Goal: Task Accomplishment & Management: Complete application form

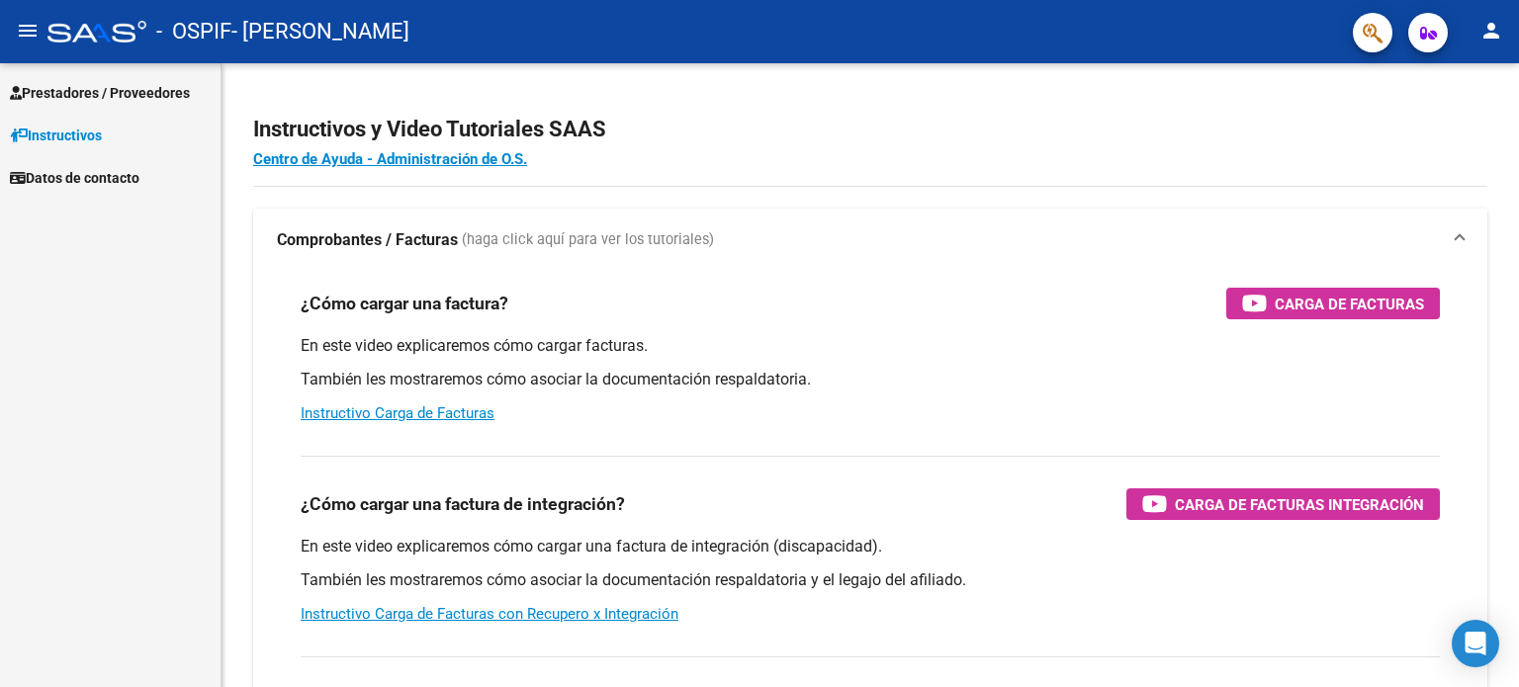
click at [1503, 26] on button "person" at bounding box center [1491, 32] width 40 height 40
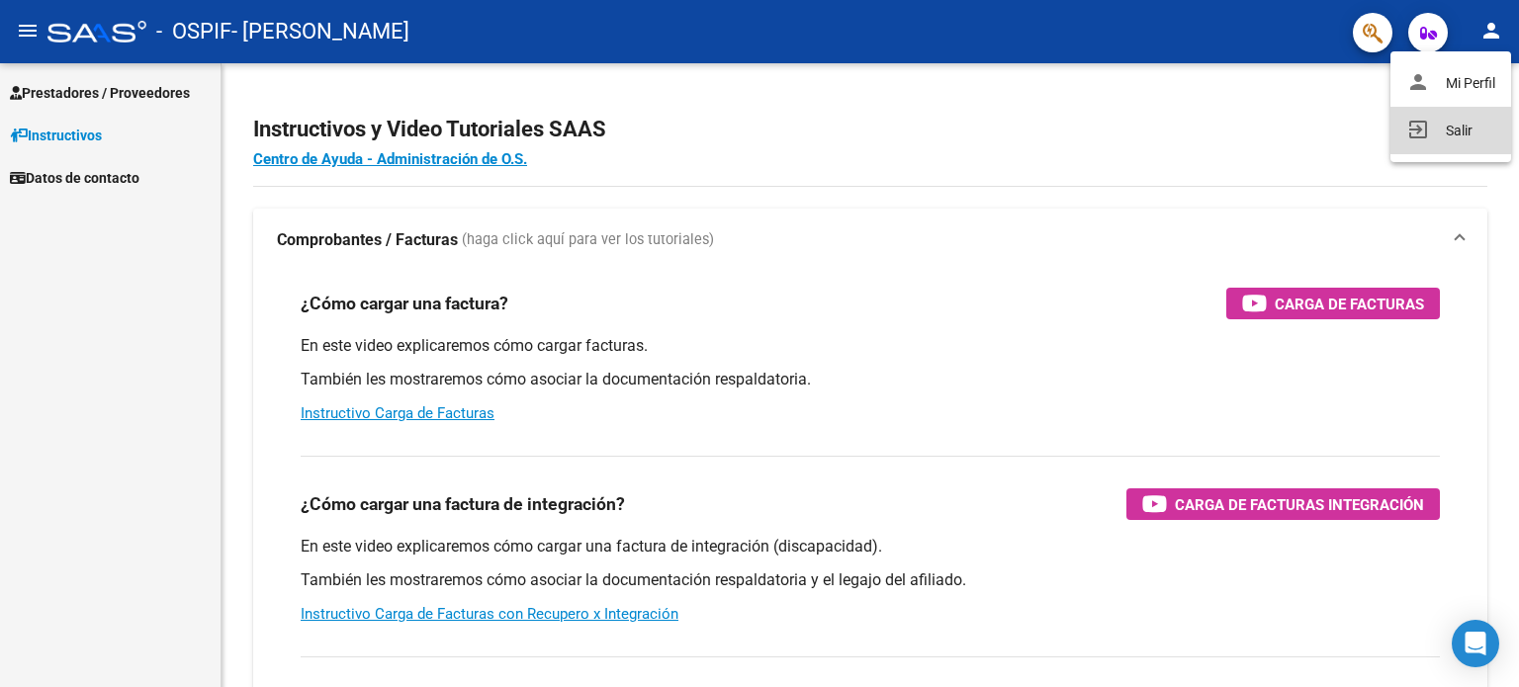
click at [1461, 121] on button "exit_to_app Salir" at bounding box center [1450, 130] width 121 height 47
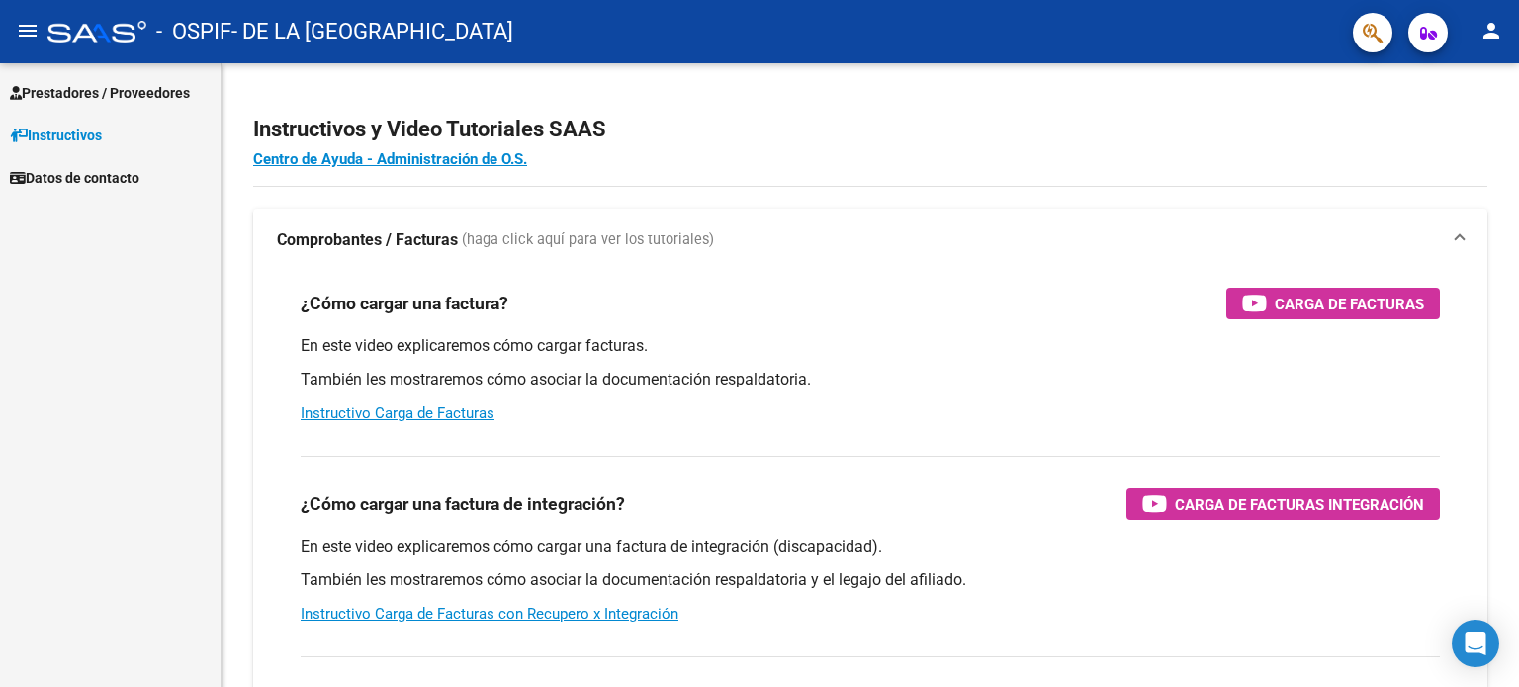
click at [110, 94] on span "Prestadores / Proveedores" at bounding box center [100, 93] width 180 height 22
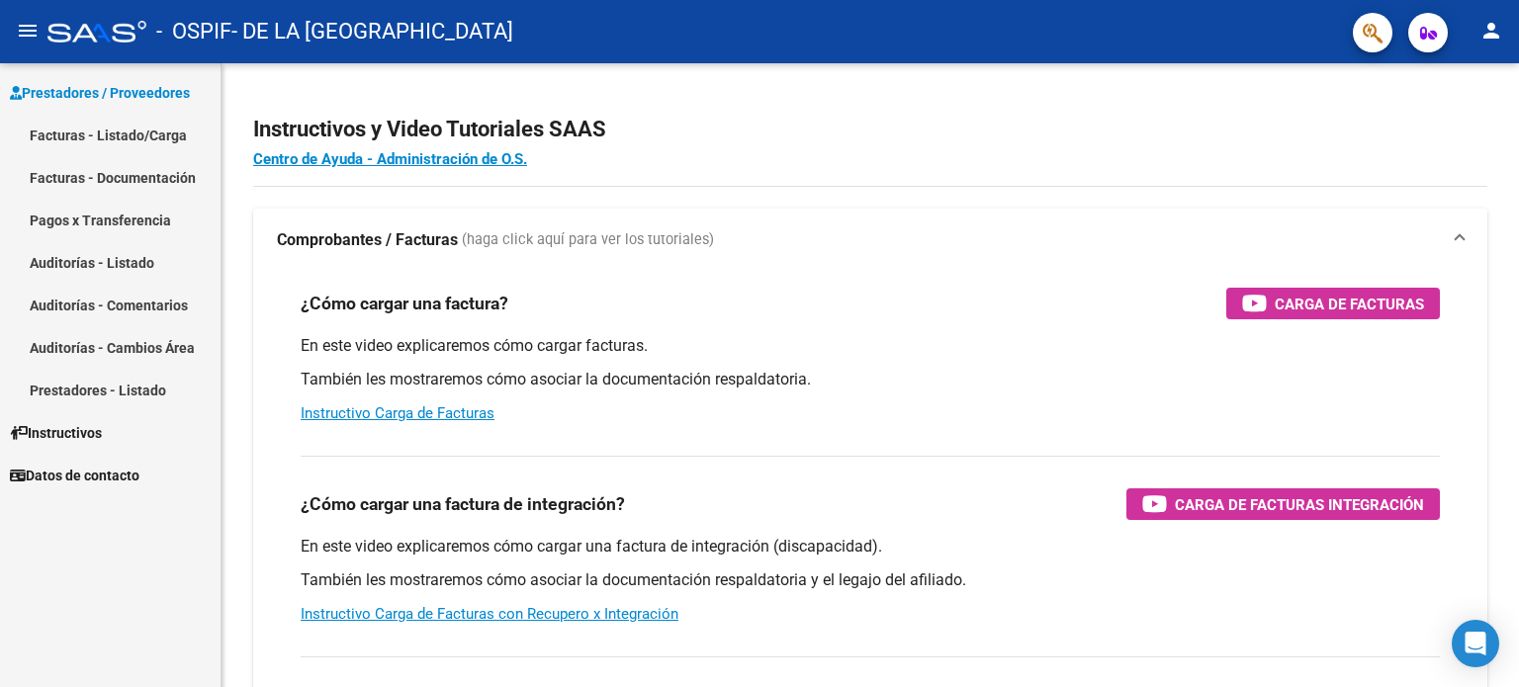
click at [124, 120] on link "Facturas - Listado/Carga" at bounding box center [110, 135] width 220 height 43
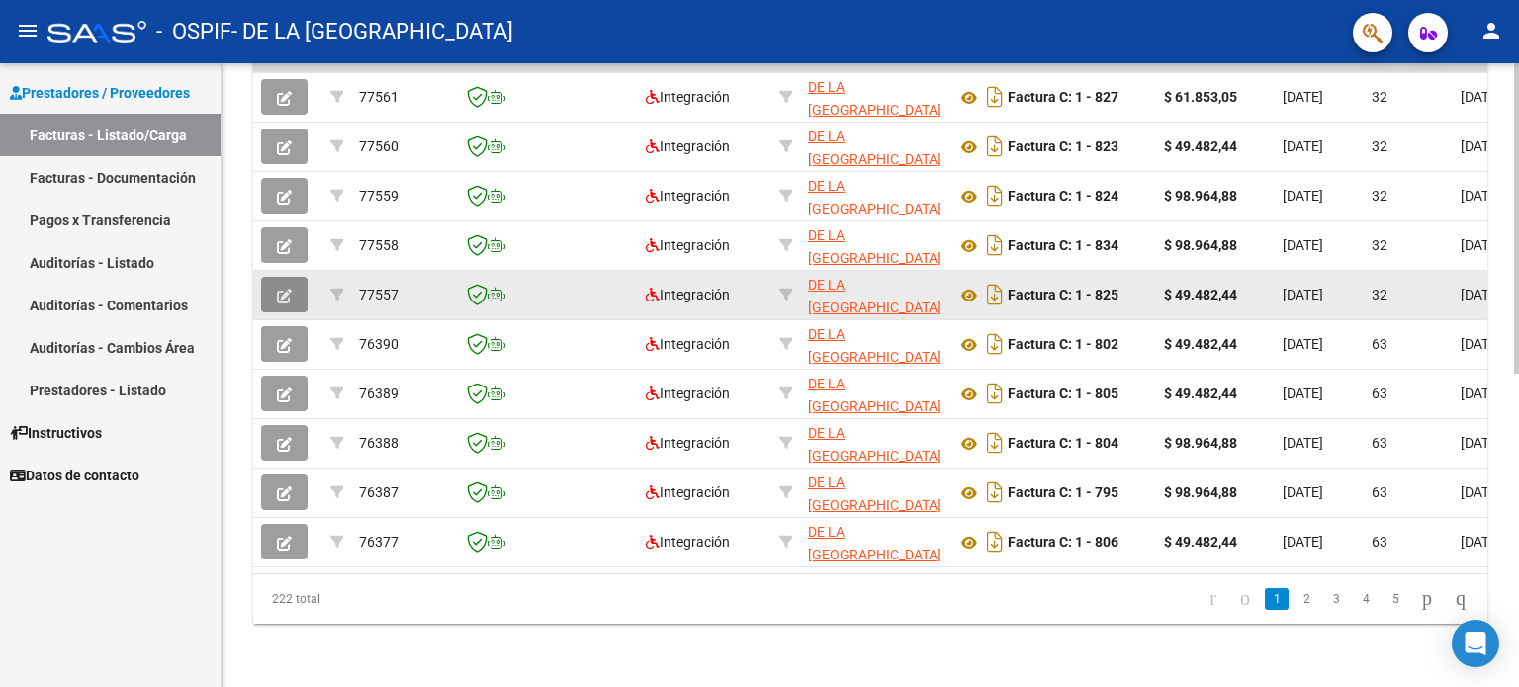
click at [296, 281] on button "button" at bounding box center [284, 295] width 46 height 36
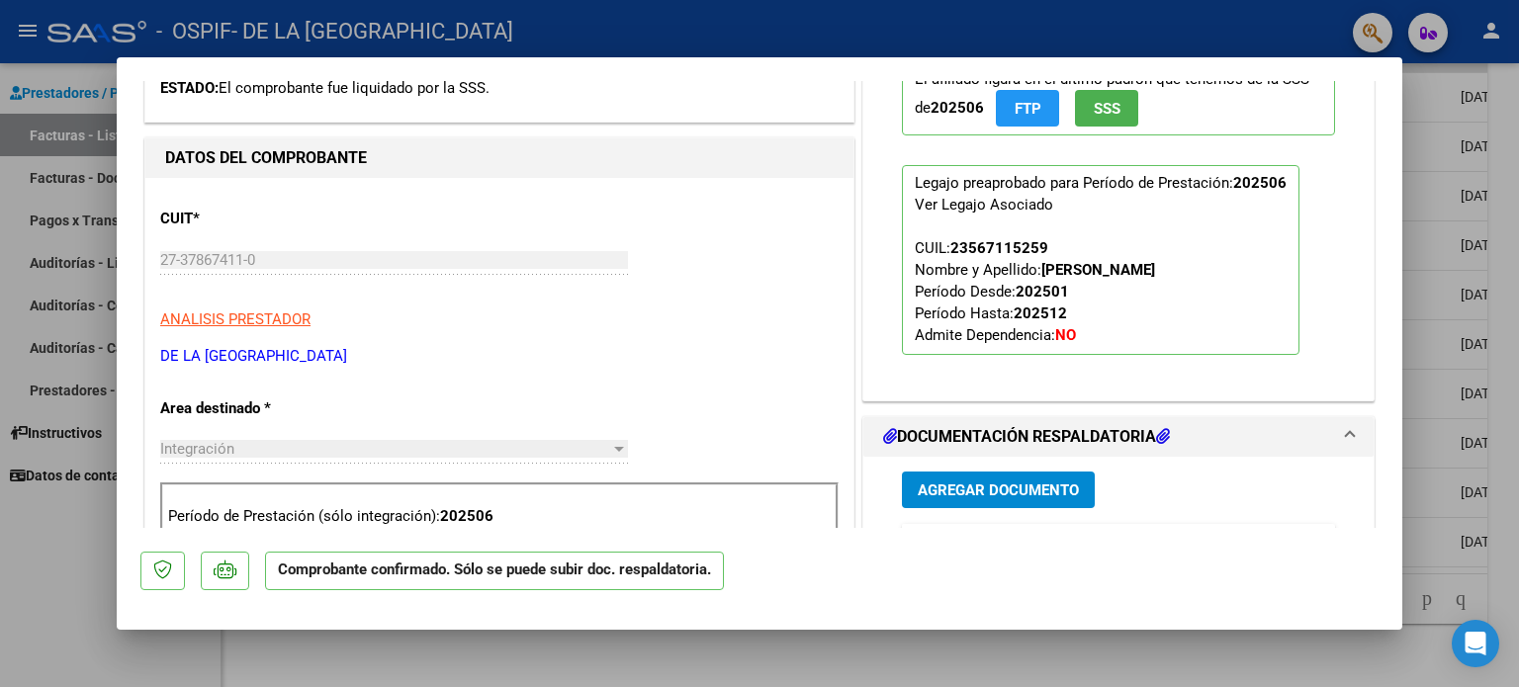
scroll to position [791, 0]
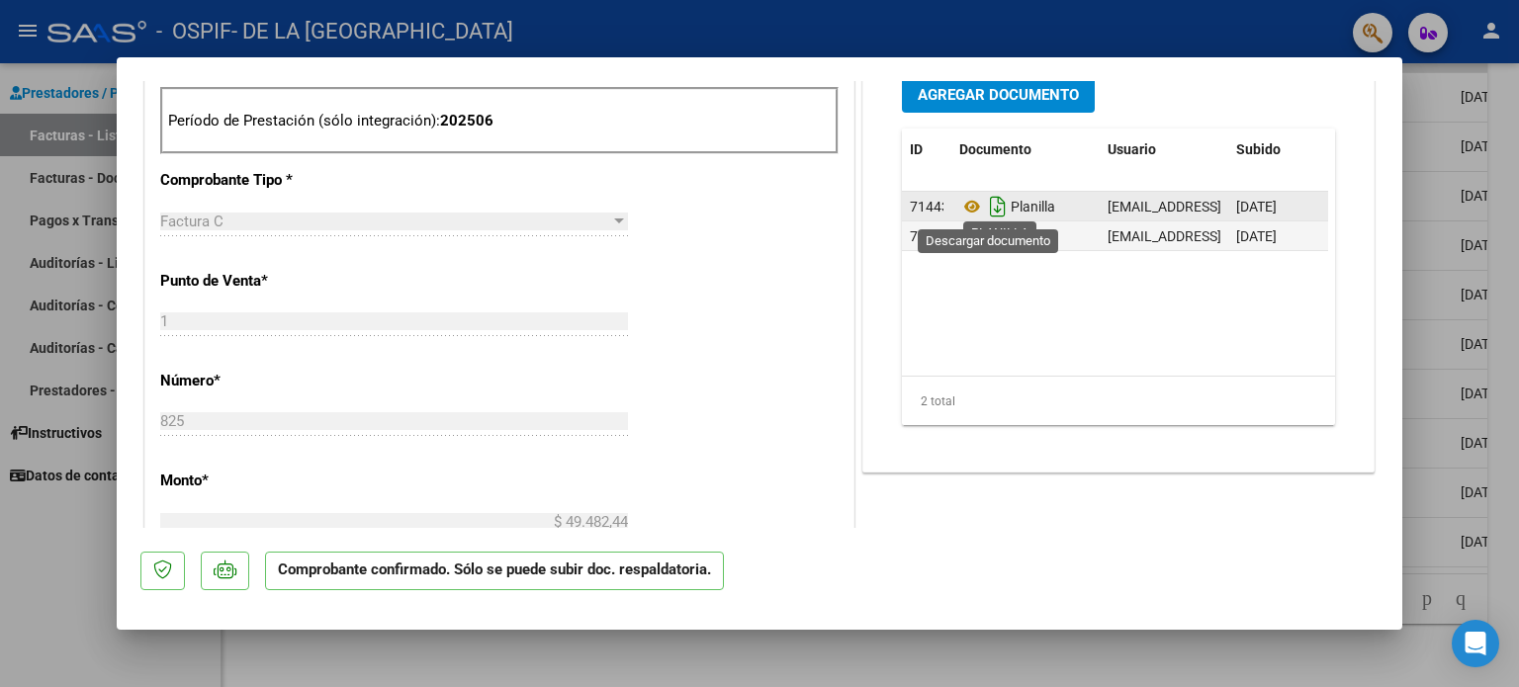
click at [996, 212] on icon "Descargar documento" at bounding box center [998, 207] width 26 height 32
drag, startPoint x: 57, startPoint y: 550, endPoint x: 142, endPoint y: 513, distance: 92.6
click at [57, 550] on div at bounding box center [759, 343] width 1519 height 687
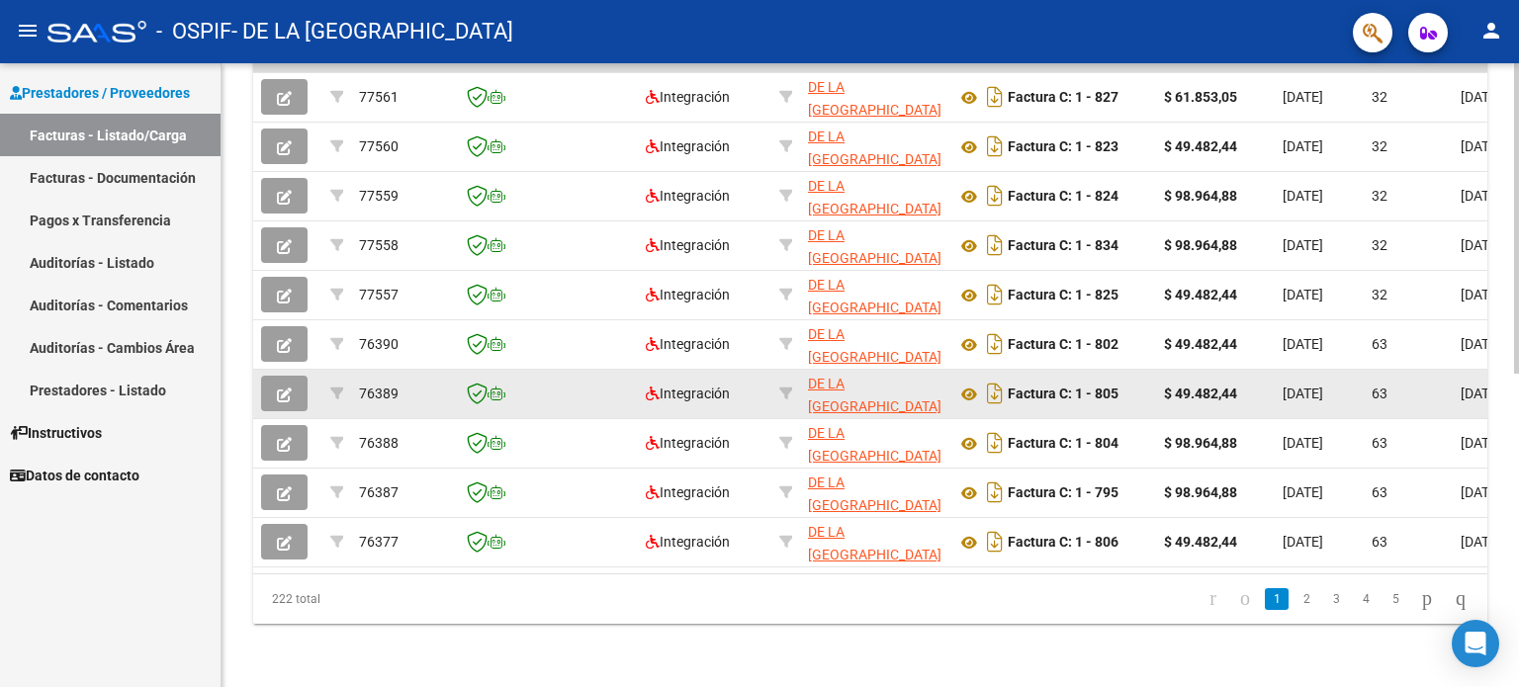
scroll to position [0, 0]
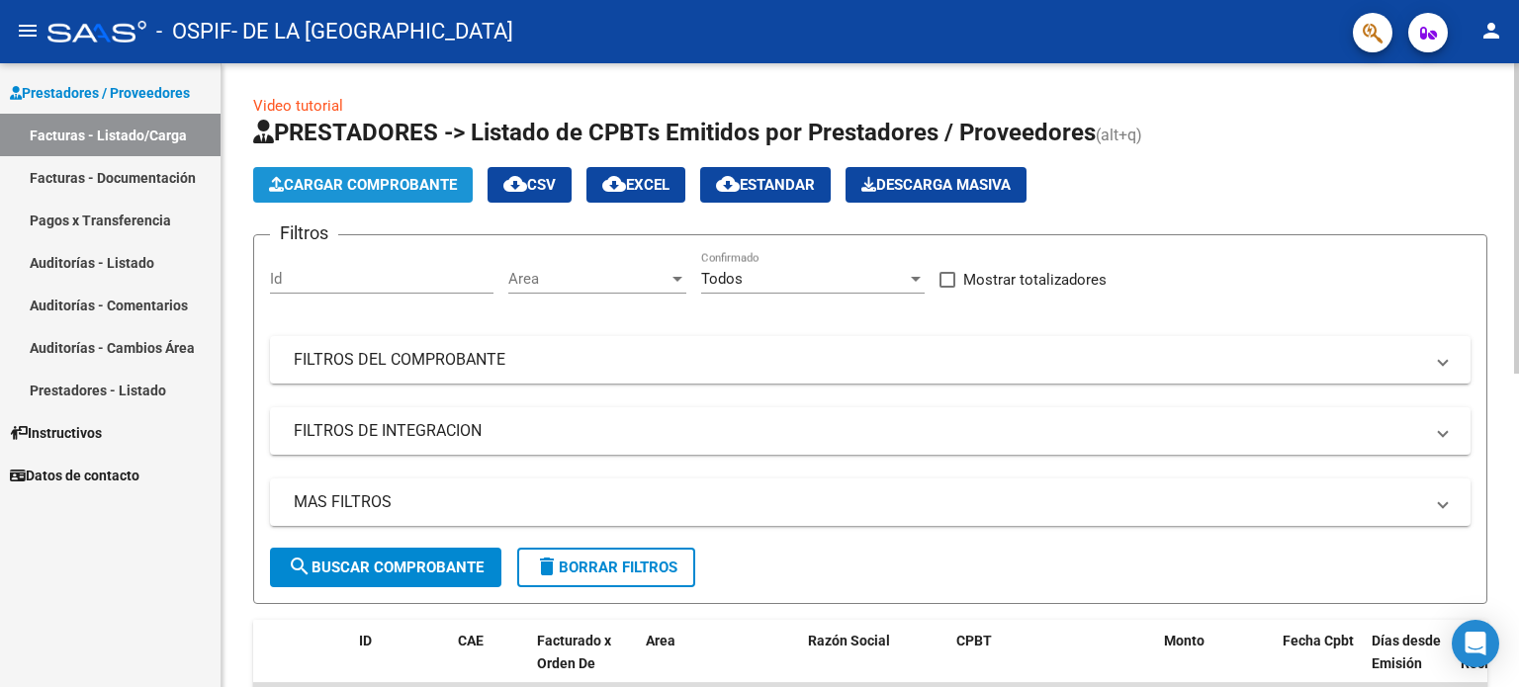
click at [397, 185] on span "Cargar Comprobante" at bounding box center [363, 185] width 188 height 18
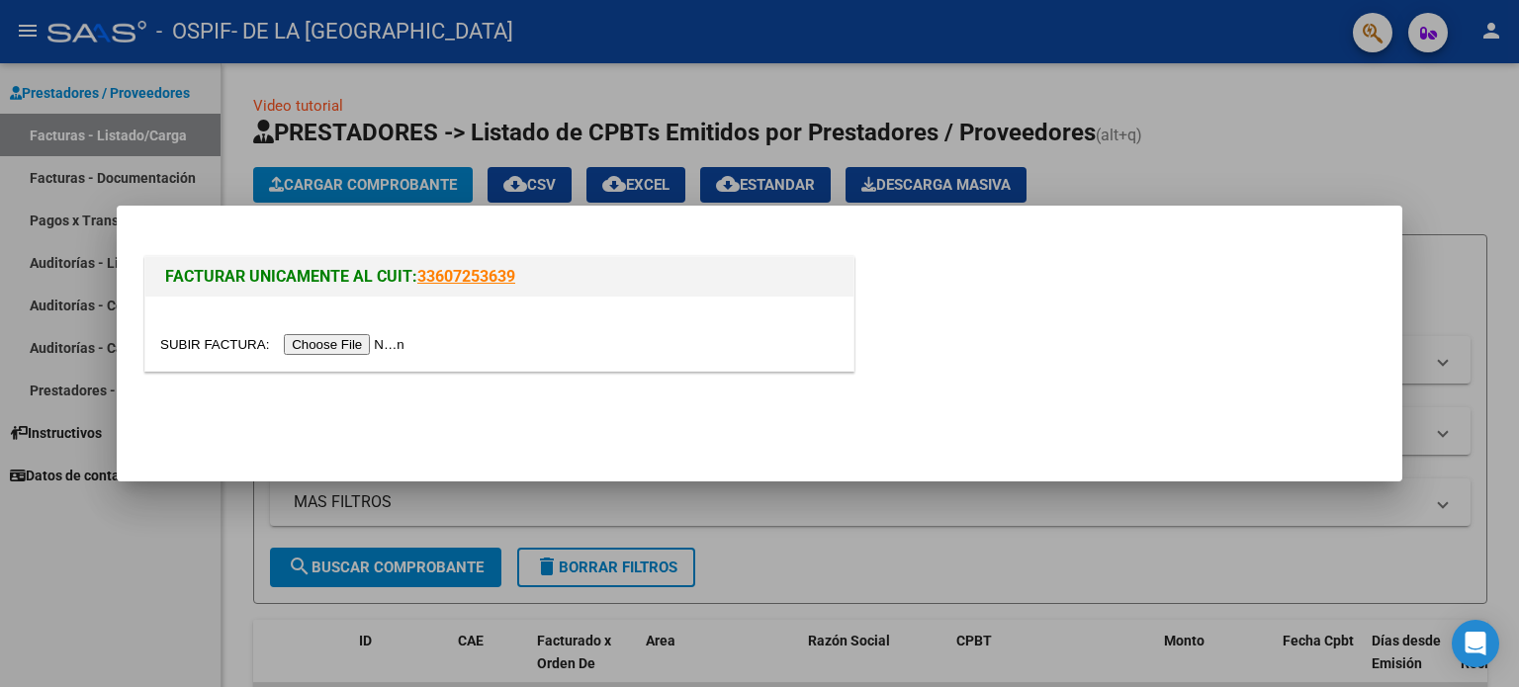
click at [392, 348] on input "file" at bounding box center [285, 344] width 250 height 21
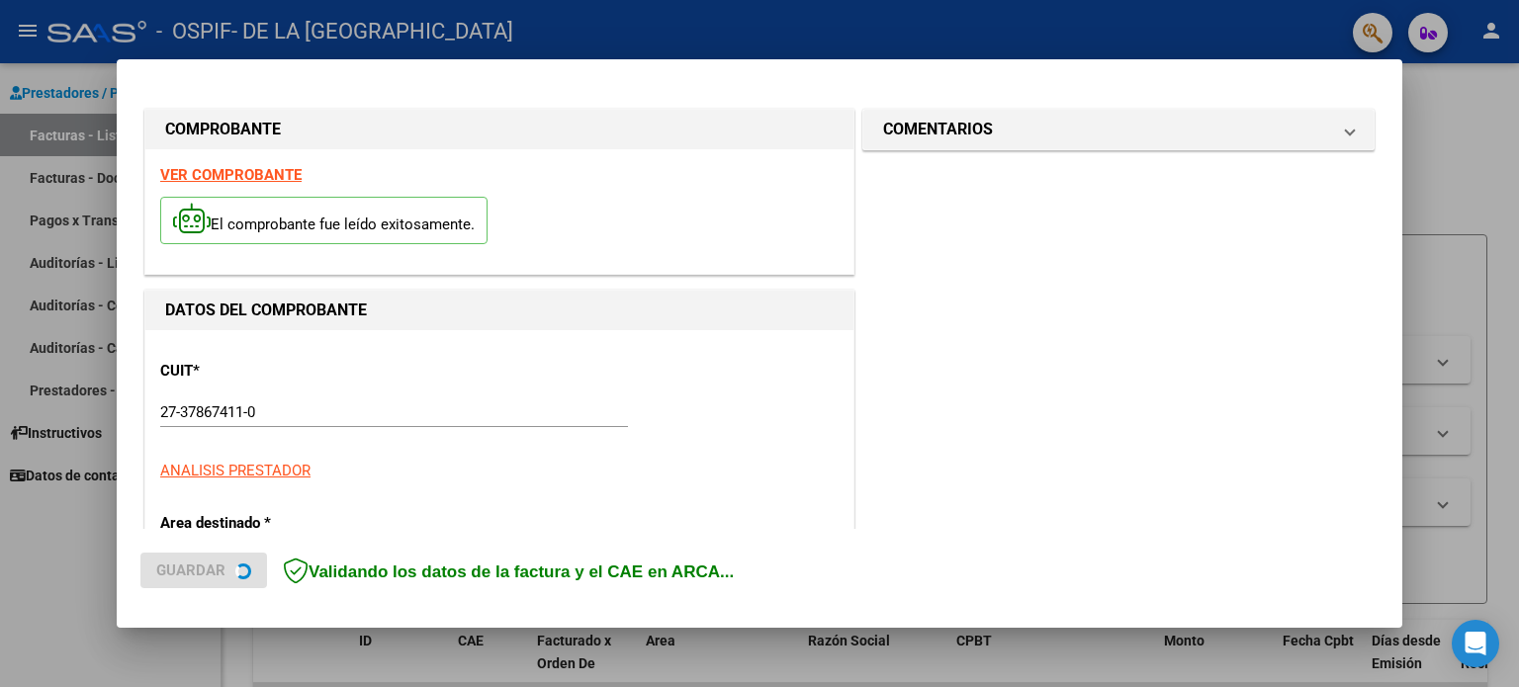
scroll to position [395, 0]
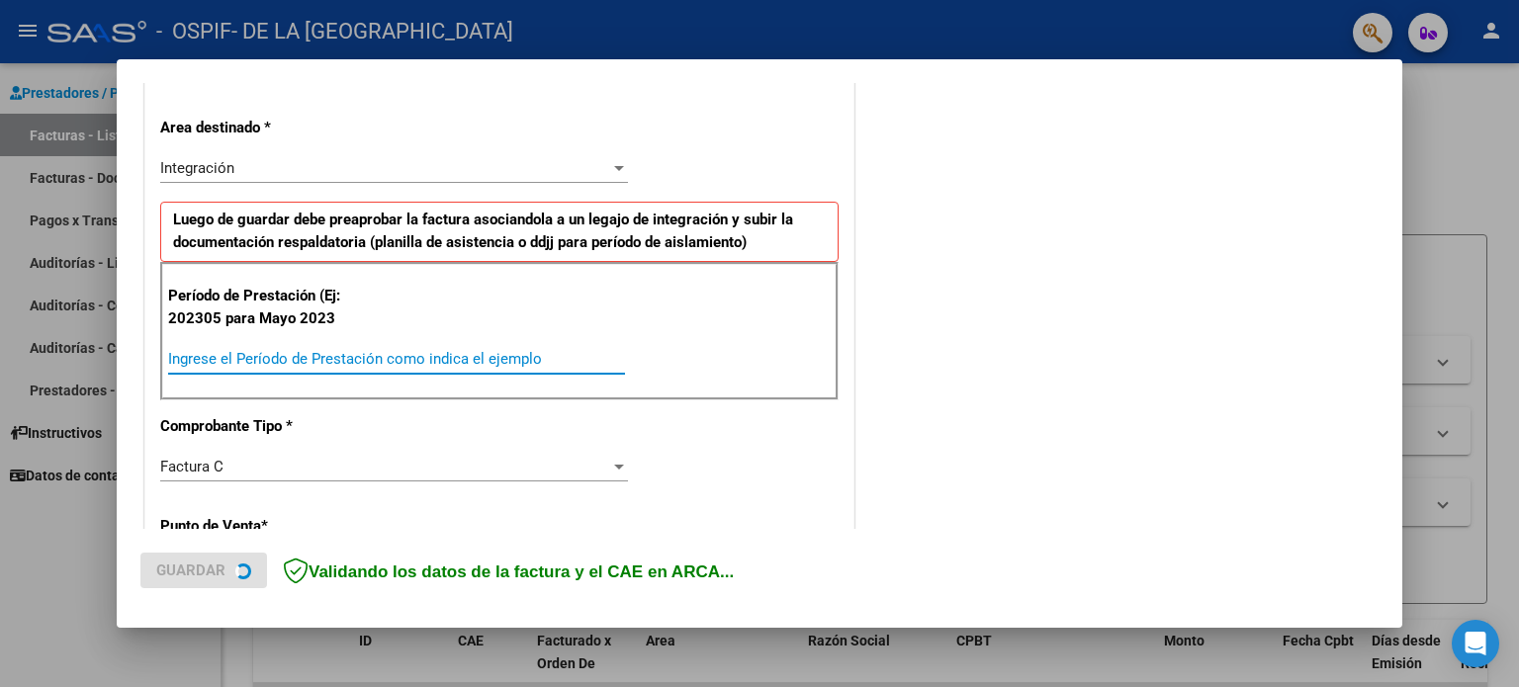
click at [471, 350] on input "Ingrese el Período de Prestación como indica el ejemplo" at bounding box center [396, 359] width 457 height 18
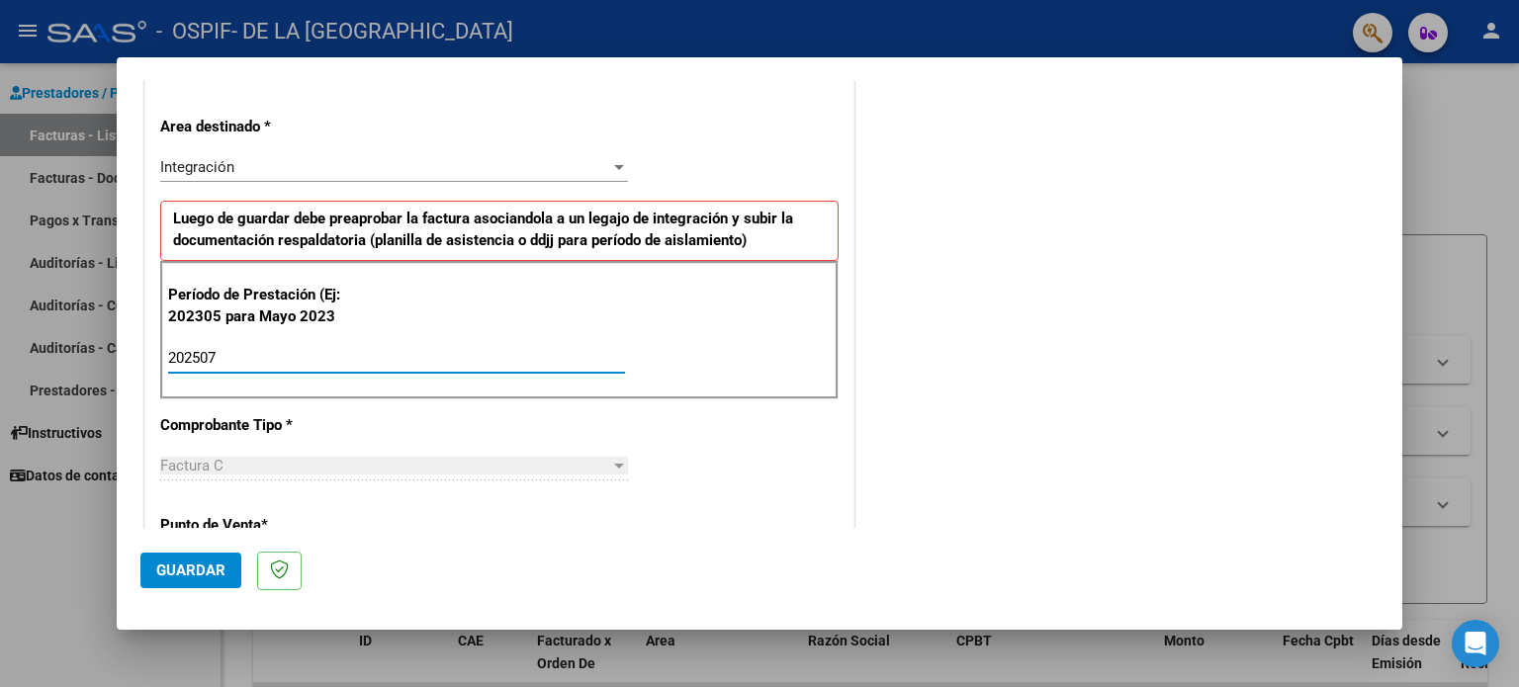
type input "202507"
click at [224, 588] on mat-dialog-actions "Guardar" at bounding box center [759, 567] width 1238 height 78
click at [224, 570] on button "Guardar" at bounding box center [190, 571] width 101 height 36
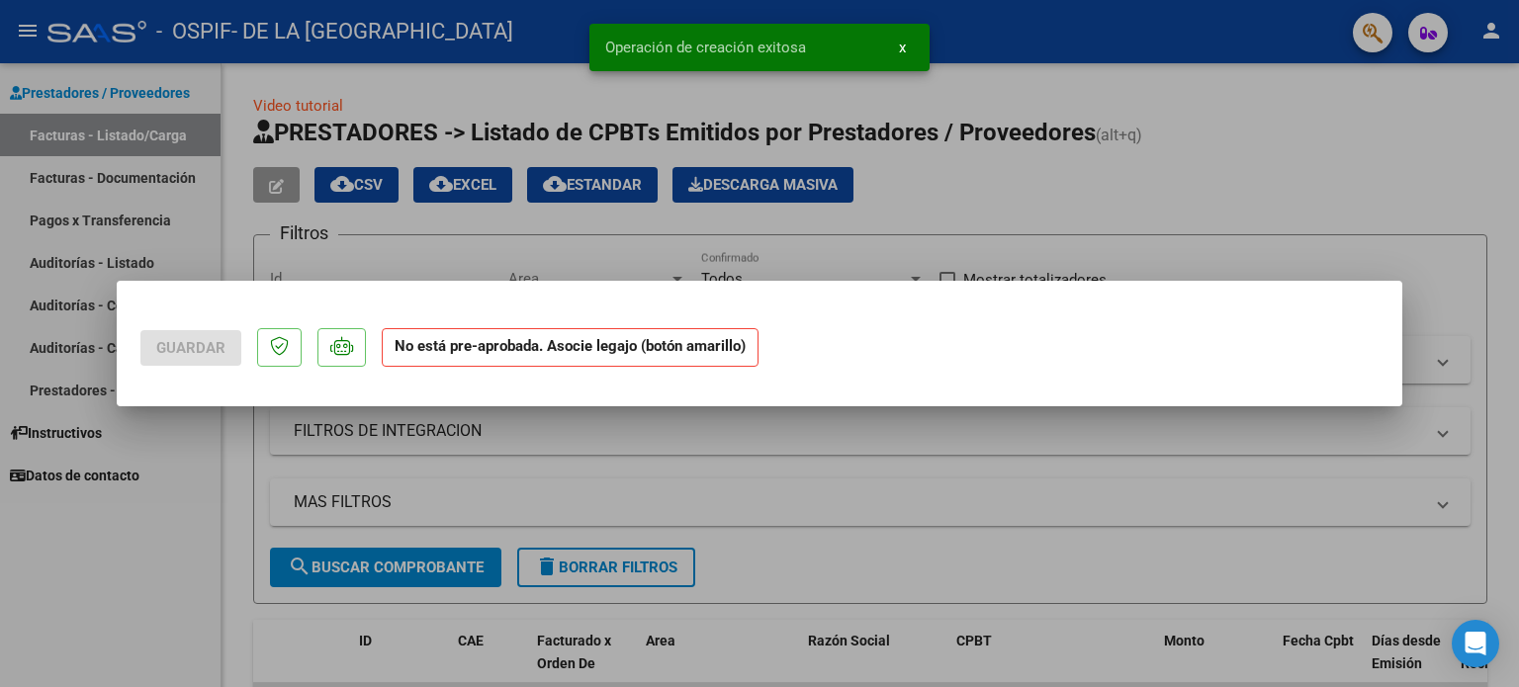
scroll to position [0, 0]
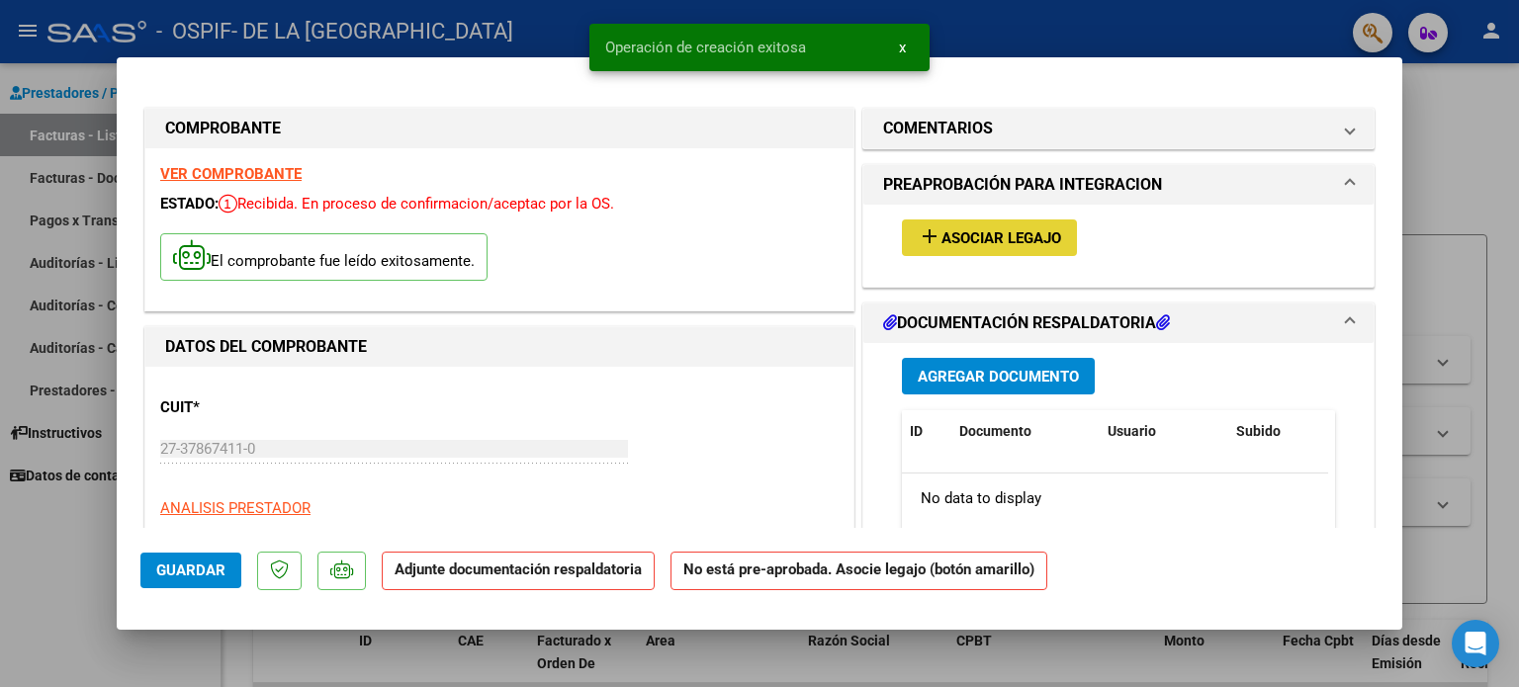
click at [996, 220] on button "add Asociar Legajo" at bounding box center [989, 237] width 175 height 37
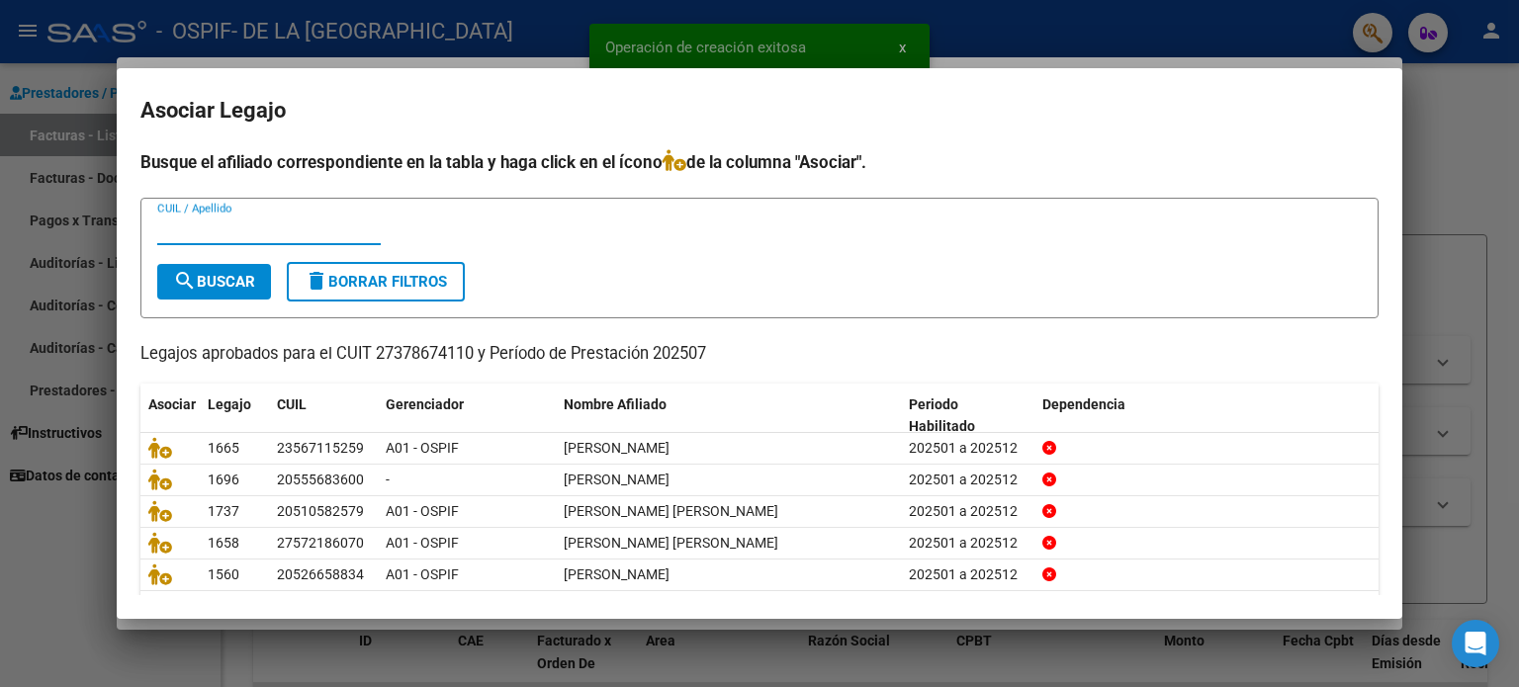
scroll to position [66, 0]
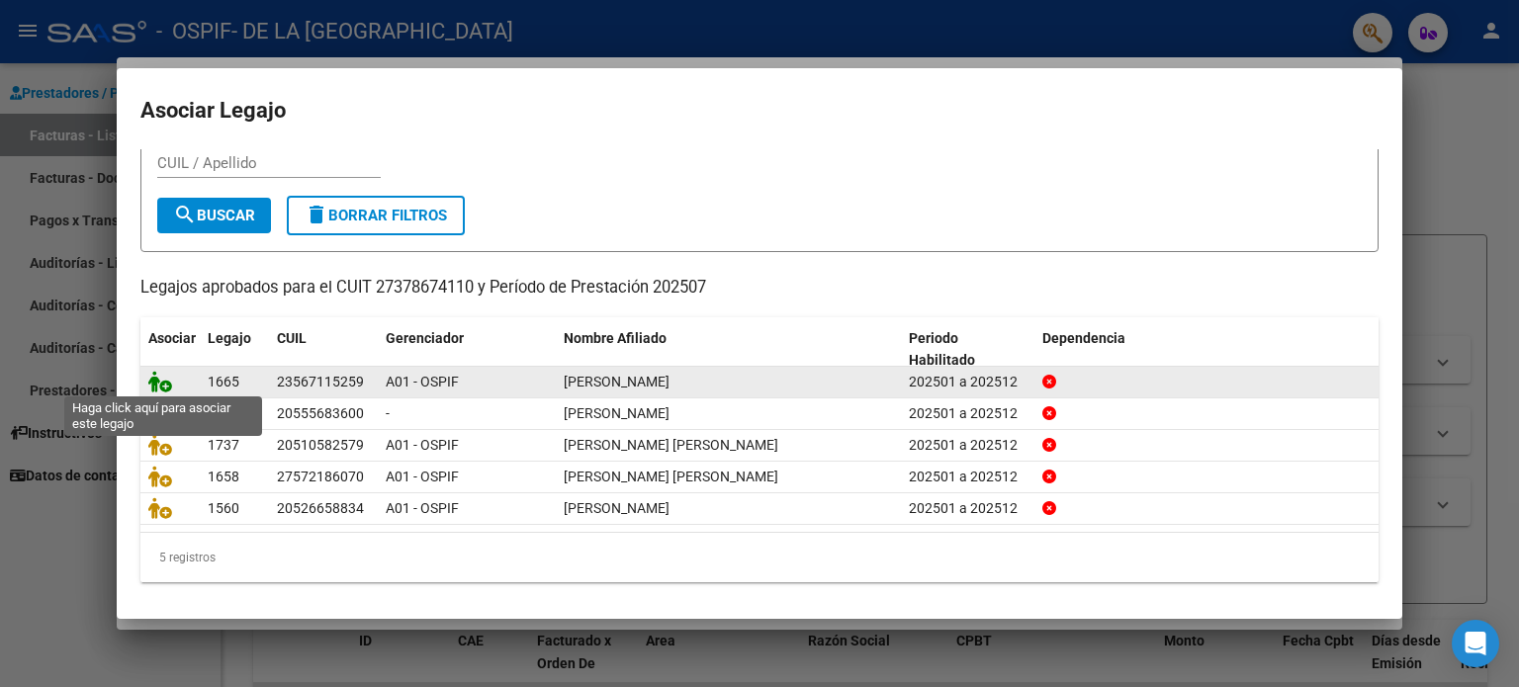
click at [160, 379] on icon at bounding box center [160, 382] width 24 height 22
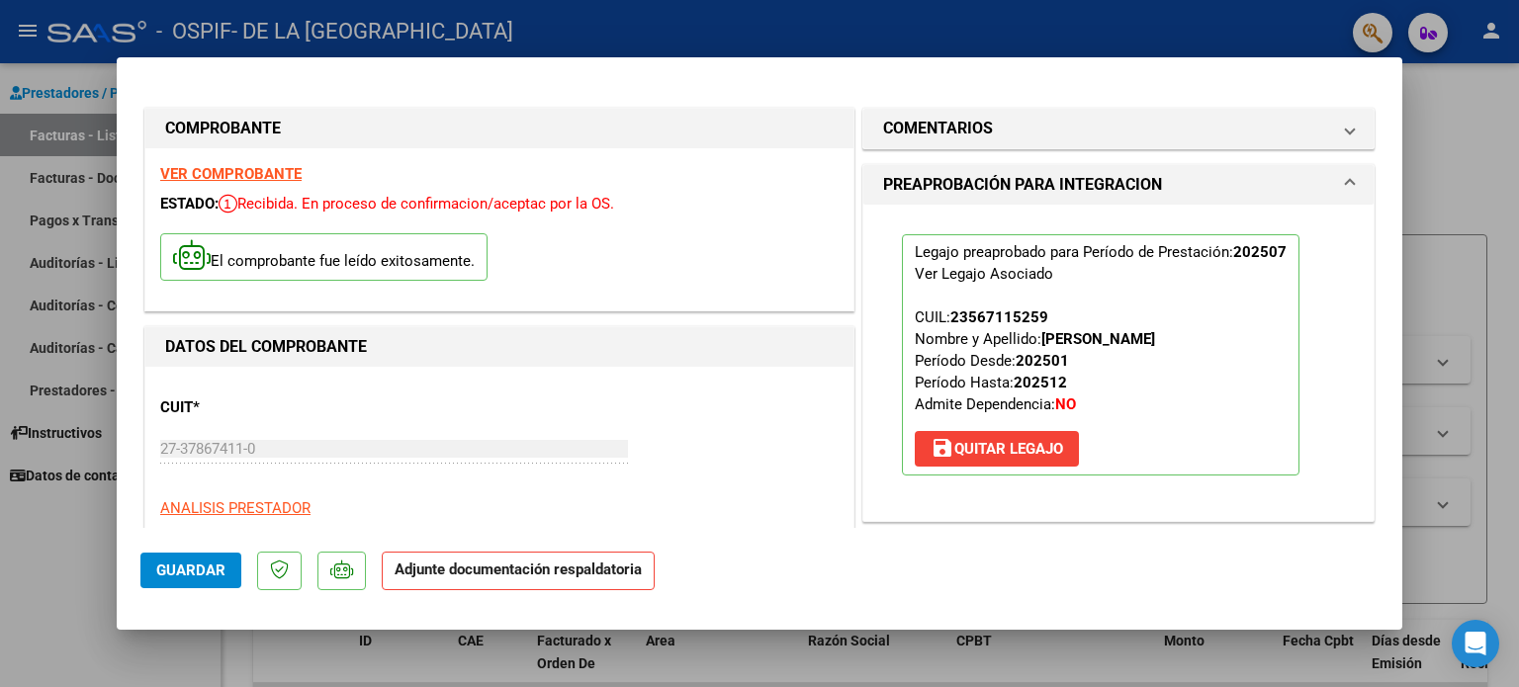
scroll to position [395, 0]
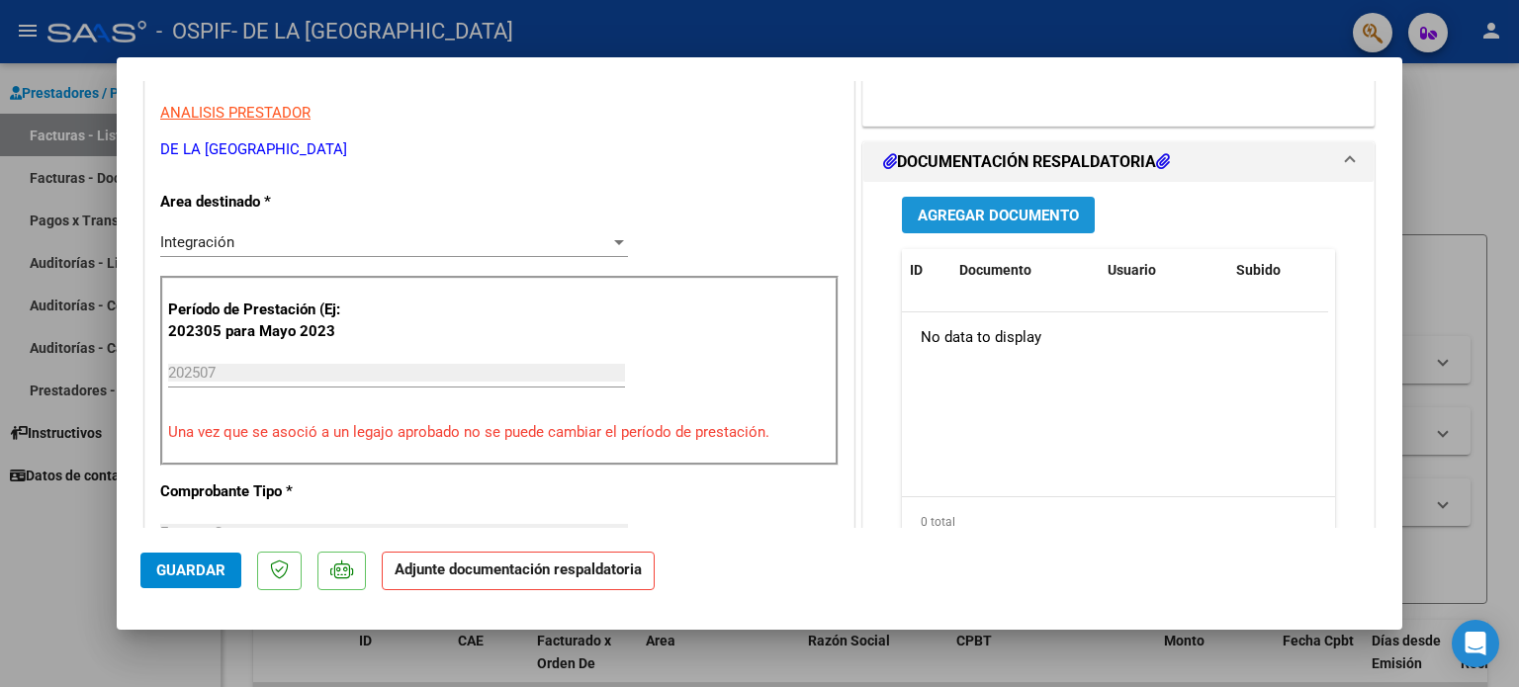
click at [981, 209] on span "Agregar Documento" at bounding box center [998, 216] width 161 height 18
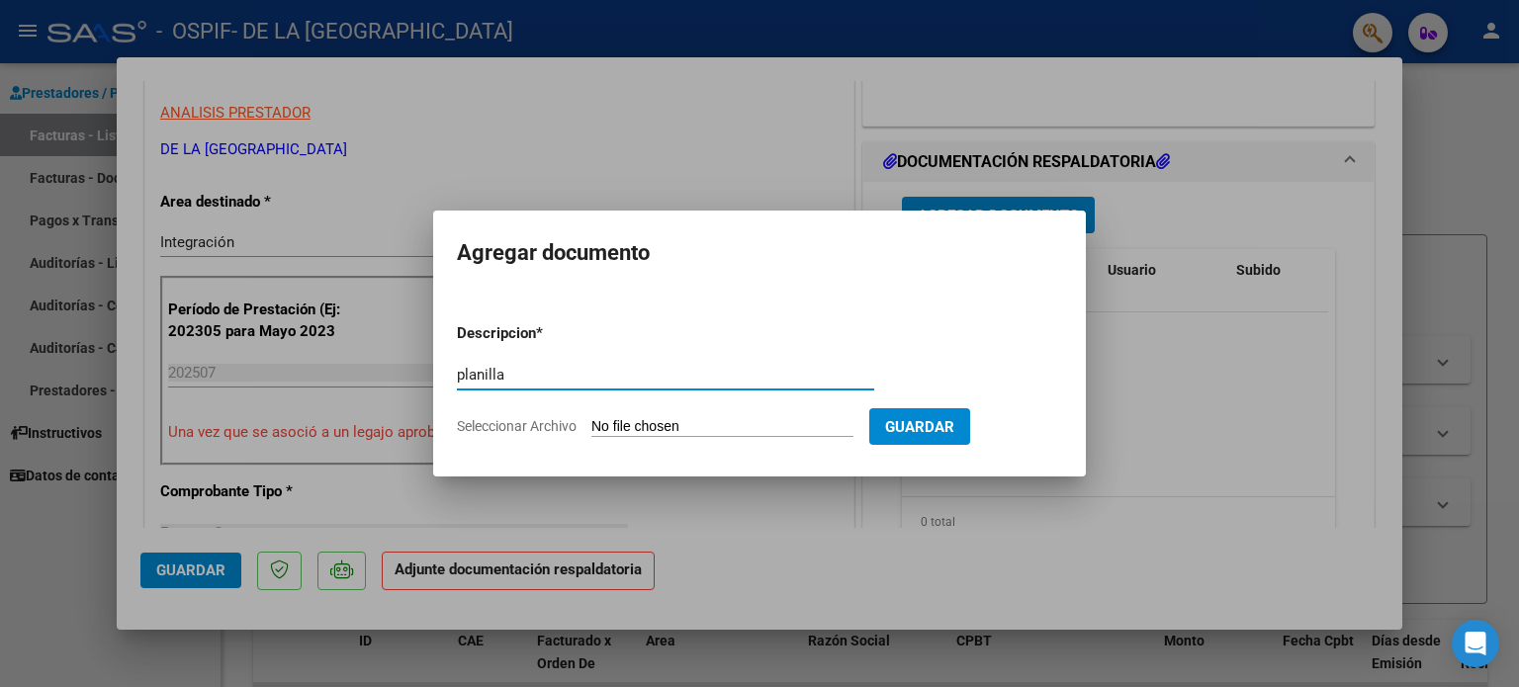
type input "planilla"
click at [719, 425] on input "Seleccionar Archivo" at bounding box center [722, 427] width 262 height 19
type input "C:\fakepath\Joaquin Reche JULIO 25.pdf"
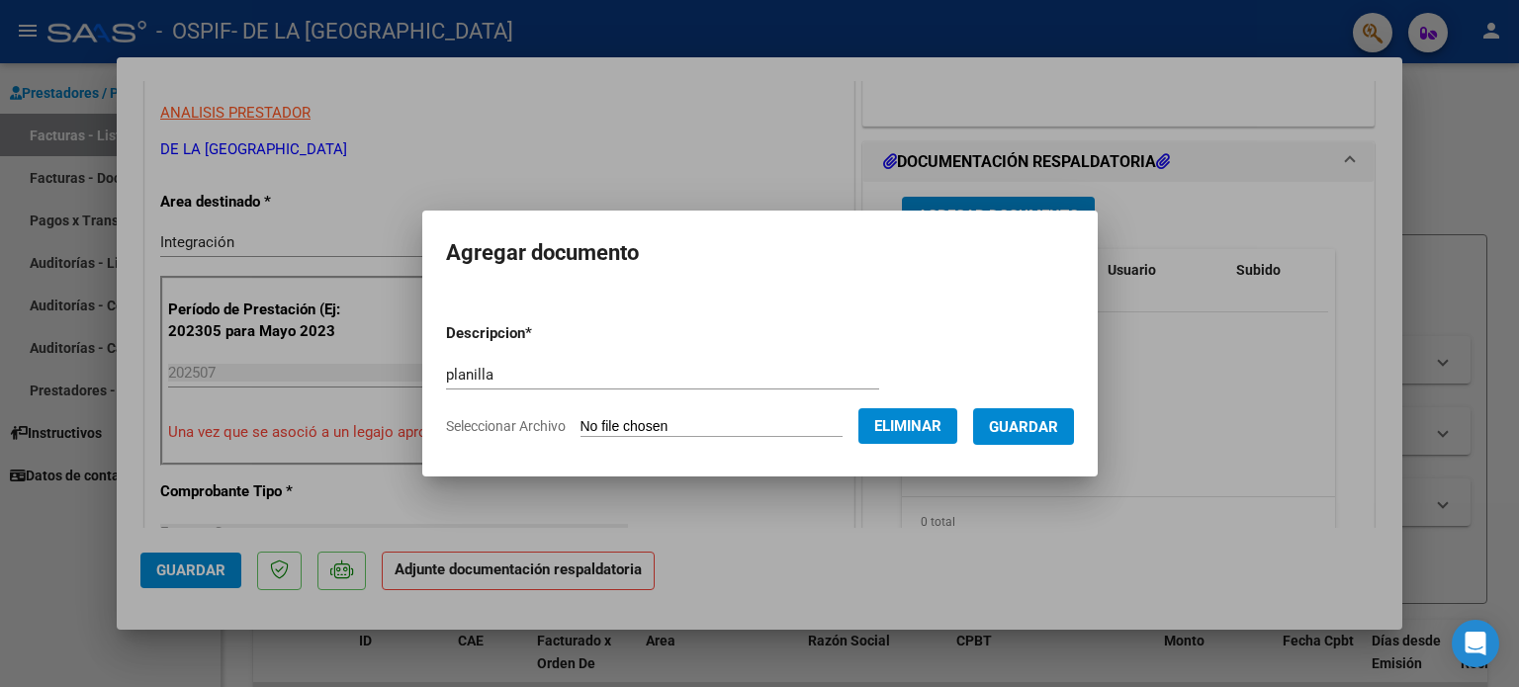
click at [1058, 430] on span "Guardar" at bounding box center [1023, 427] width 69 height 18
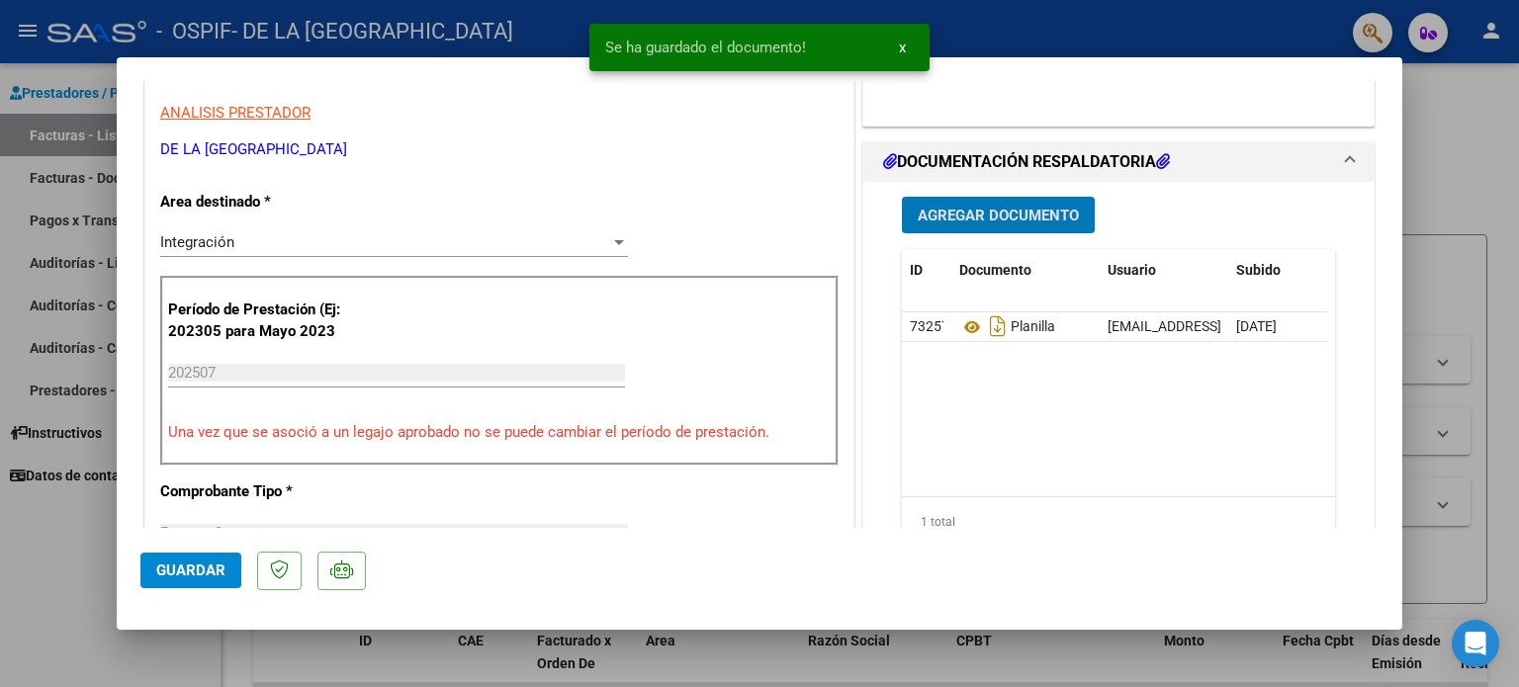
click at [1022, 207] on span "Agregar Documento" at bounding box center [998, 216] width 161 height 18
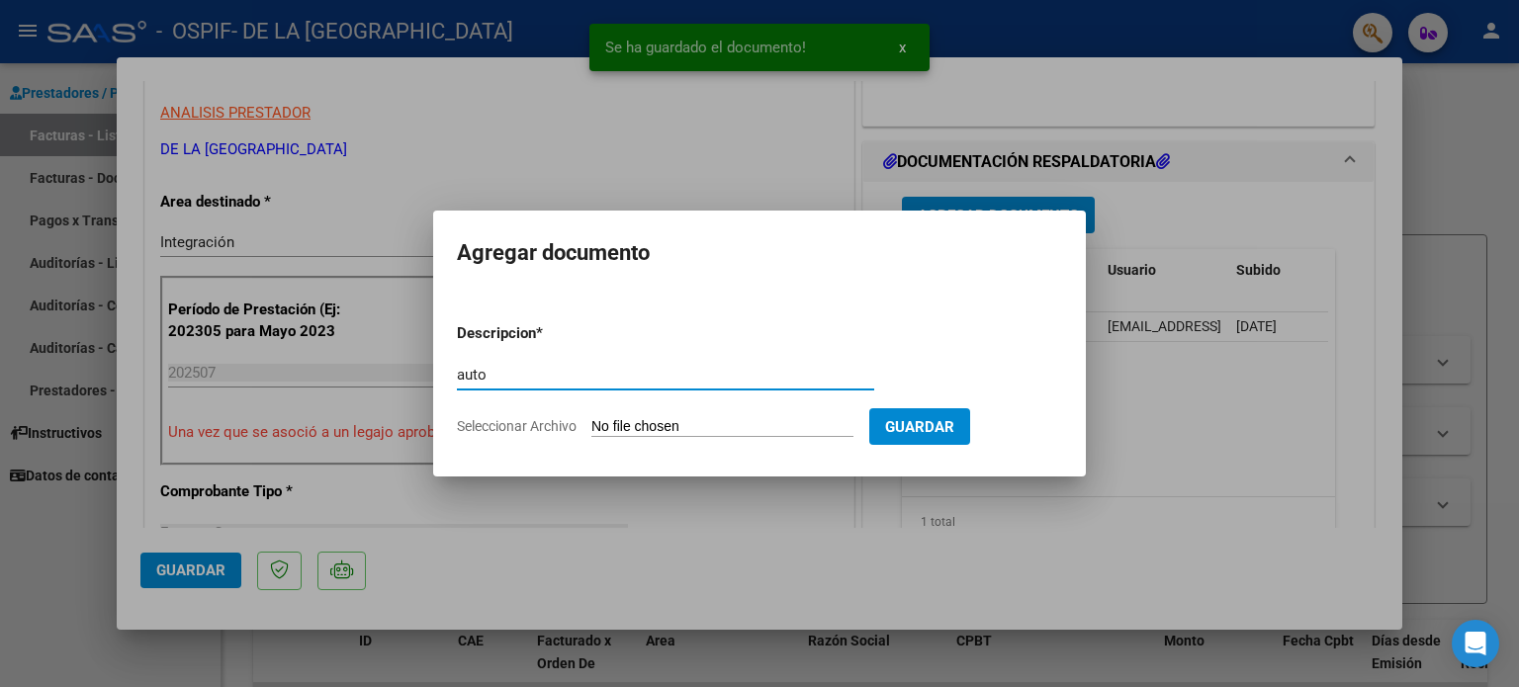
type input "auto"
click at [670, 418] on input "Seleccionar Archivo" at bounding box center [722, 427] width 262 height 19
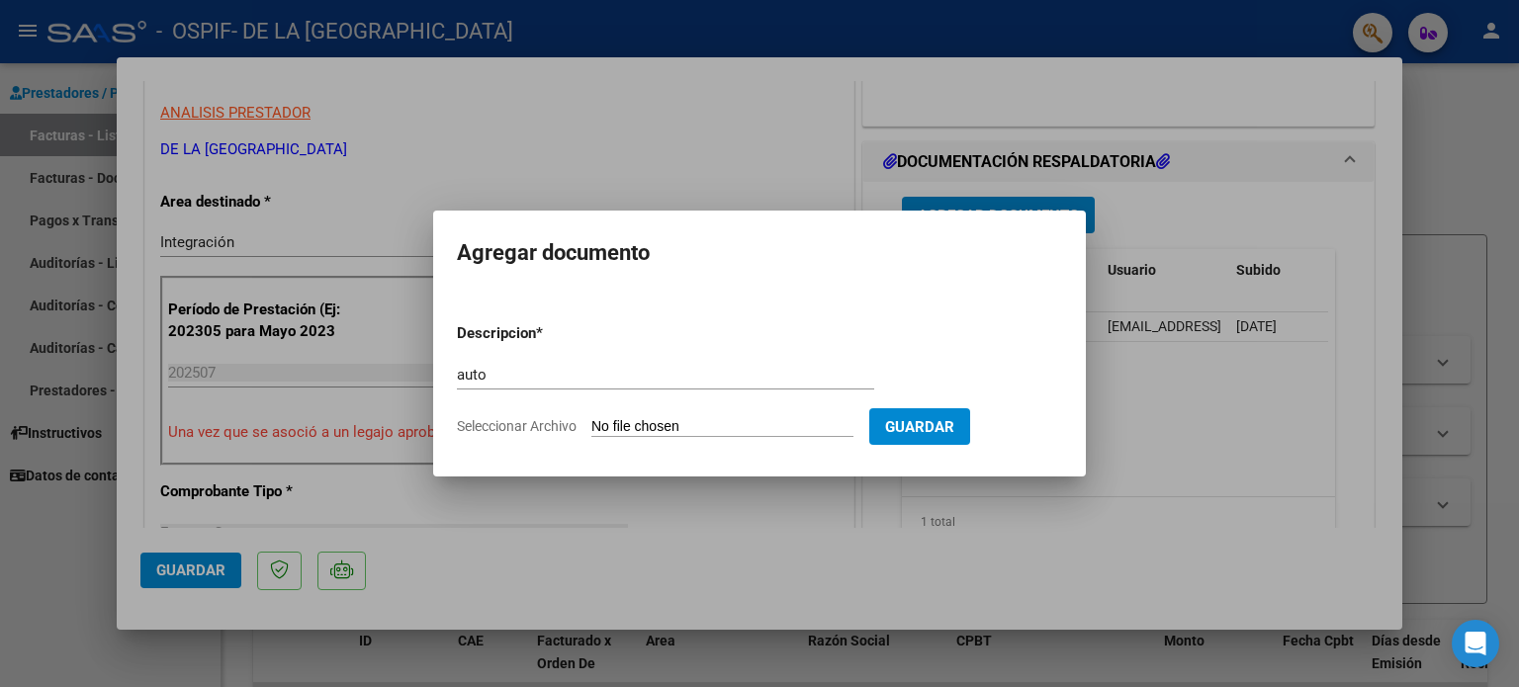
type input "C:\fakepath\27378674110-FACTURA_C-1-825-ANEXO-PLANILLA.pdf"
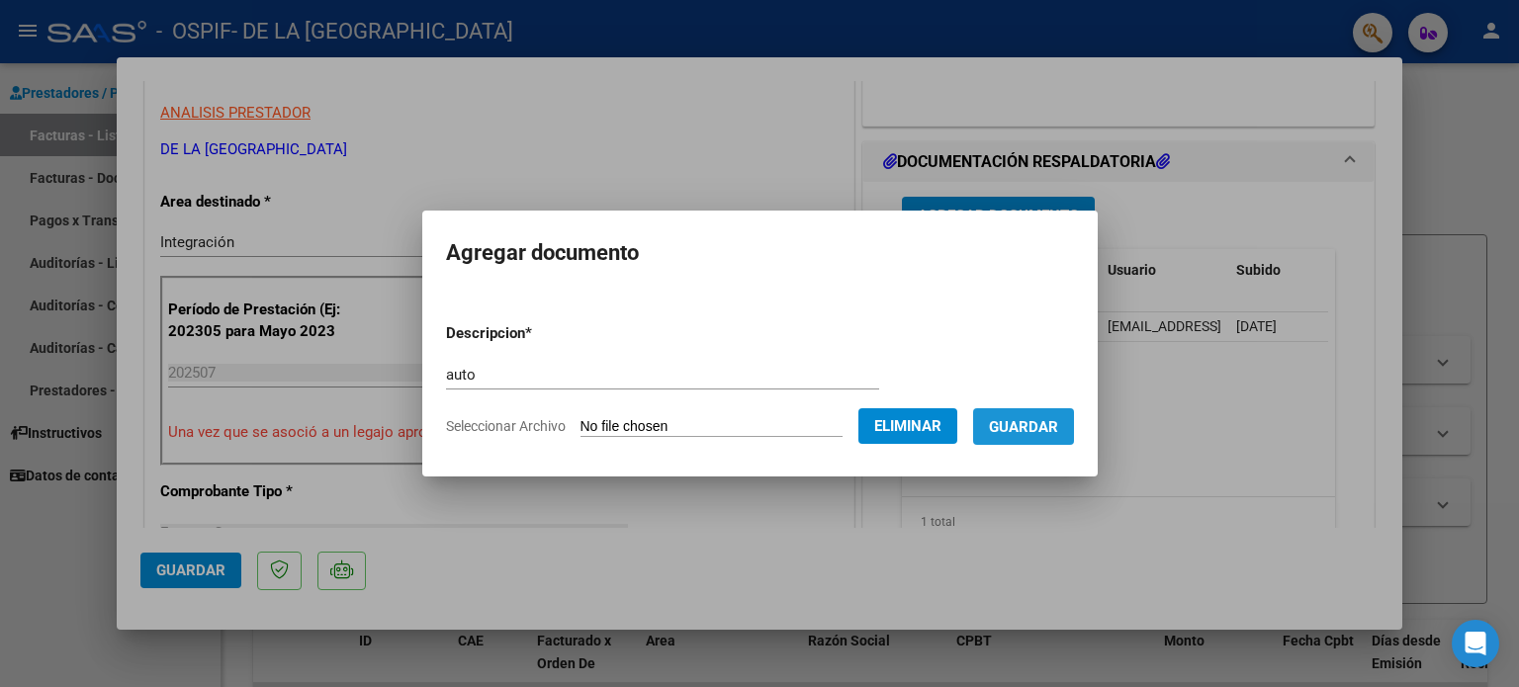
click at [1058, 428] on span "Guardar" at bounding box center [1023, 427] width 69 height 18
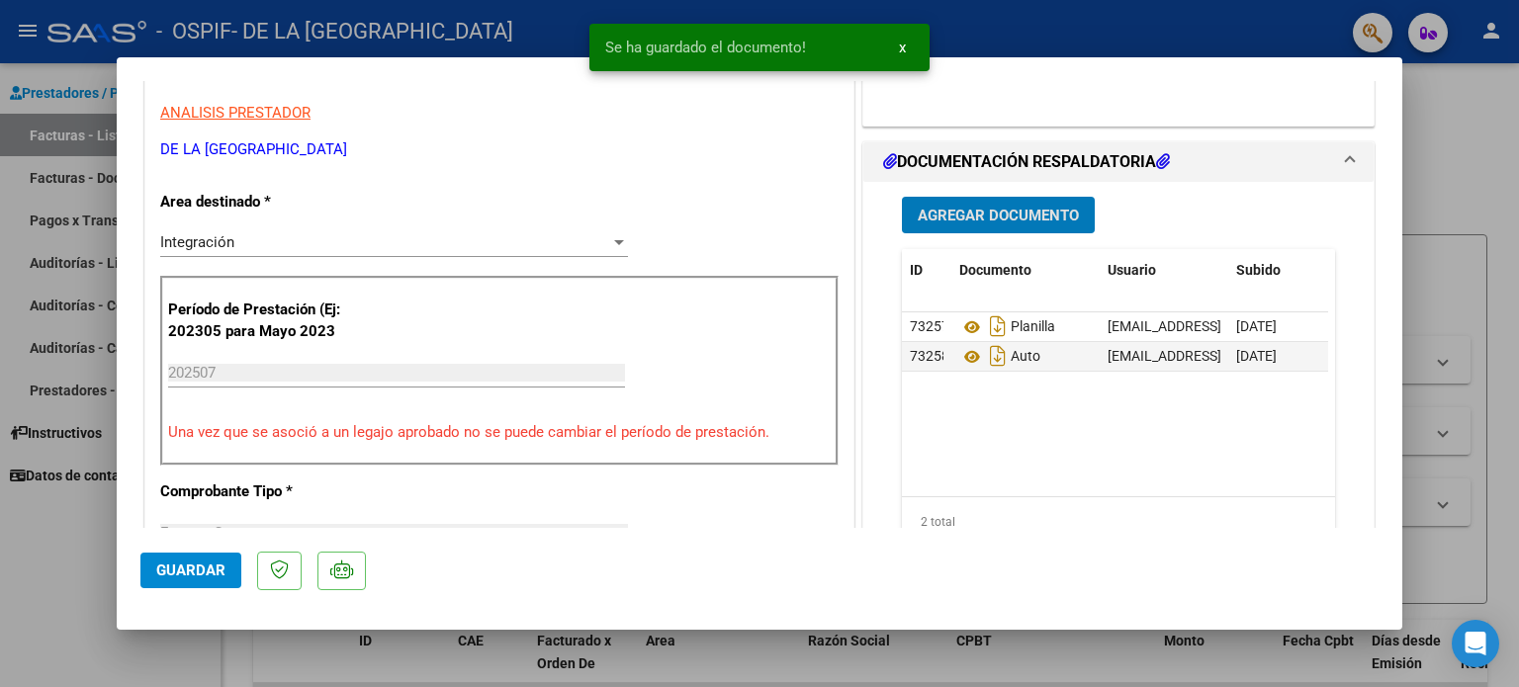
click at [194, 571] on span "Guardar" at bounding box center [190, 571] width 69 height 18
click at [47, 566] on div at bounding box center [759, 343] width 1519 height 687
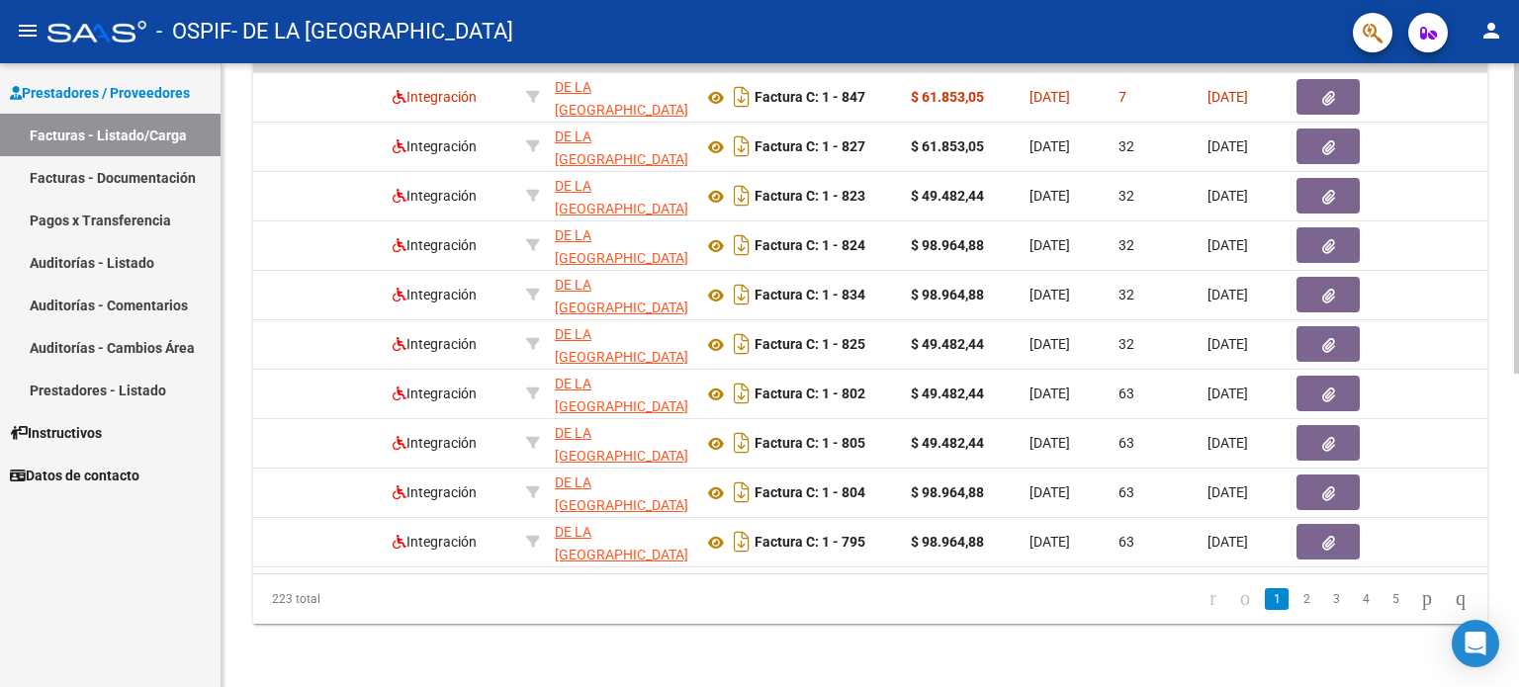
scroll to position [0, 0]
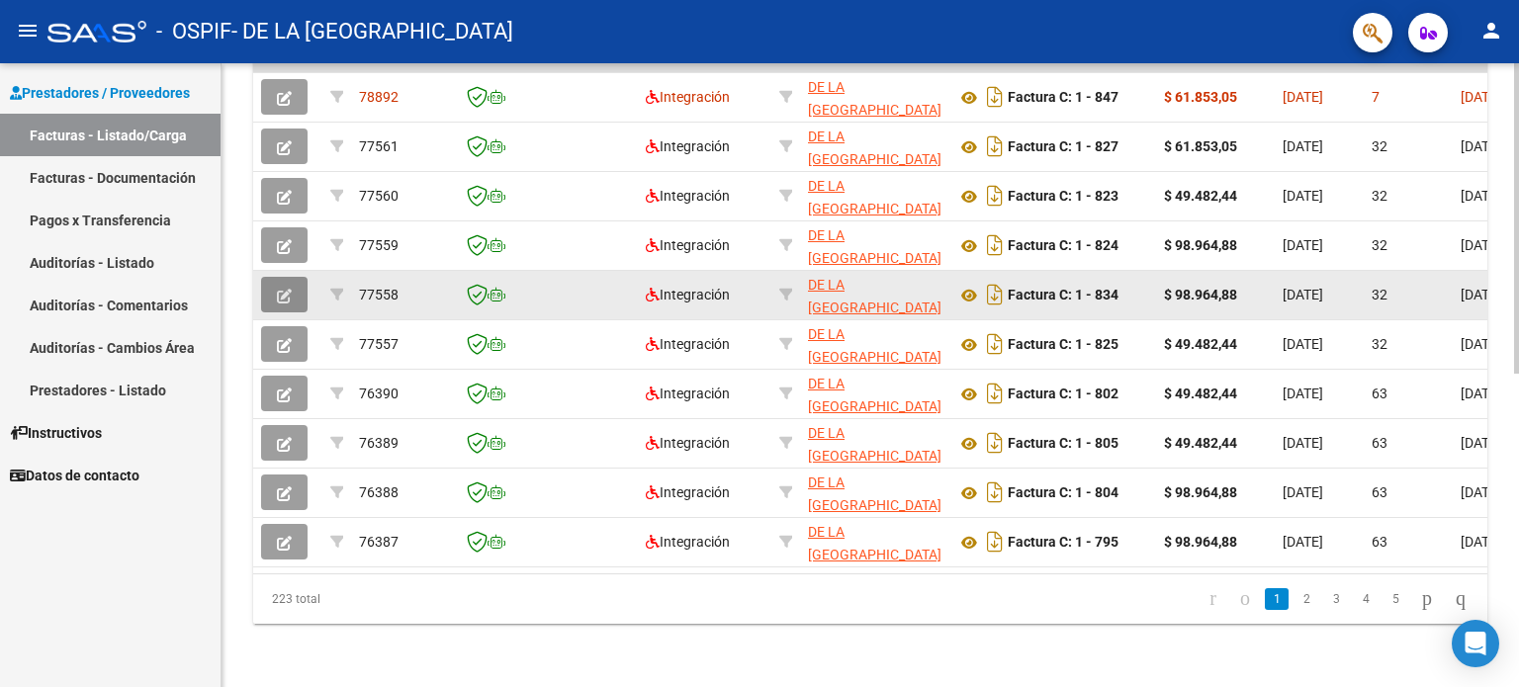
click at [279, 289] on icon "button" at bounding box center [284, 296] width 15 height 15
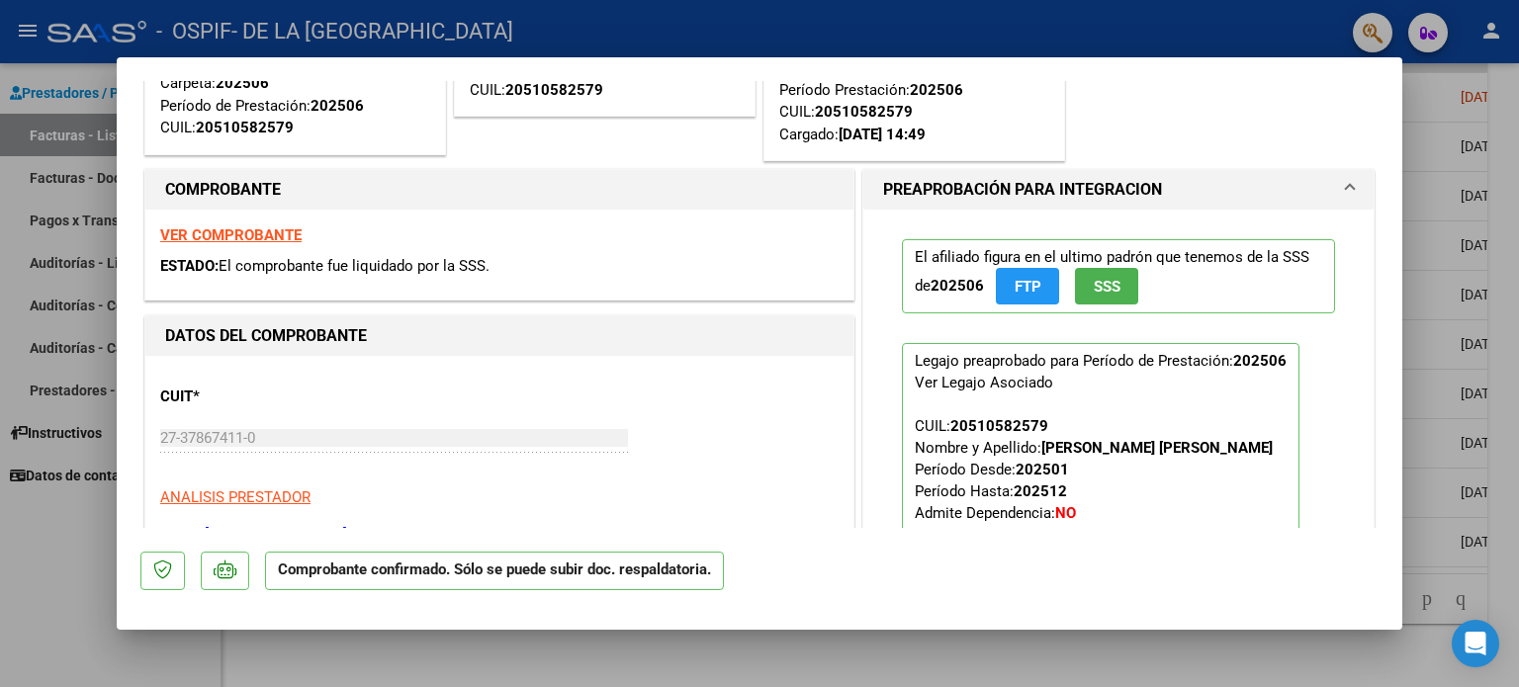
scroll to position [613, 0]
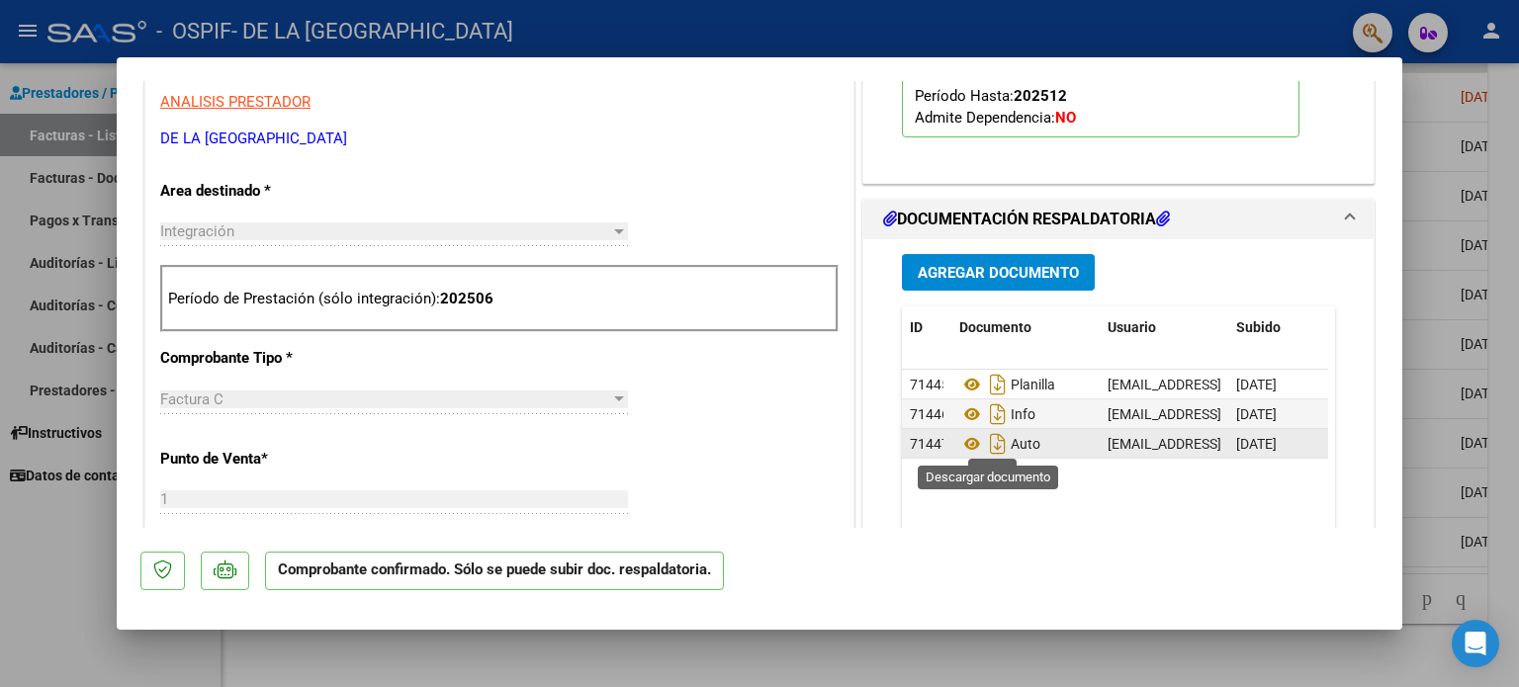
drag, startPoint x: 985, startPoint y: 442, endPoint x: 925, endPoint y: 451, distance: 60.0
click at [985, 442] on icon "Descargar documento" at bounding box center [998, 444] width 26 height 32
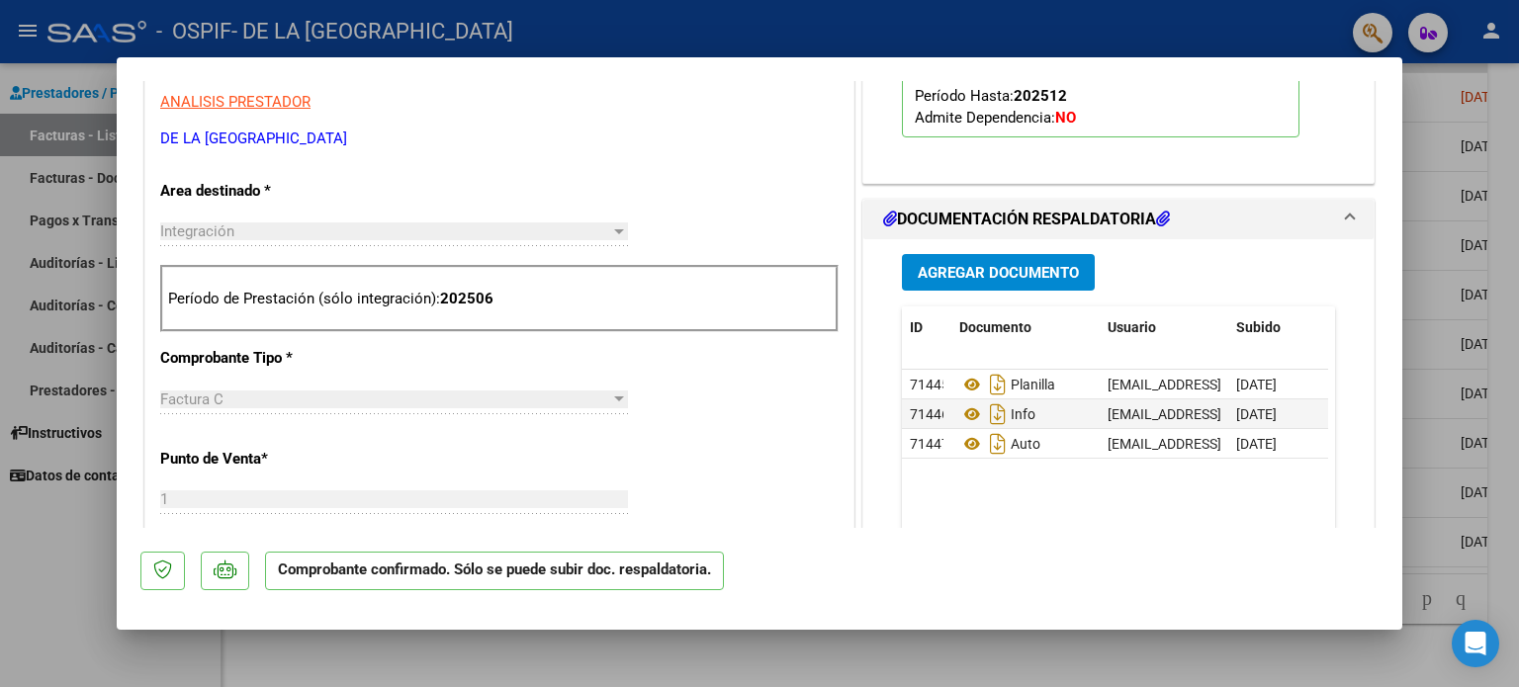
click at [79, 541] on div at bounding box center [759, 343] width 1519 height 687
type input "$ 0,00"
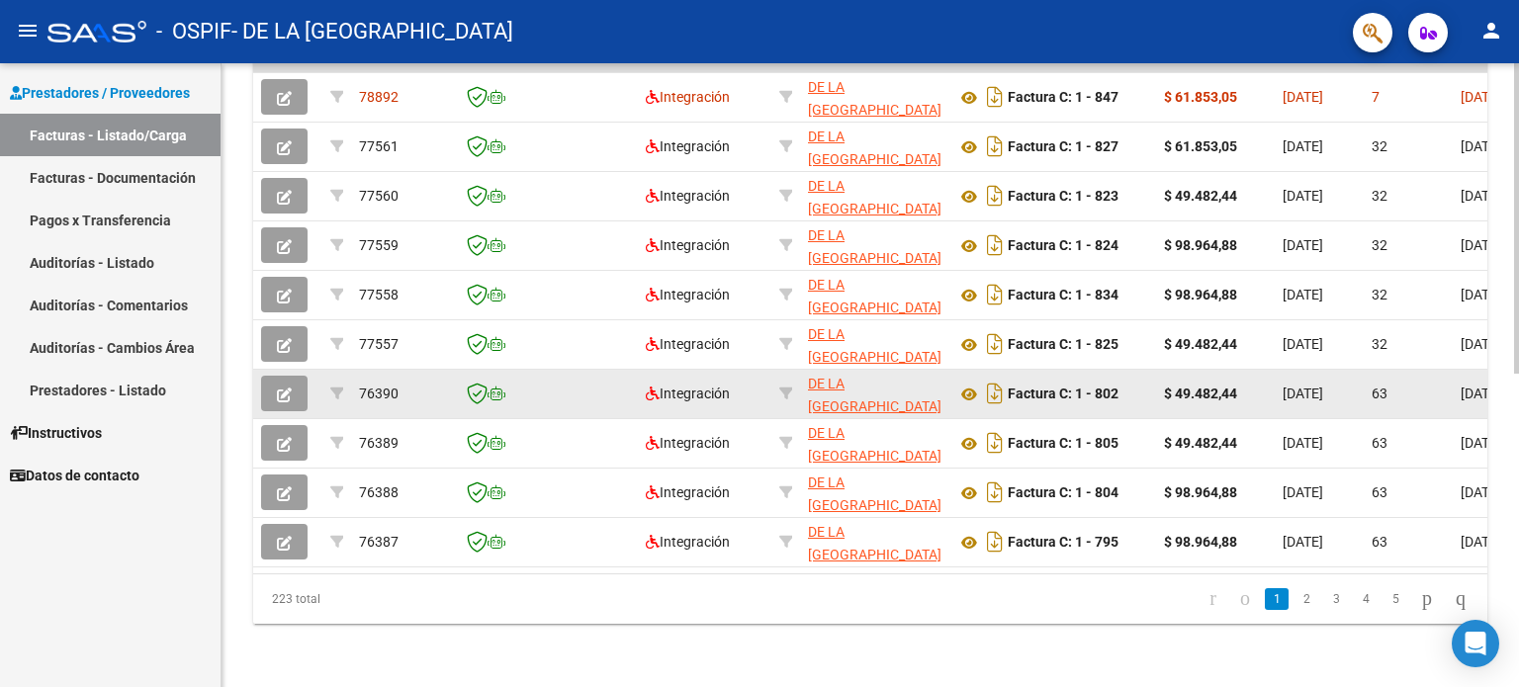
scroll to position [0, 0]
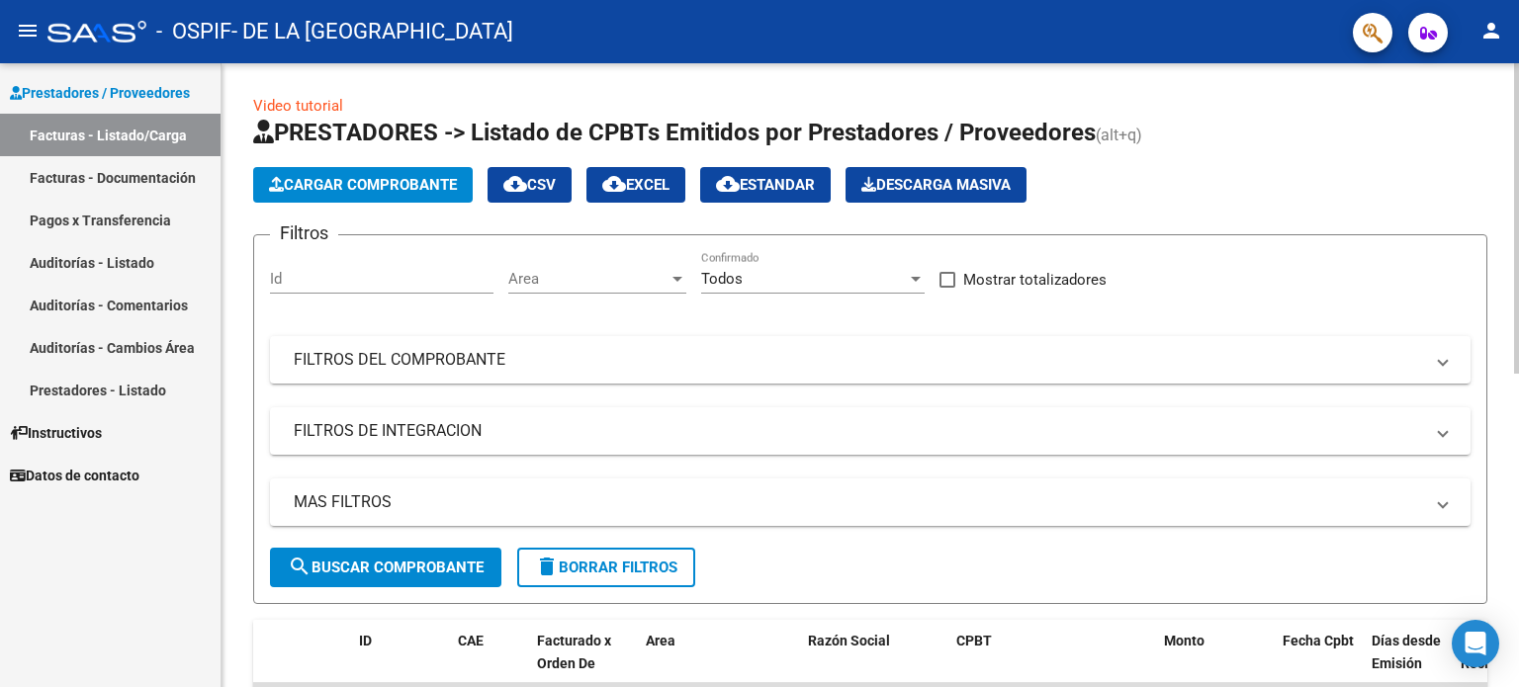
click at [443, 195] on button "Cargar Comprobante" at bounding box center [362, 185] width 219 height 36
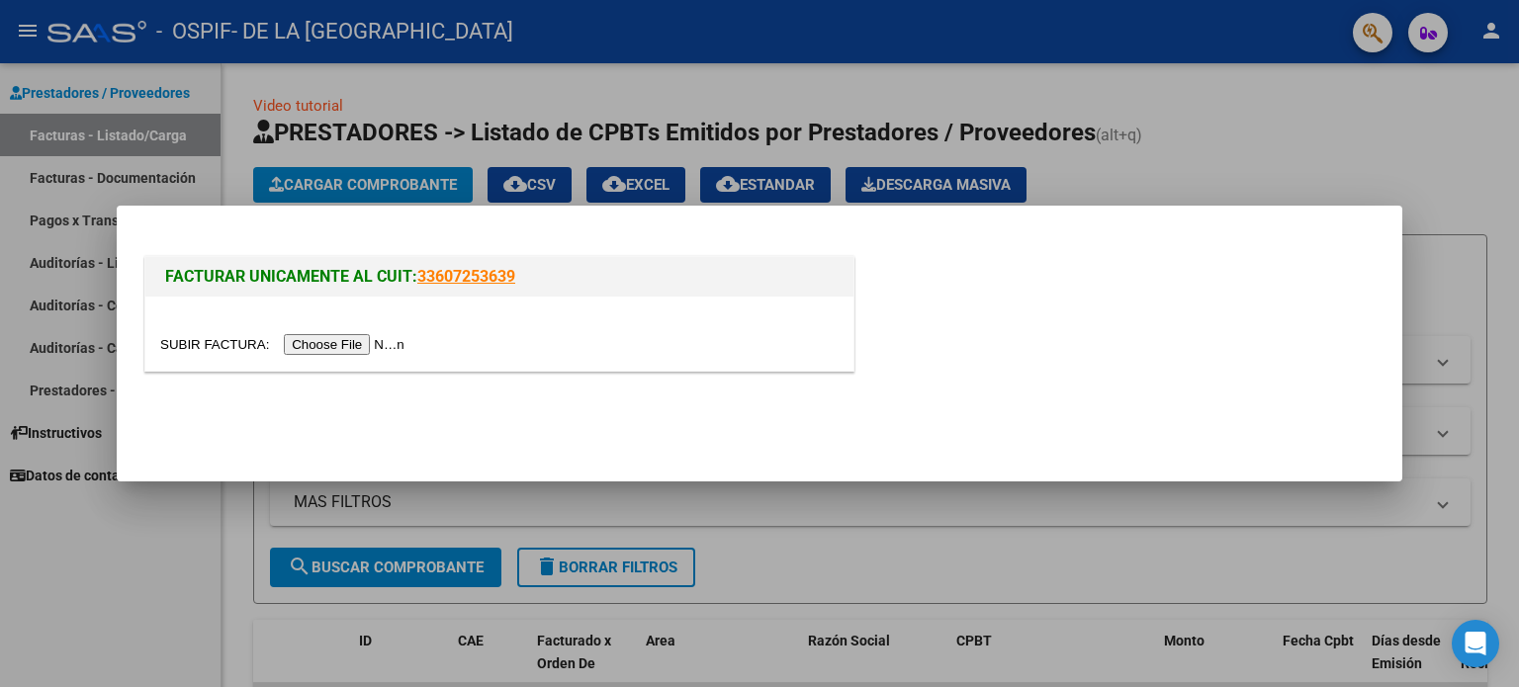
click at [337, 350] on input "file" at bounding box center [285, 344] width 250 height 21
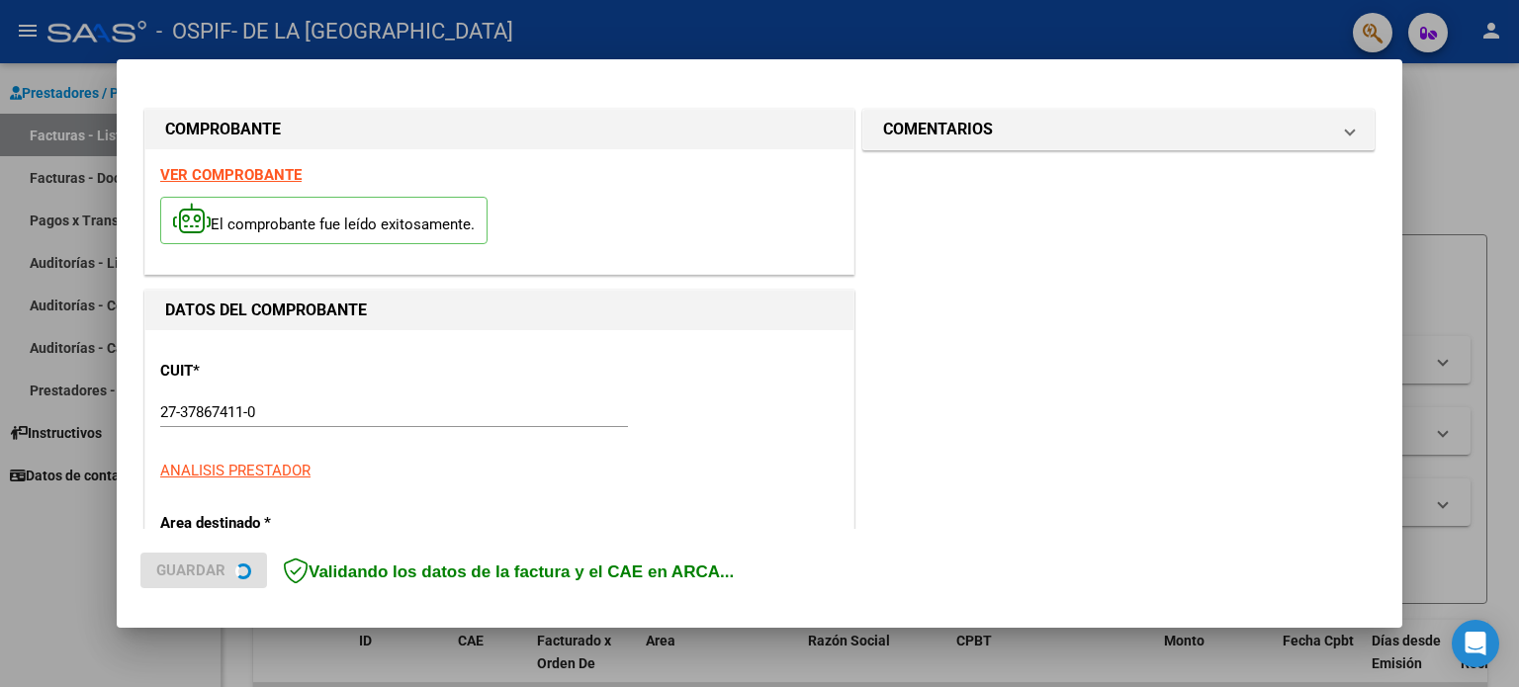
scroll to position [395, 0]
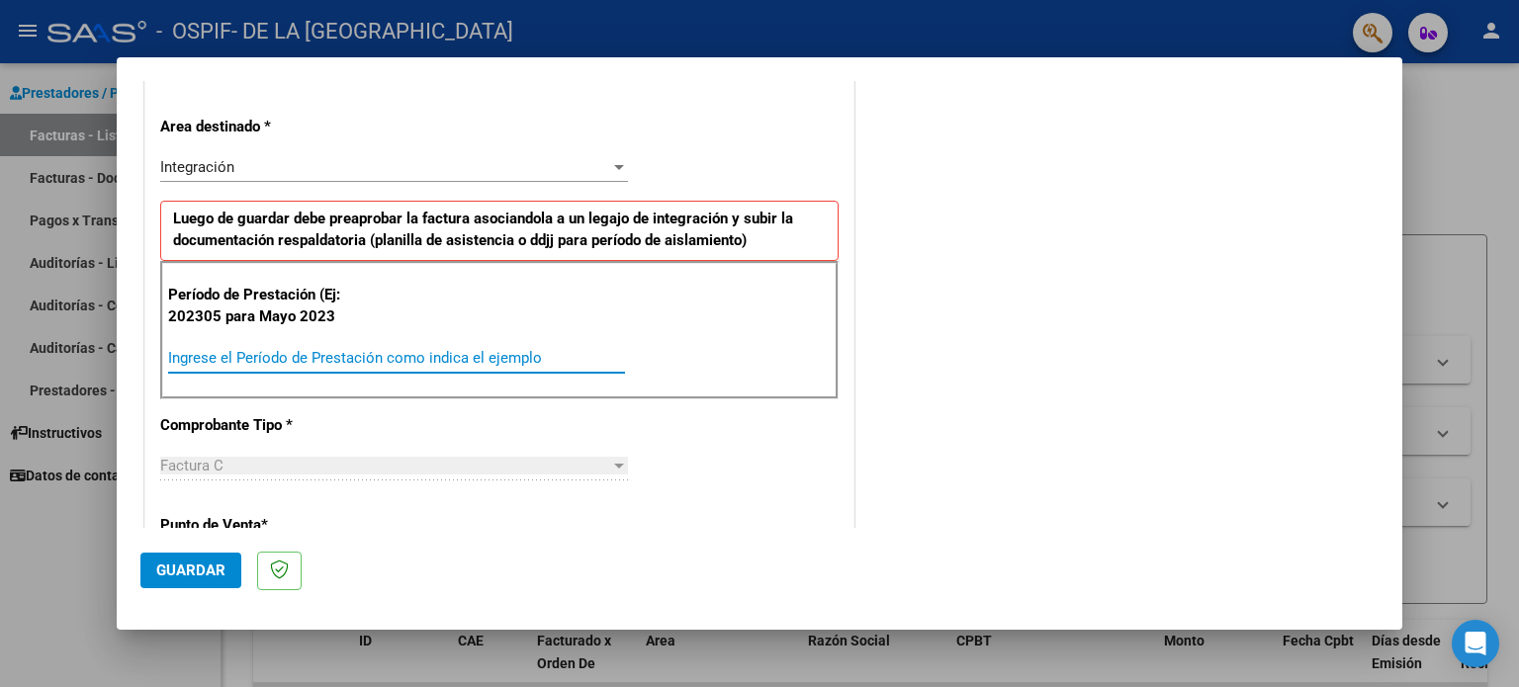
click at [488, 349] on input "Ingrese el Período de Prestación como indica el ejemplo" at bounding box center [396, 358] width 457 height 18
type input "202507"
click at [182, 566] on span "Guardar" at bounding box center [190, 571] width 69 height 18
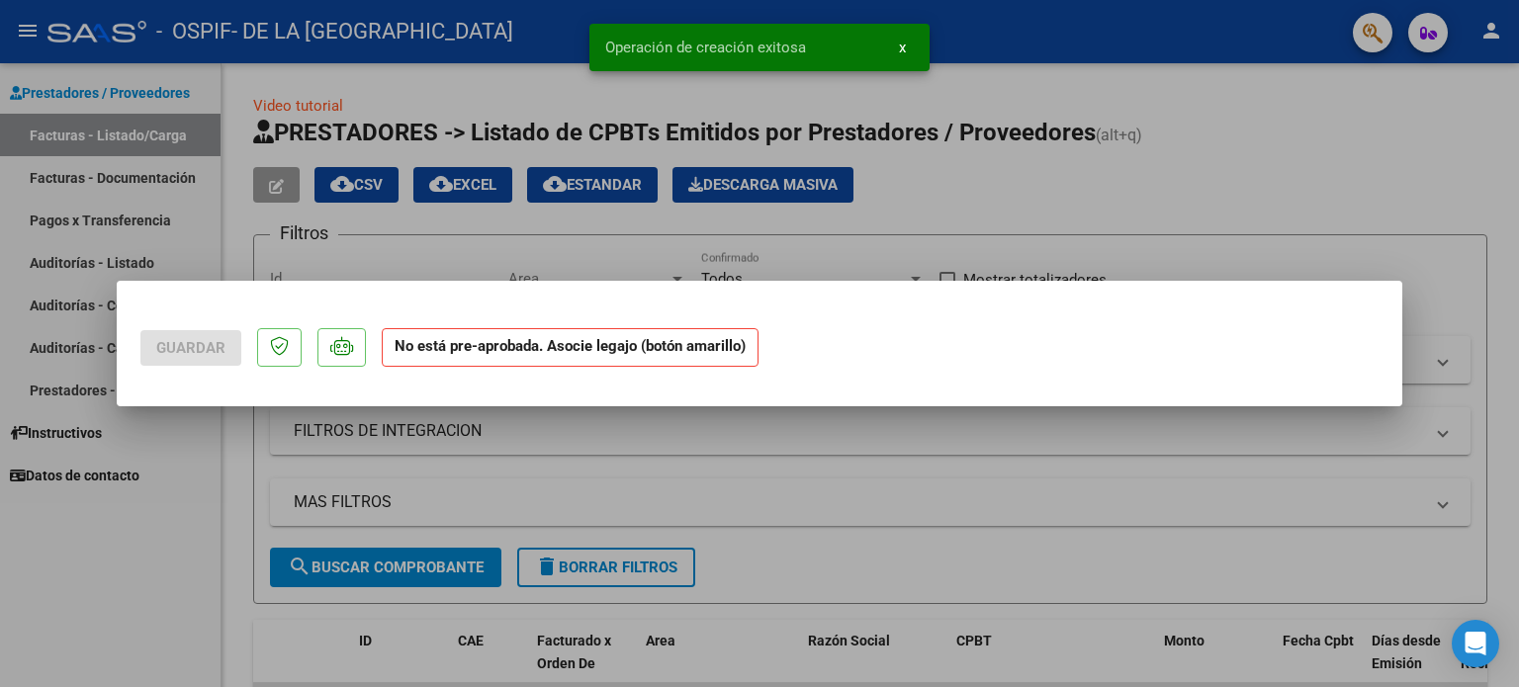
scroll to position [0, 0]
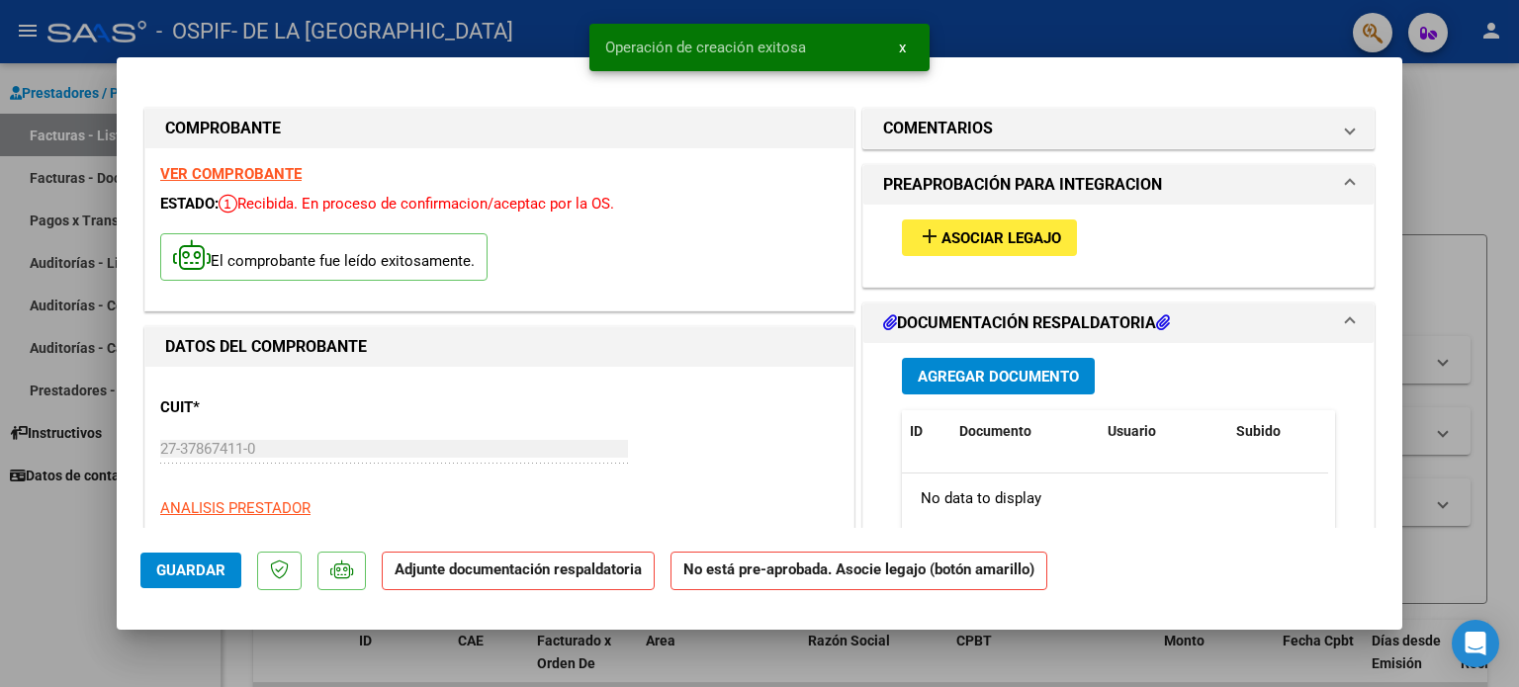
click at [972, 239] on span "Asociar Legajo" at bounding box center [1001, 238] width 120 height 18
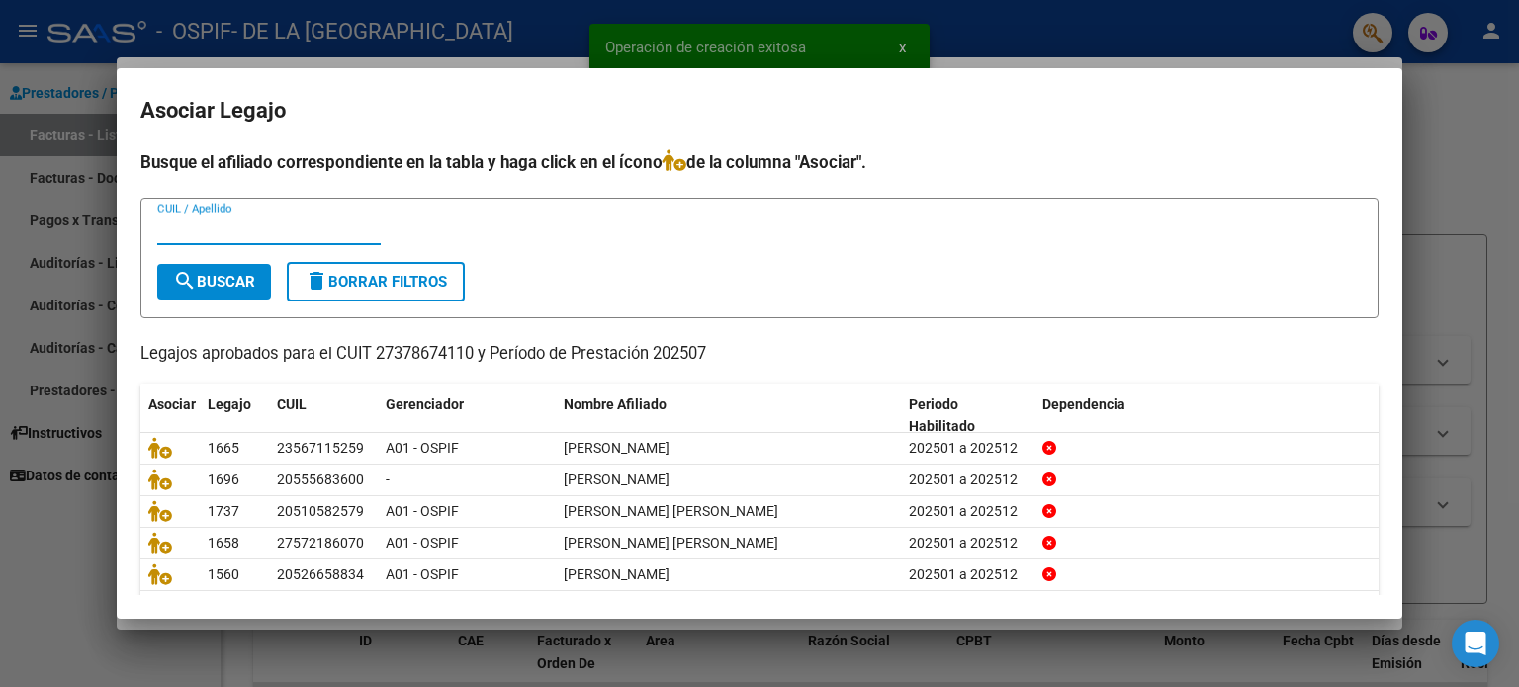
scroll to position [66, 0]
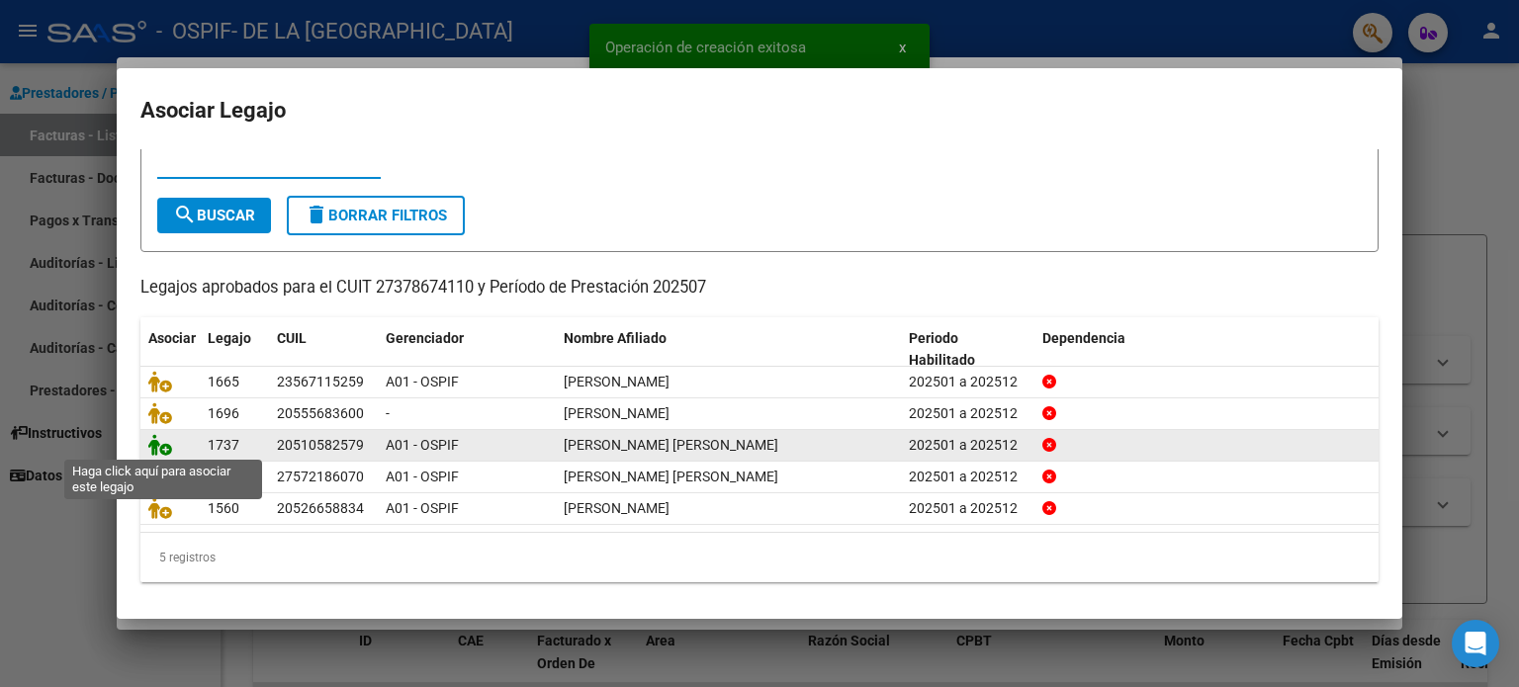
click at [158, 446] on icon at bounding box center [160, 445] width 24 height 22
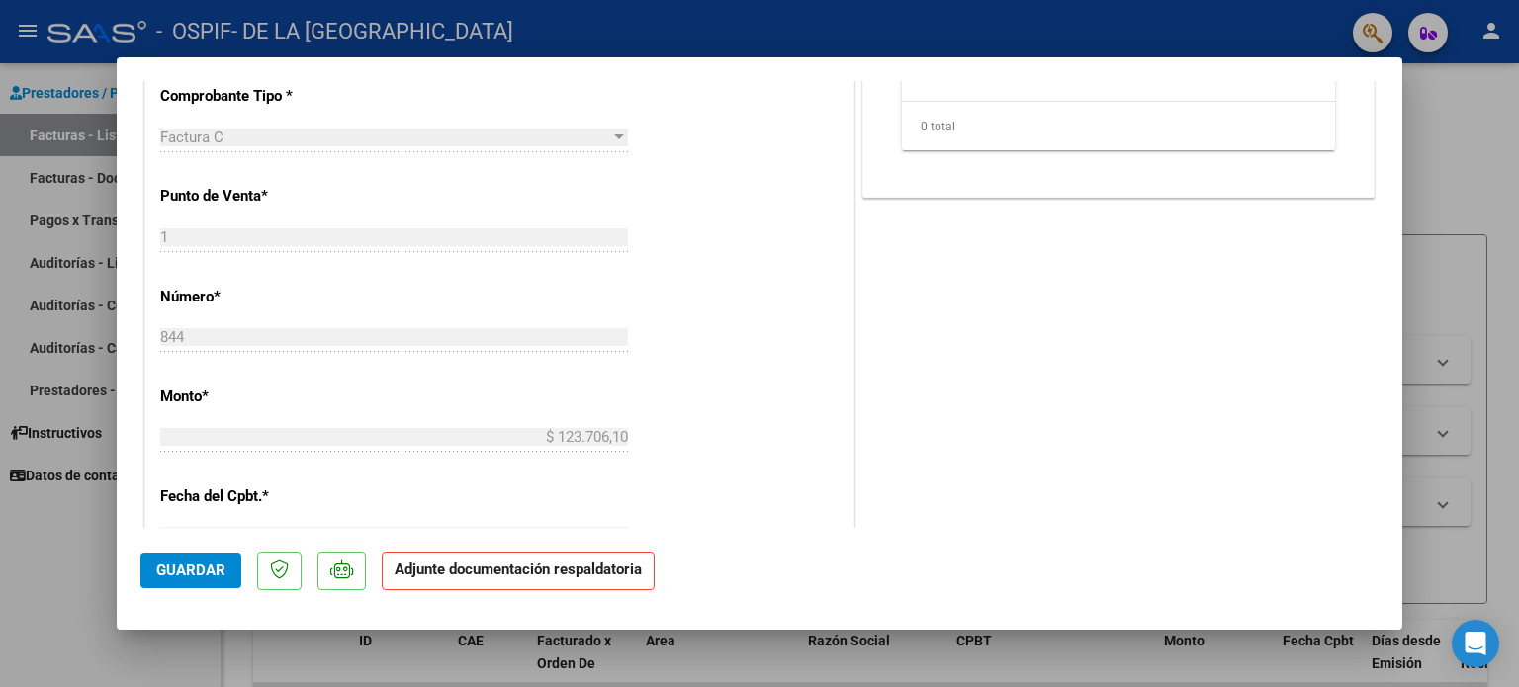
scroll to position [395, 0]
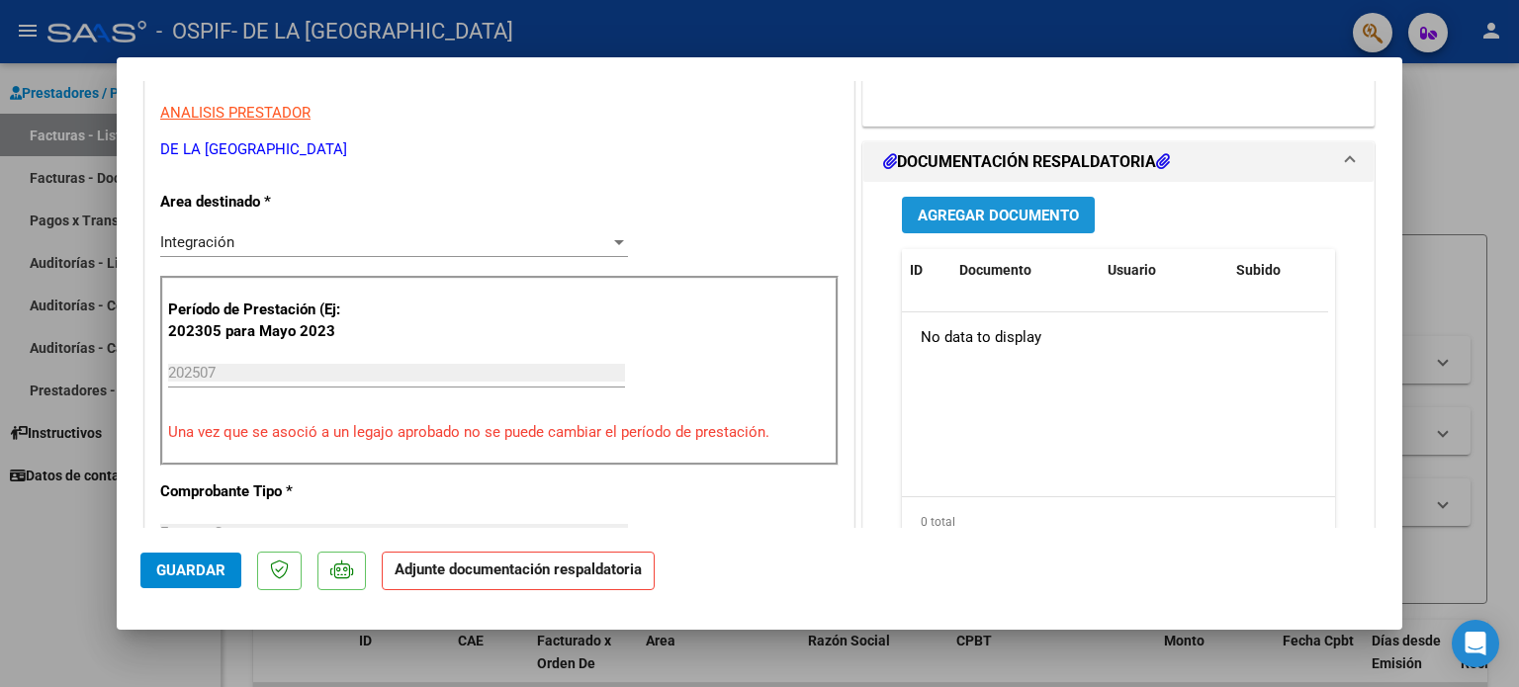
click at [985, 228] on button "Agregar Documento" at bounding box center [998, 215] width 193 height 37
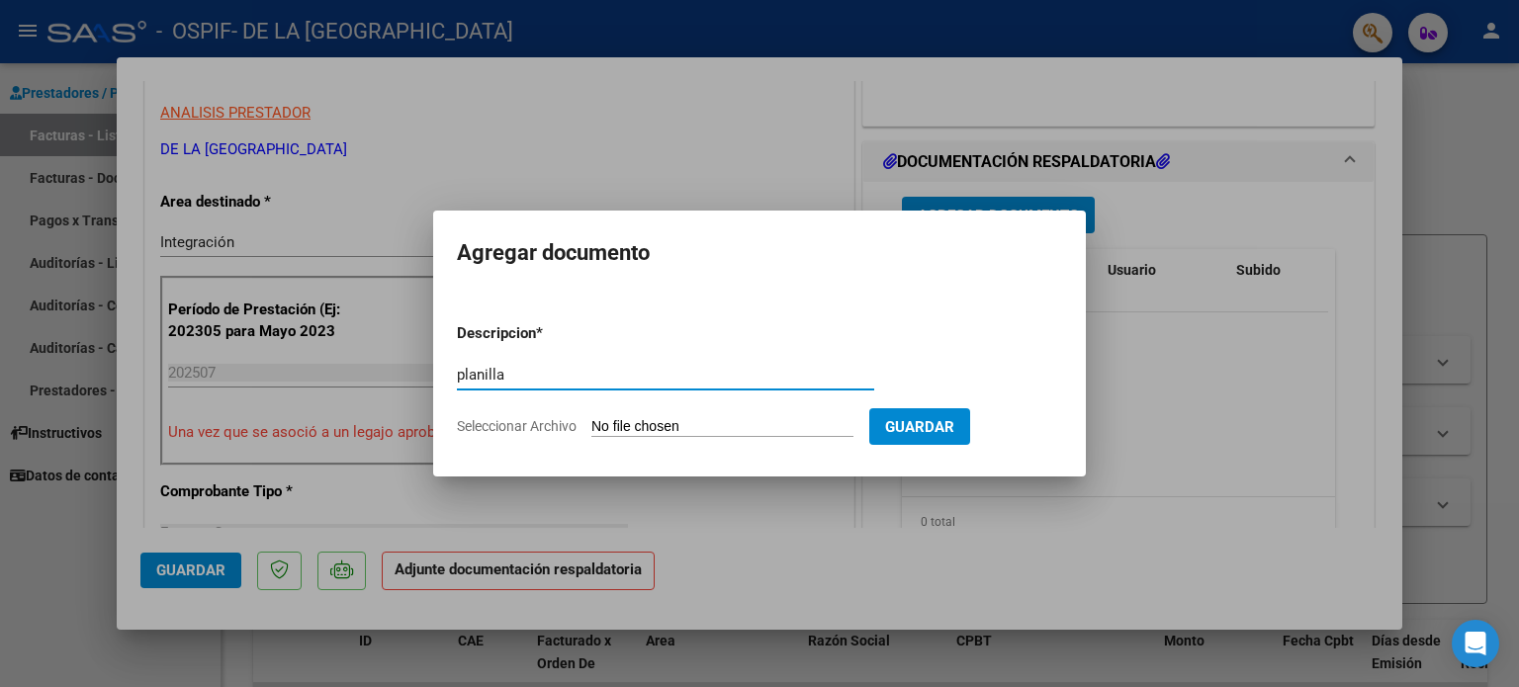
type input "planilla"
click at [771, 427] on input "Seleccionar Archivo" at bounding box center [722, 427] width 262 height 19
type input "C:\fakepath\Copia deBenjamin Carrizo JULIO 25.pdf.pdf"
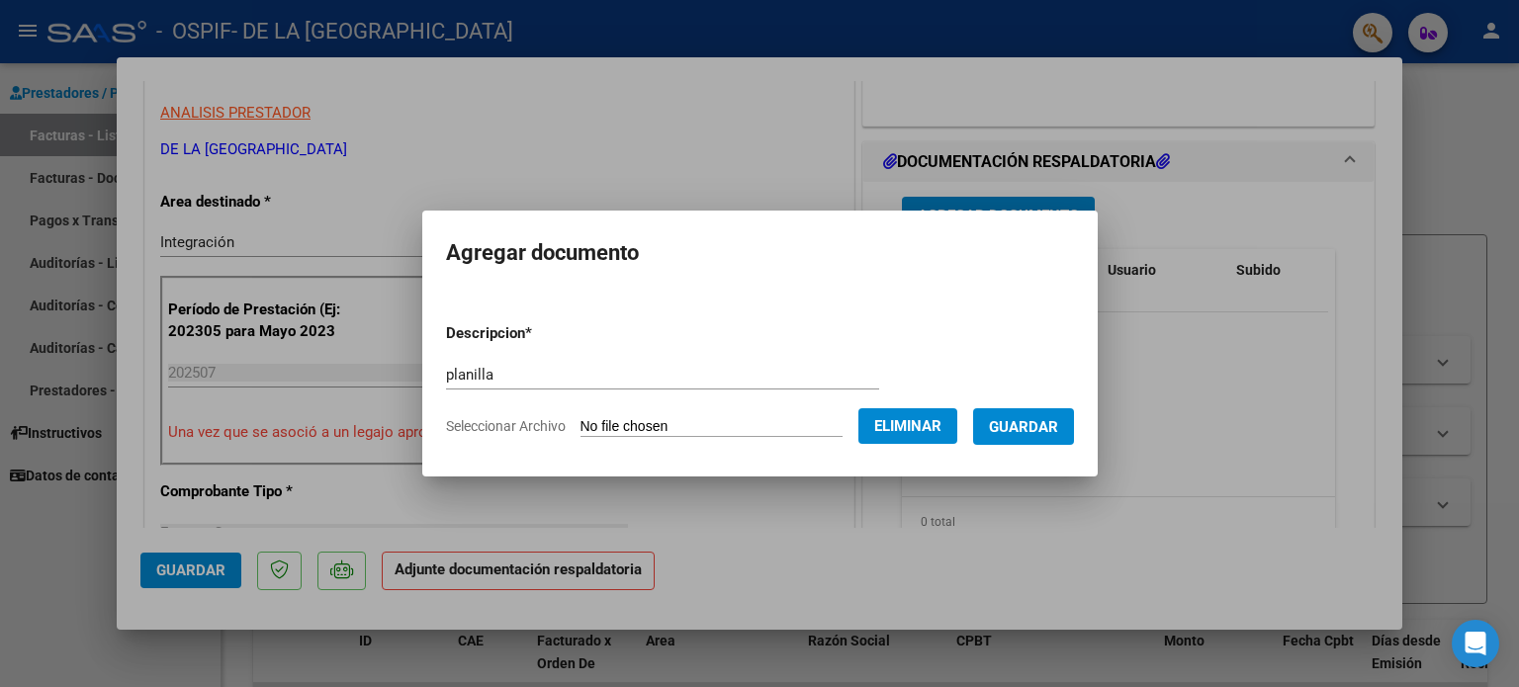
click at [1048, 434] on span "Guardar" at bounding box center [1023, 427] width 69 height 18
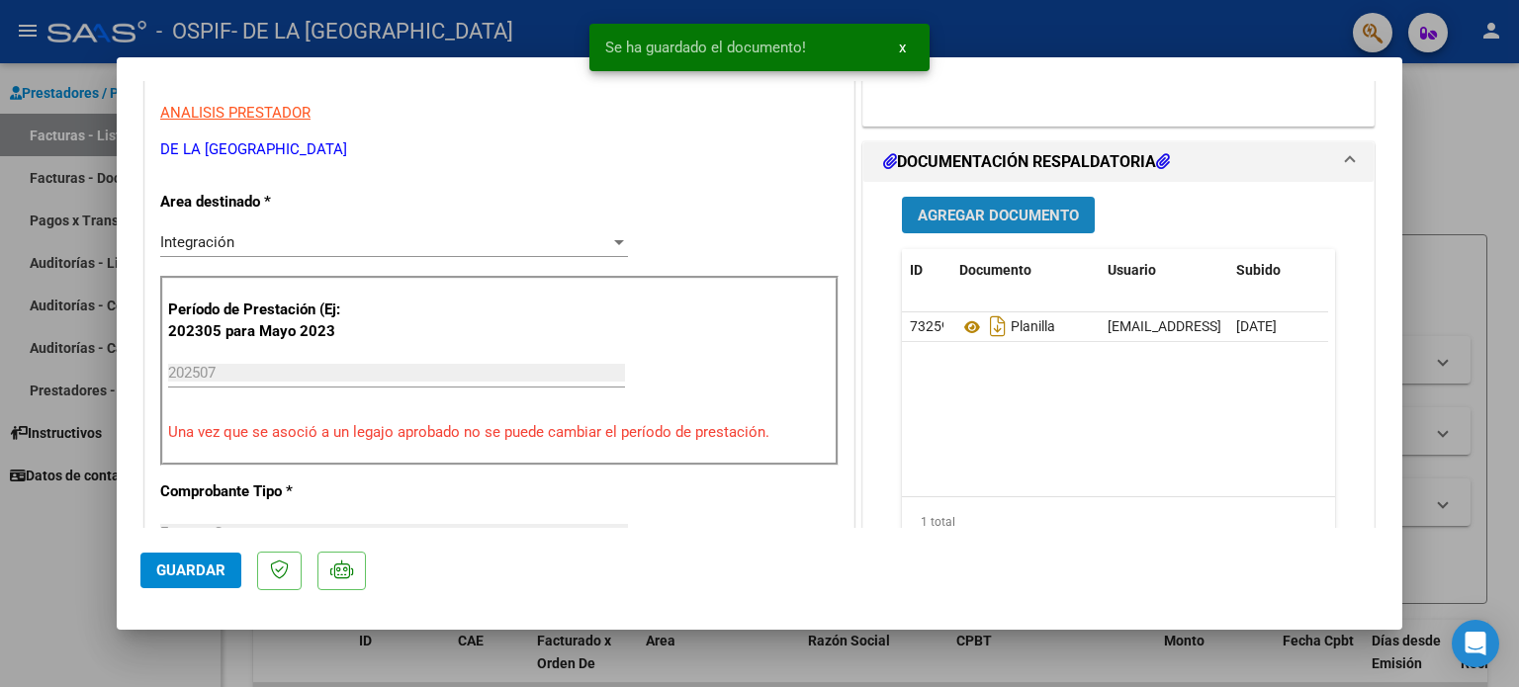
click at [970, 207] on span "Agregar Documento" at bounding box center [998, 216] width 161 height 18
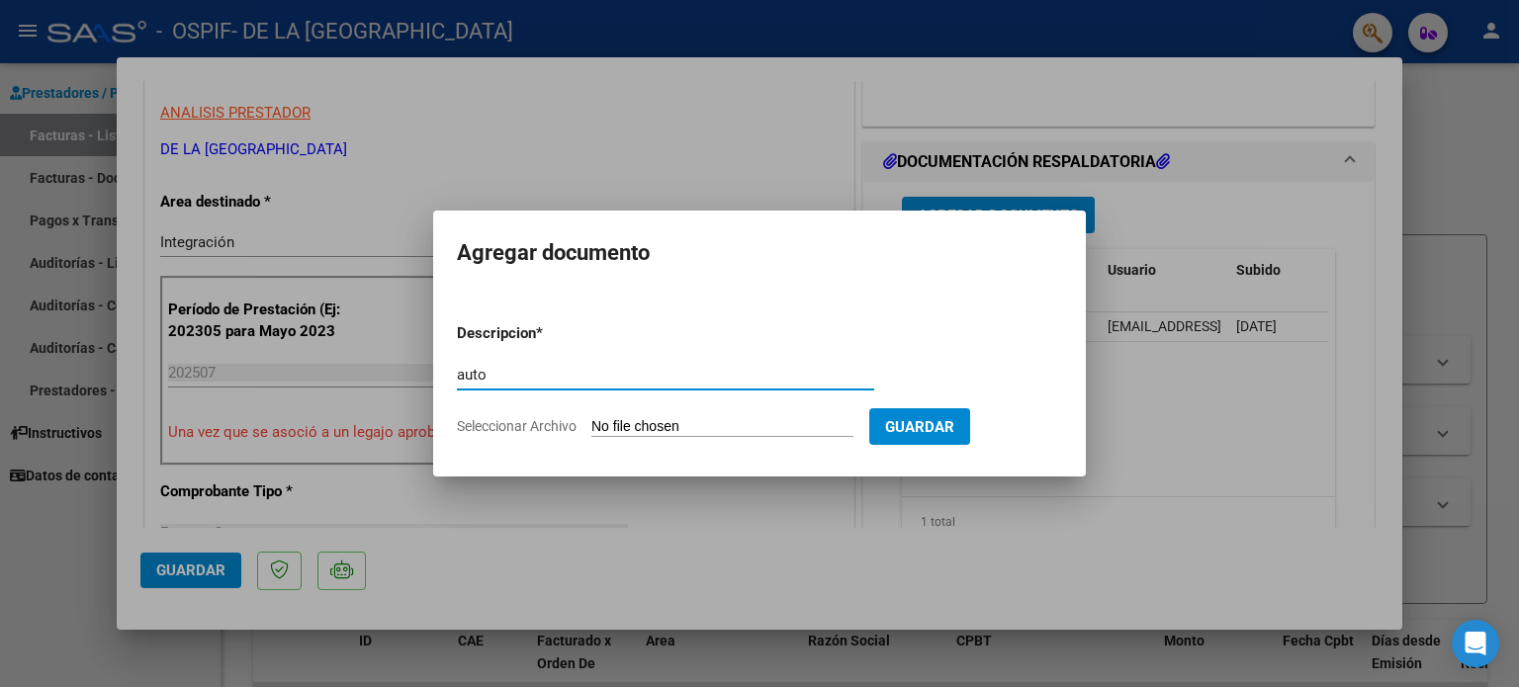
type input "auto"
click at [700, 431] on input "Seleccionar Archivo" at bounding box center [722, 427] width 262 height 19
type input "C:\fakepath\27378674110-FACTURA_C-1-834-ANEXO-AUTO.png"
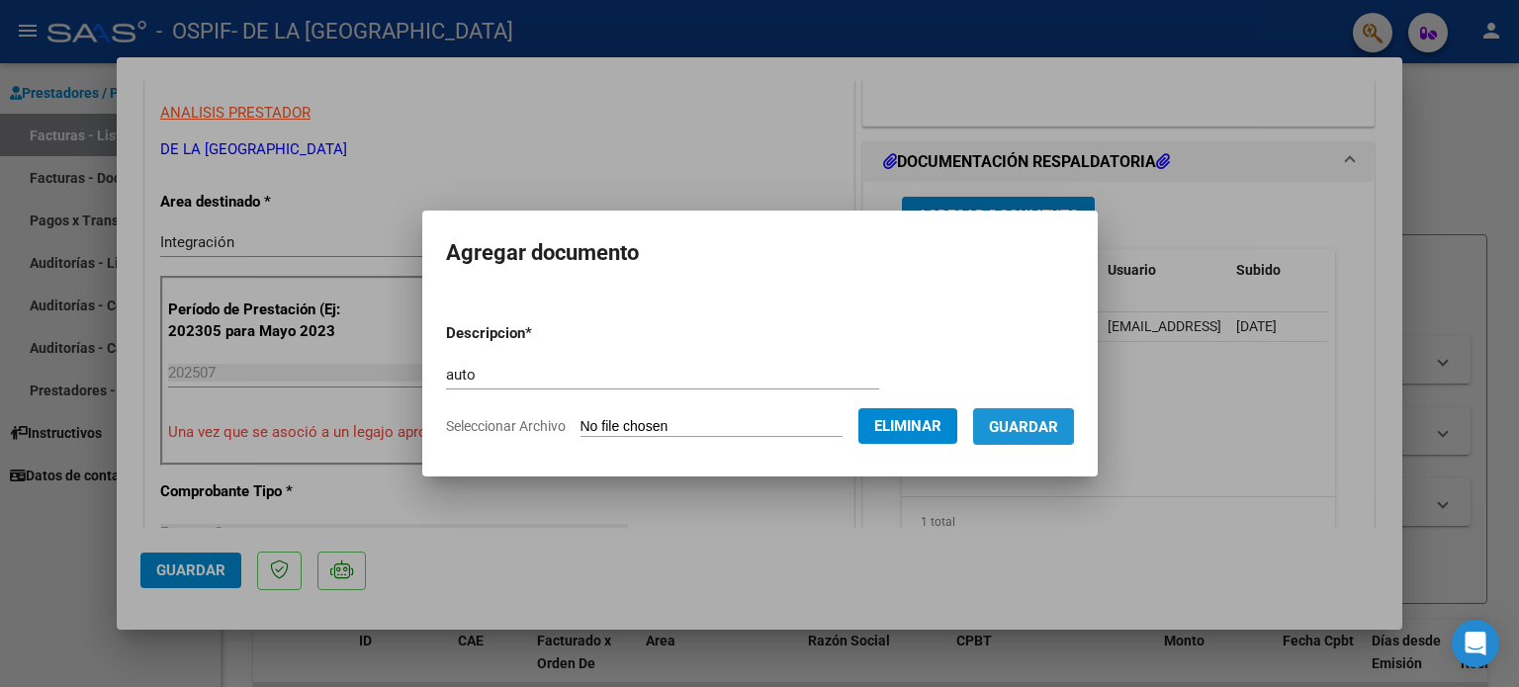
click at [1024, 430] on span "Guardar" at bounding box center [1023, 427] width 69 height 18
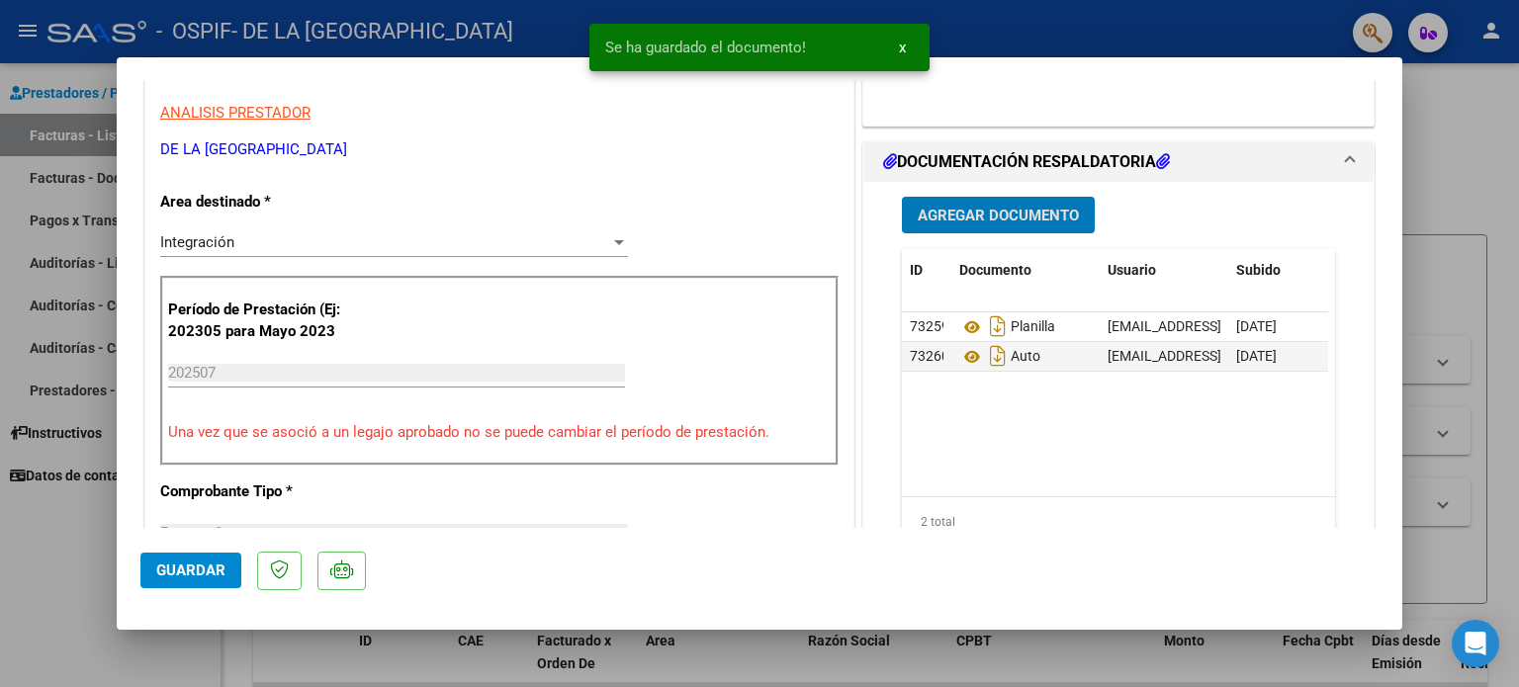
click at [186, 572] on span "Guardar" at bounding box center [190, 571] width 69 height 18
click at [44, 572] on div at bounding box center [759, 343] width 1519 height 687
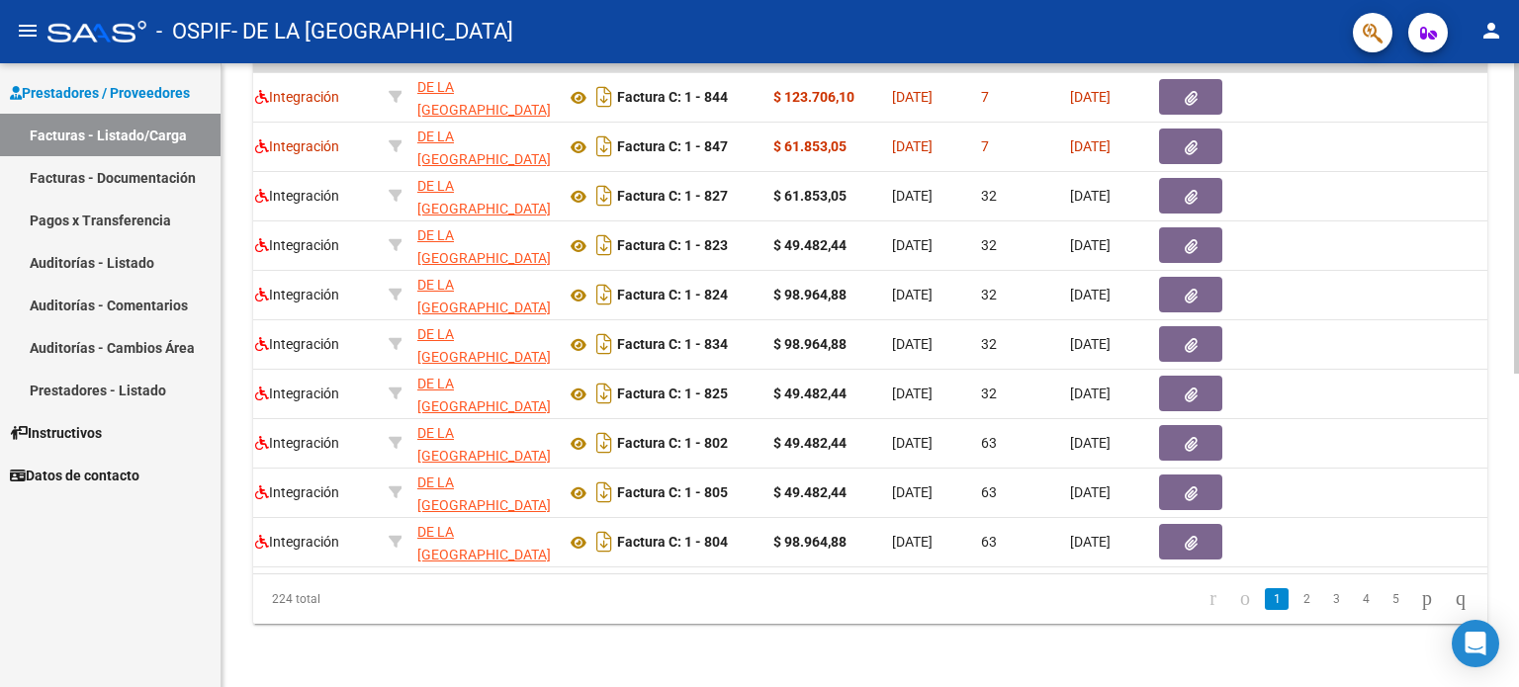
scroll to position [0, 0]
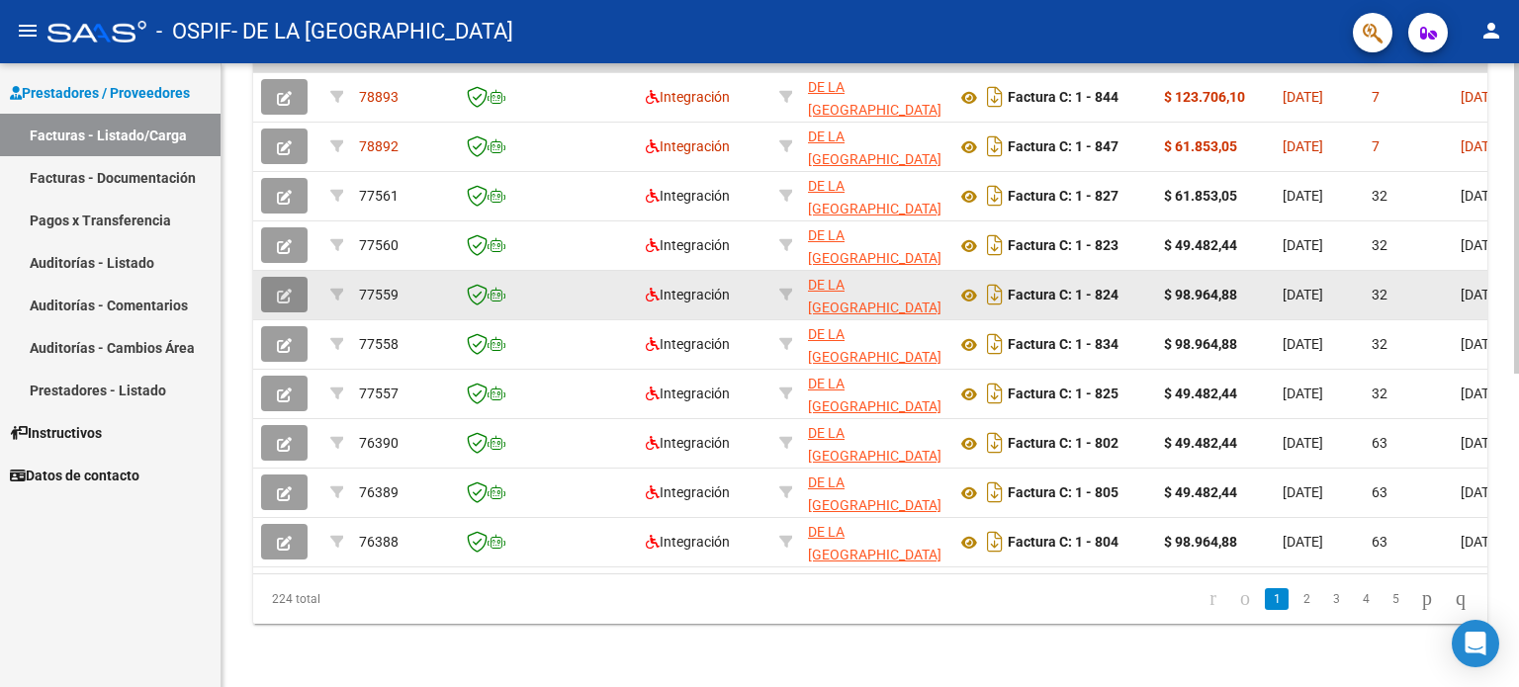
click at [297, 278] on button "button" at bounding box center [284, 295] width 46 height 36
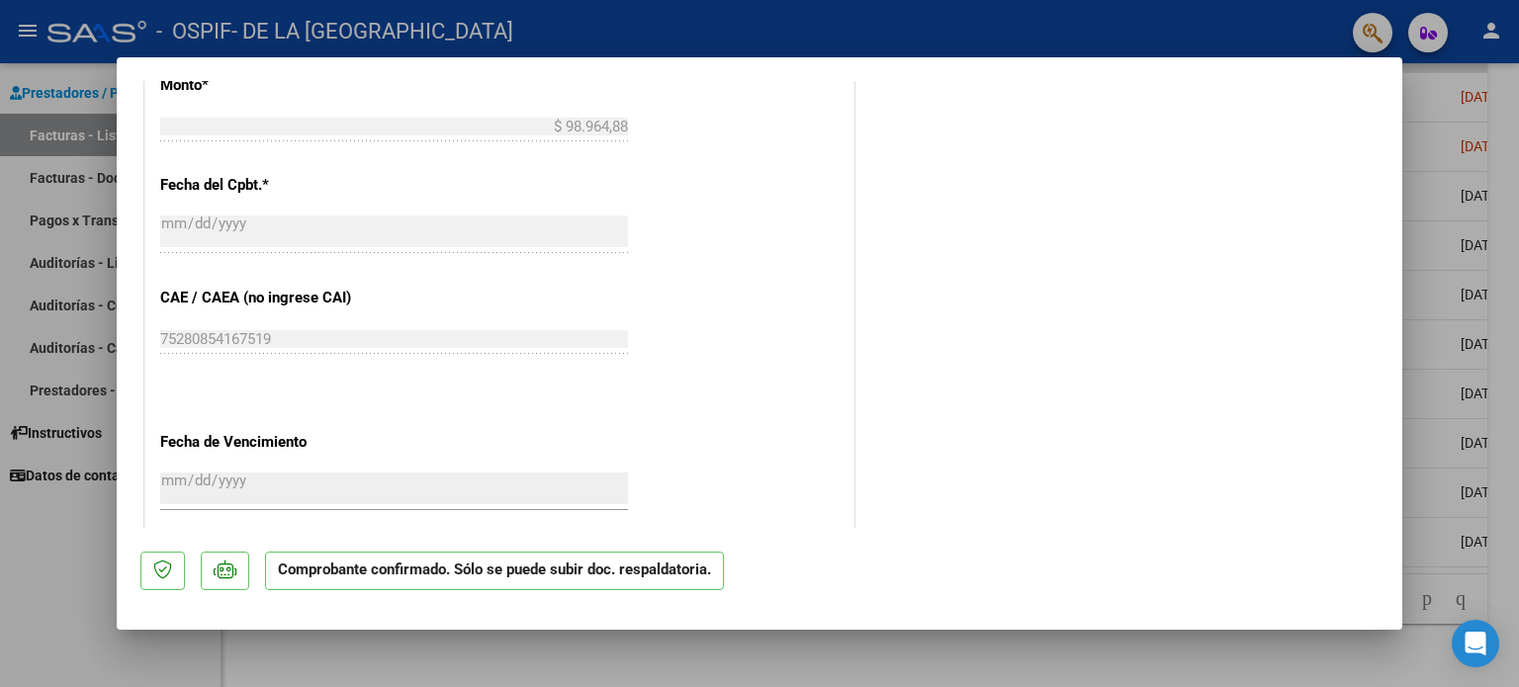
scroll to position [791, 0]
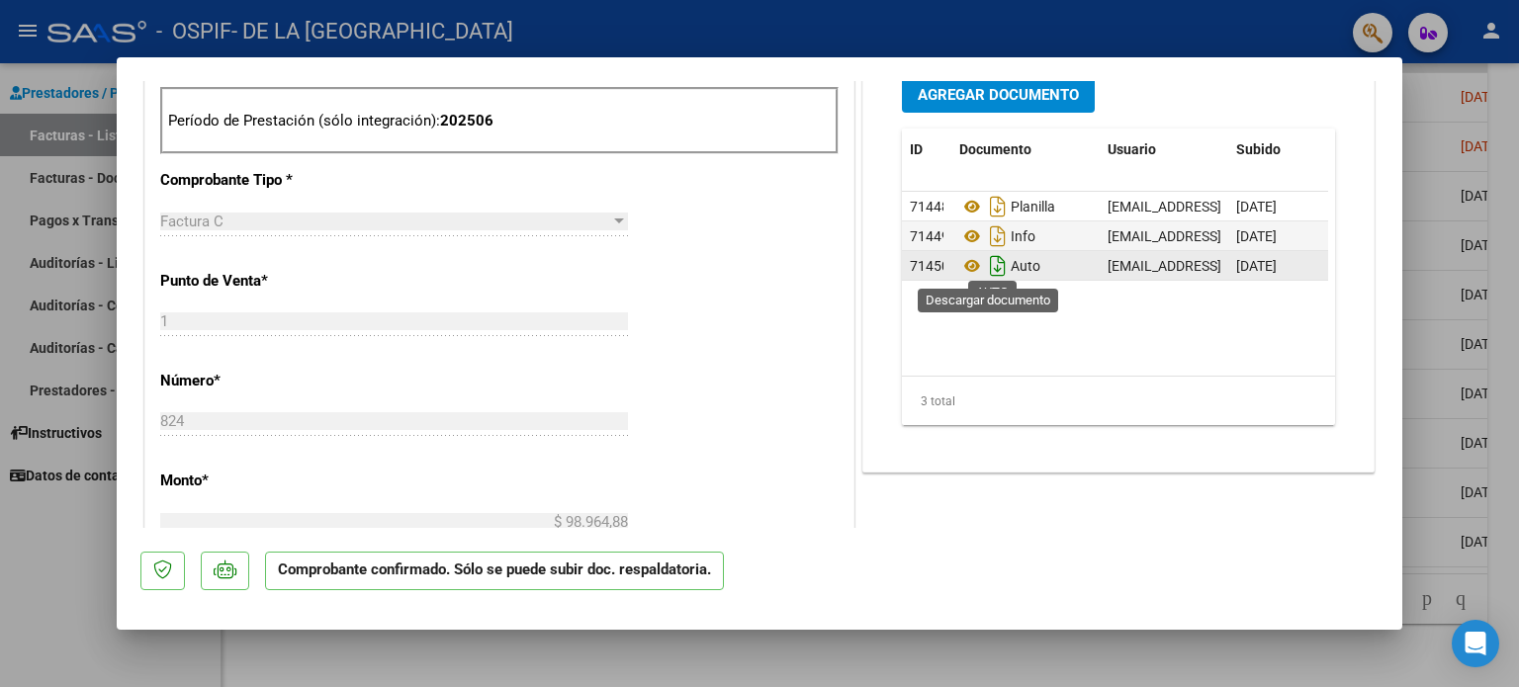
click at [989, 266] on icon "Descargar documento" at bounding box center [998, 266] width 26 height 32
drag, startPoint x: 47, startPoint y: 538, endPoint x: 206, endPoint y: 533, distance: 158.3
click at [47, 538] on div at bounding box center [759, 343] width 1519 height 687
type input "$ 0,00"
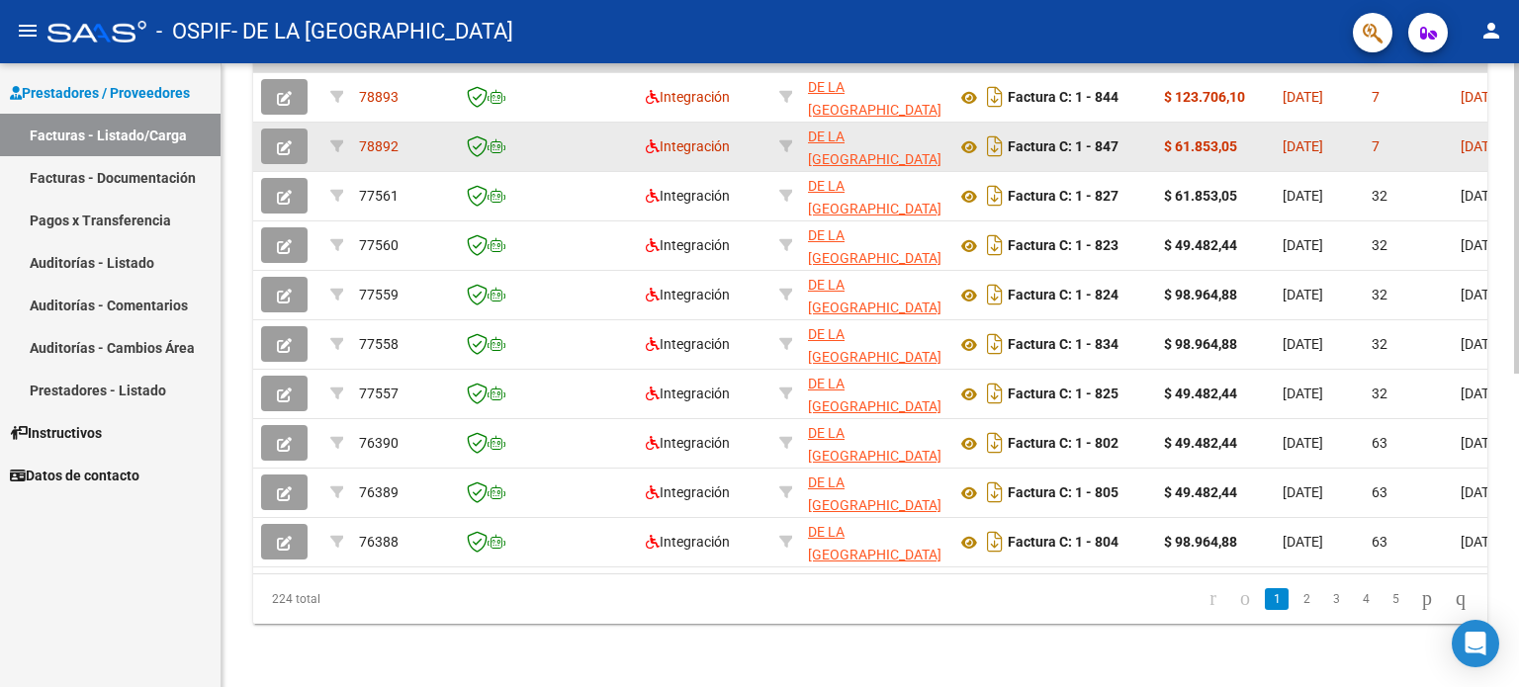
scroll to position [0, 0]
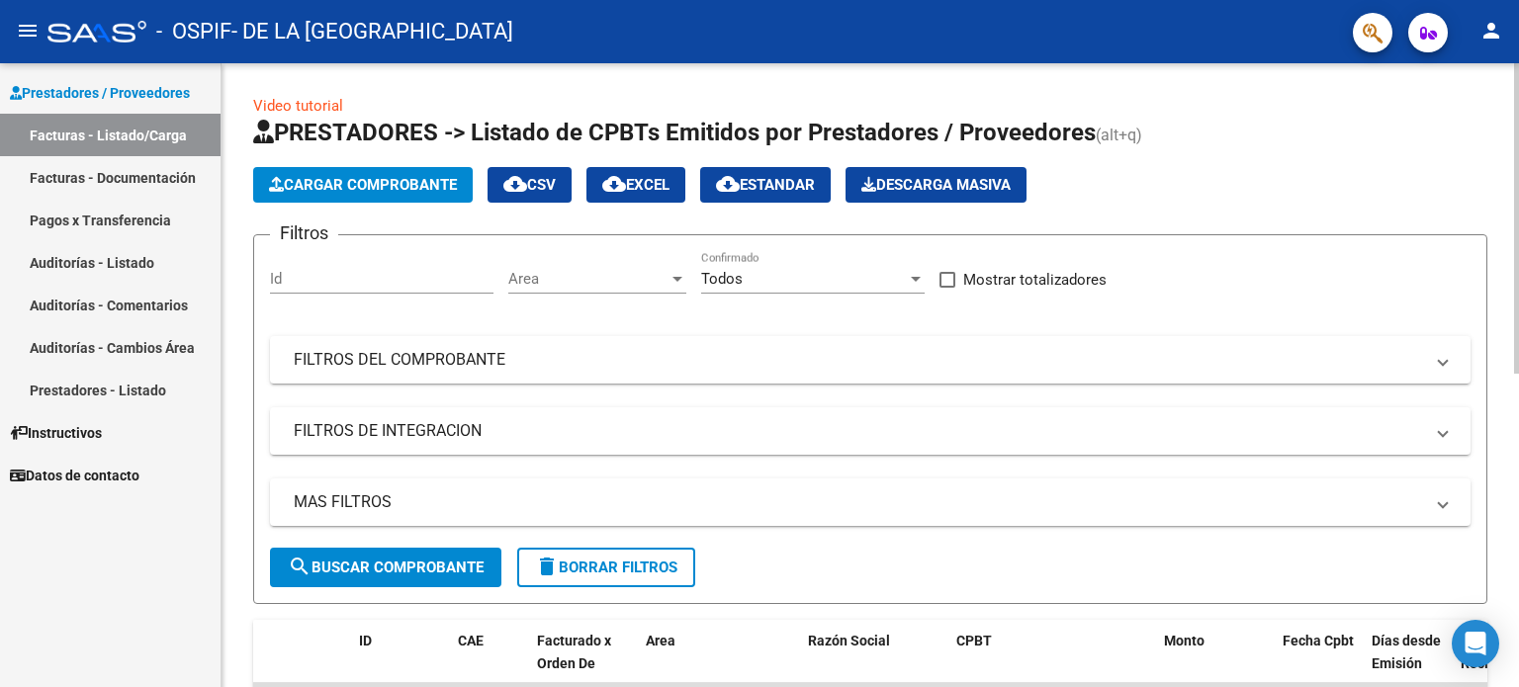
click at [441, 178] on span "Cargar Comprobante" at bounding box center [363, 185] width 188 height 18
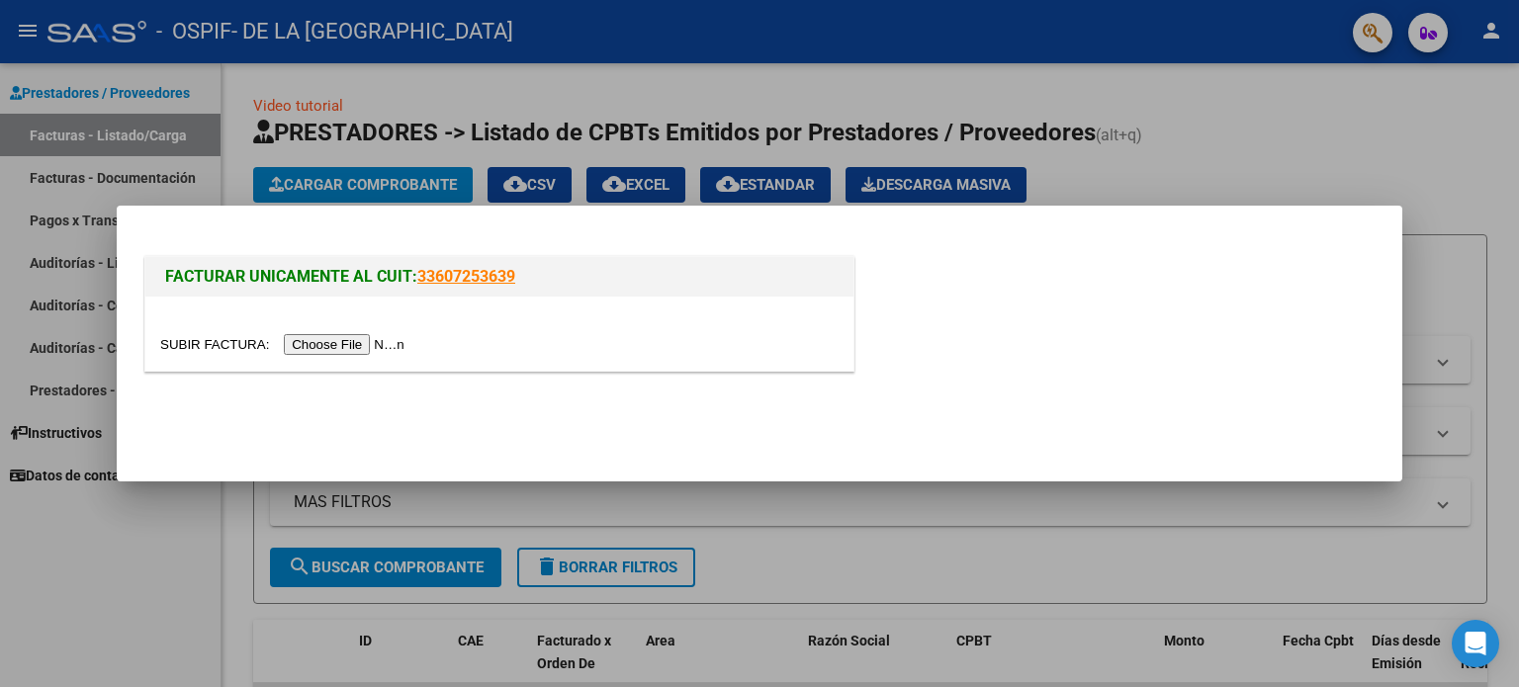
click at [352, 342] on input "file" at bounding box center [285, 344] width 250 height 21
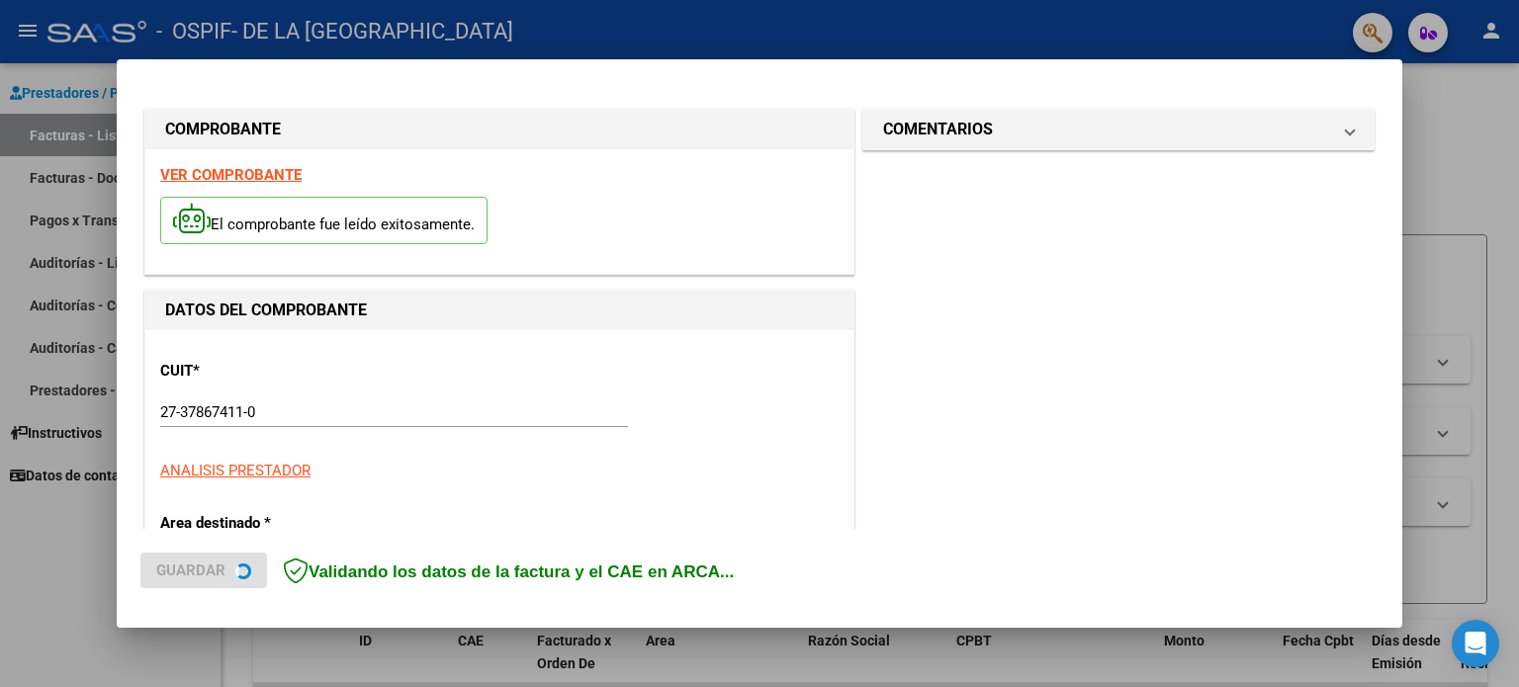
scroll to position [395, 0]
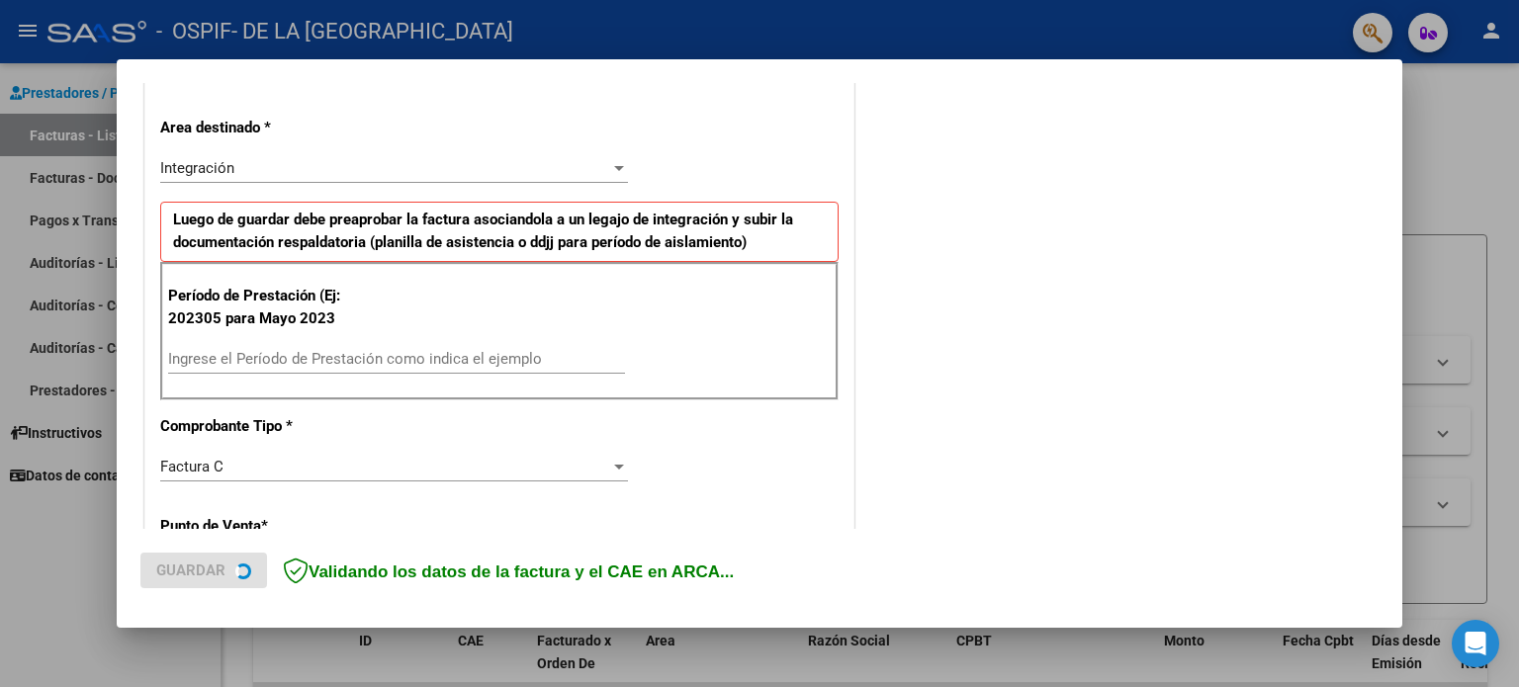
click at [465, 353] on input "Ingrese el Período de Prestación como indica el ejemplo" at bounding box center [396, 359] width 457 height 18
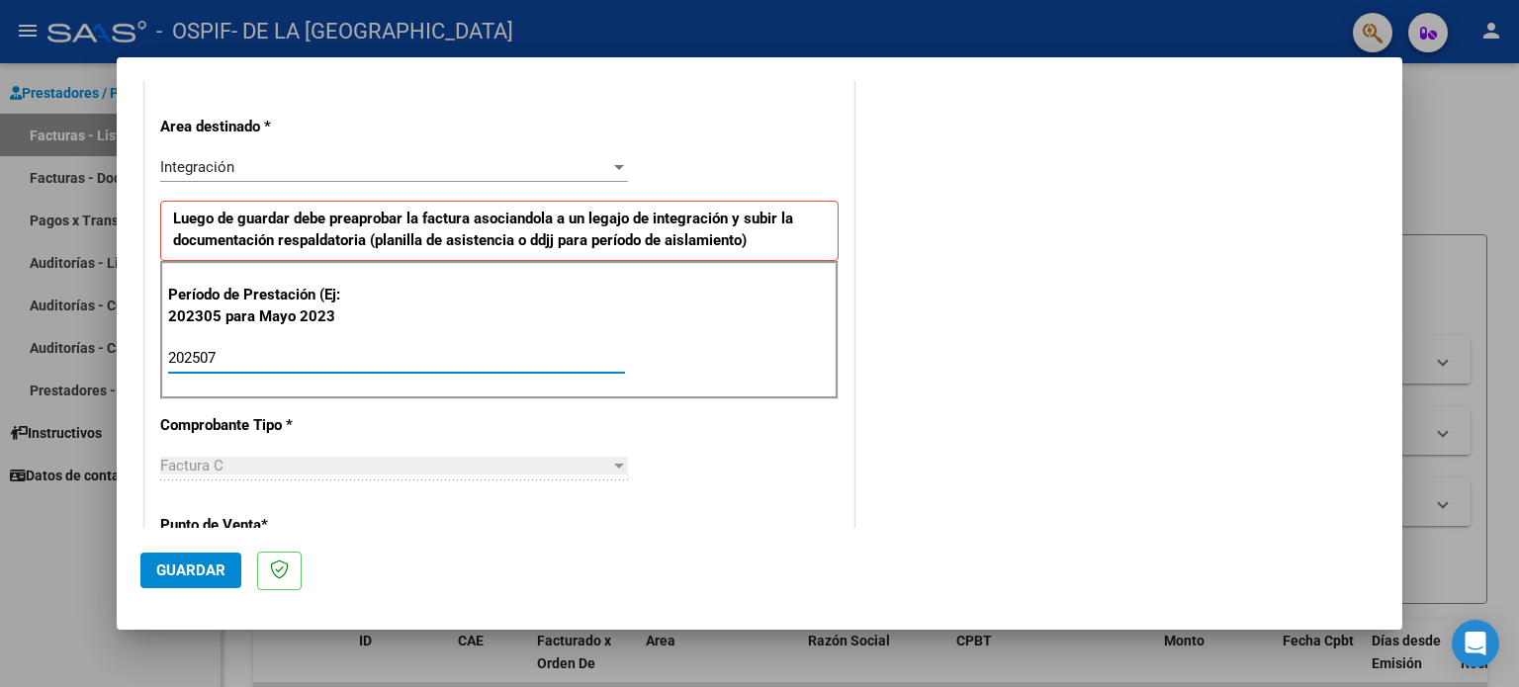
type input "202507"
click at [170, 565] on span "Guardar" at bounding box center [190, 571] width 69 height 18
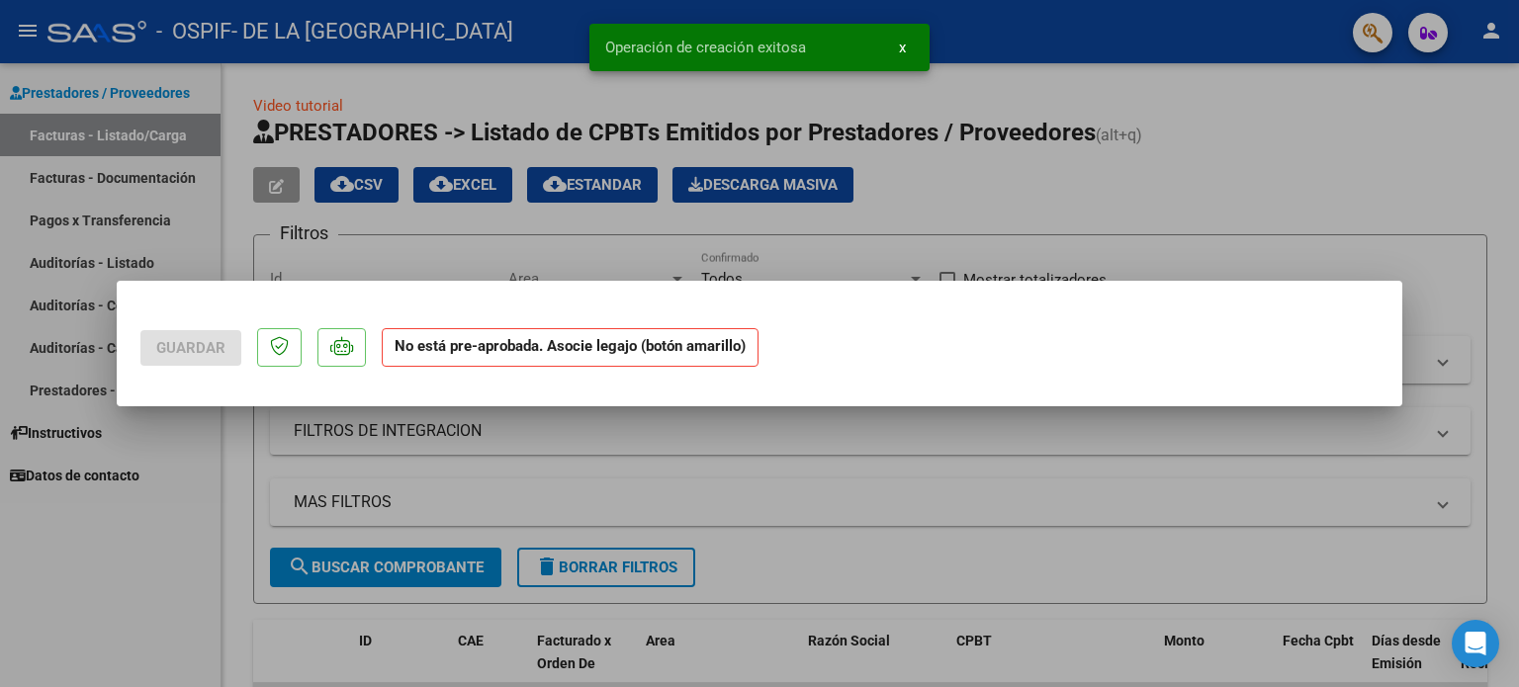
scroll to position [0, 0]
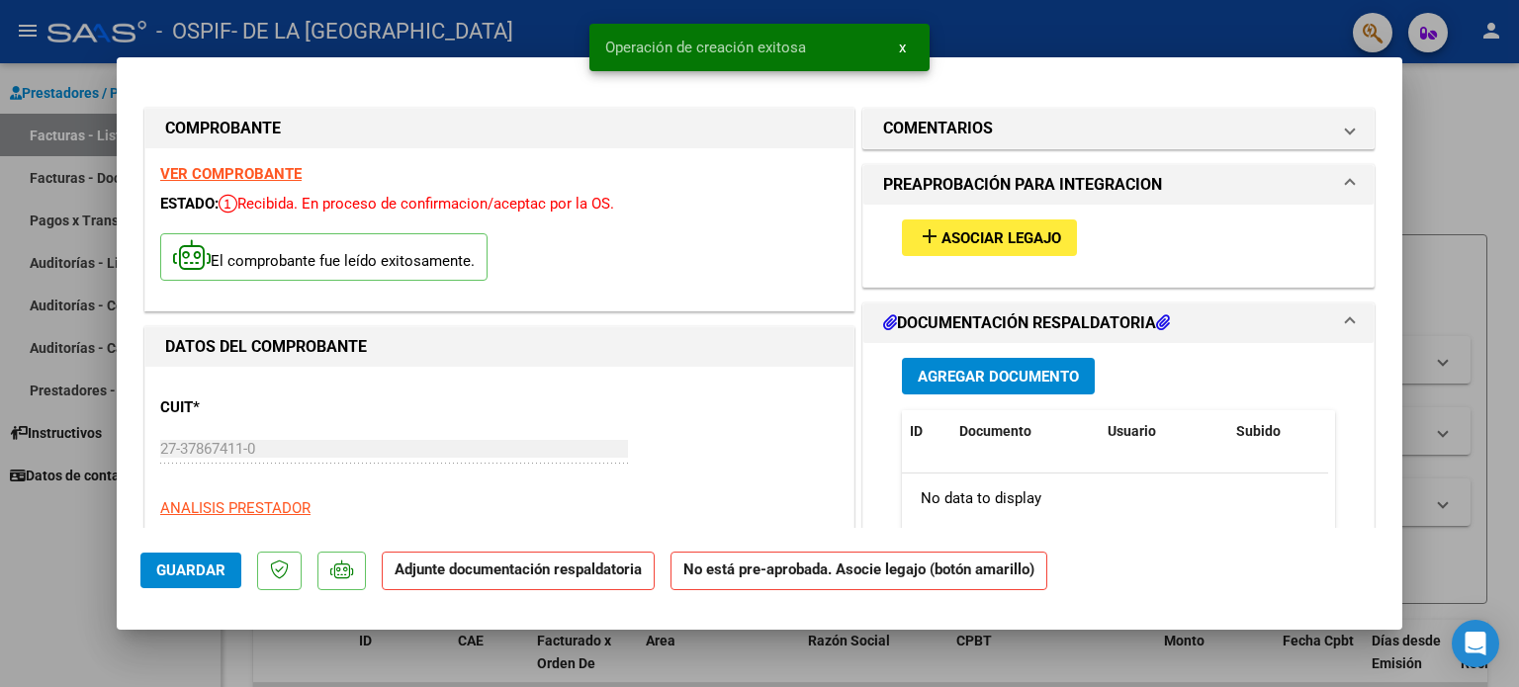
click at [1001, 228] on span "add Asociar Legajo" at bounding box center [989, 237] width 143 height 18
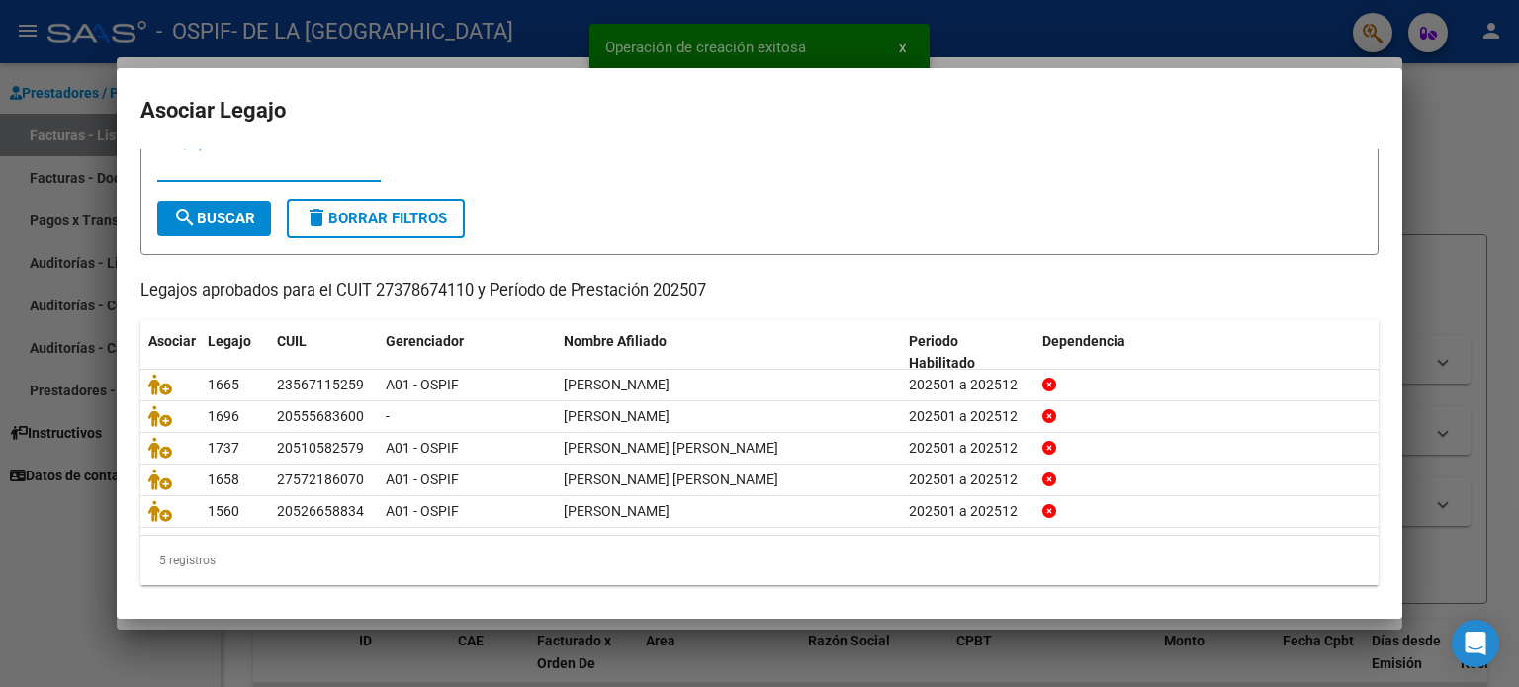
scroll to position [66, 0]
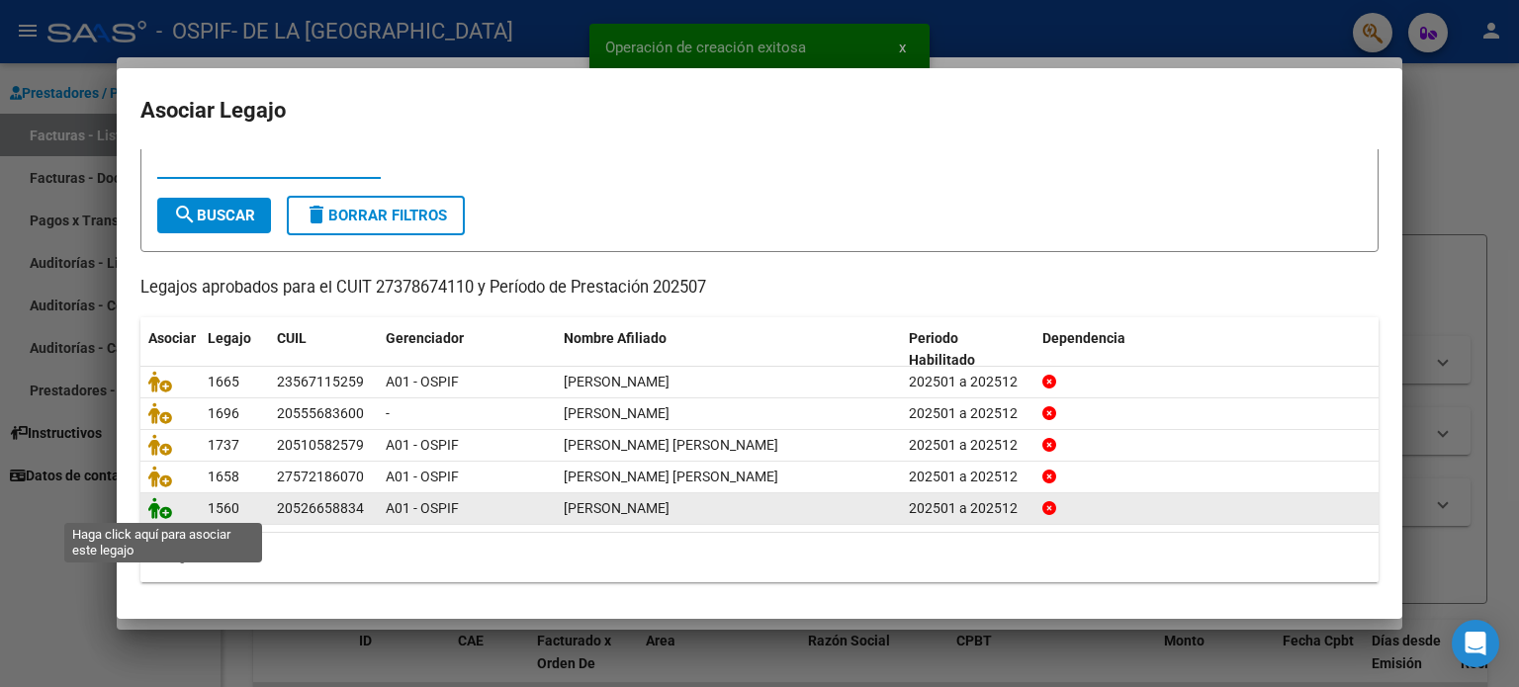
click at [157, 507] on icon at bounding box center [160, 508] width 24 height 22
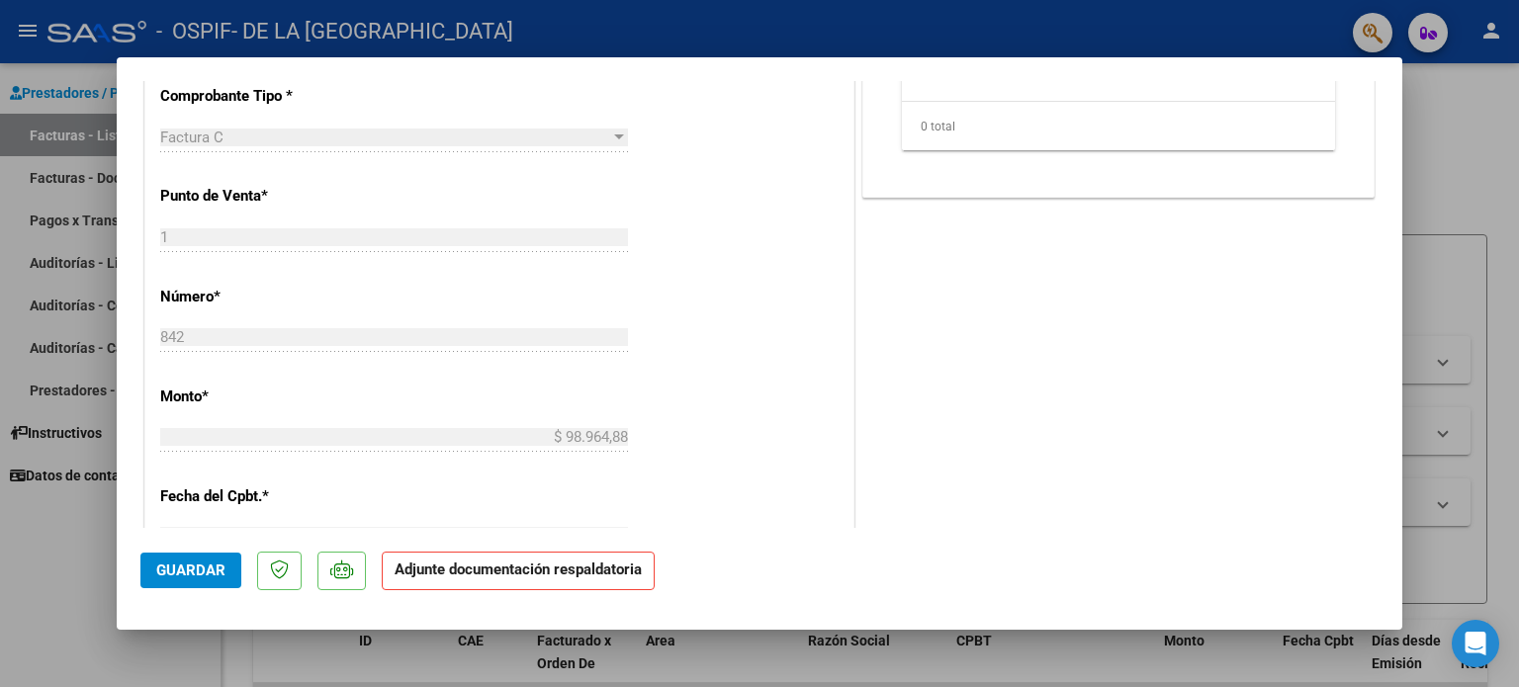
scroll to position [395, 0]
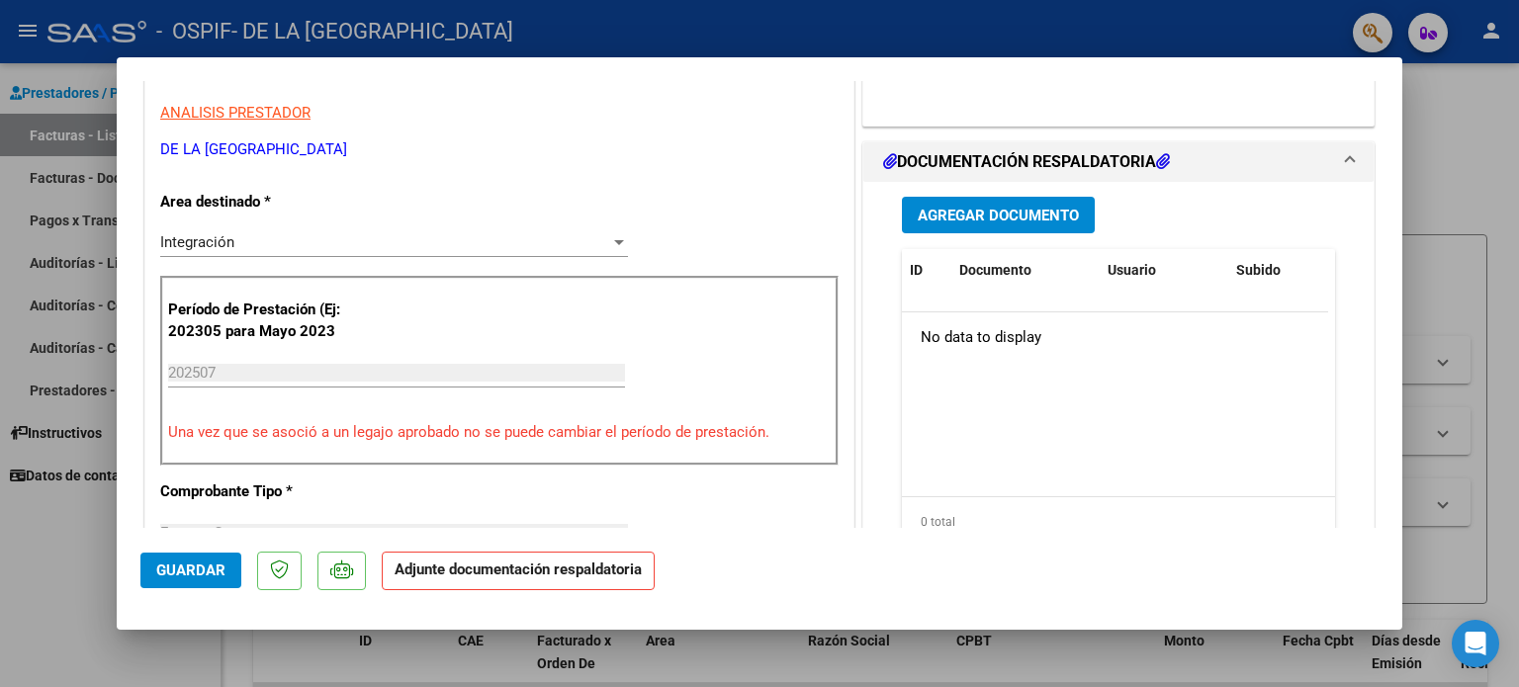
click at [973, 216] on span "Agregar Documento" at bounding box center [998, 216] width 161 height 18
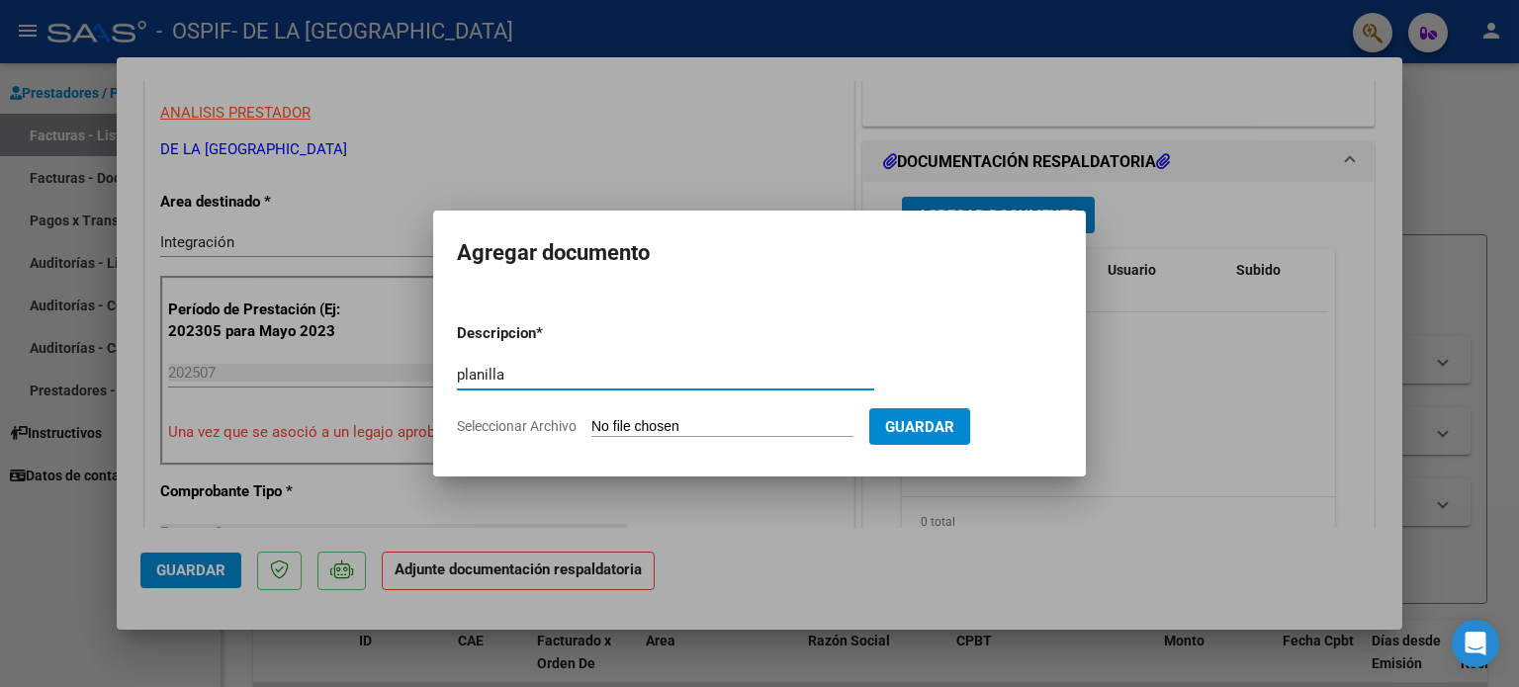
type input "planilla"
click at [756, 431] on input "Seleccionar Archivo" at bounding box center [722, 427] width 262 height 19
type input "C:\fakepath\Bruno Gómez Celis JULIO 25.pdf"
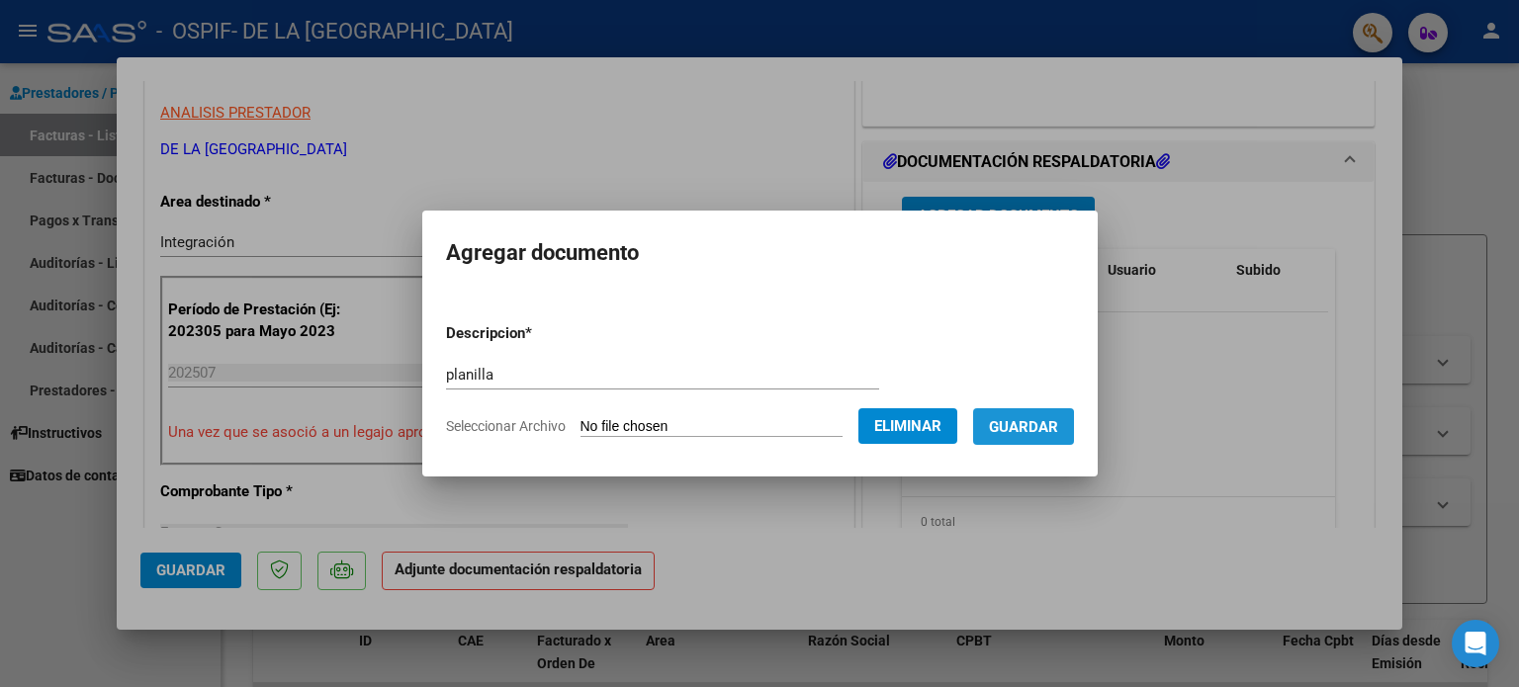
click at [1036, 435] on span "Guardar" at bounding box center [1023, 427] width 69 height 18
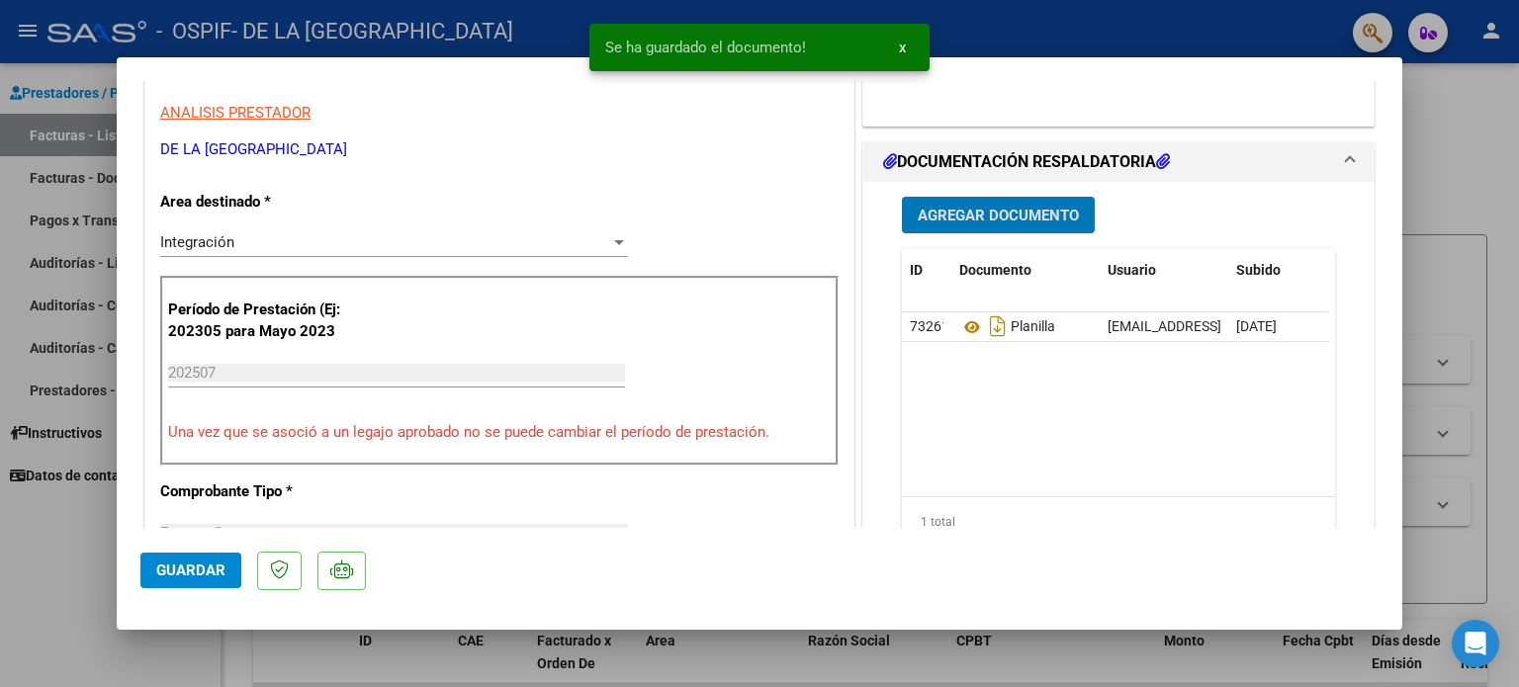
click at [1040, 217] on span "Agregar Documento" at bounding box center [998, 216] width 161 height 18
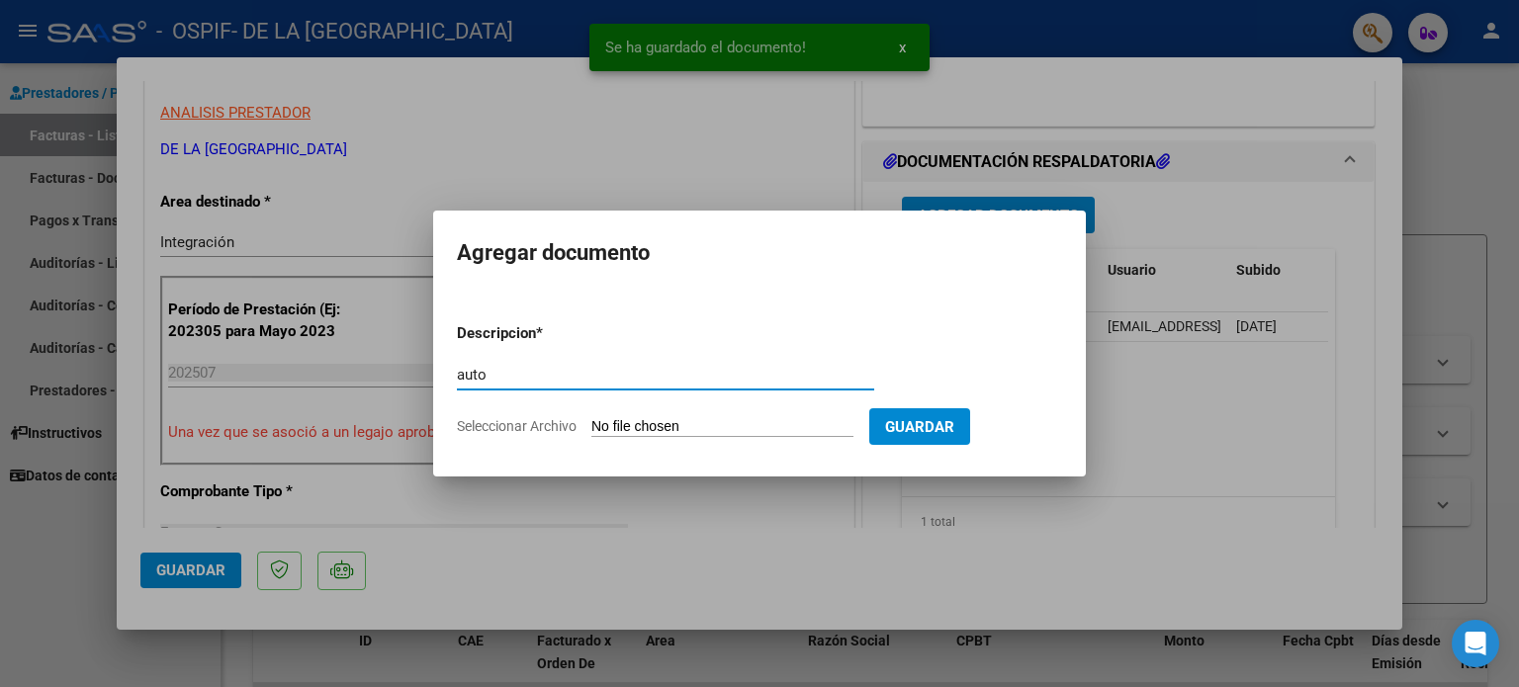
type input "auto"
click at [759, 430] on input "Seleccionar Archivo" at bounding box center [722, 427] width 262 height 19
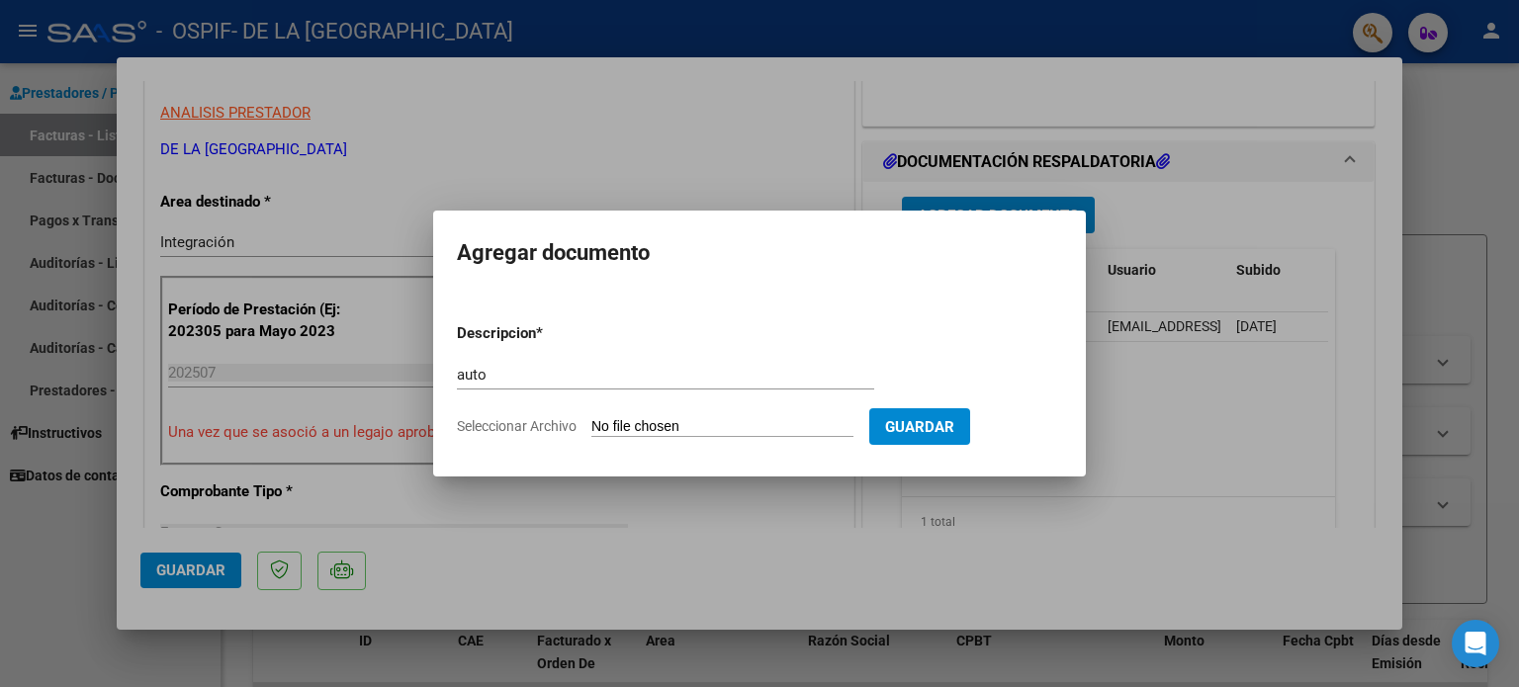
type input "C:\fakepath\27378674110-FACTURA_C-1-824-ANEXO-AUTO.png"
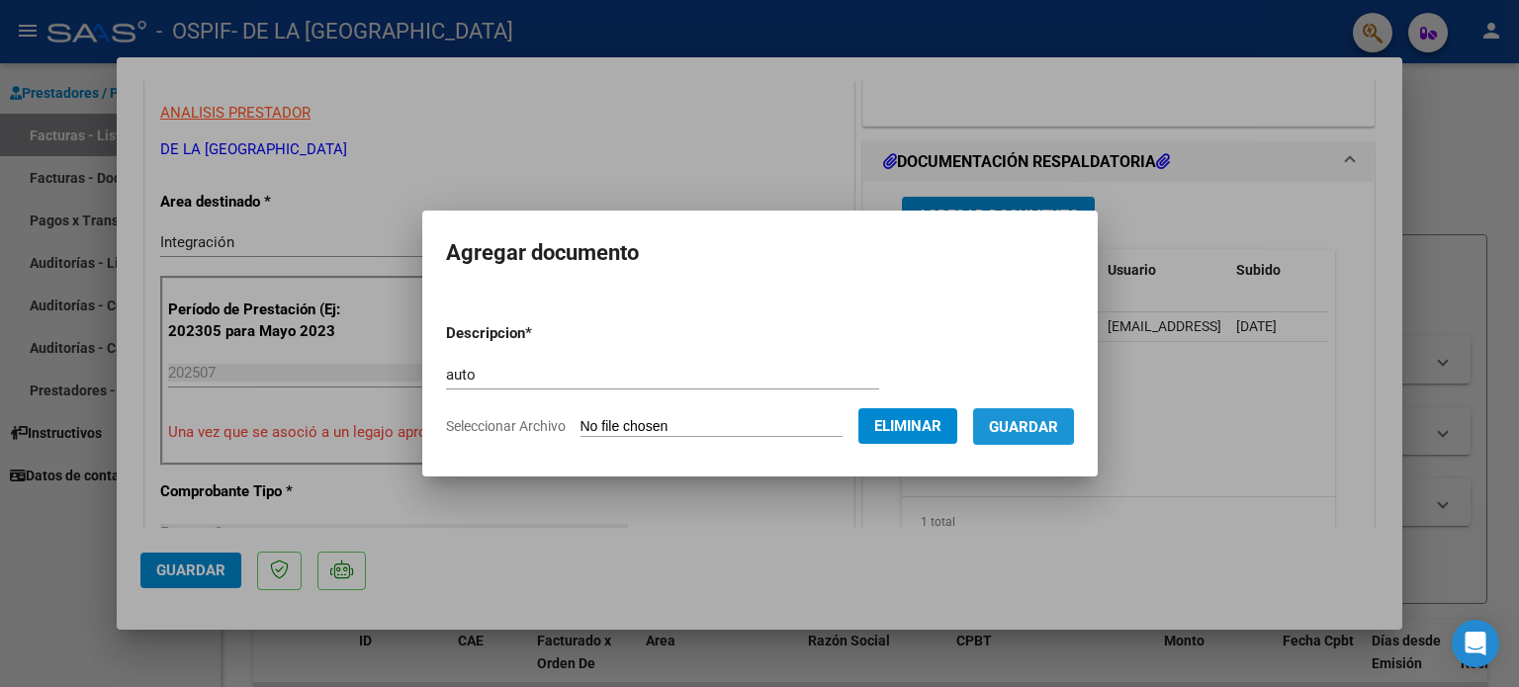
click at [1058, 434] on span "Guardar" at bounding box center [1023, 427] width 69 height 18
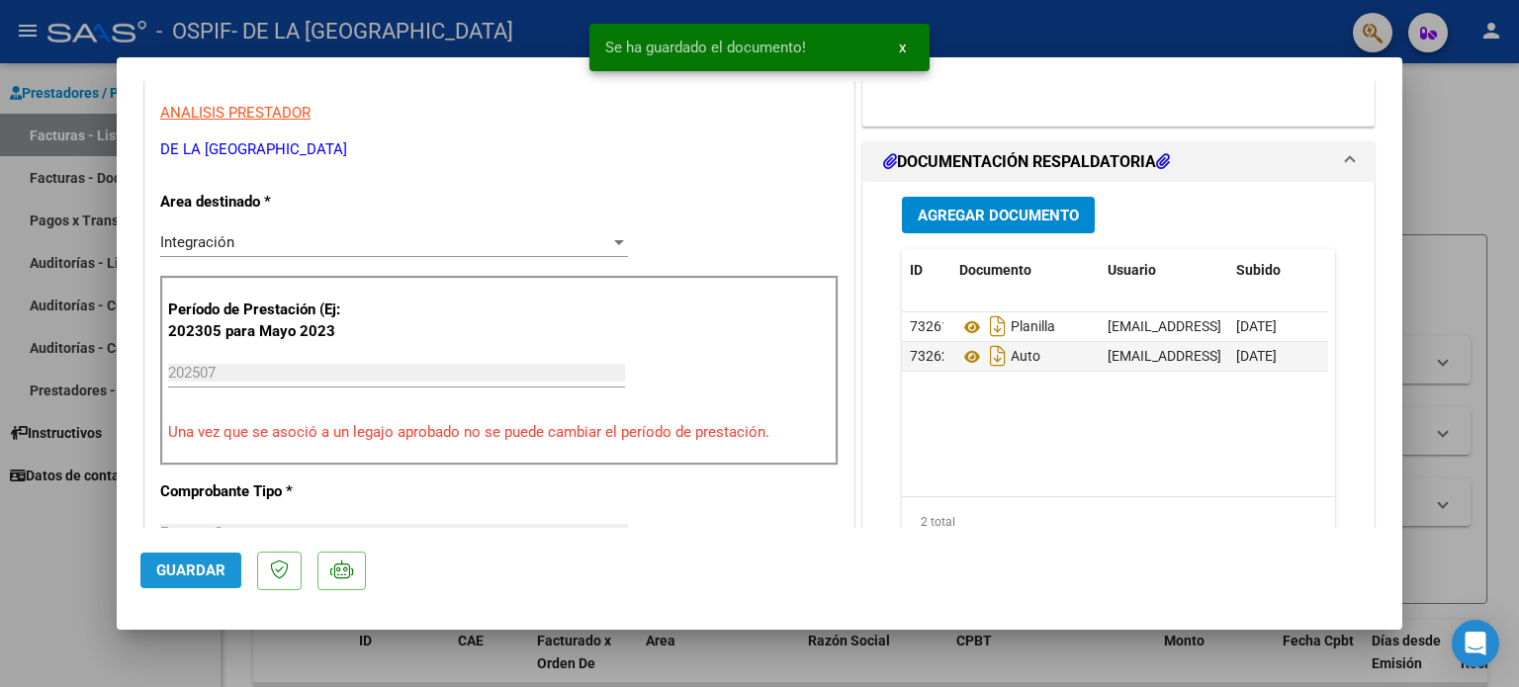
click at [187, 570] on span "Guardar" at bounding box center [190, 571] width 69 height 18
click at [63, 570] on div at bounding box center [759, 343] width 1519 height 687
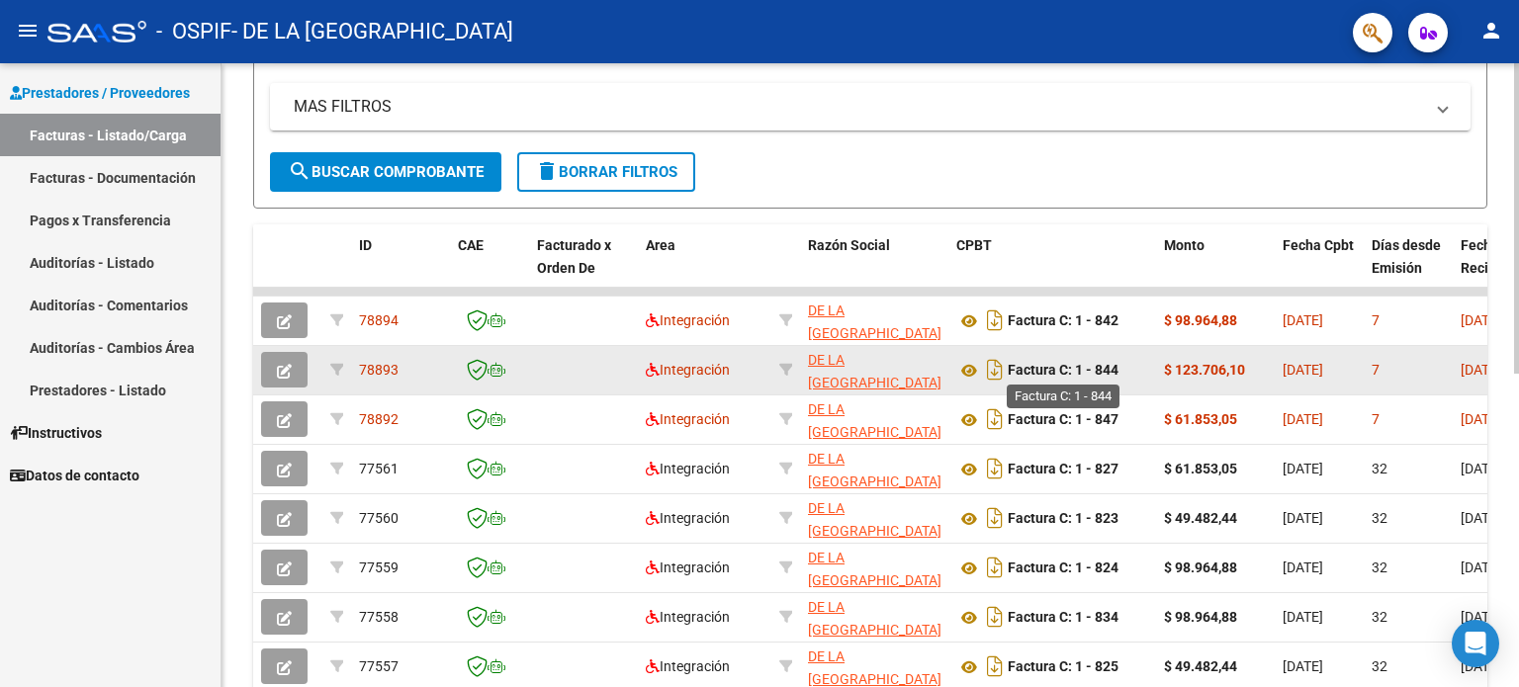
scroll to position [631, 0]
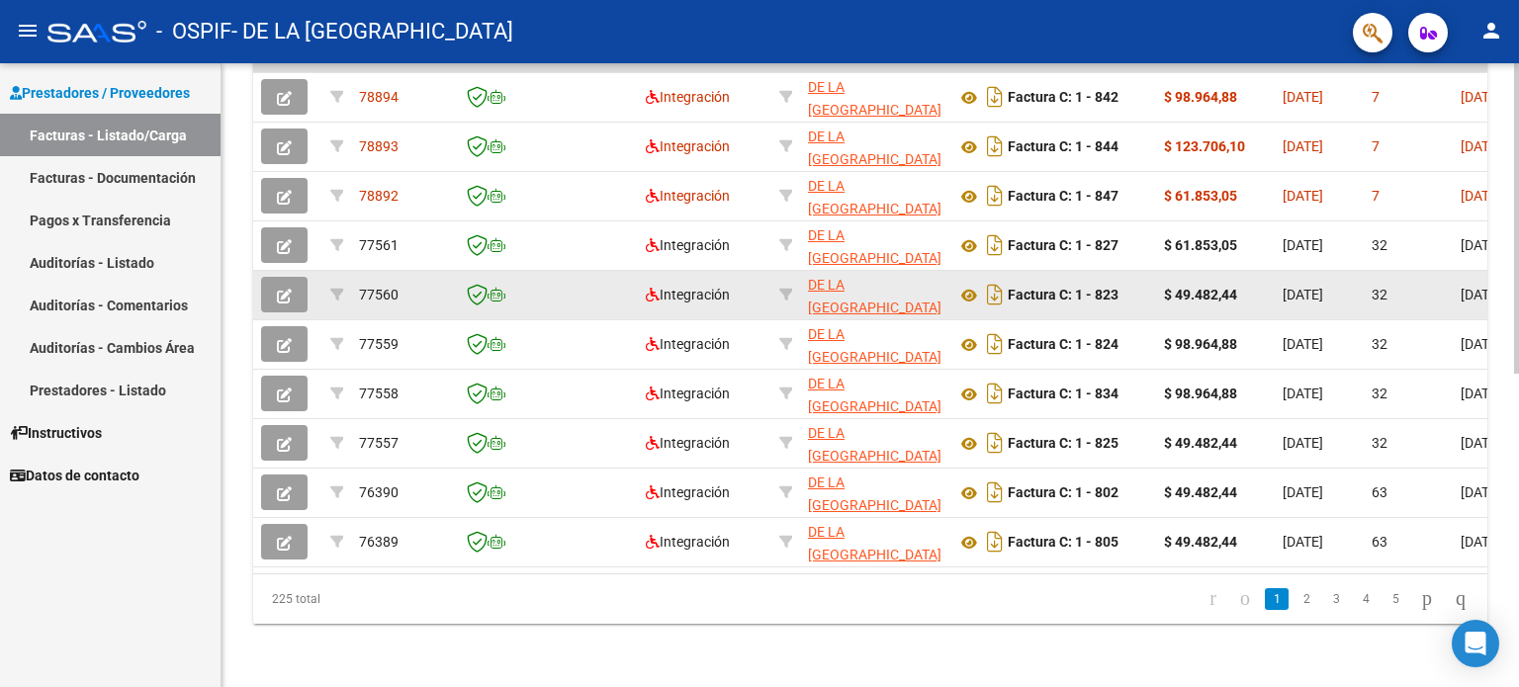
click at [291, 289] on icon "button" at bounding box center [284, 296] width 15 height 15
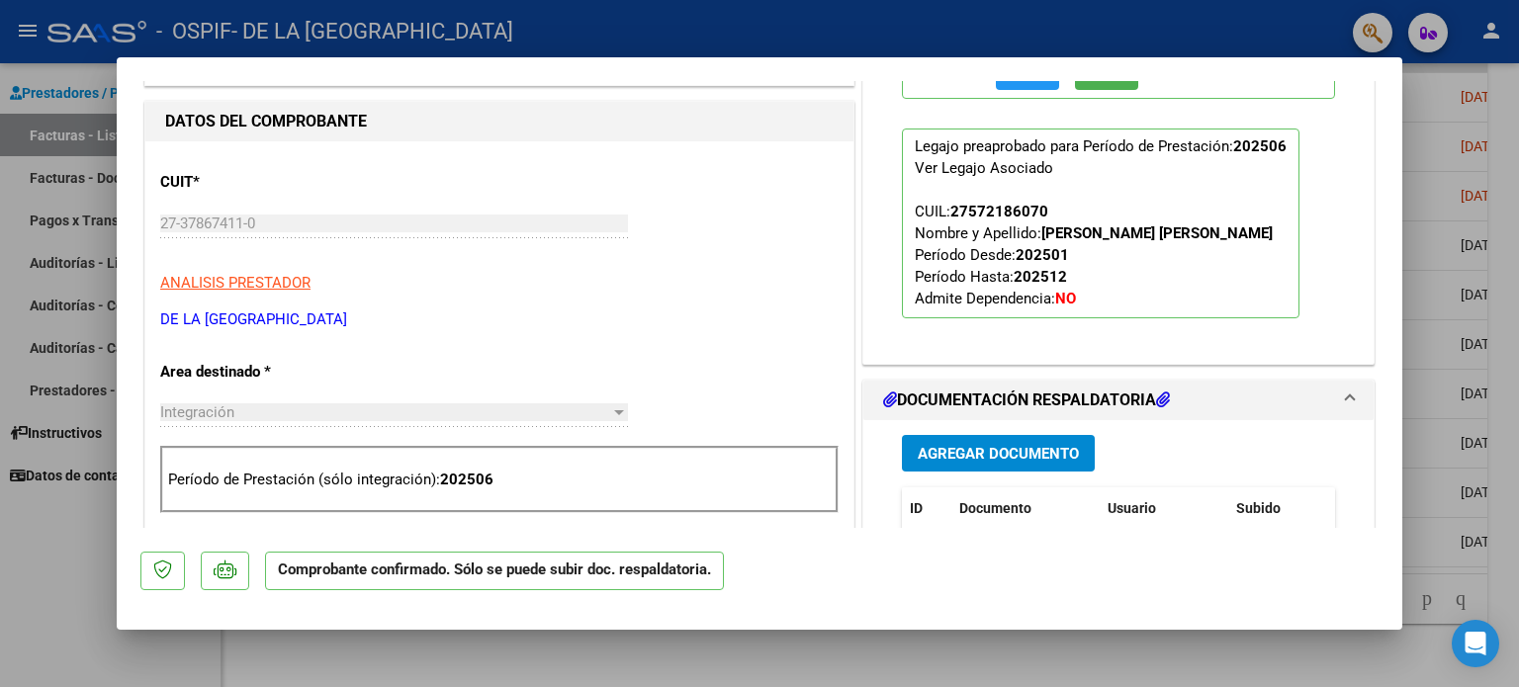
scroll to position [828, 0]
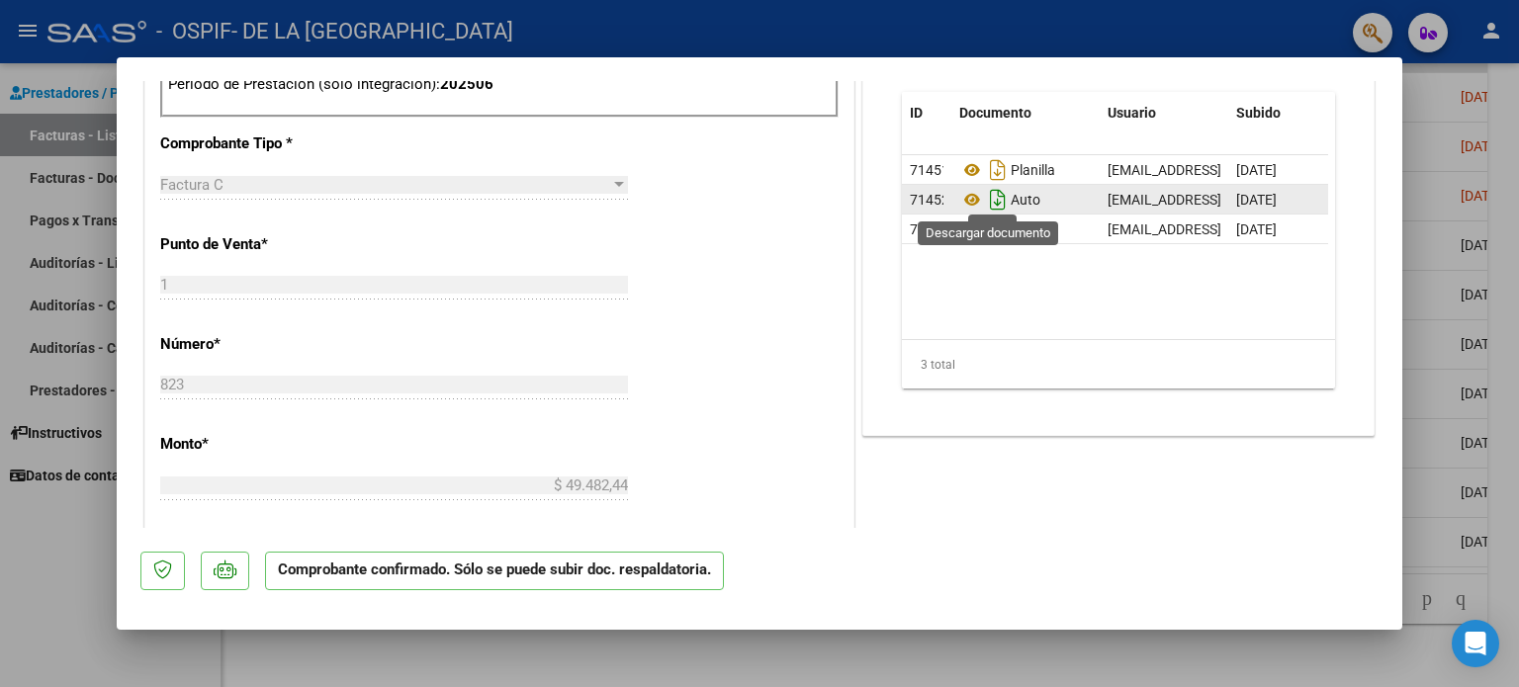
click at [985, 203] on icon "Descargar documento" at bounding box center [998, 200] width 26 height 32
click at [91, 557] on div at bounding box center [759, 343] width 1519 height 687
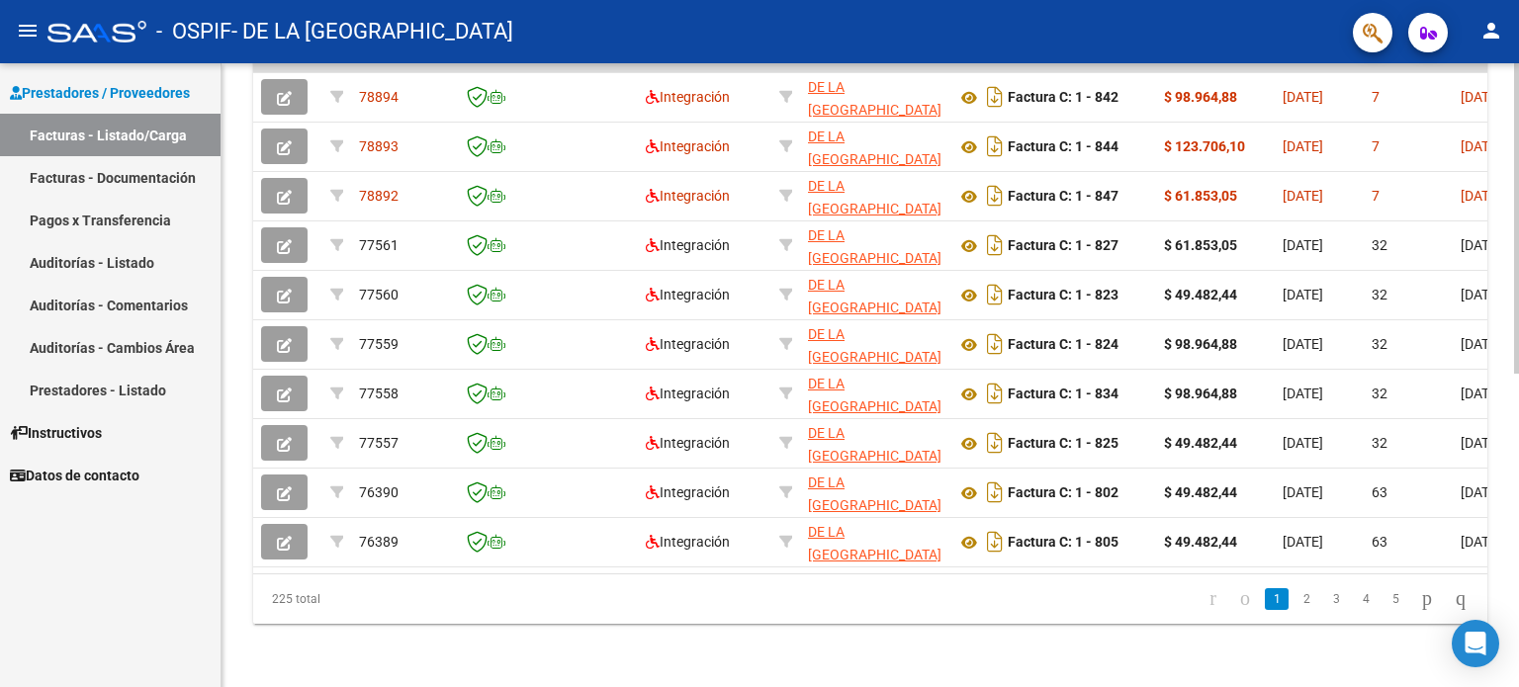
scroll to position [0, 0]
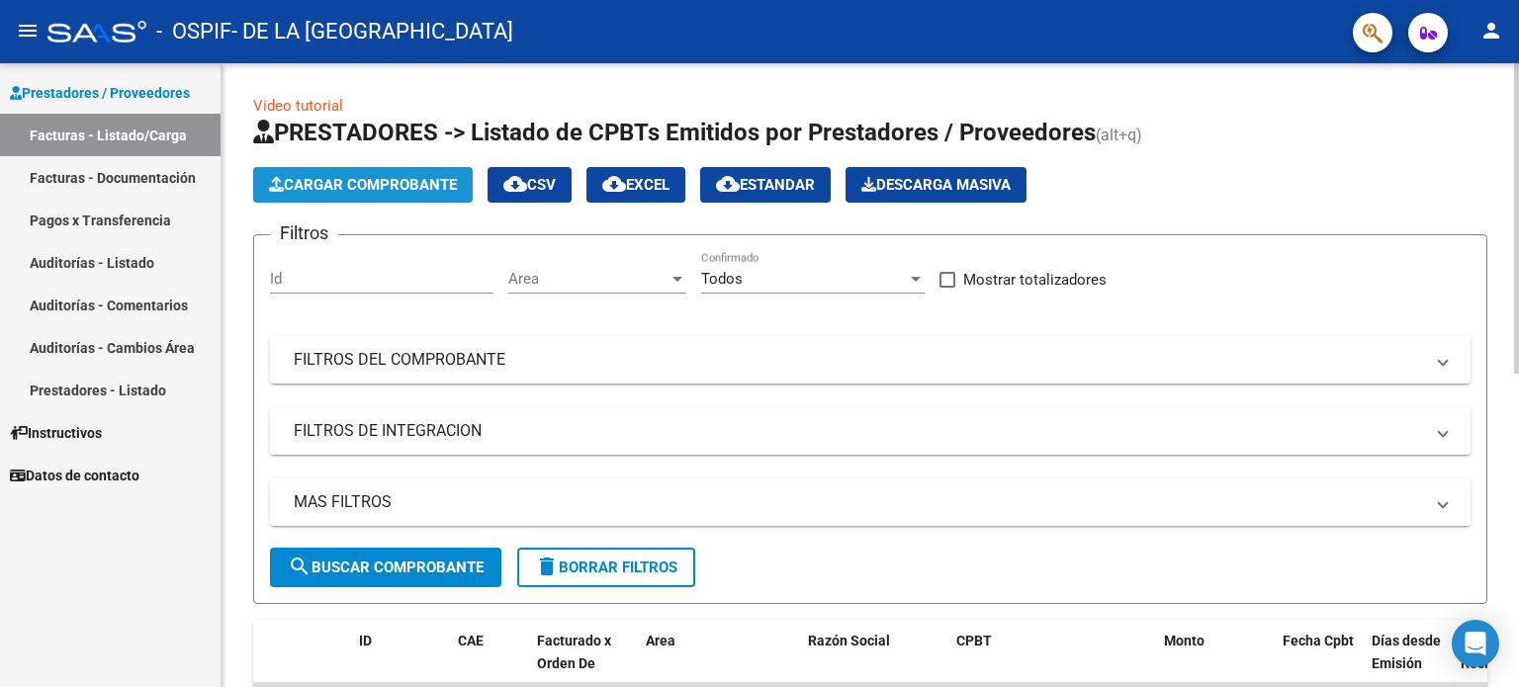
click at [413, 176] on span "Cargar Comprobante" at bounding box center [363, 185] width 188 height 18
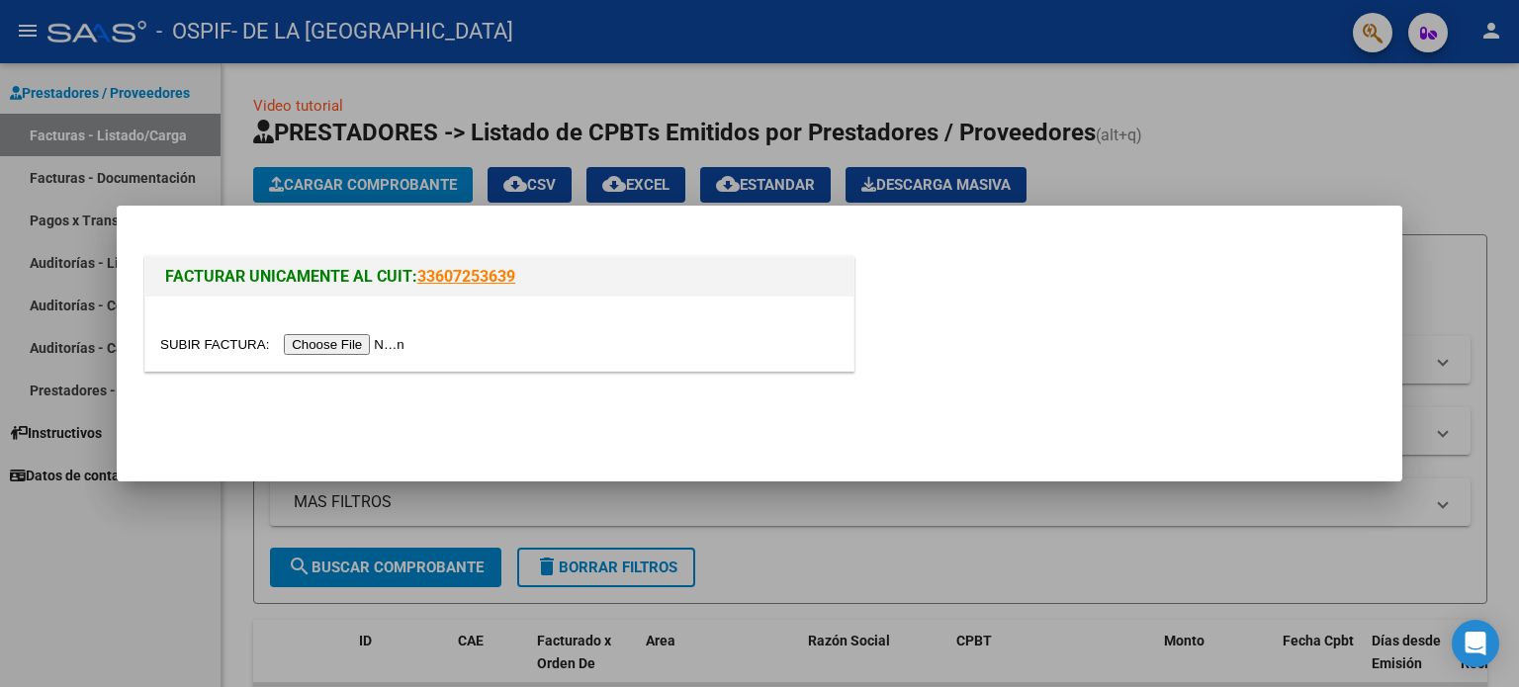
click at [374, 344] on input "file" at bounding box center [285, 344] width 250 height 21
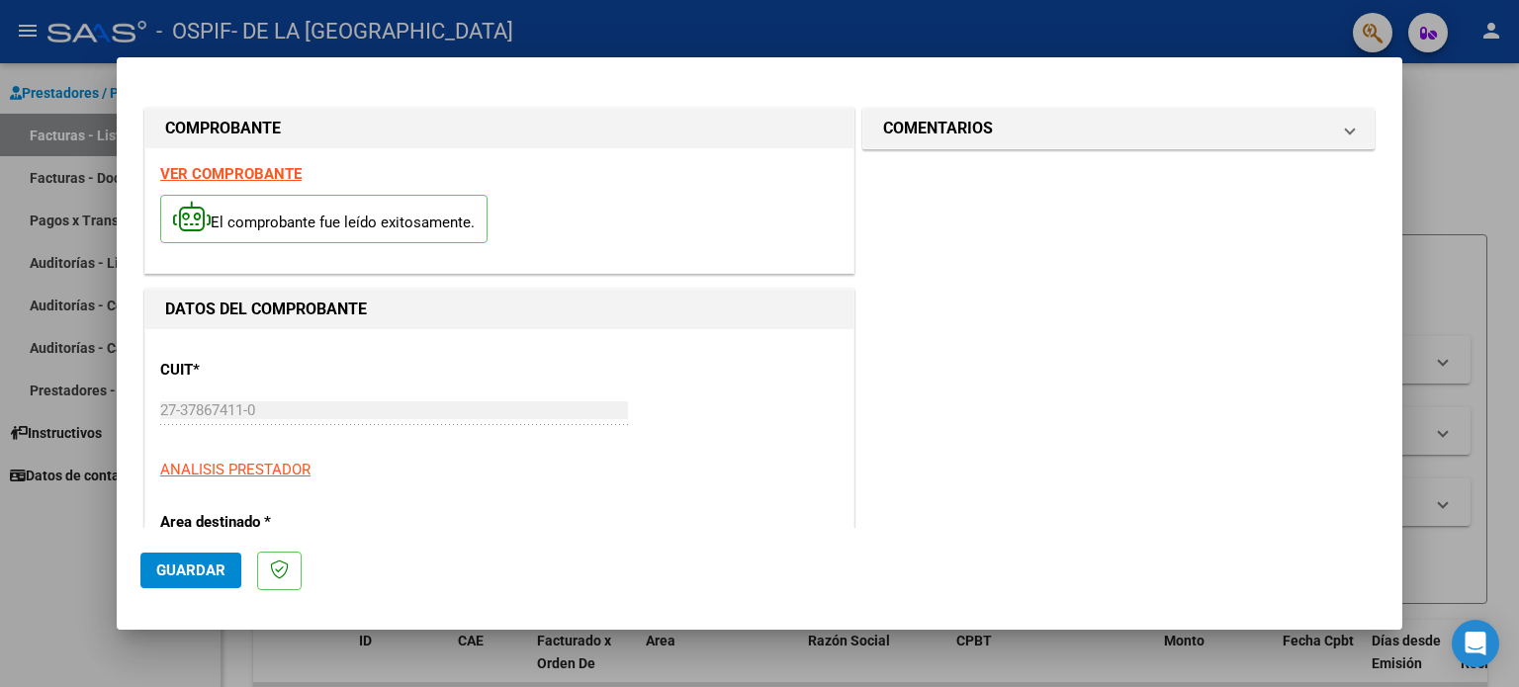
scroll to position [395, 0]
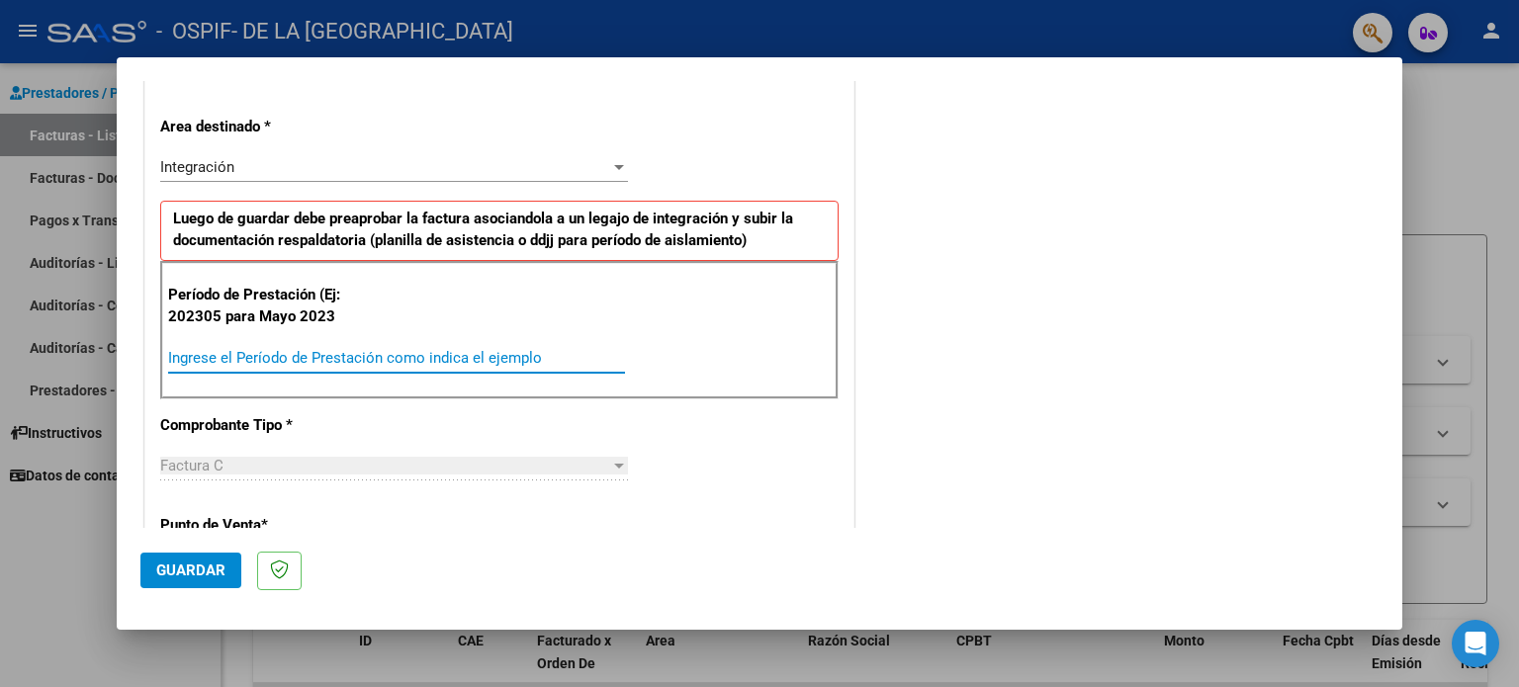
click at [285, 354] on input "Ingrese el Período de Prestación como indica el ejemplo" at bounding box center [396, 358] width 457 height 18
type input "202507"
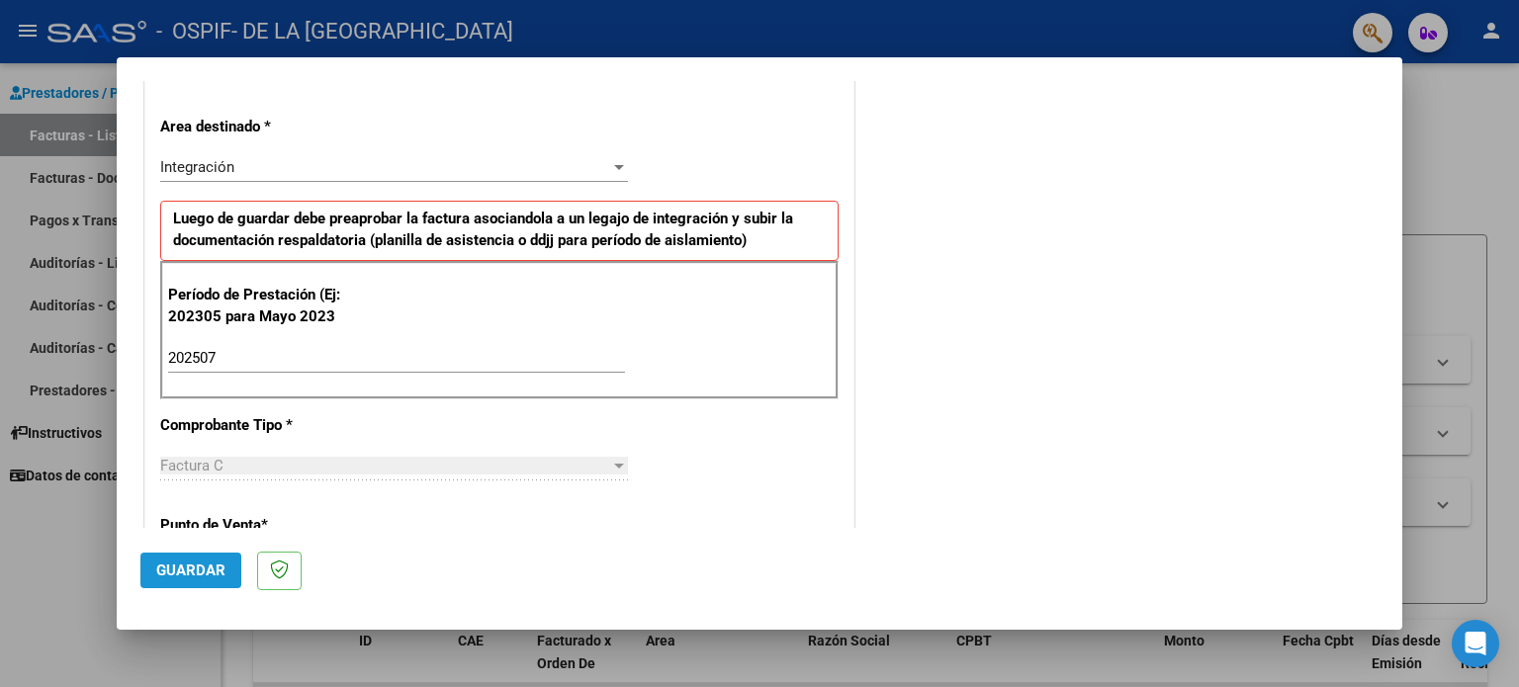
click at [182, 556] on button "Guardar" at bounding box center [190, 571] width 101 height 36
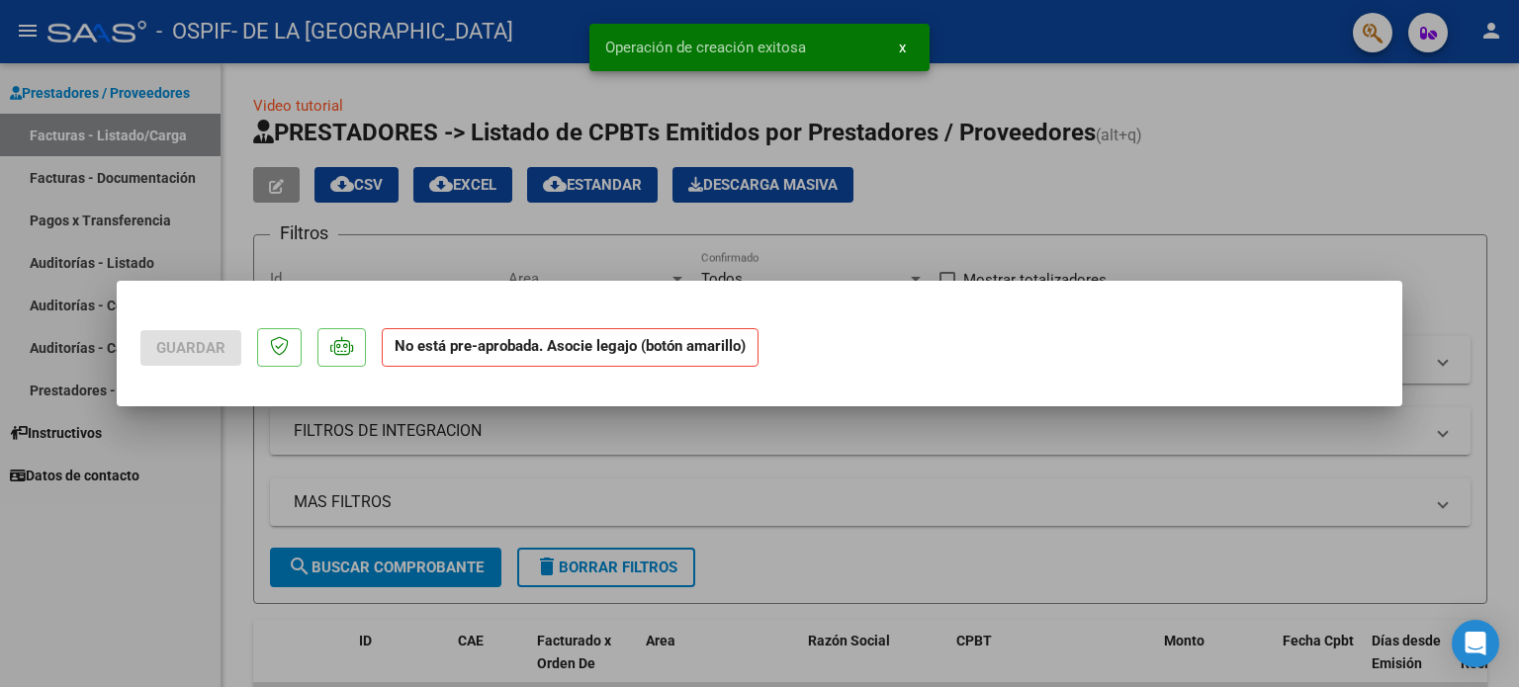
scroll to position [0, 0]
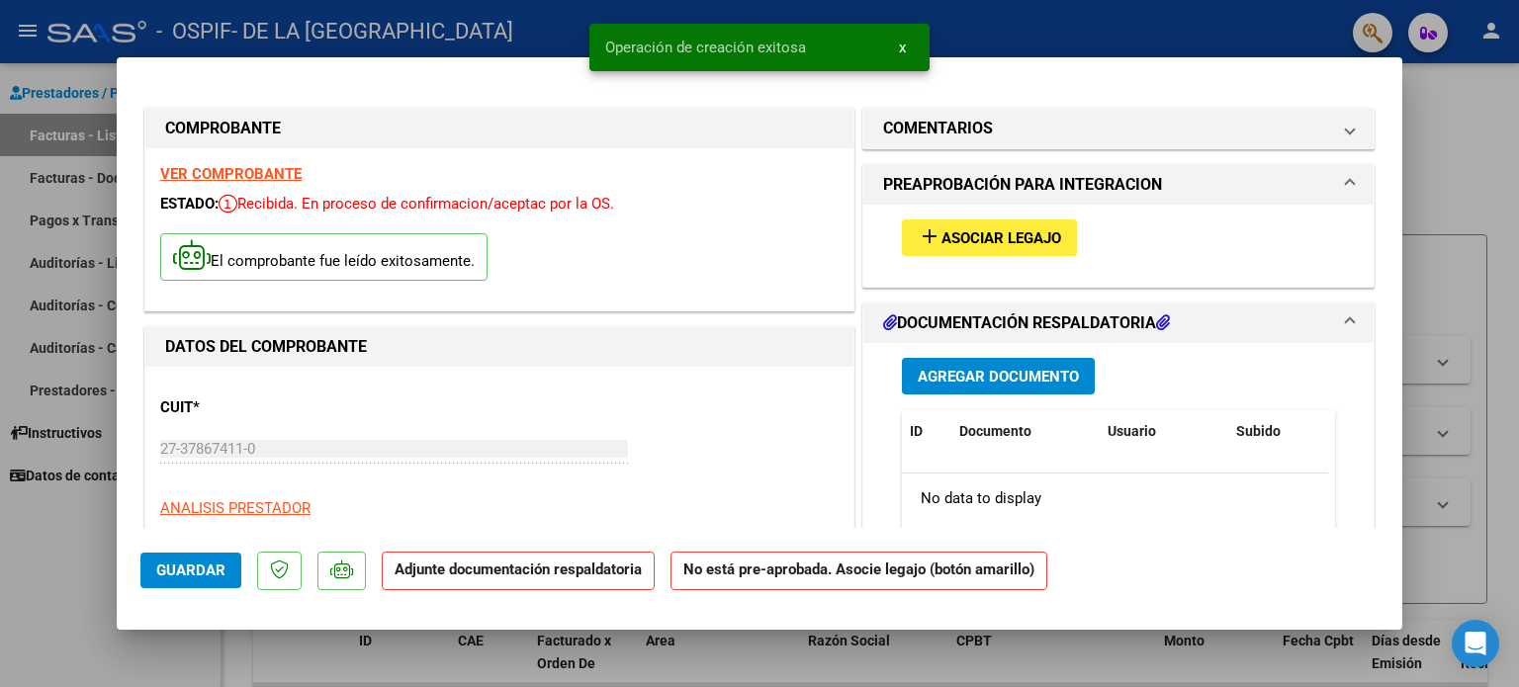
click at [971, 242] on span "Asociar Legajo" at bounding box center [1001, 238] width 120 height 18
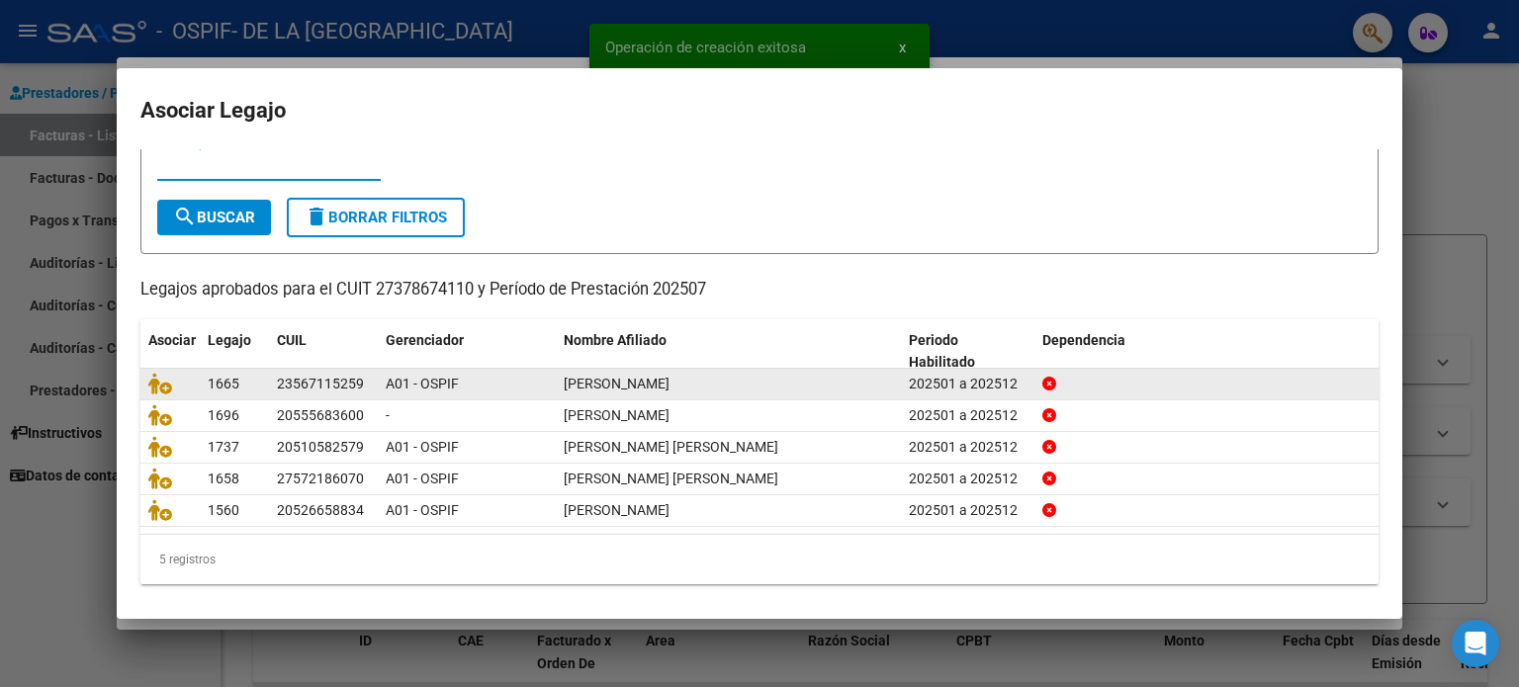
scroll to position [66, 0]
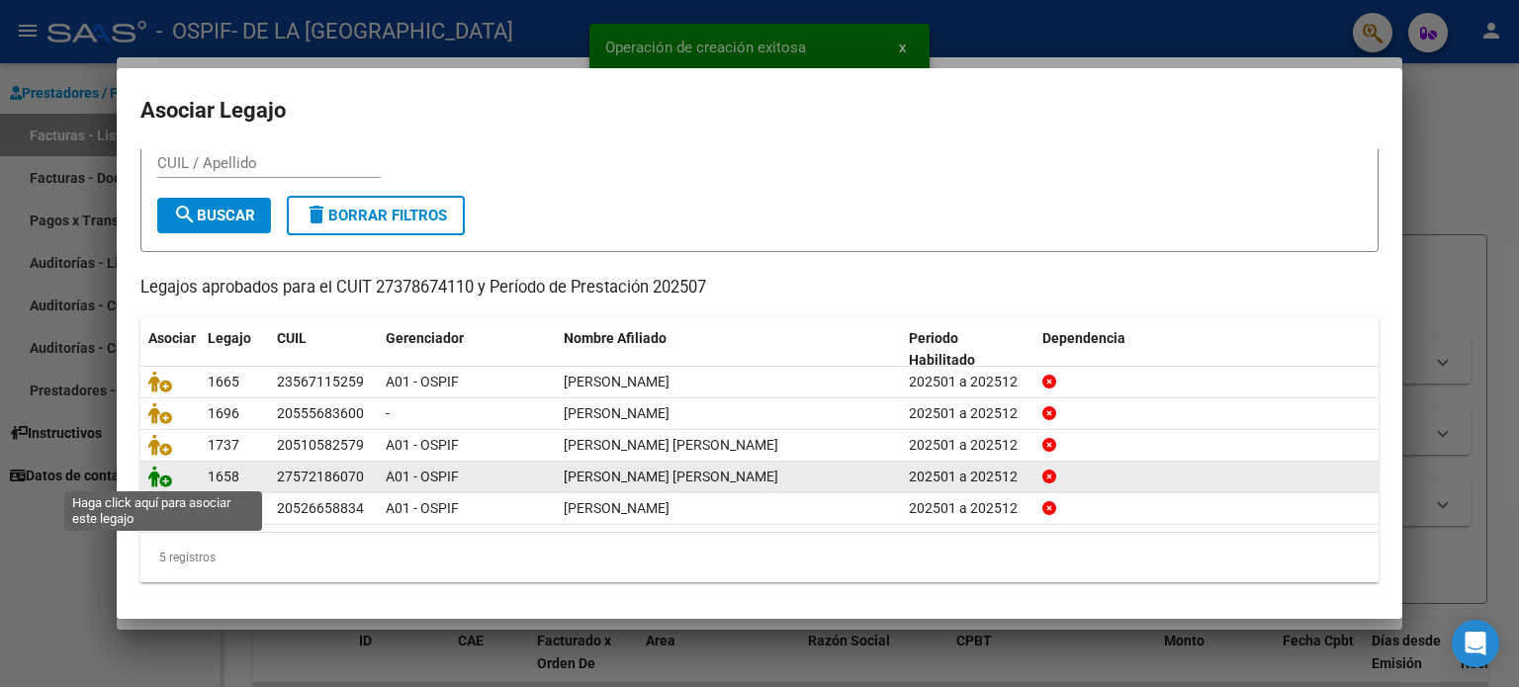
click at [164, 477] on icon at bounding box center [160, 477] width 24 height 22
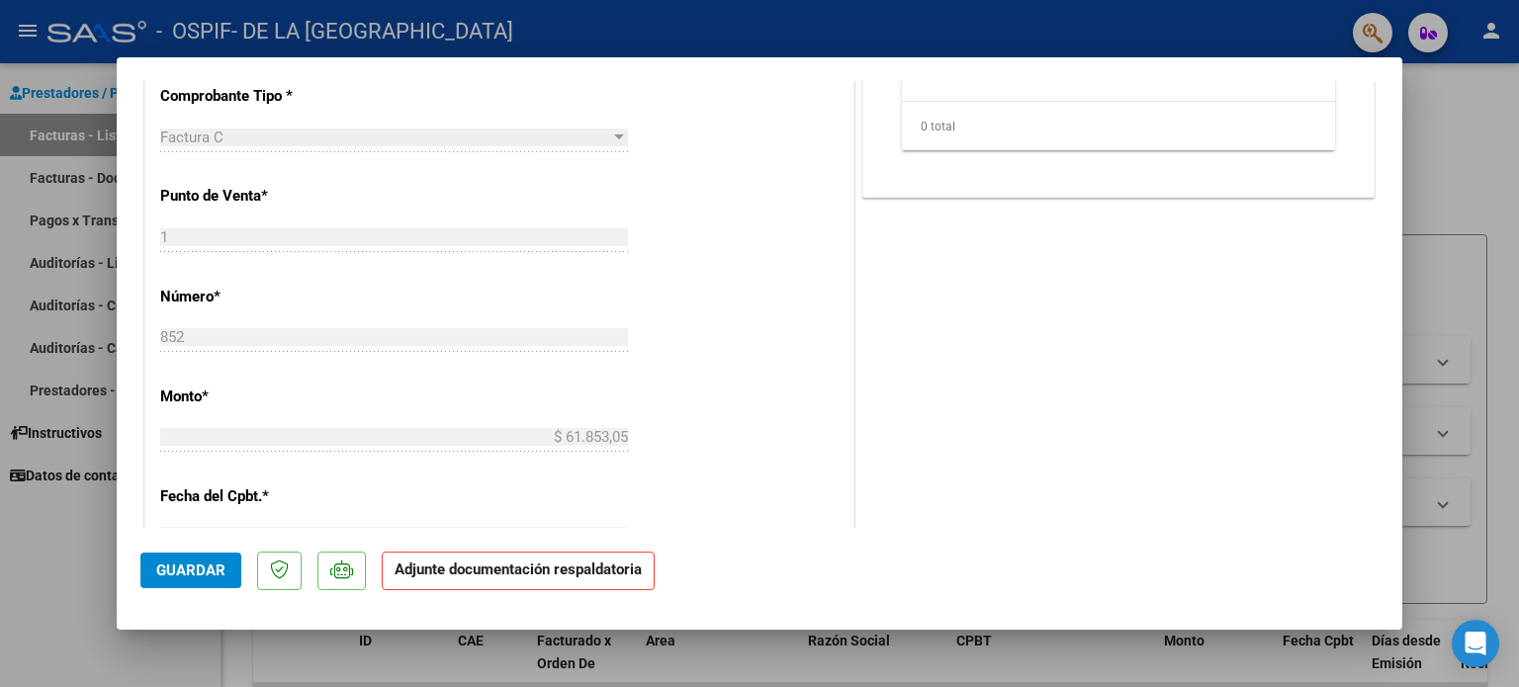
scroll to position [395, 0]
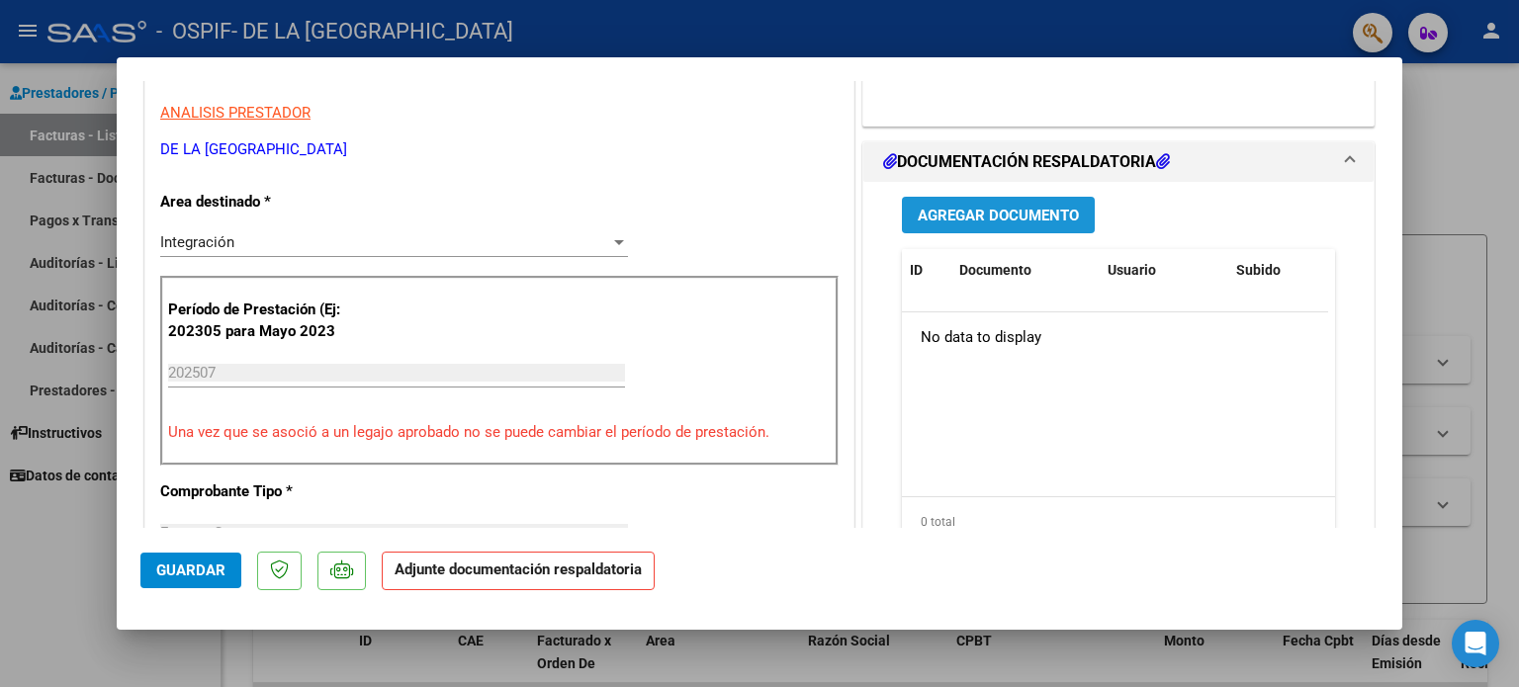
click at [1012, 213] on span "Agregar Documento" at bounding box center [998, 216] width 161 height 18
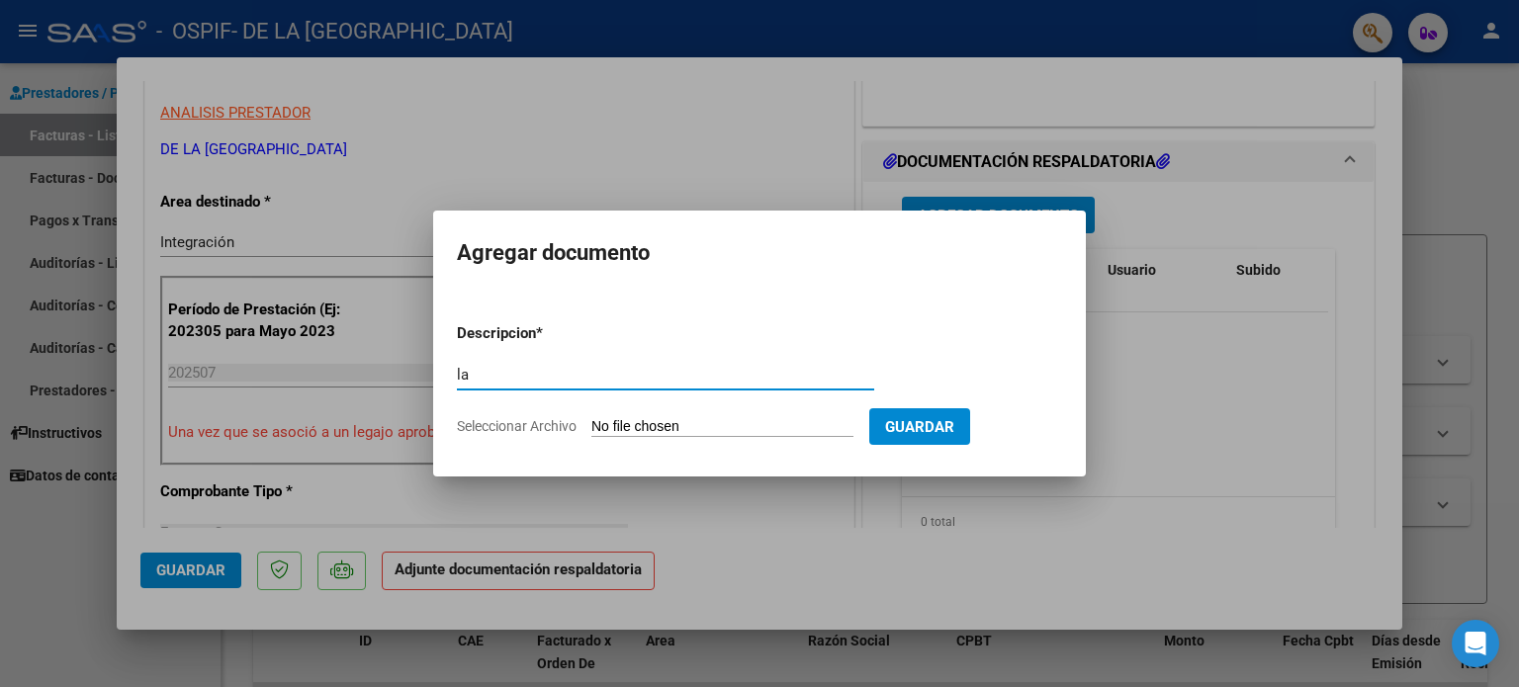
type input "l"
type input "planilla"
click at [743, 425] on input "Seleccionar Archivo" at bounding box center [722, 427] width 262 height 19
type input "C:\fakepath\Maria Luz Quispe JULIO 25.pdf"
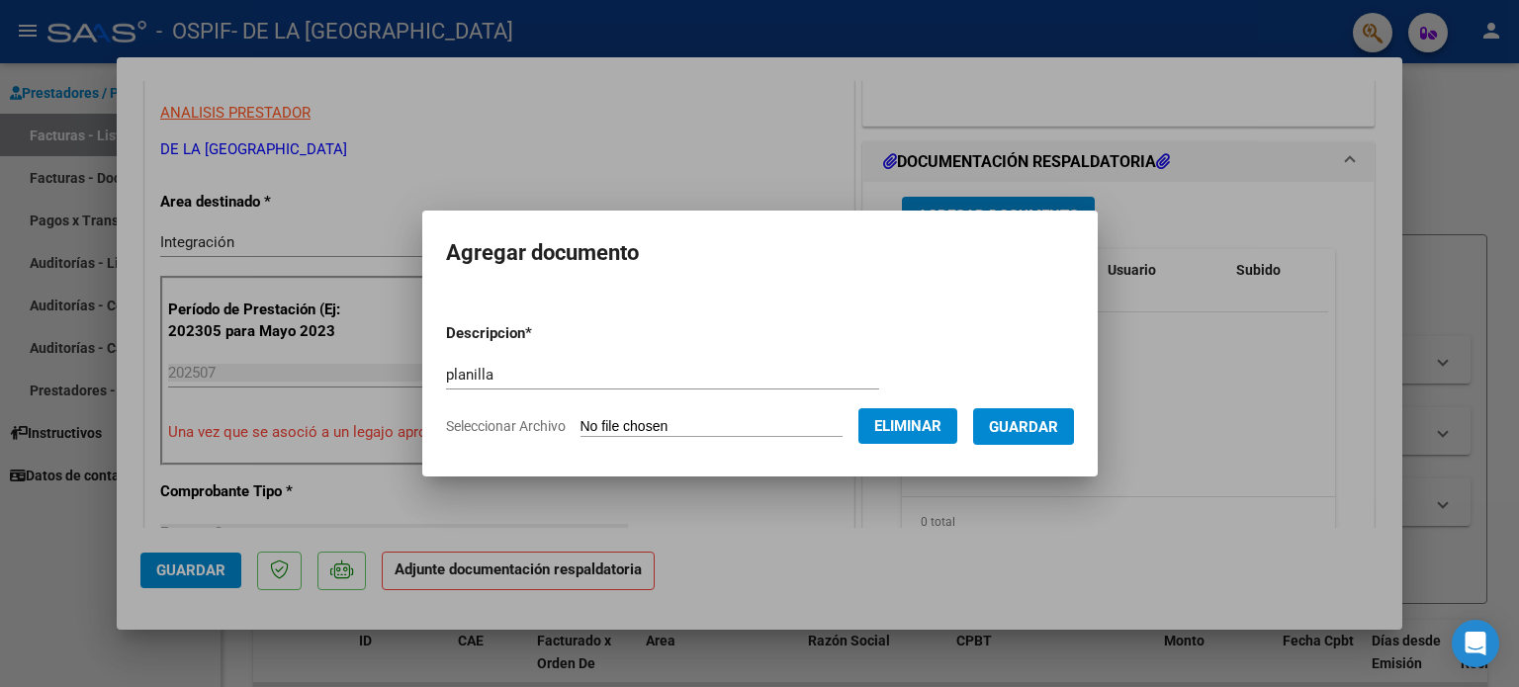
click at [1058, 426] on span "Guardar" at bounding box center [1023, 427] width 69 height 18
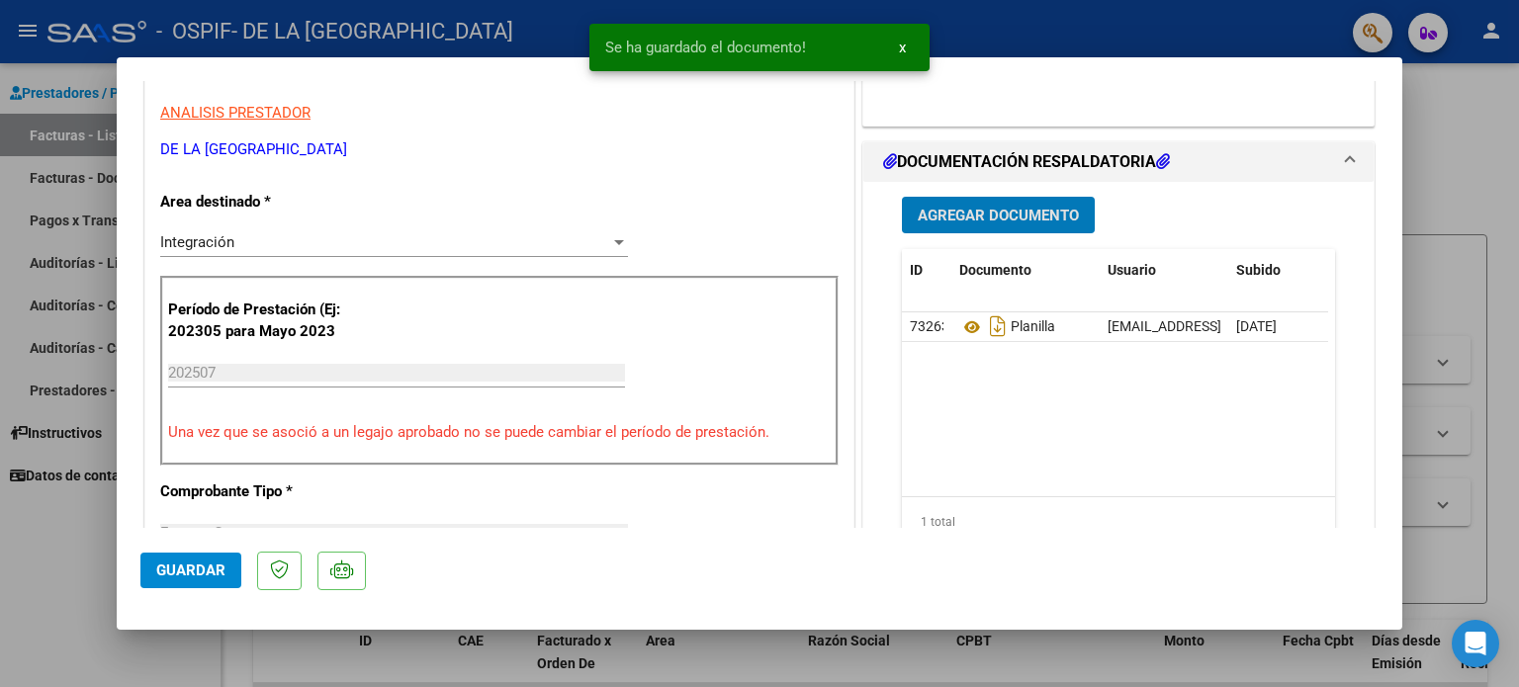
click at [999, 213] on span "Agregar Documento" at bounding box center [998, 216] width 161 height 18
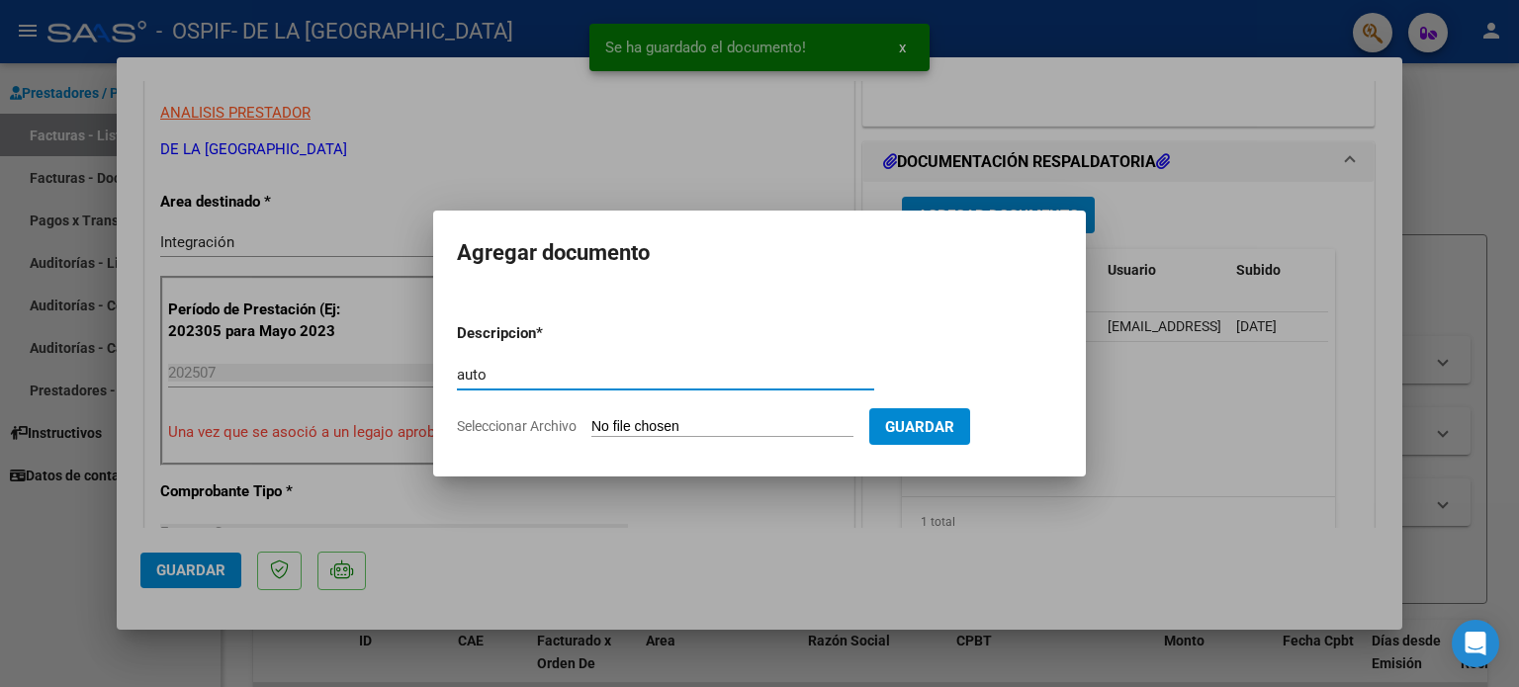
type input "auto"
click at [683, 431] on input "Seleccionar Archivo" at bounding box center [722, 427] width 262 height 19
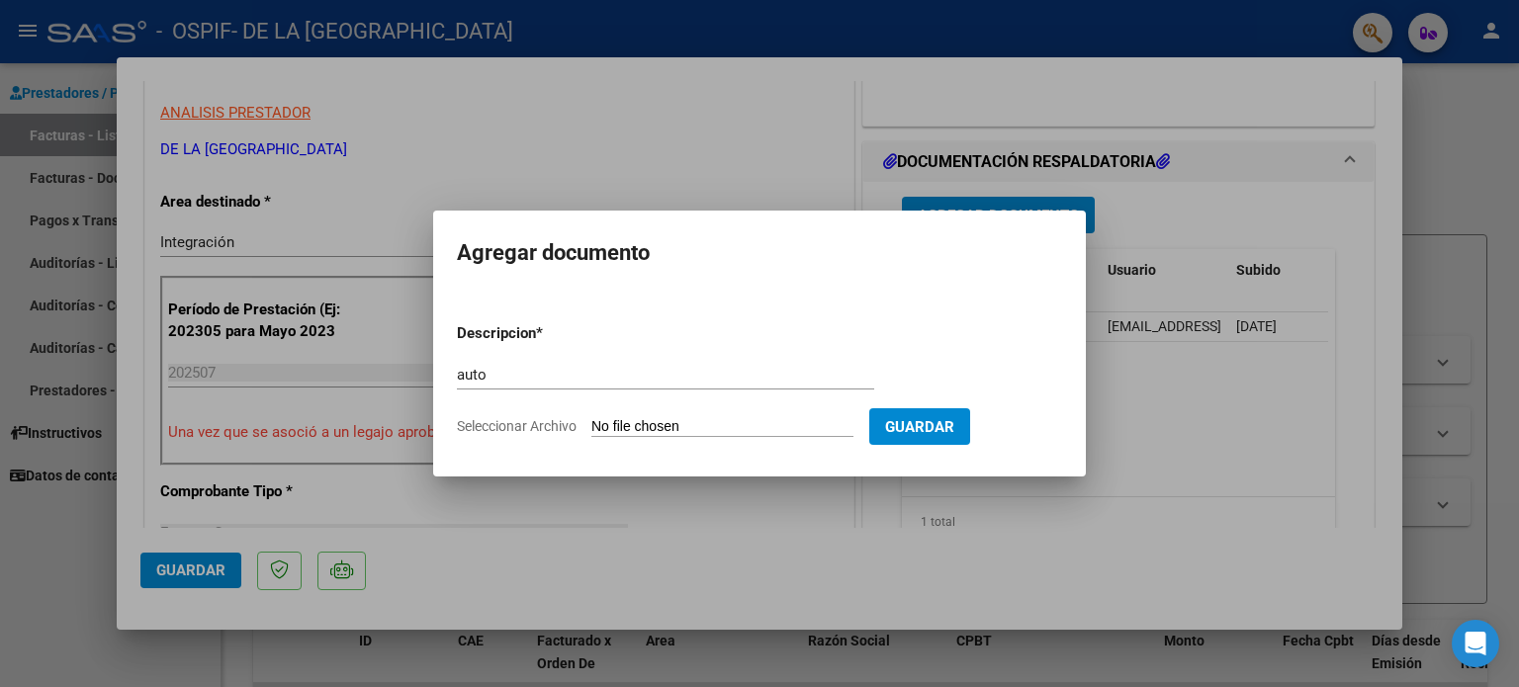
type input "C:\fakepath\27378674110-FACTURA_C-1-823-ANEXO-AUTO.png"
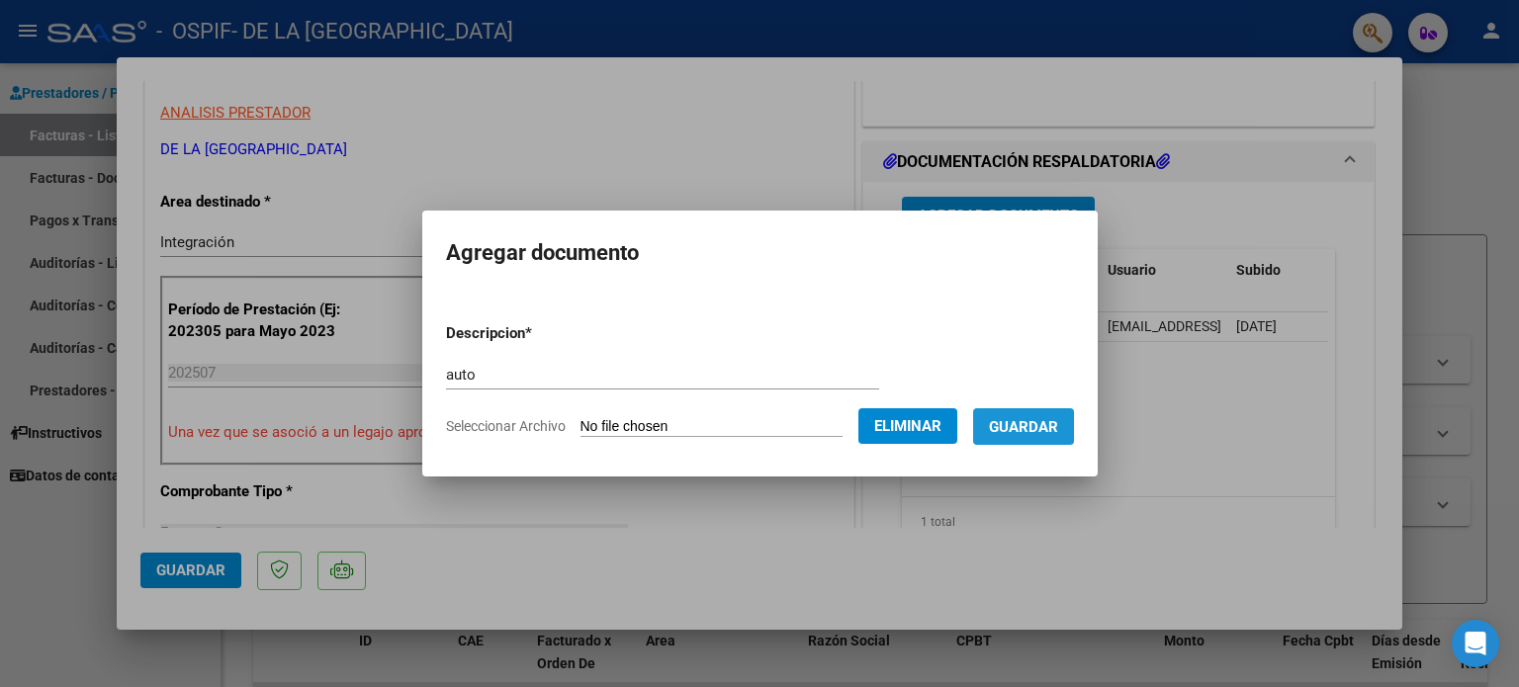
click at [1046, 430] on span "Guardar" at bounding box center [1023, 427] width 69 height 18
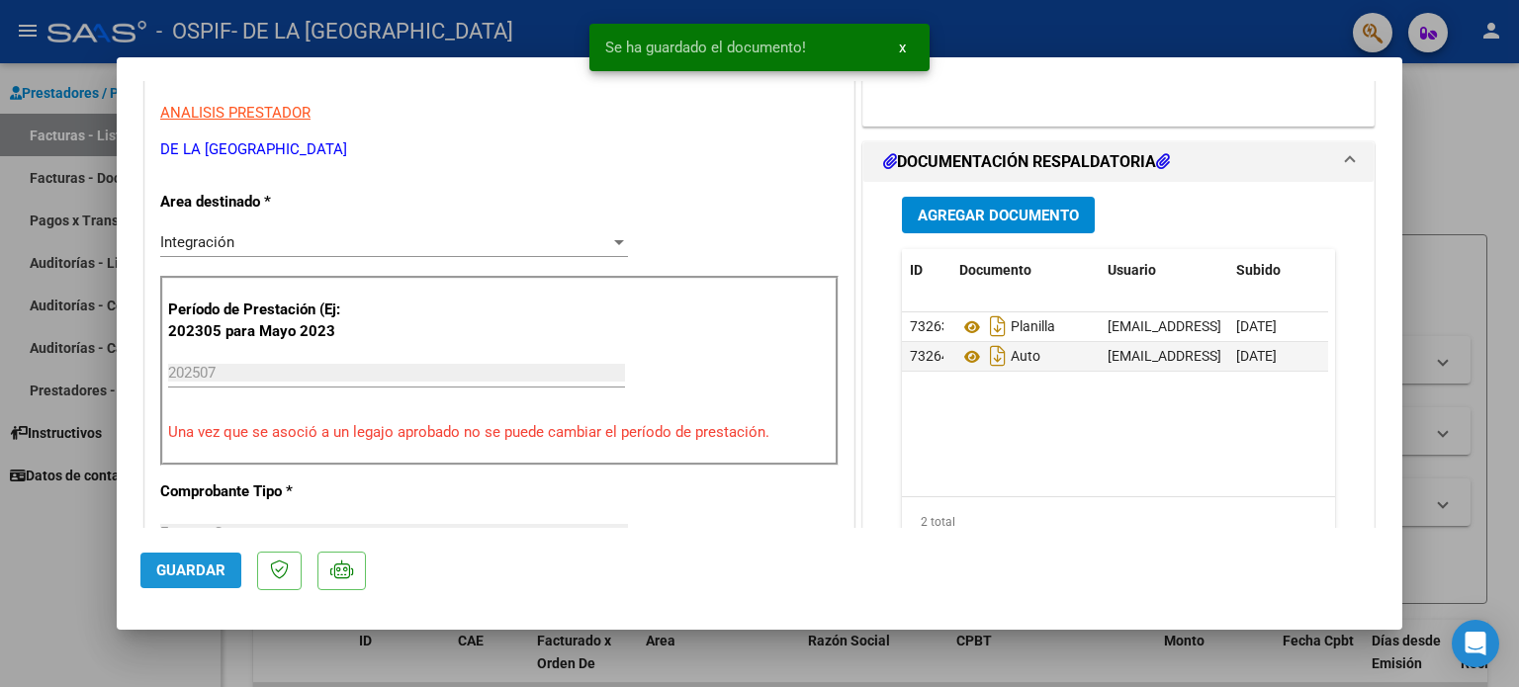
click at [214, 570] on span "Guardar" at bounding box center [190, 571] width 69 height 18
drag, startPoint x: 75, startPoint y: 553, endPoint x: 367, endPoint y: 464, distance: 304.9
click at [75, 552] on div at bounding box center [759, 343] width 1519 height 687
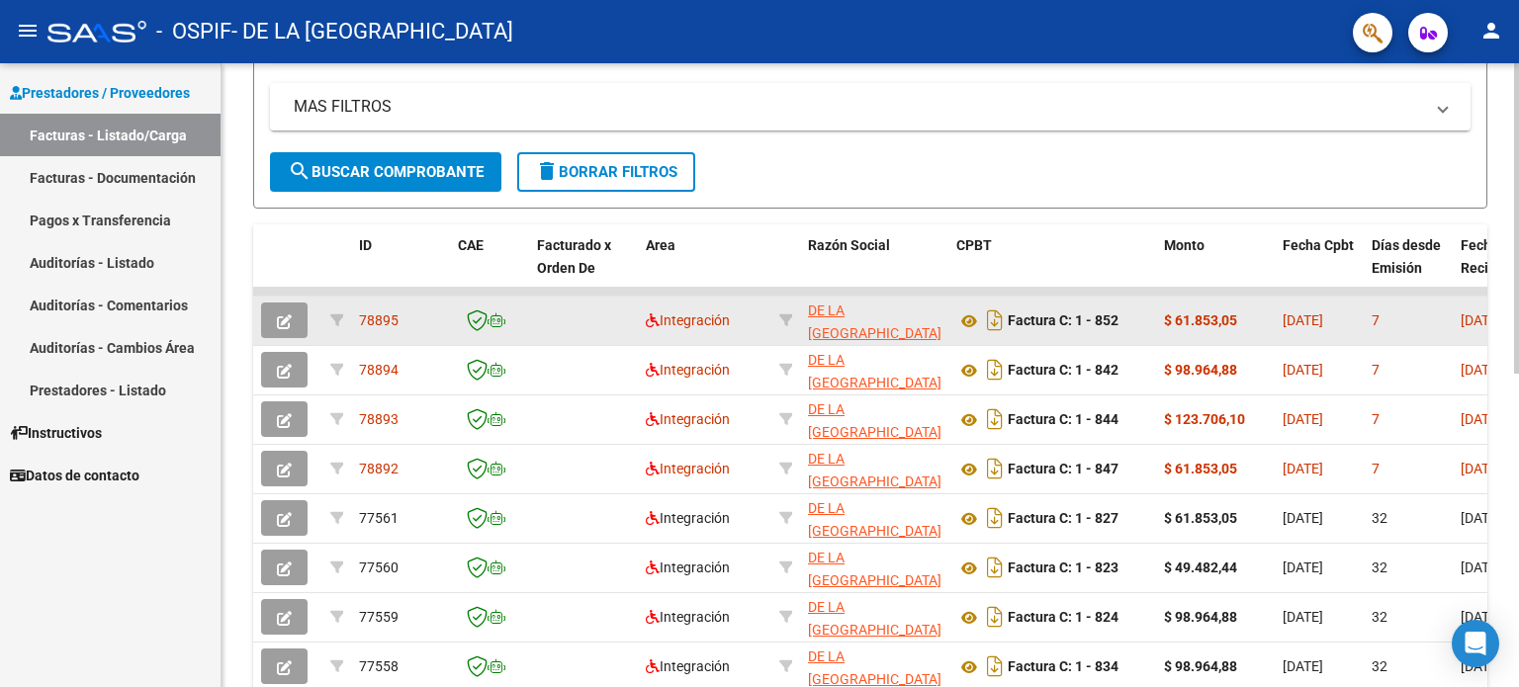
click at [269, 317] on button "button" at bounding box center [284, 321] width 46 height 36
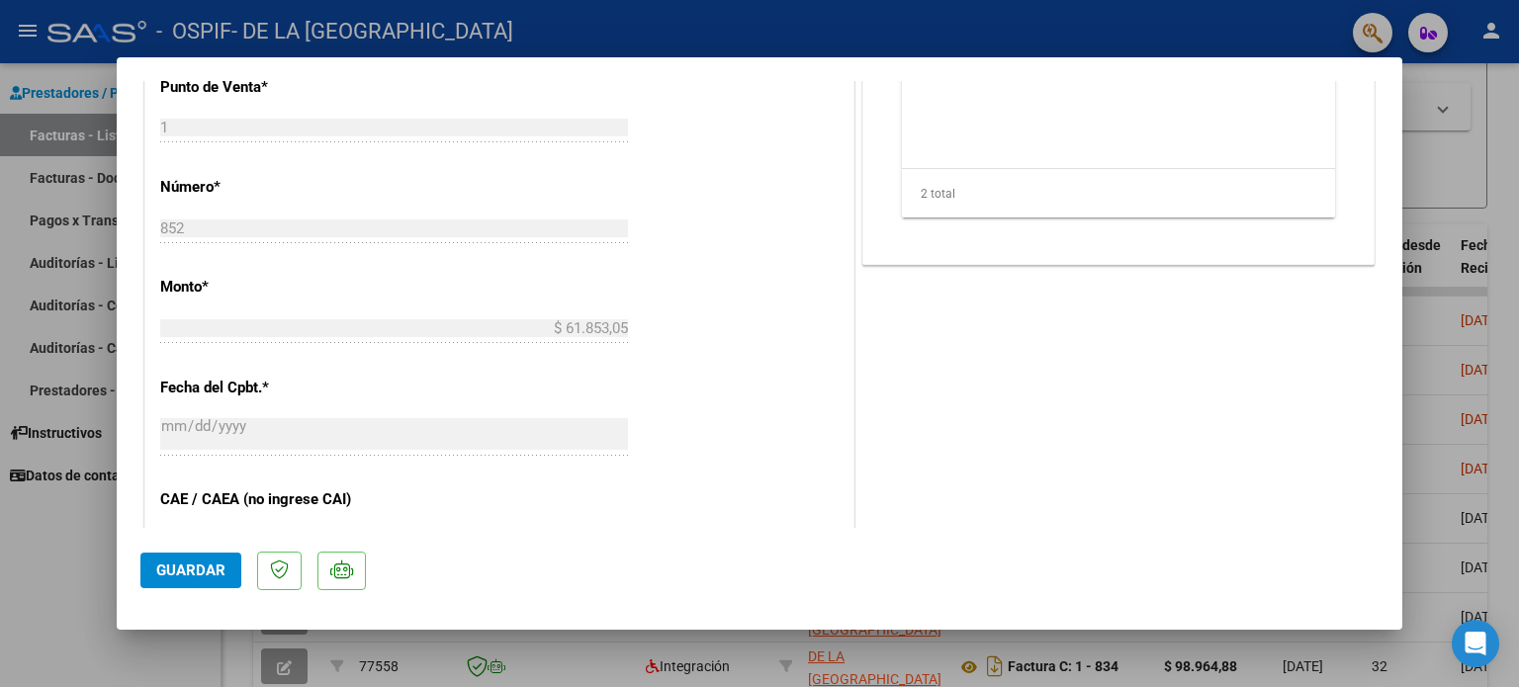
click at [551, 683] on div at bounding box center [759, 343] width 1519 height 687
type input "$ 0,00"
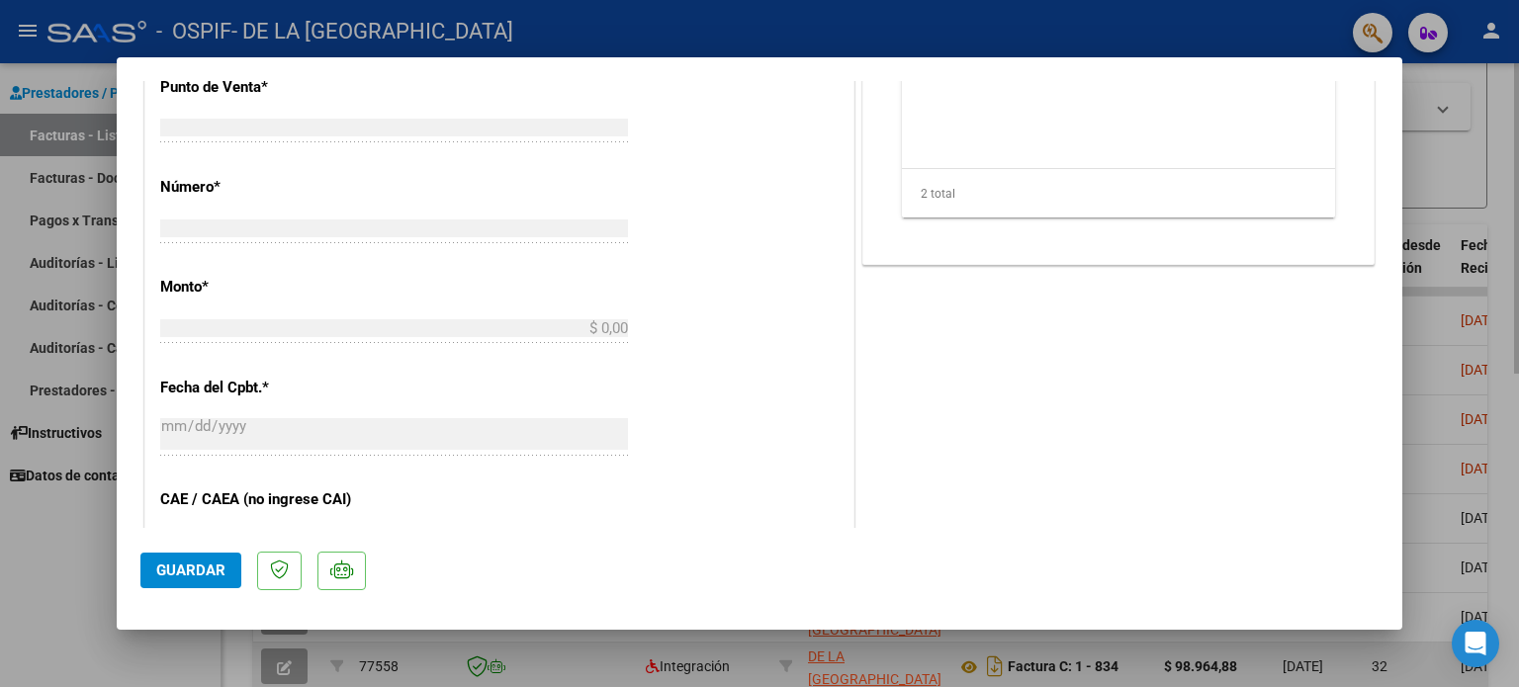
scroll to position [761, 0]
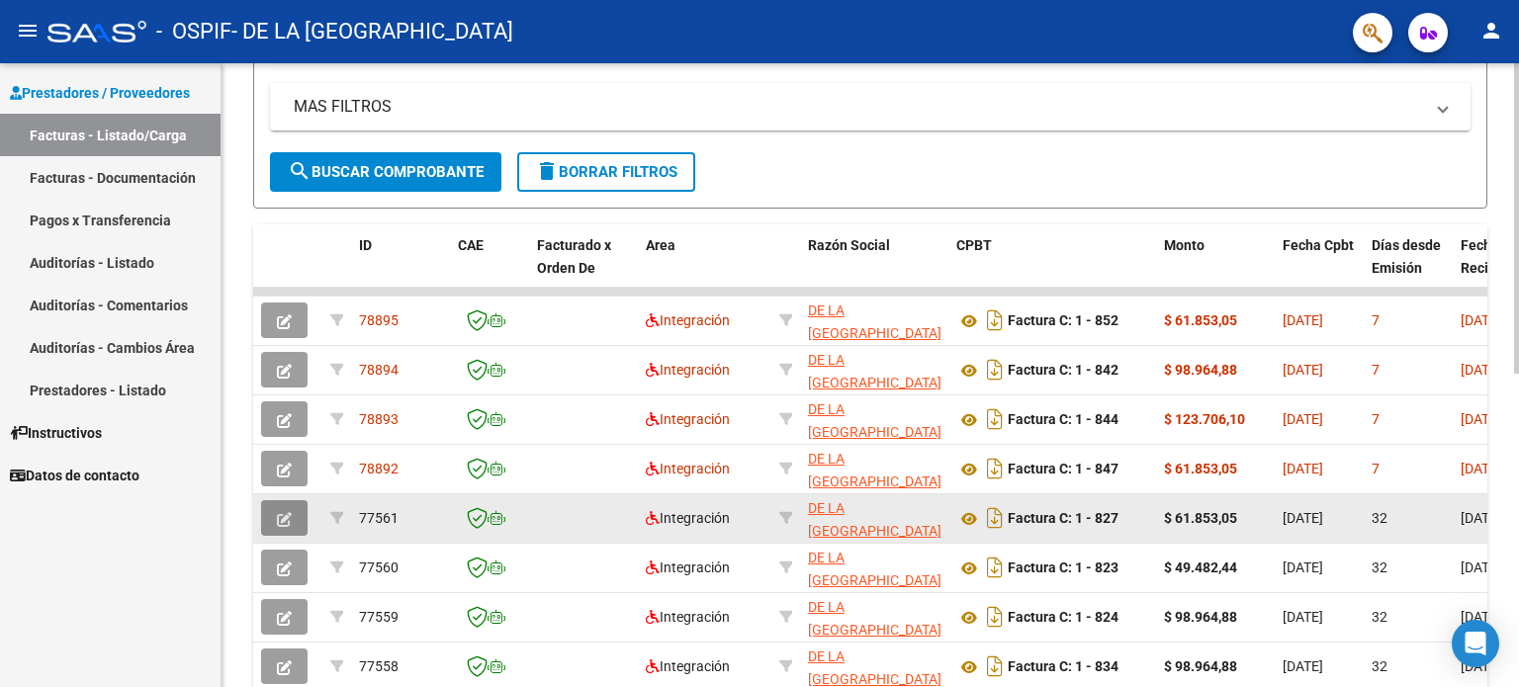
click at [273, 513] on button "button" at bounding box center [284, 518] width 46 height 36
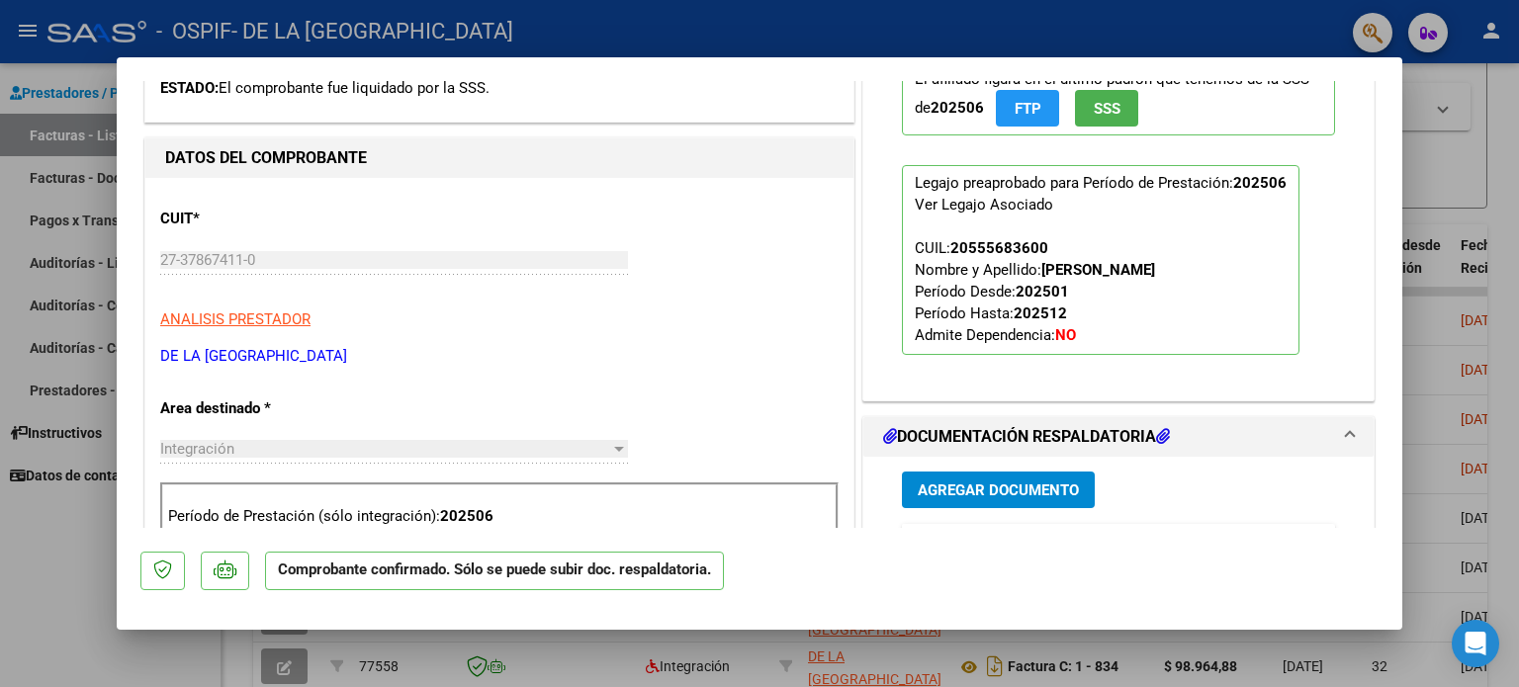
scroll to position [791, 0]
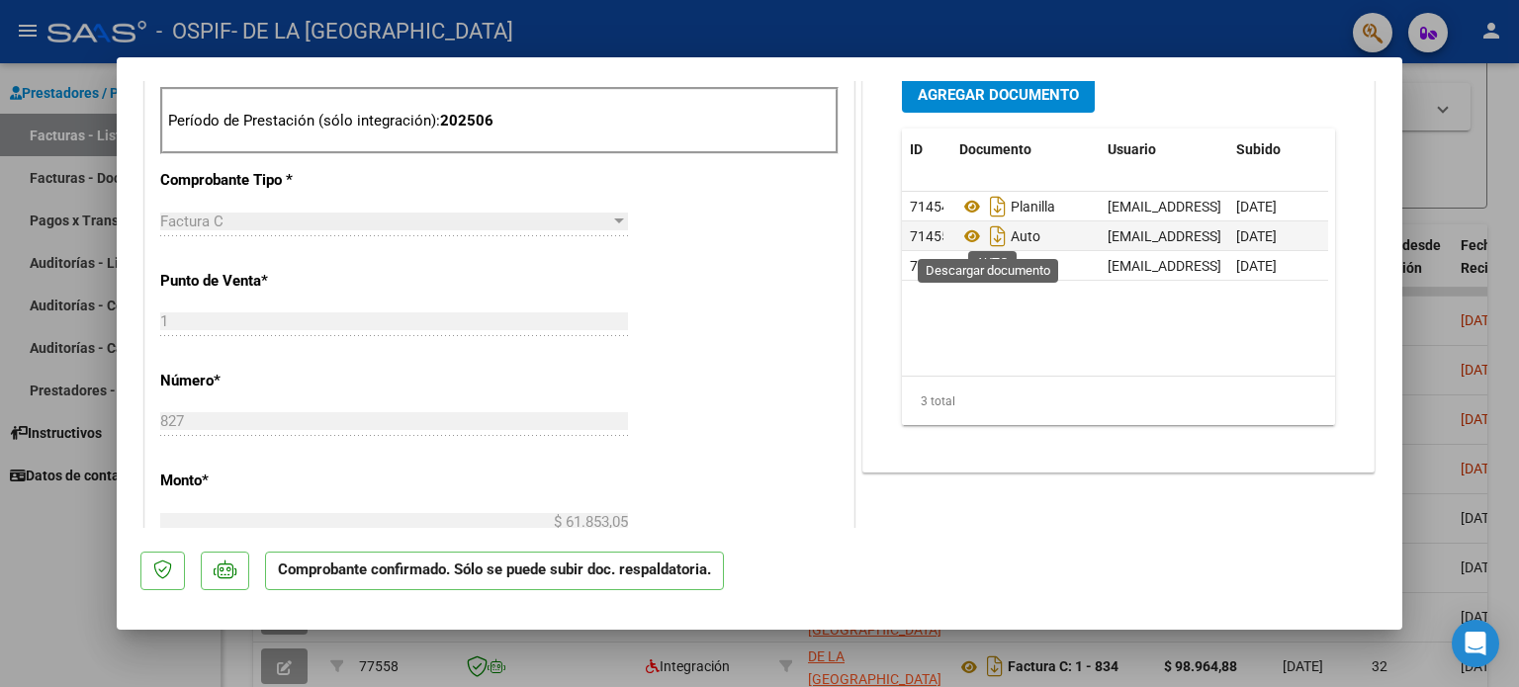
drag, startPoint x: 983, startPoint y: 236, endPoint x: 707, endPoint y: 325, distance: 289.9
click at [985, 235] on icon "Descargar documento" at bounding box center [998, 236] width 26 height 32
click at [12, 542] on div at bounding box center [759, 343] width 1519 height 687
type input "$ 0,00"
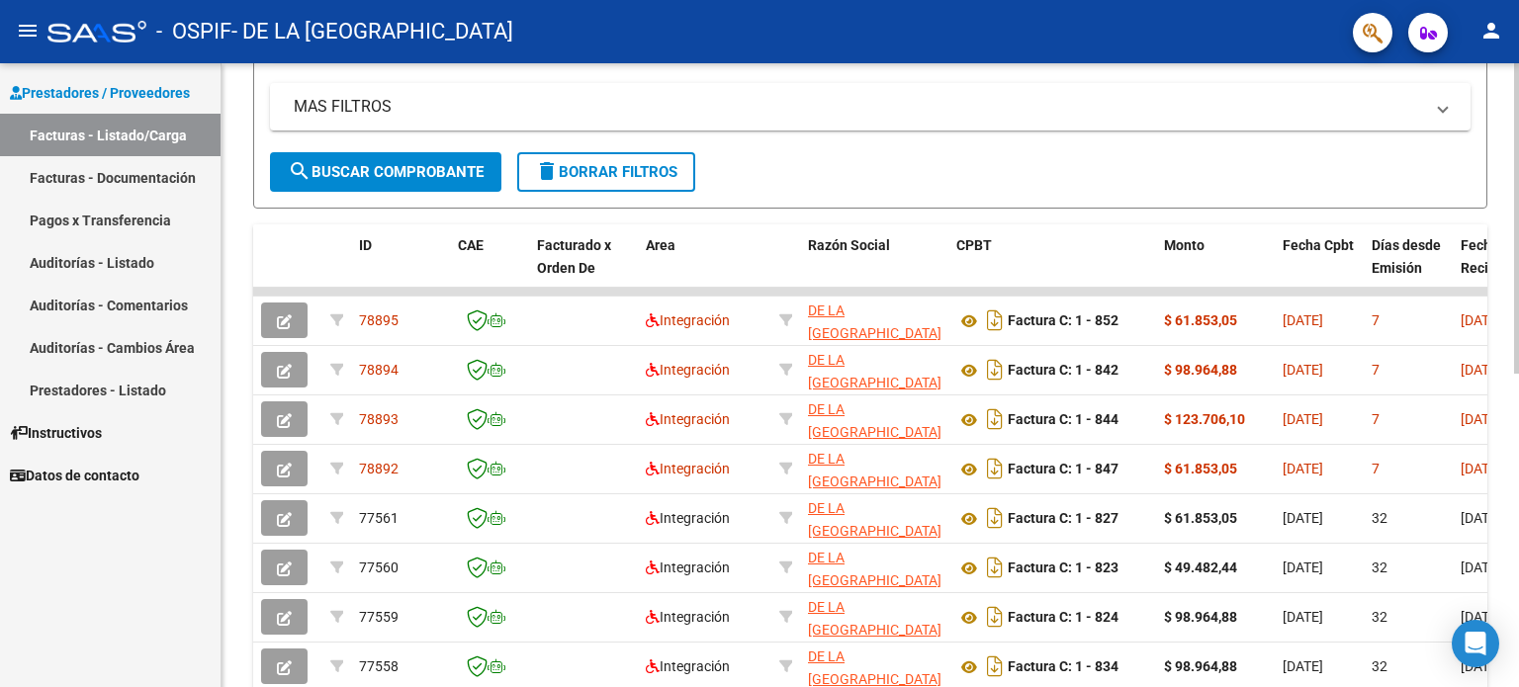
scroll to position [0, 0]
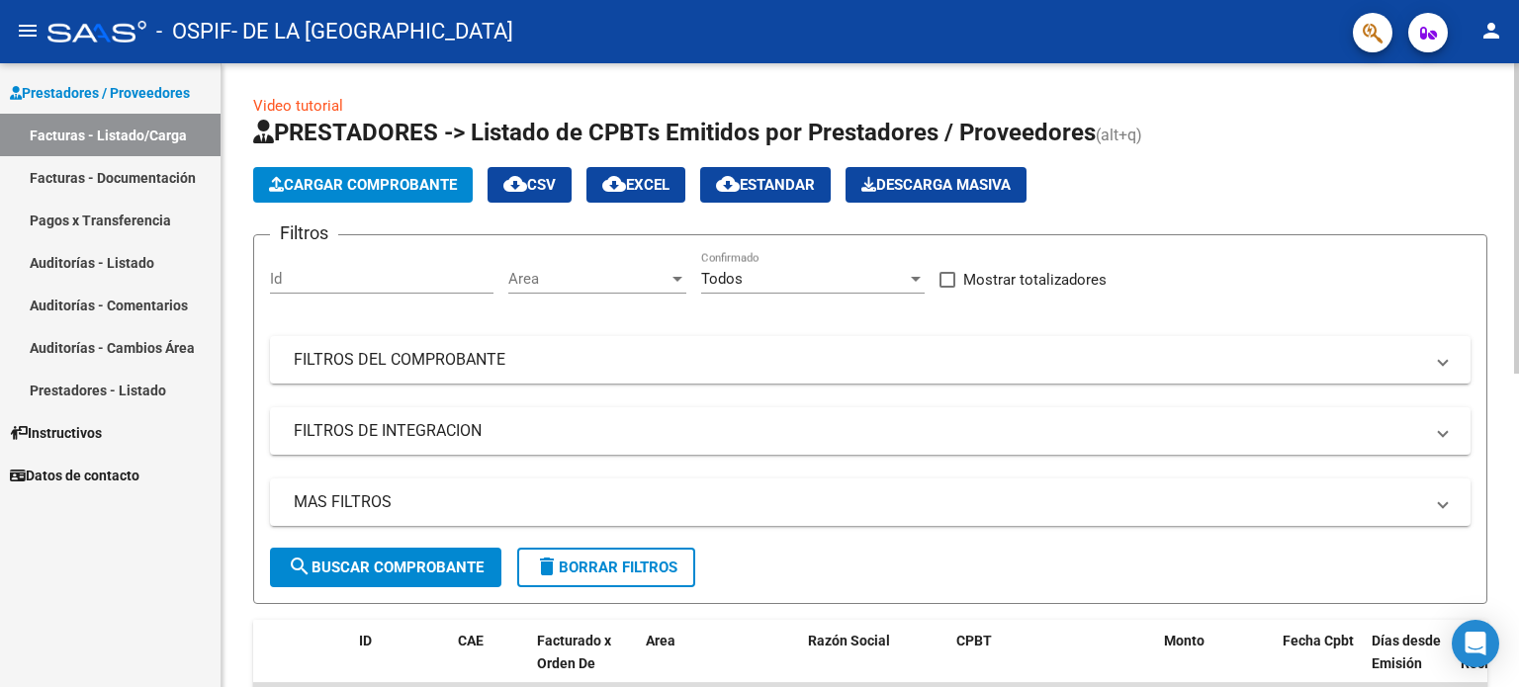
click at [407, 181] on span "Cargar Comprobante" at bounding box center [363, 185] width 188 height 18
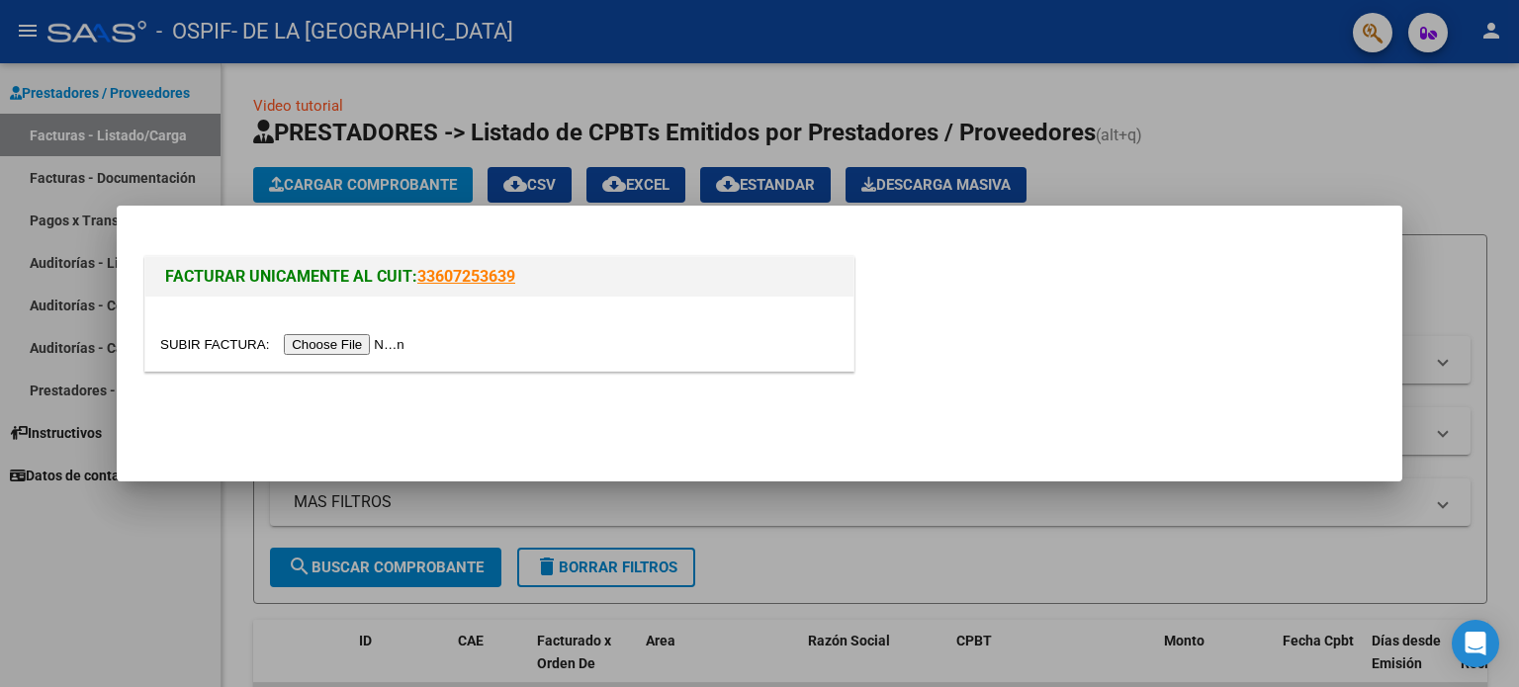
click at [381, 343] on input "file" at bounding box center [285, 344] width 250 height 21
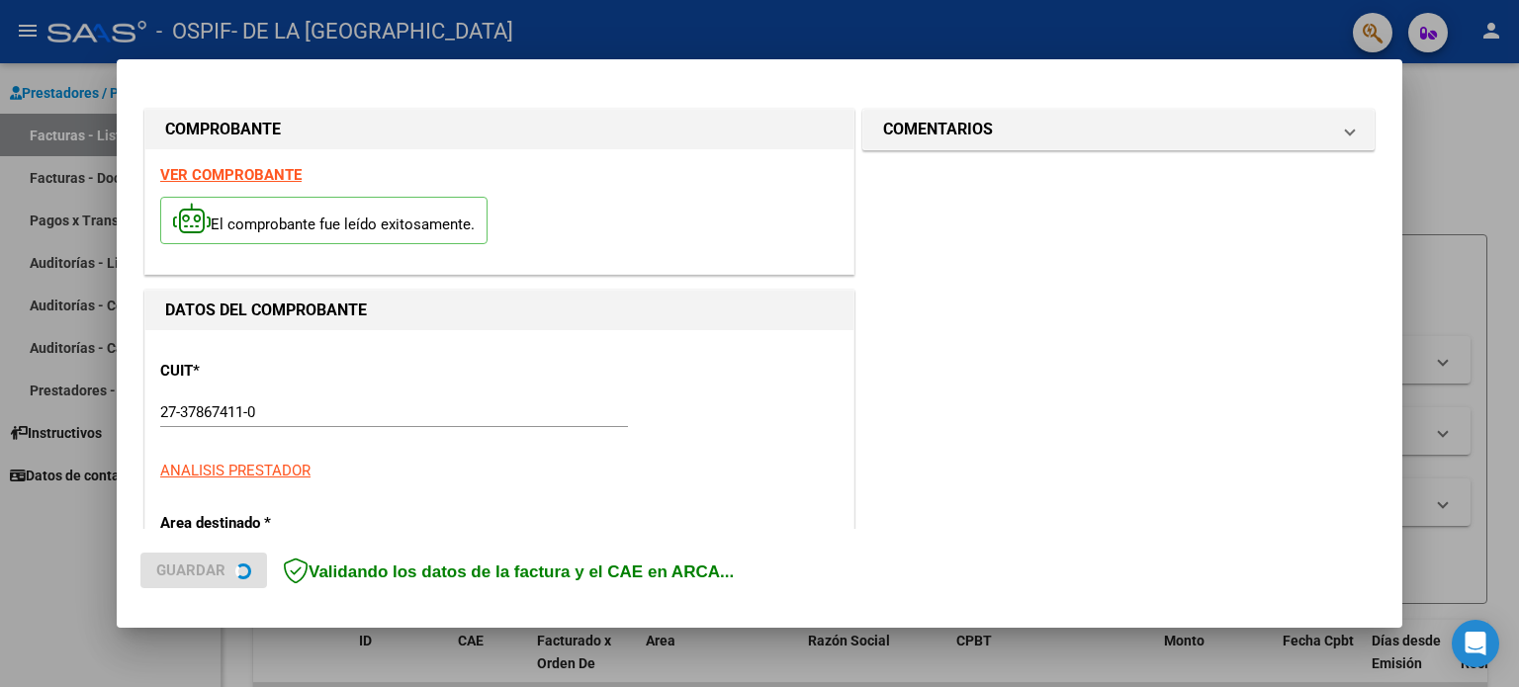
scroll to position [395, 0]
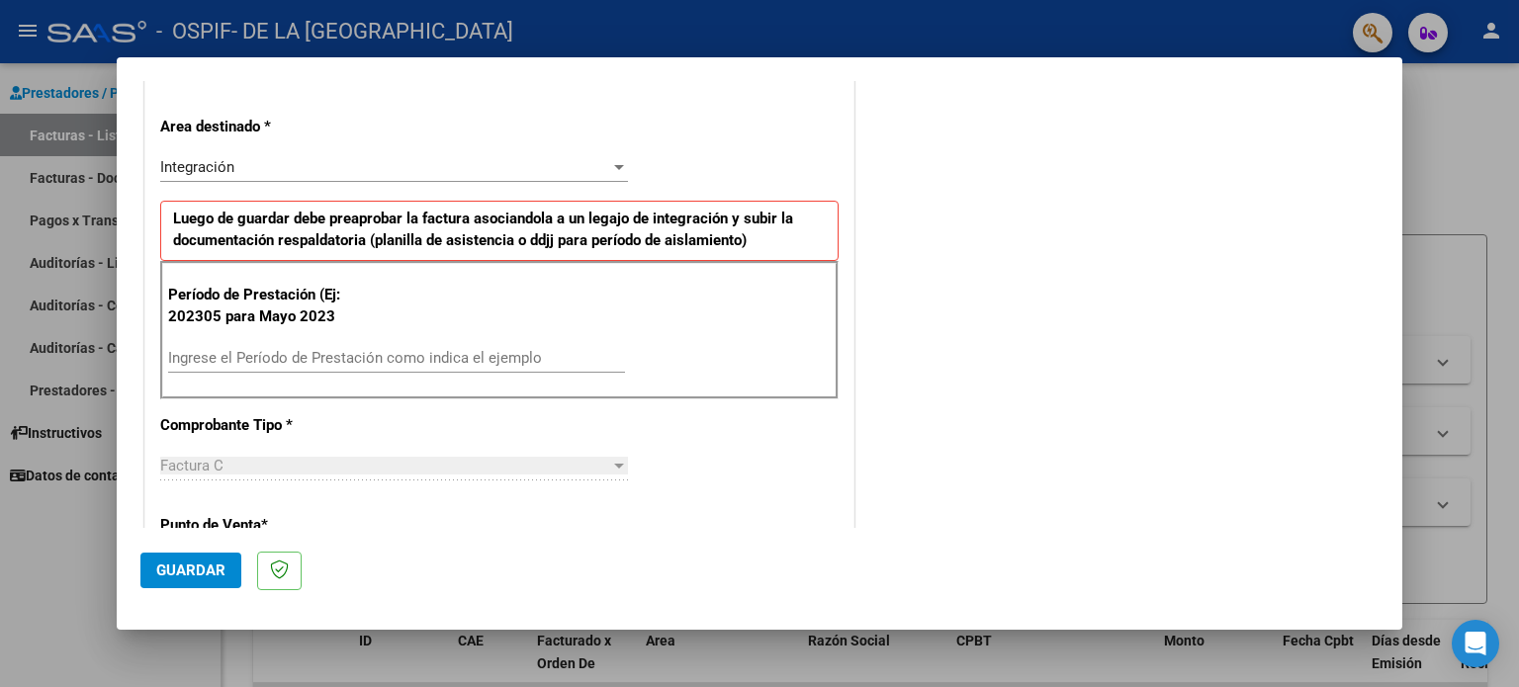
click at [447, 355] on input "Ingrese el Período de Prestación como indica el ejemplo" at bounding box center [396, 358] width 457 height 18
type input "202507"
click at [190, 569] on span "Guardar" at bounding box center [190, 571] width 69 height 18
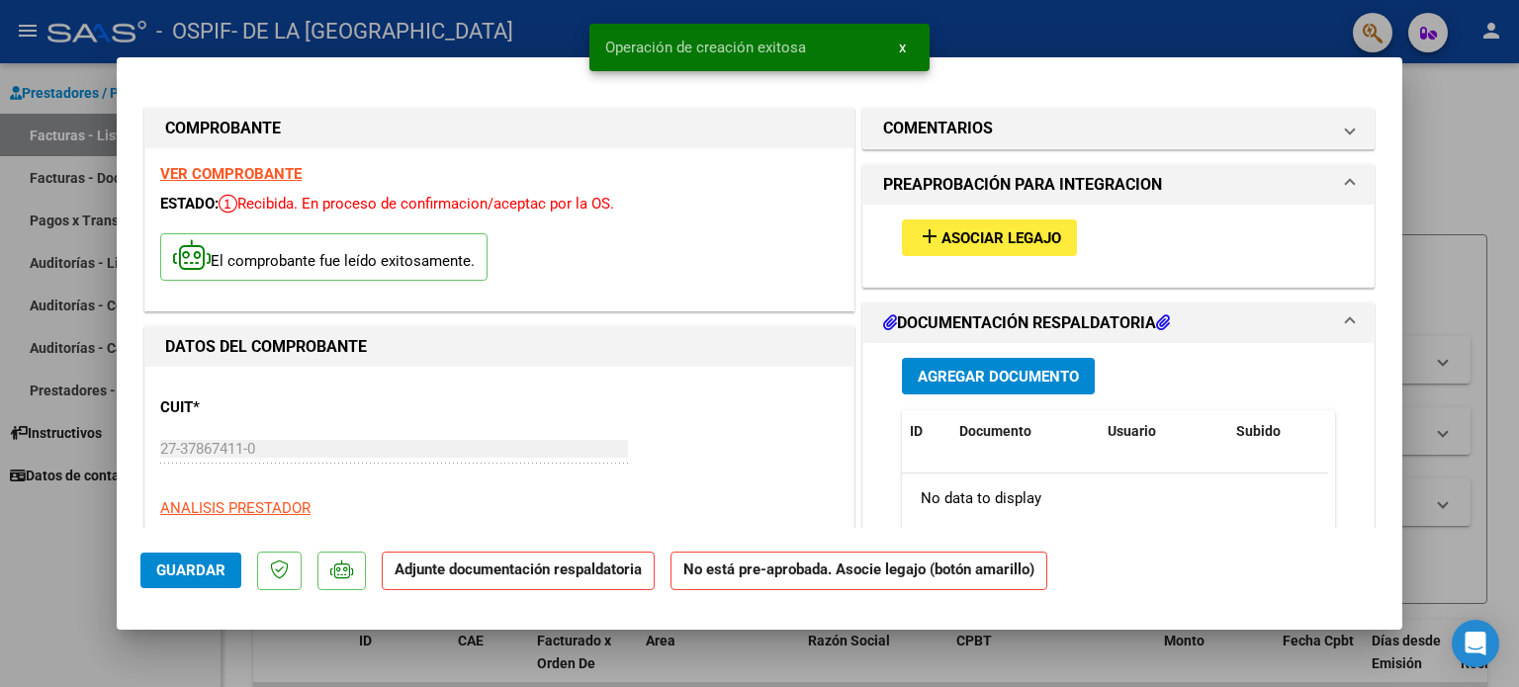
click at [1039, 232] on span "Asociar Legajo" at bounding box center [1001, 238] width 120 height 18
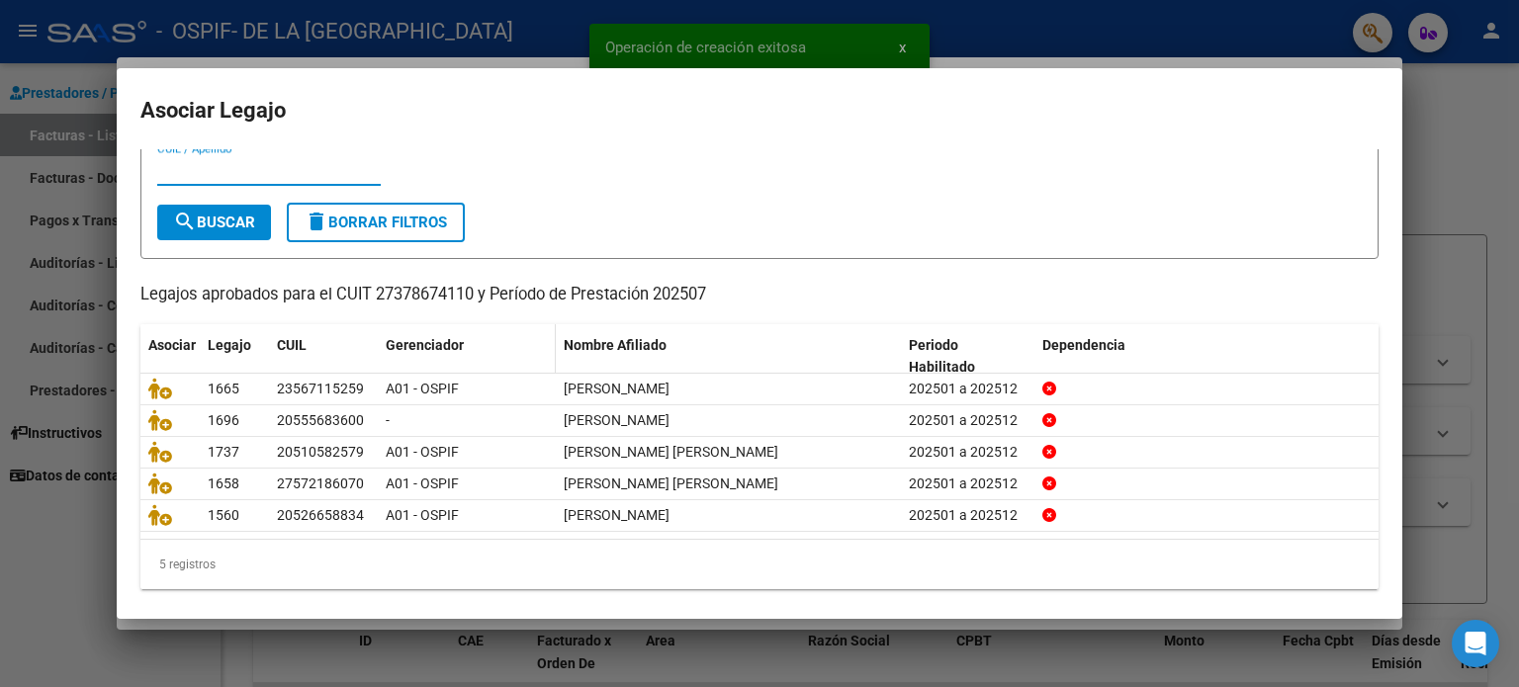
scroll to position [66, 0]
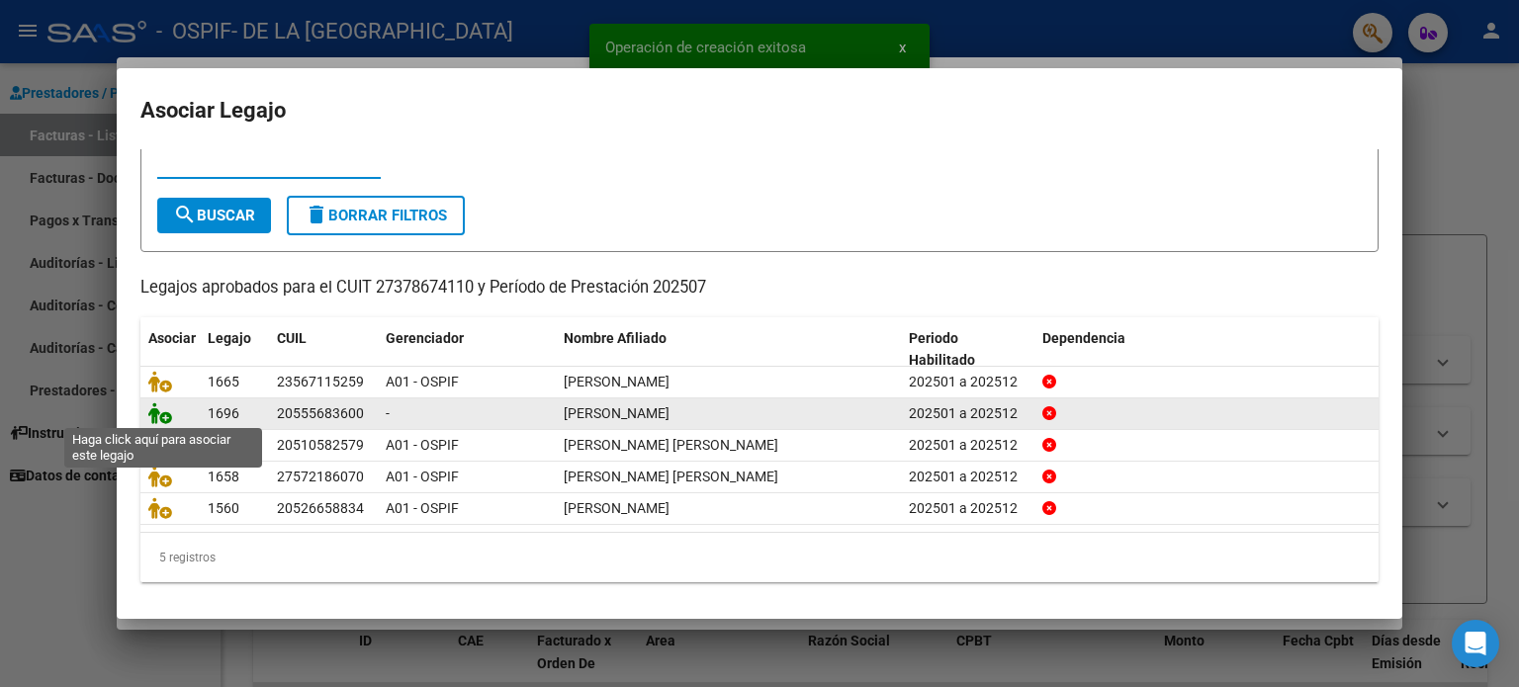
click at [166, 406] on icon at bounding box center [160, 413] width 24 height 22
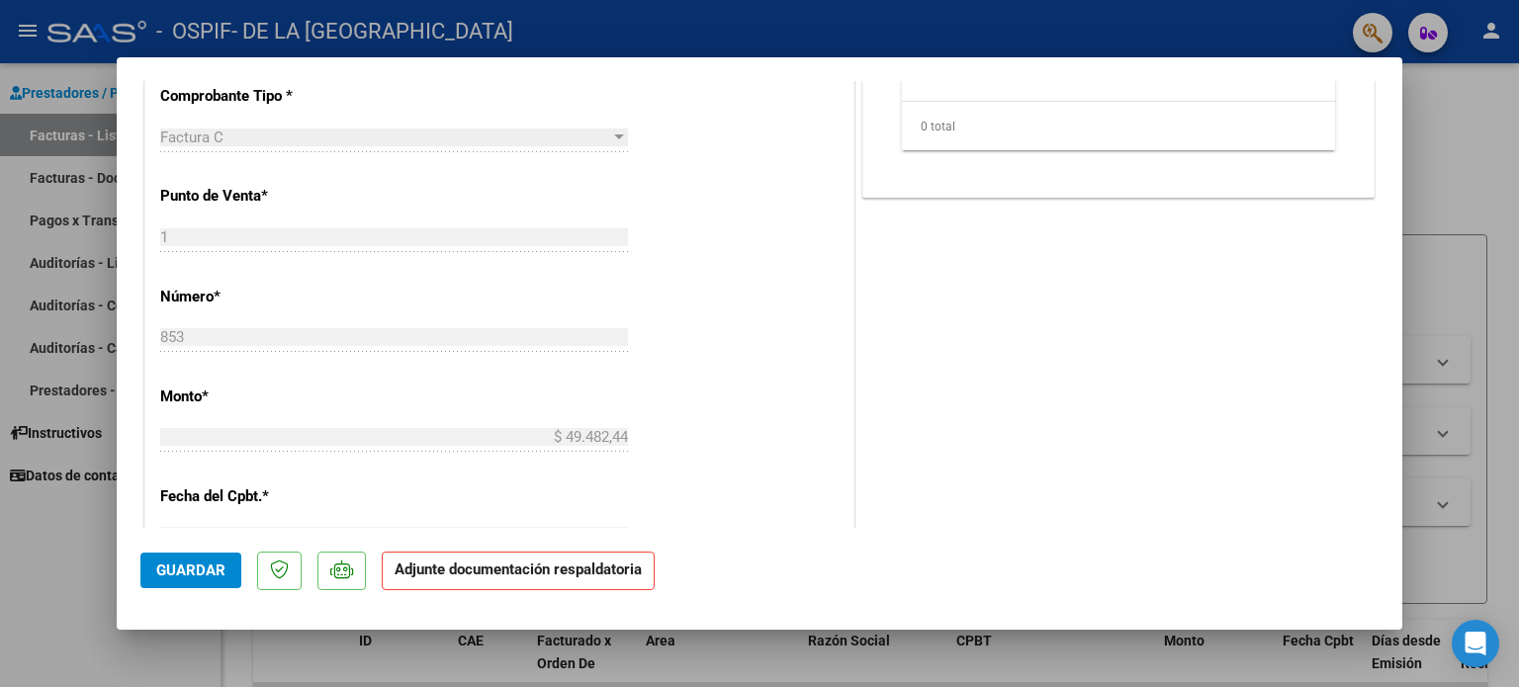
scroll to position [395, 0]
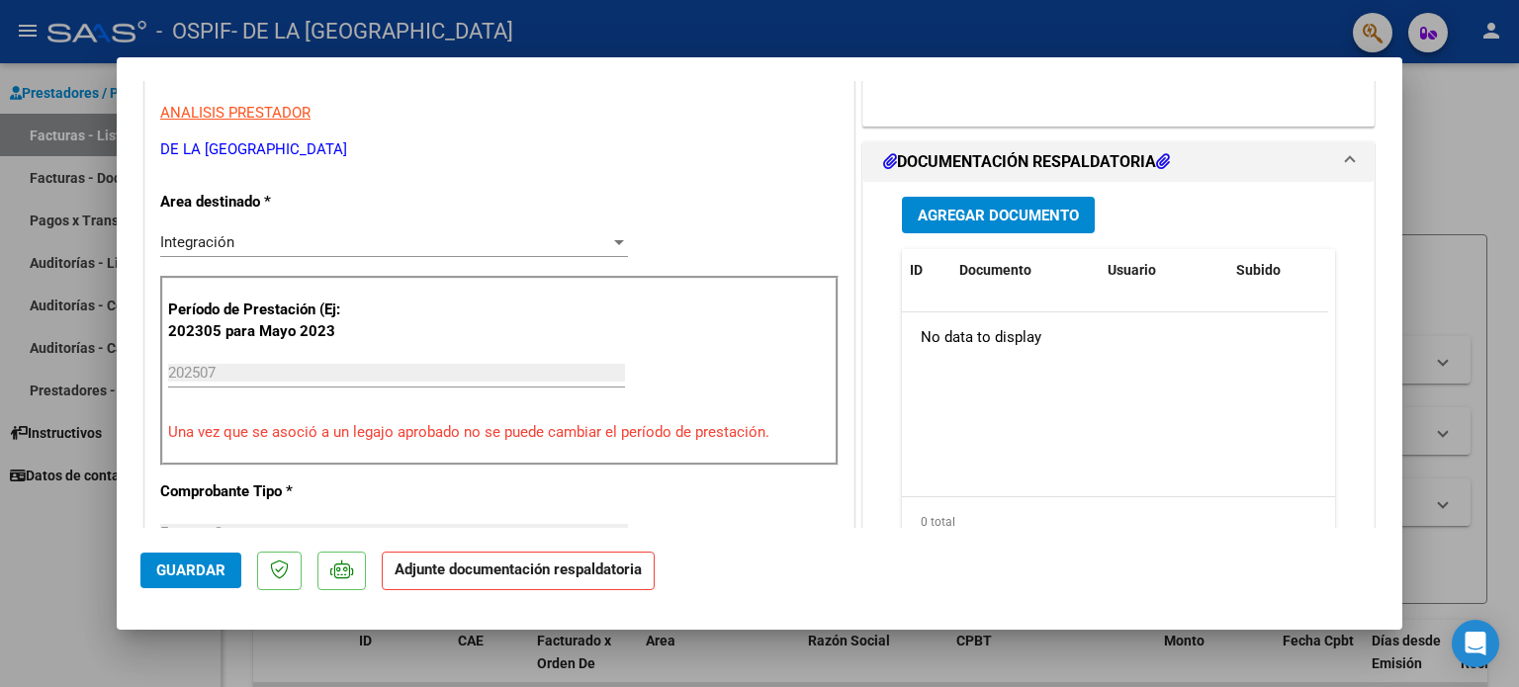
click at [1013, 229] on button "Agregar Documento" at bounding box center [998, 215] width 193 height 37
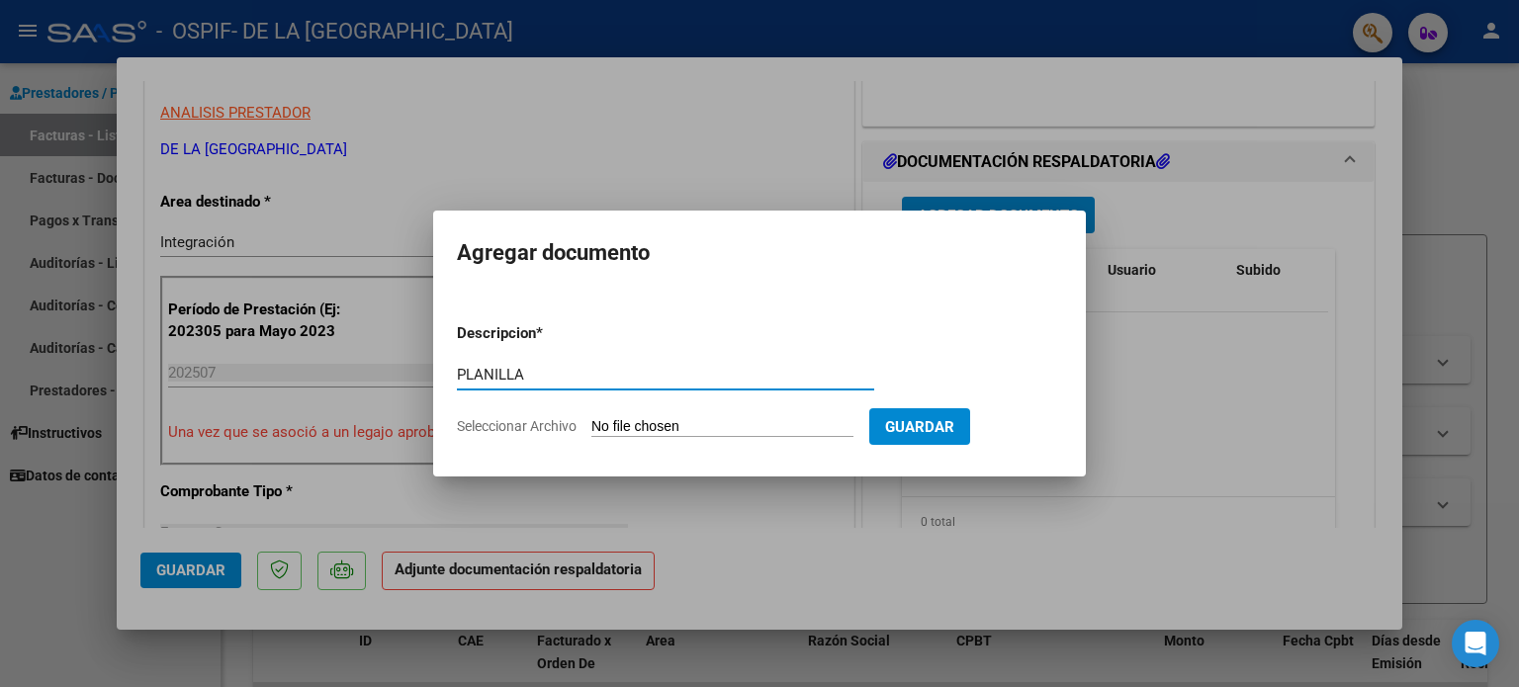
type input "PLANILLA"
click at [745, 430] on input "Seleccionar Archivo" at bounding box center [722, 427] width 262 height 19
type input "C:\fakepath\Nehemías Rojas JULIO 25.pdf"
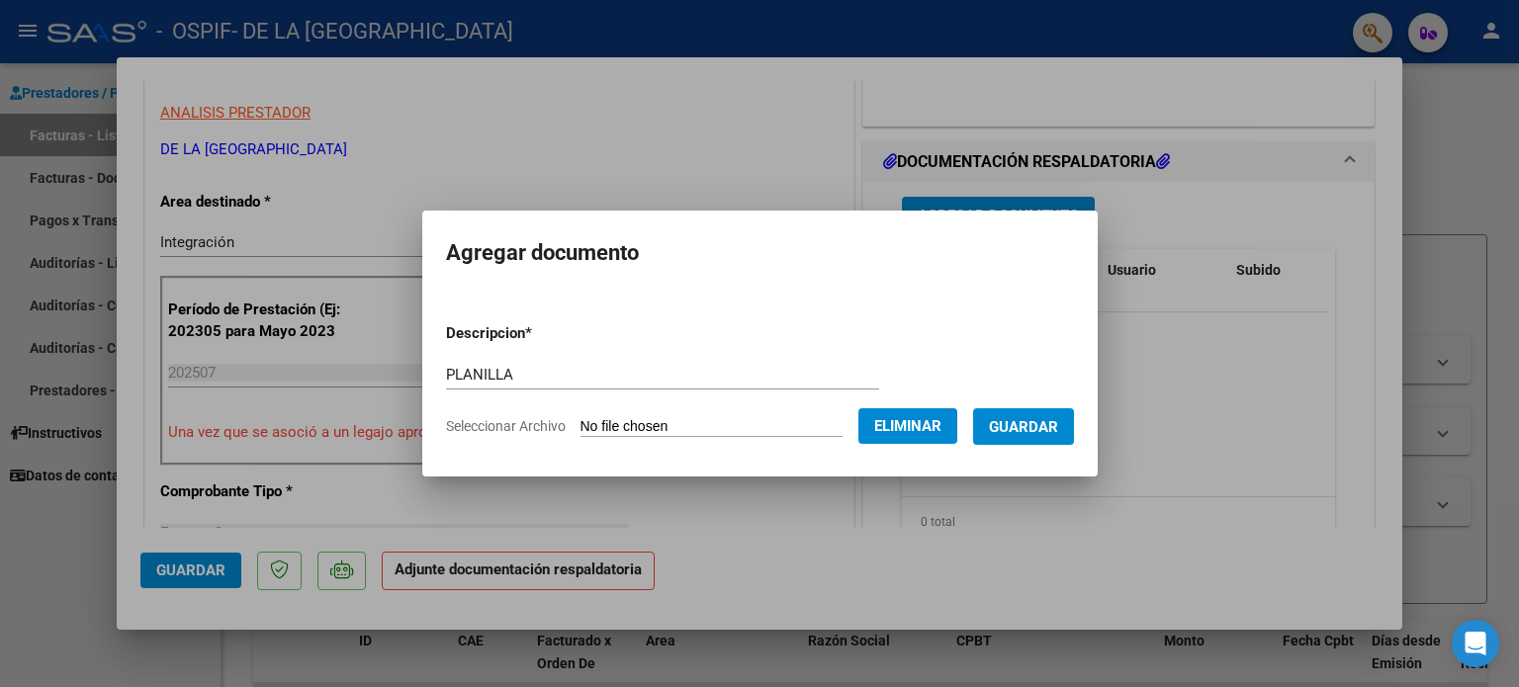
click at [1069, 441] on button "Guardar" at bounding box center [1023, 426] width 101 height 37
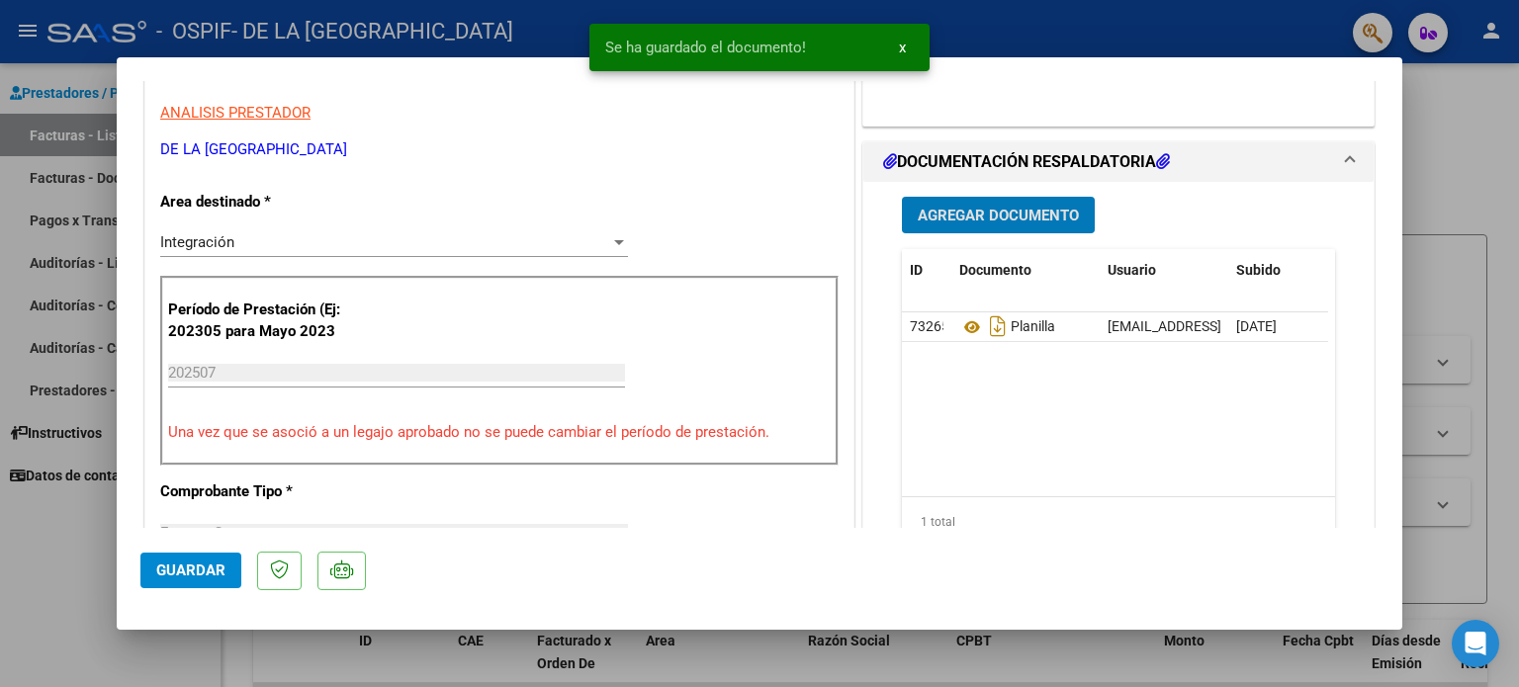
click at [1015, 202] on button "Agregar Documento" at bounding box center [998, 215] width 193 height 37
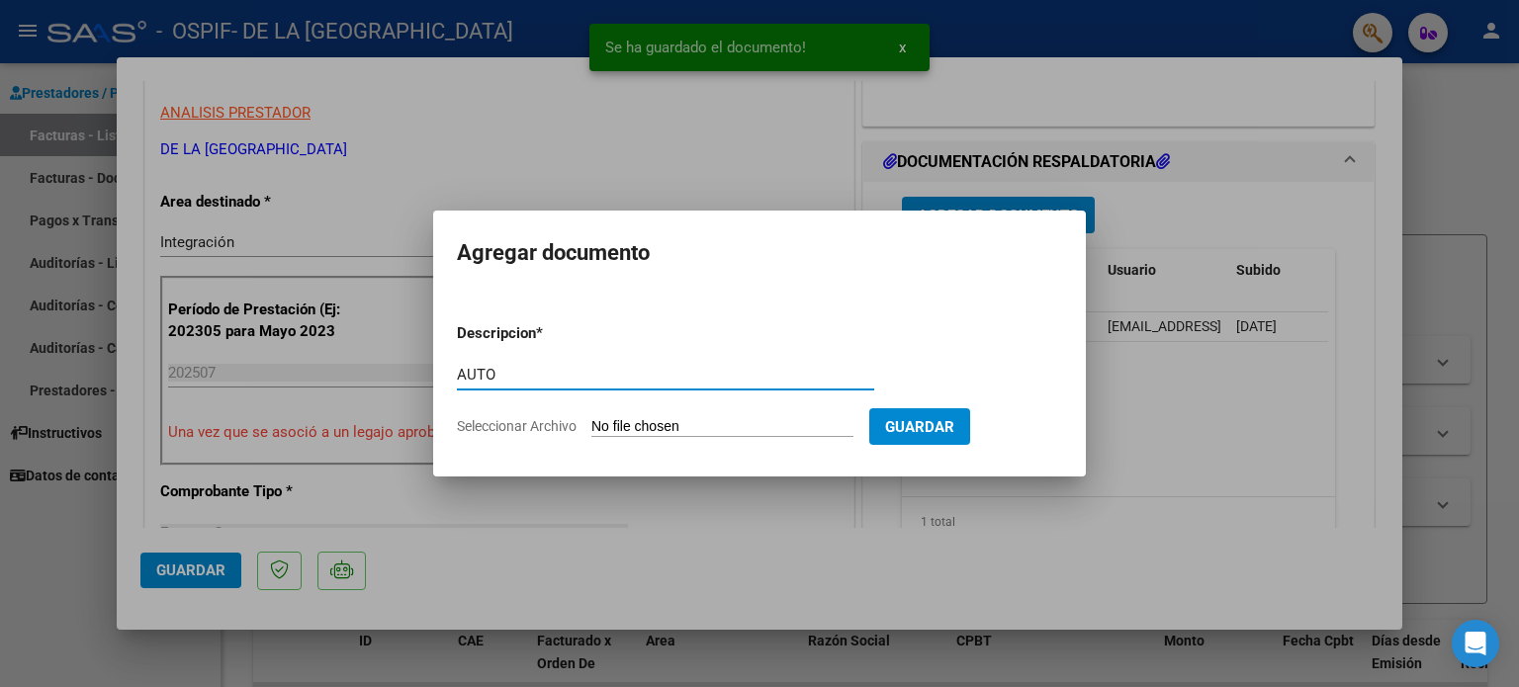
type input "AUTO"
click at [726, 422] on input "Seleccionar Archivo" at bounding box center [722, 427] width 262 height 19
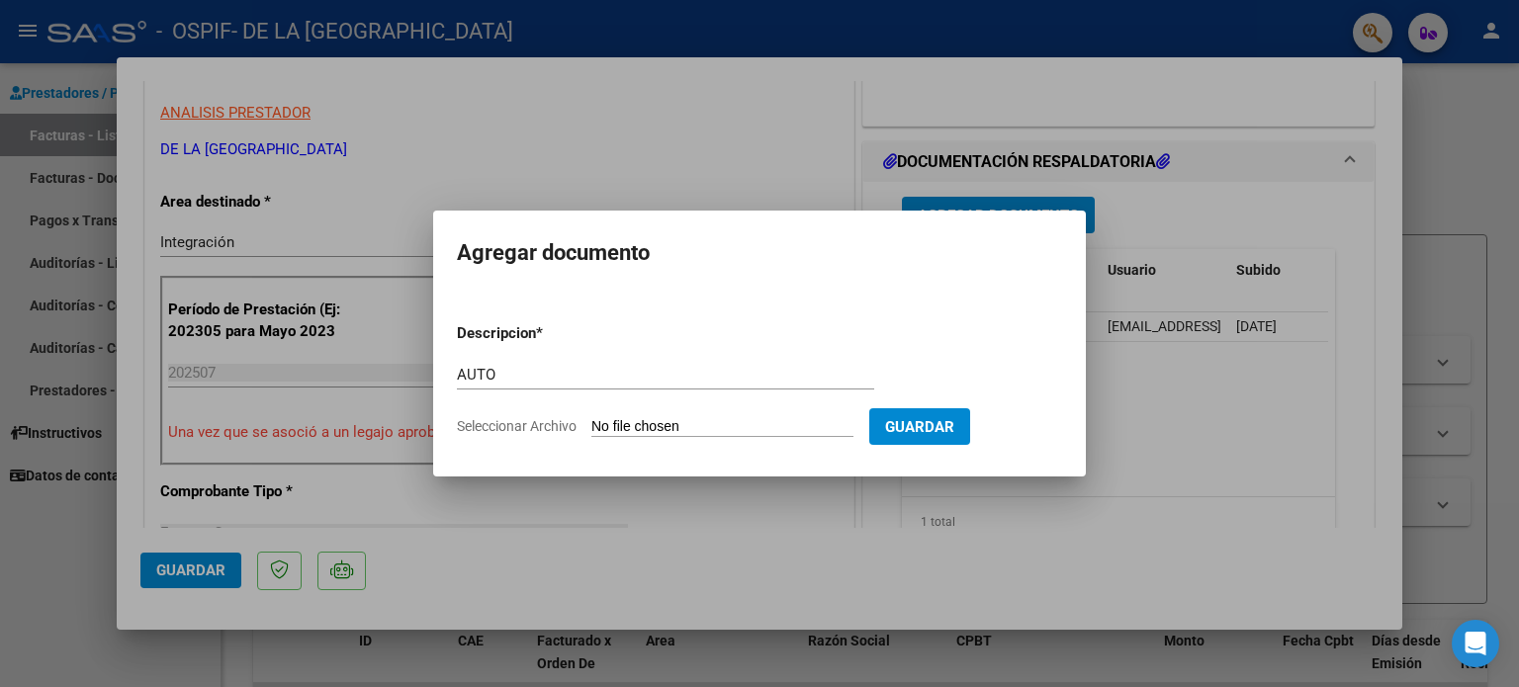
type input "C:\fakepath\27378674110-FACTURA_C-1-827-ANEXO-AUTO.png"
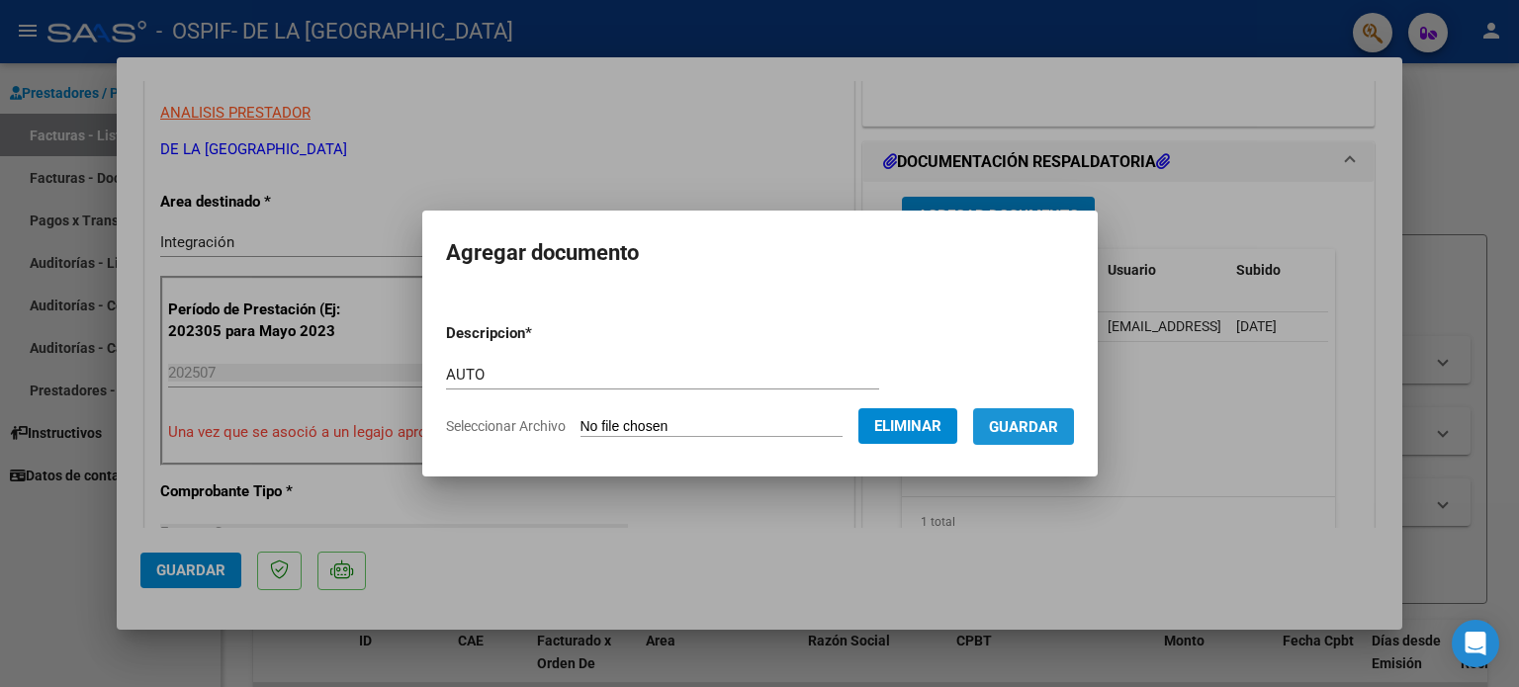
click at [1038, 442] on button "Guardar" at bounding box center [1023, 426] width 101 height 37
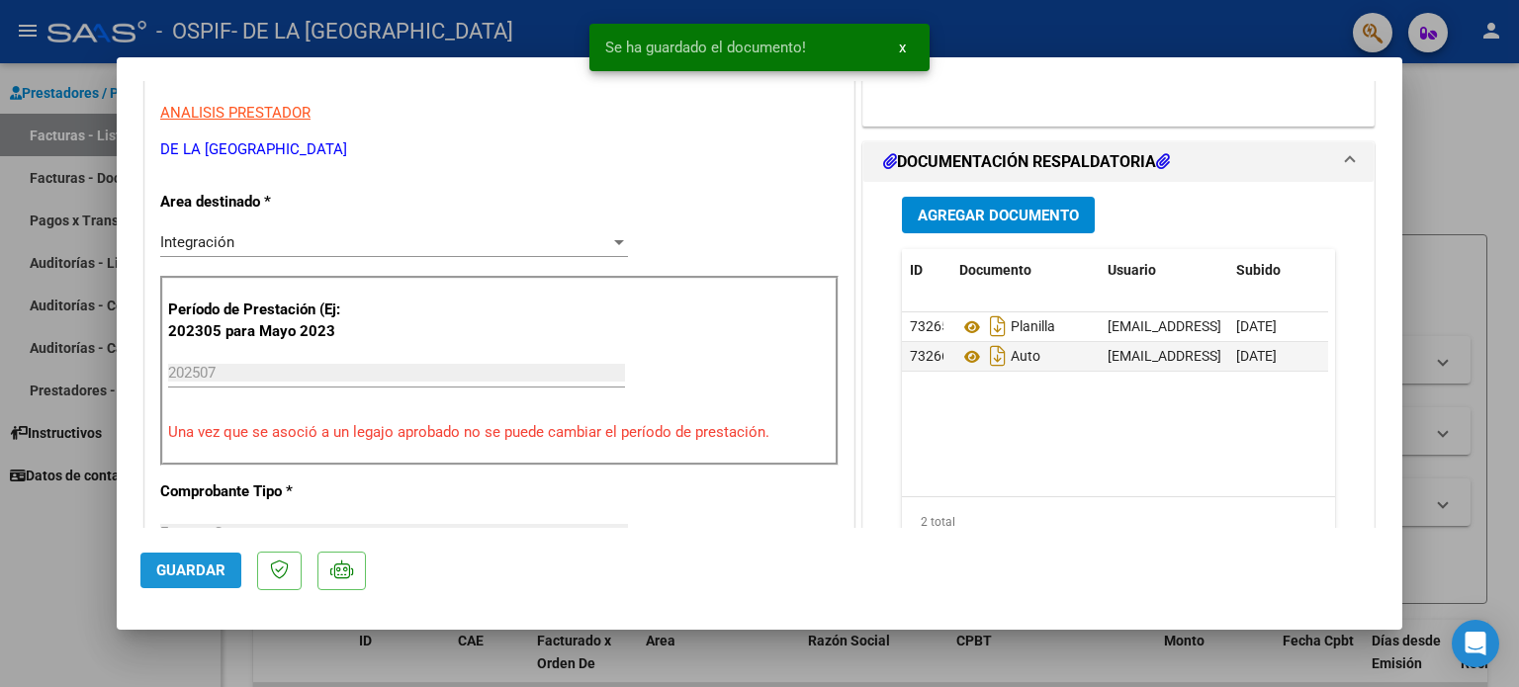
click at [188, 576] on span "Guardar" at bounding box center [190, 571] width 69 height 18
click at [94, 565] on div at bounding box center [759, 343] width 1519 height 687
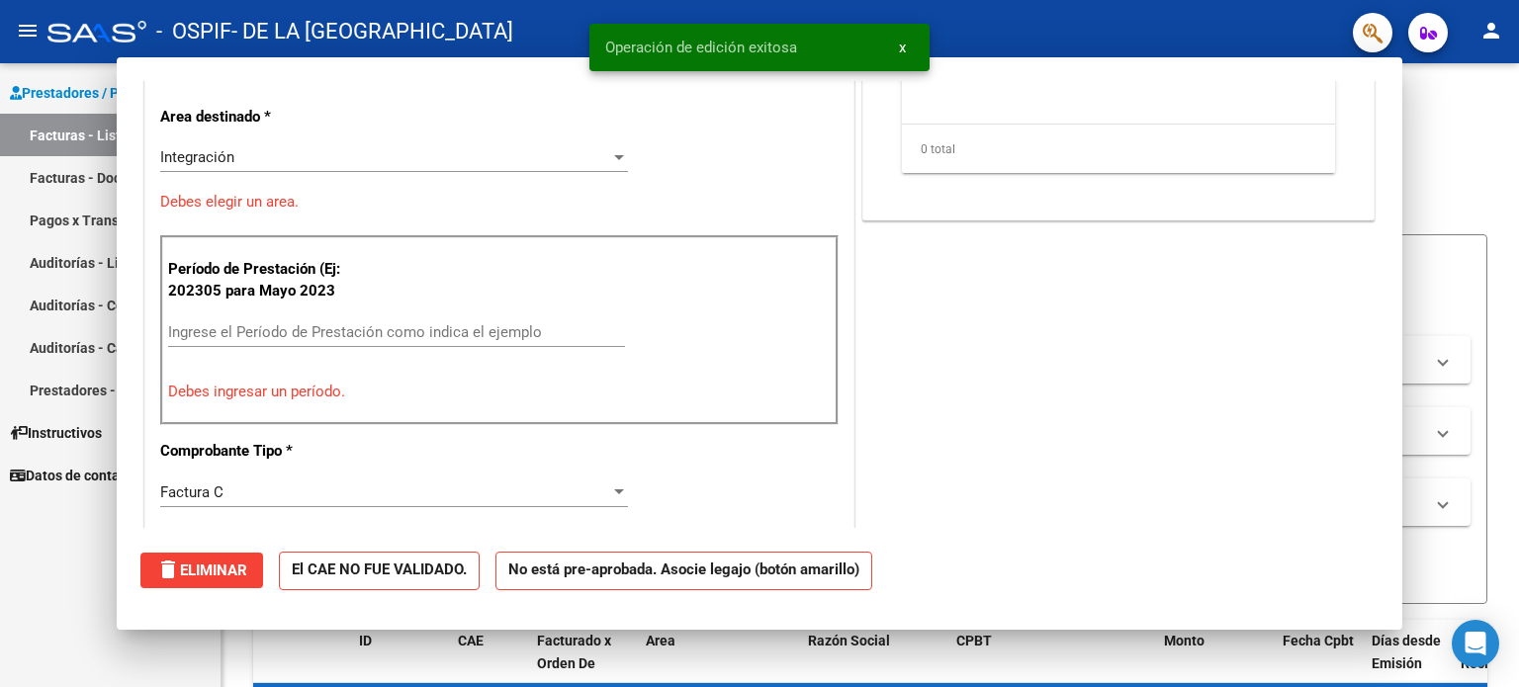
scroll to position [0, 0]
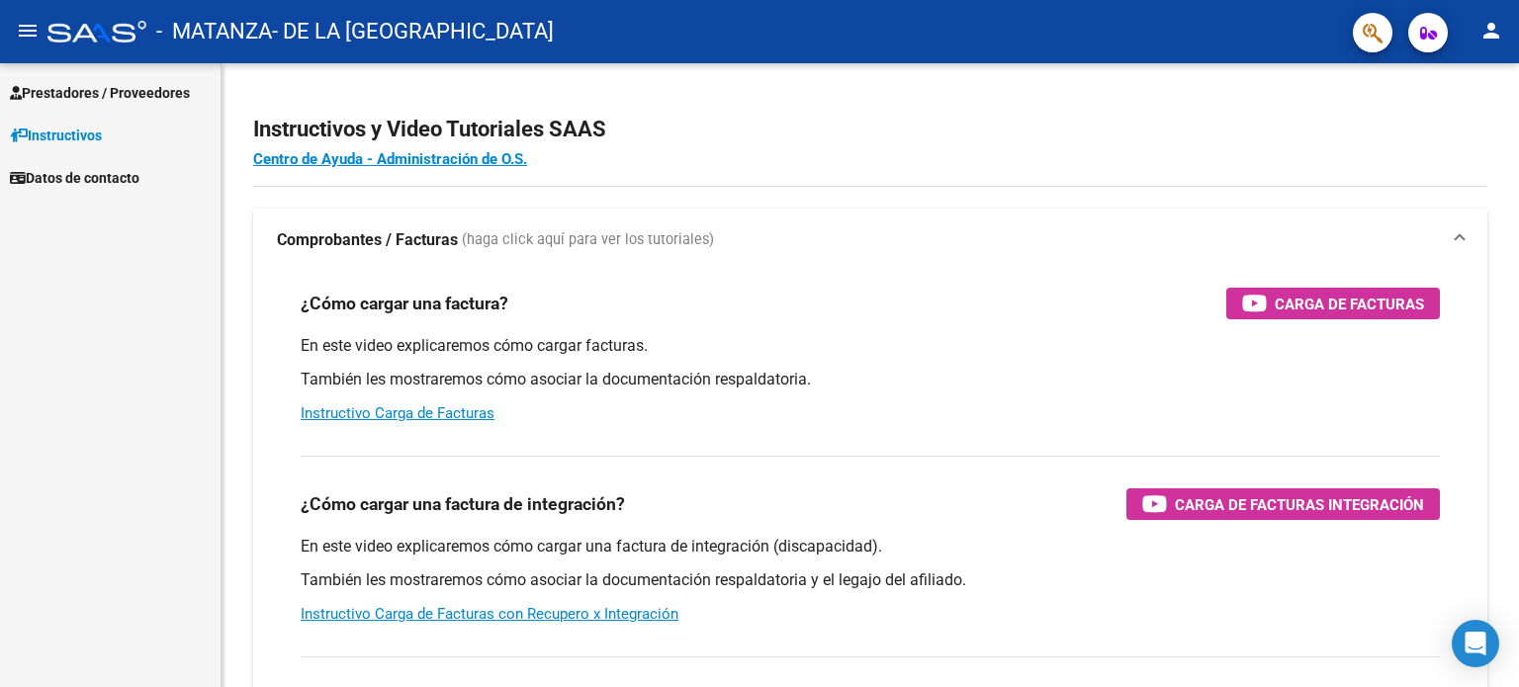
click at [186, 92] on span "Prestadores / Proveedores" at bounding box center [100, 93] width 180 height 22
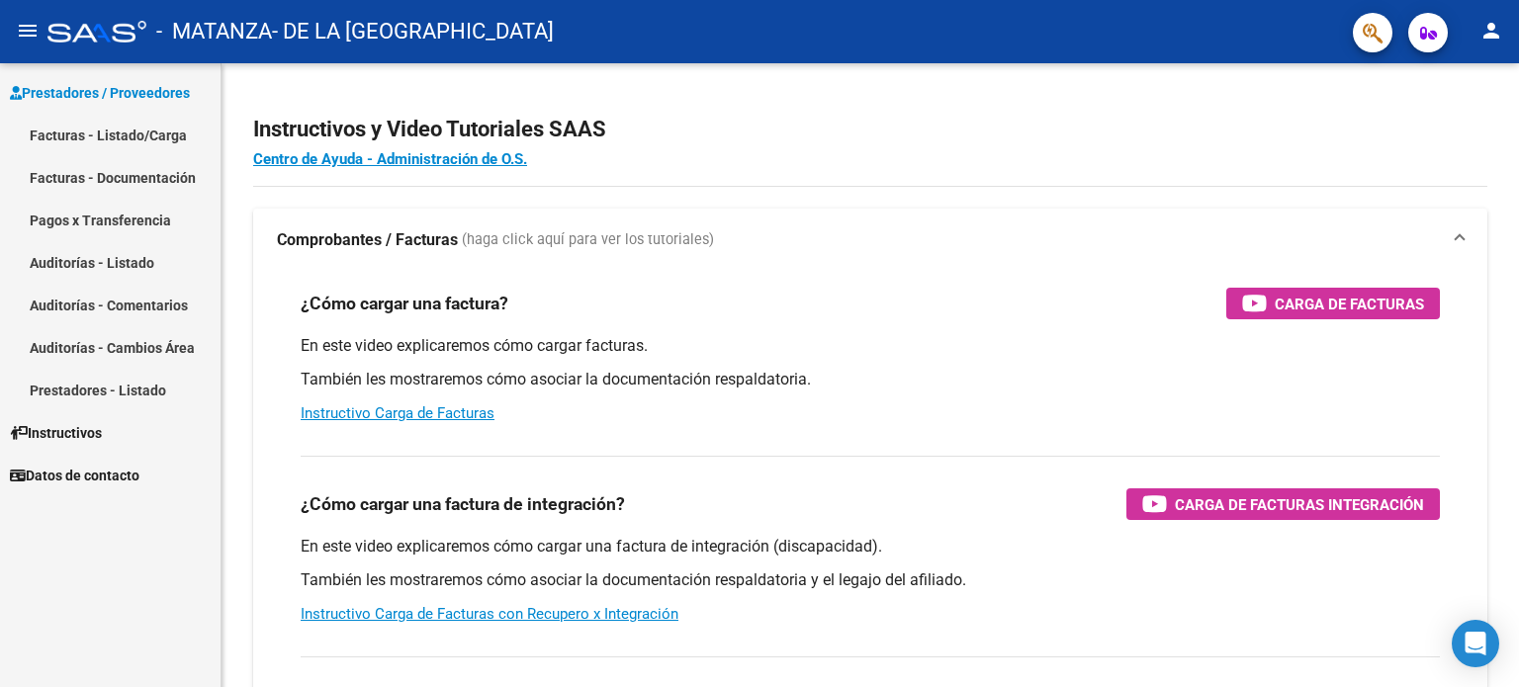
click at [147, 133] on link "Facturas - Listado/Carga" at bounding box center [110, 135] width 220 height 43
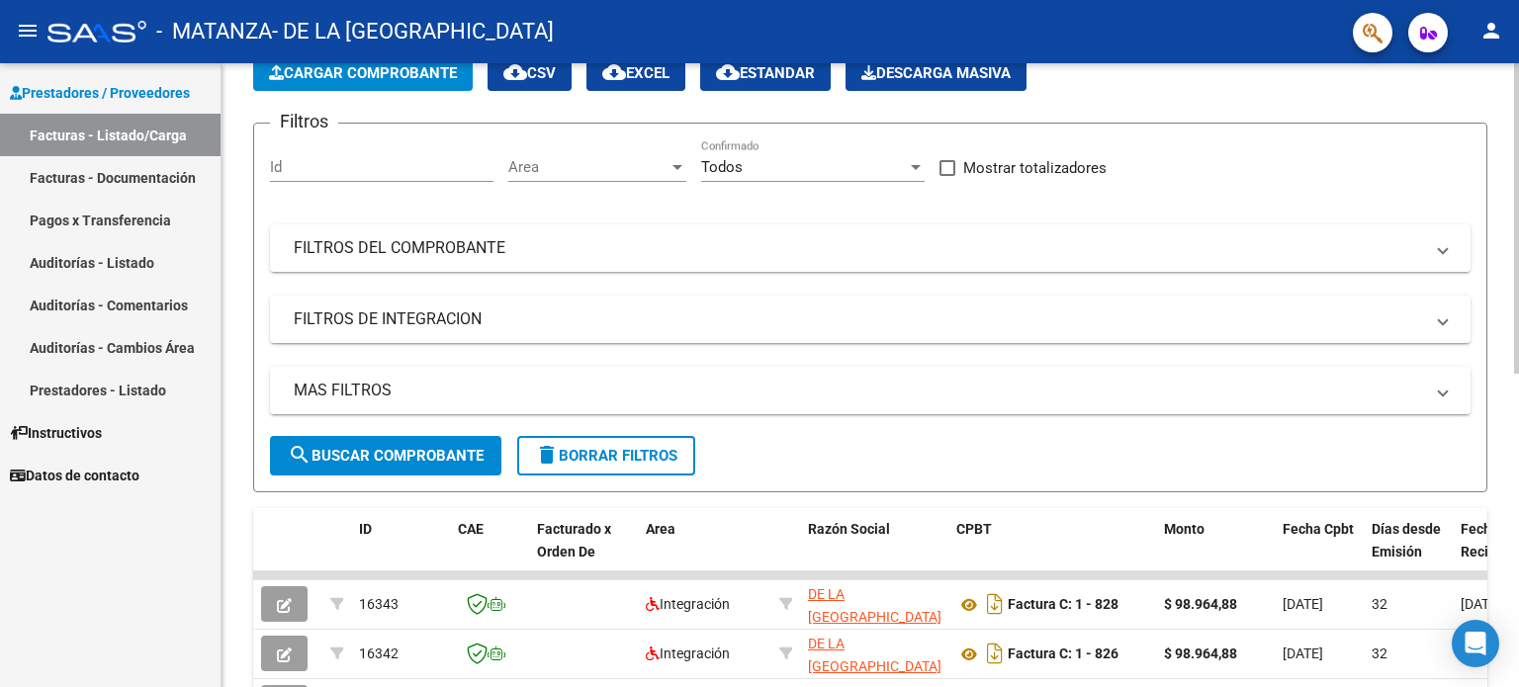
scroll to position [507, 0]
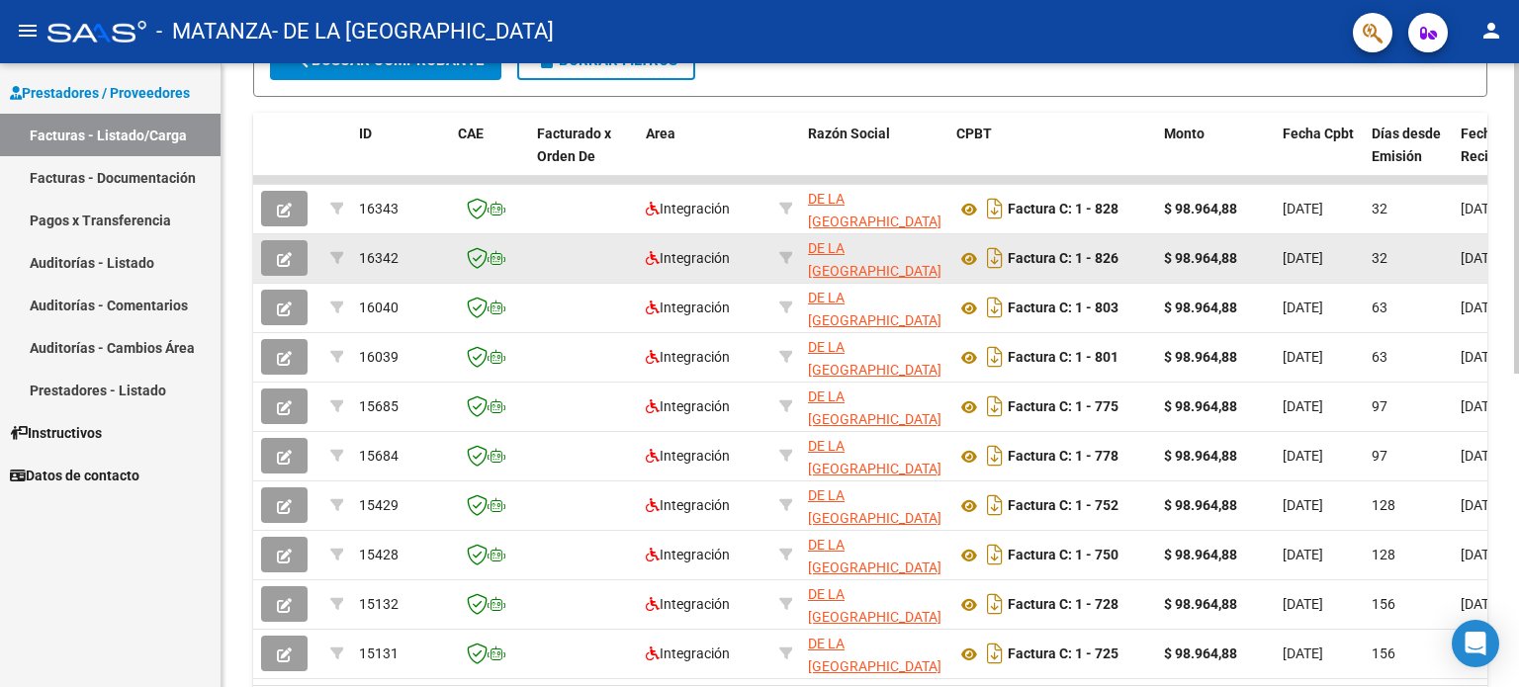
click at [288, 260] on icon "button" at bounding box center [284, 259] width 15 height 15
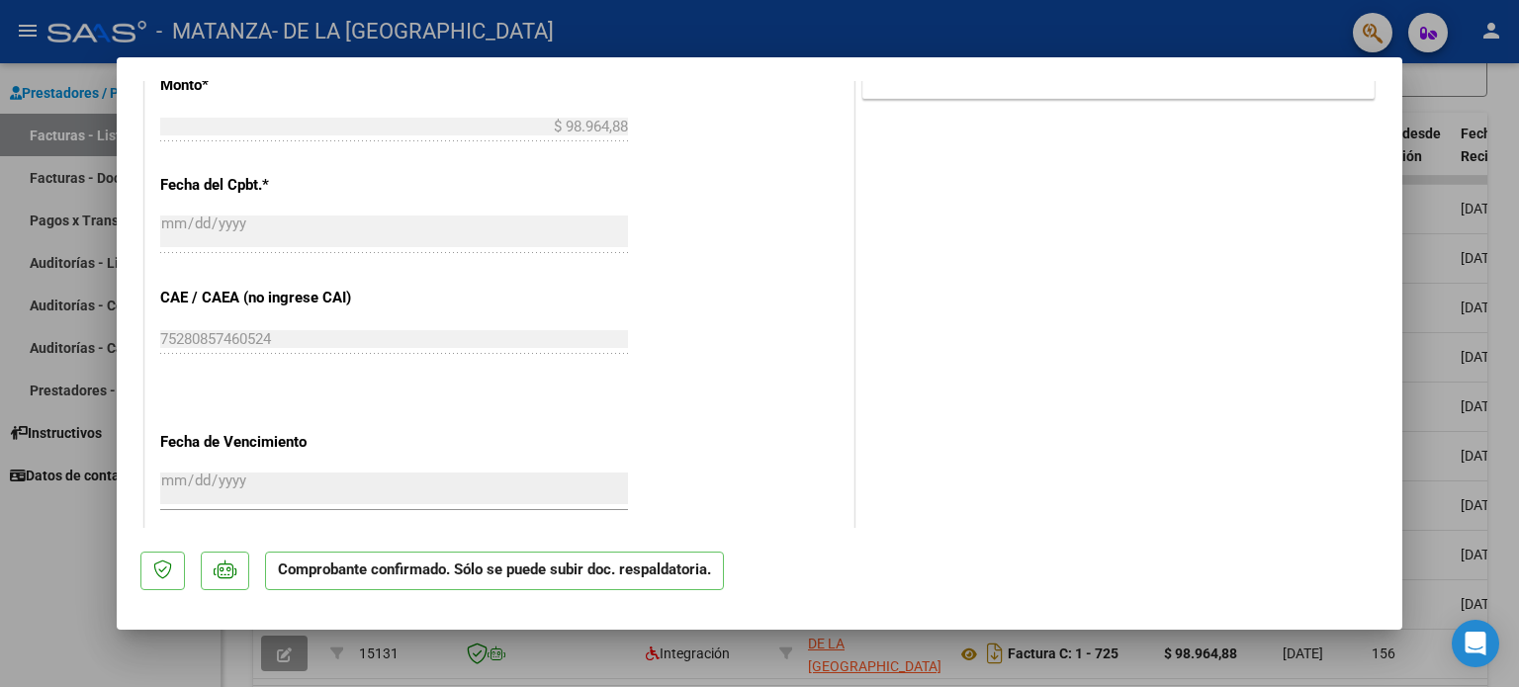
scroll to position [791, 0]
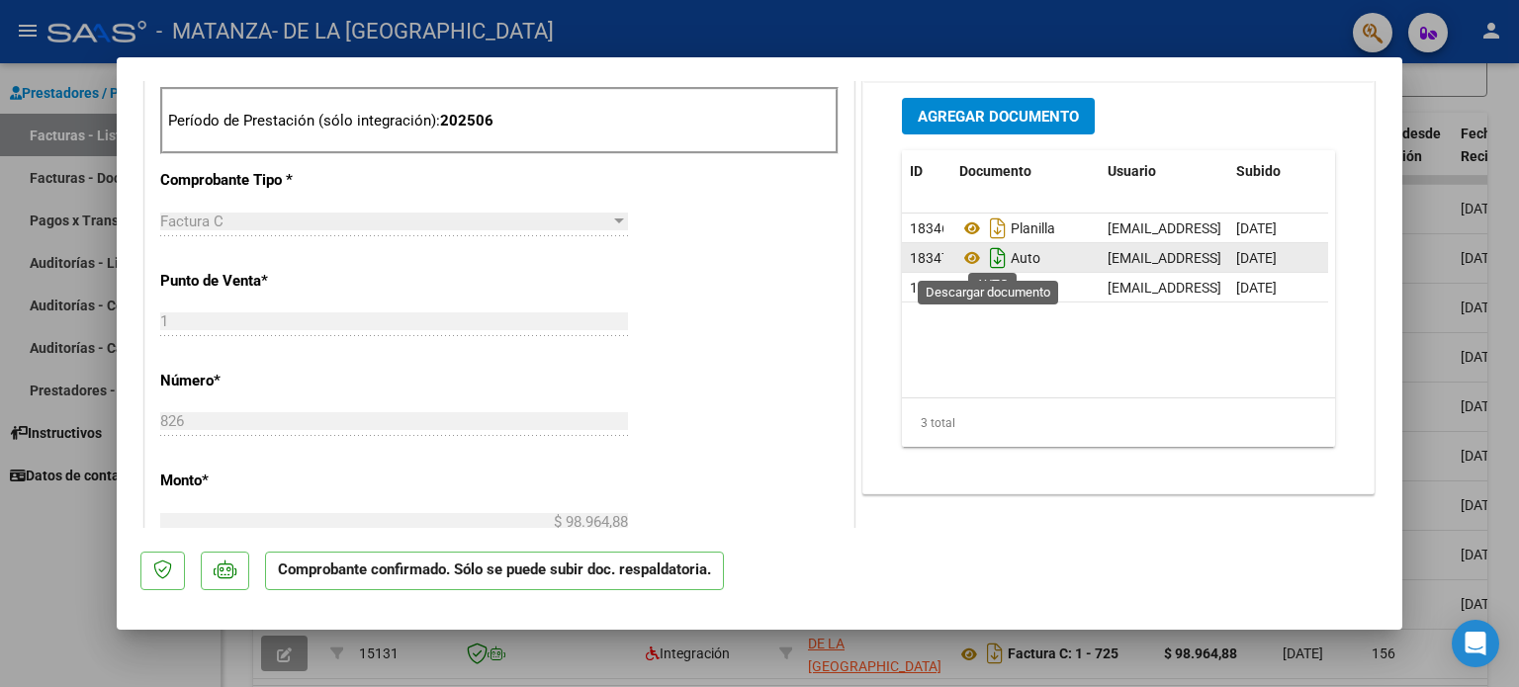
click at [986, 261] on icon "Descargar documento" at bounding box center [998, 258] width 26 height 32
click at [44, 539] on div at bounding box center [759, 343] width 1519 height 687
type input "$ 0,00"
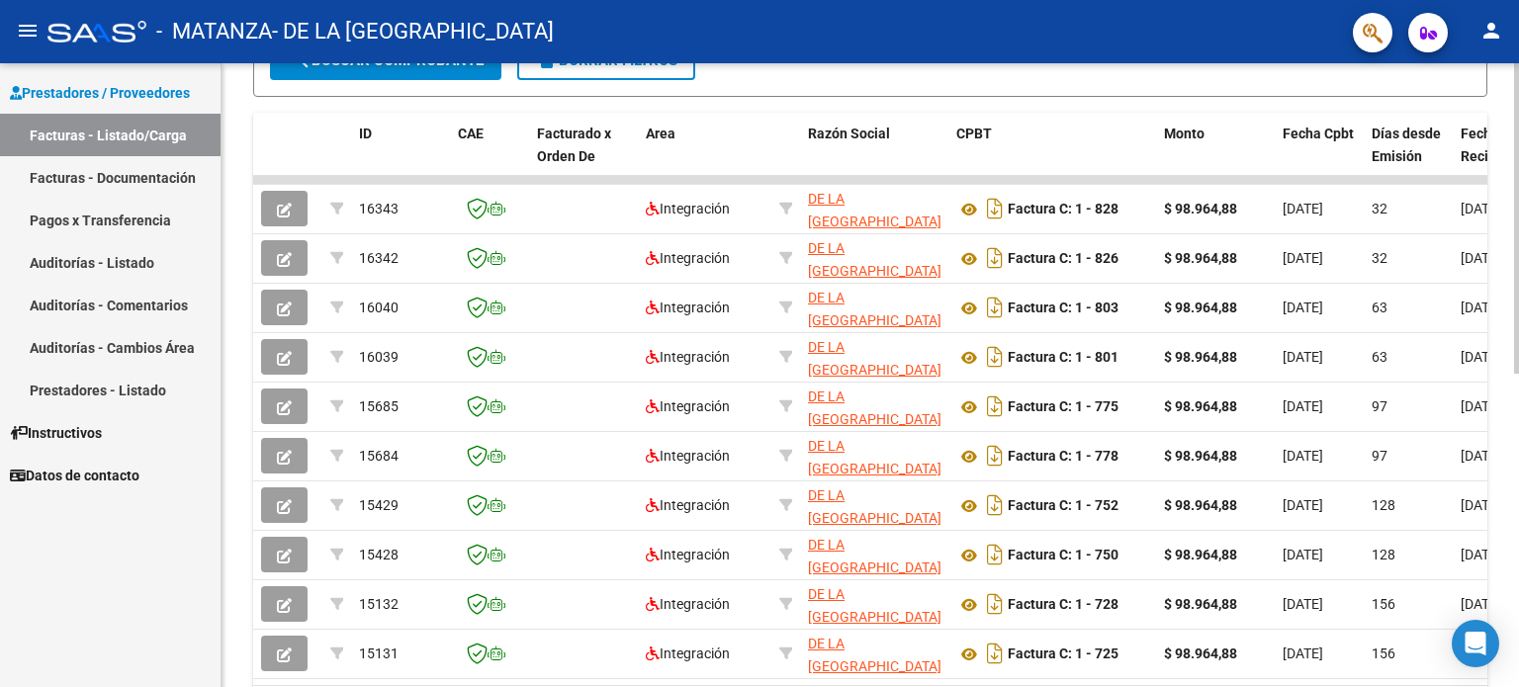
scroll to position [0, 0]
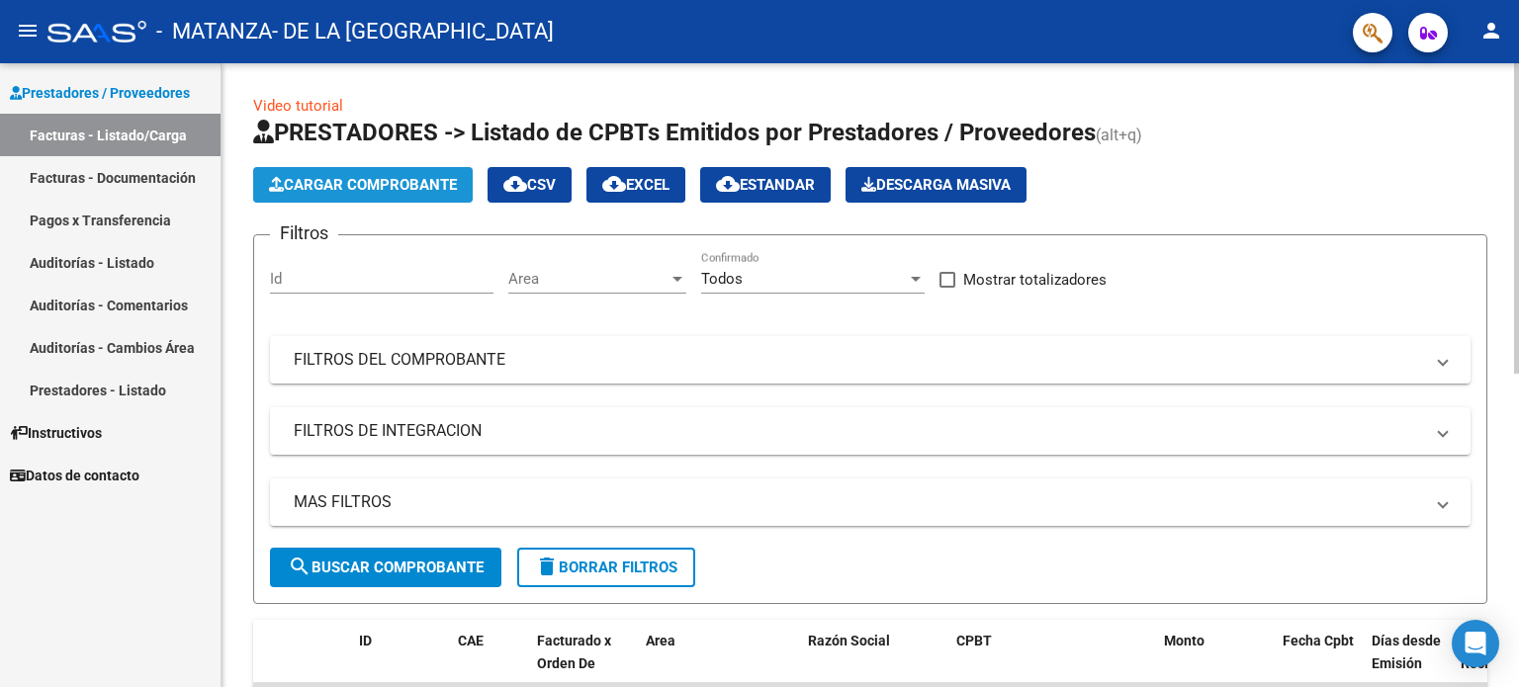
click at [404, 181] on span "Cargar Comprobante" at bounding box center [363, 185] width 188 height 18
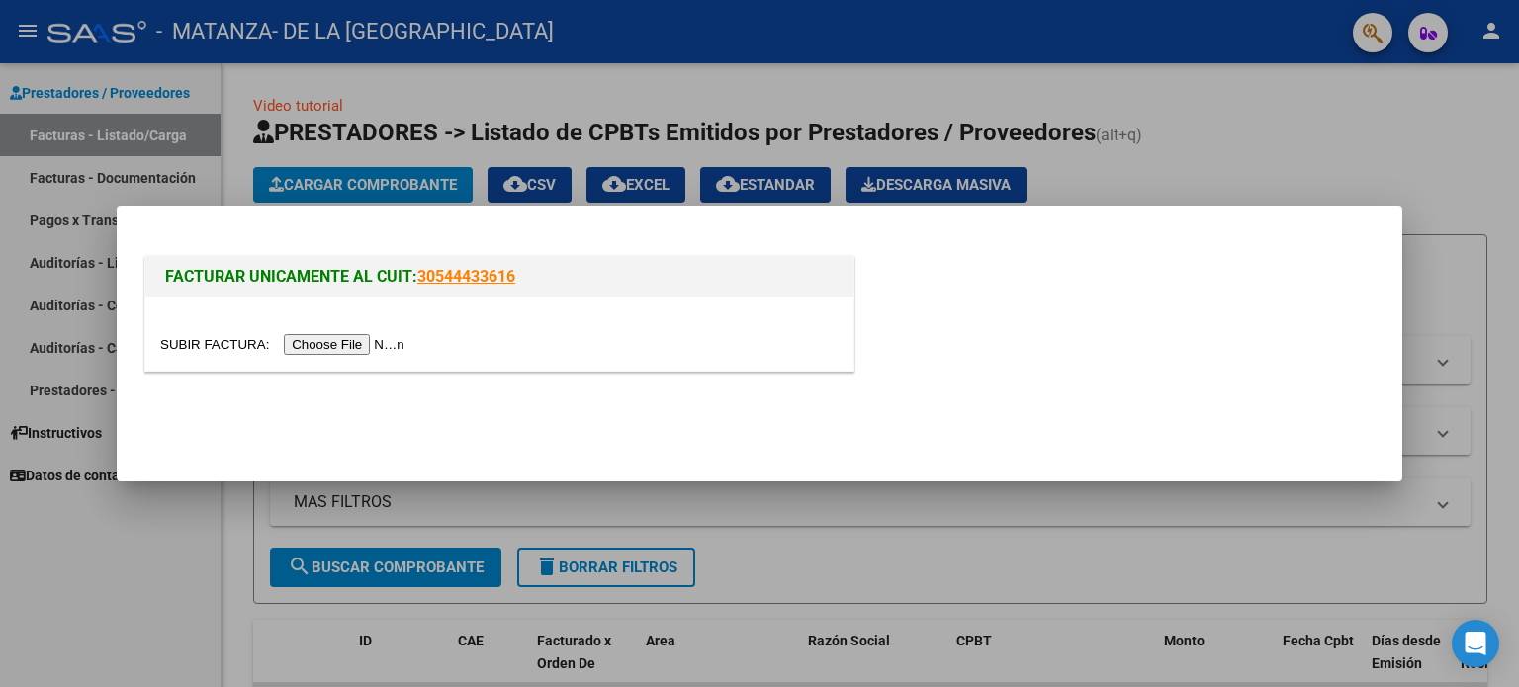
click at [358, 345] on input "file" at bounding box center [285, 344] width 250 height 21
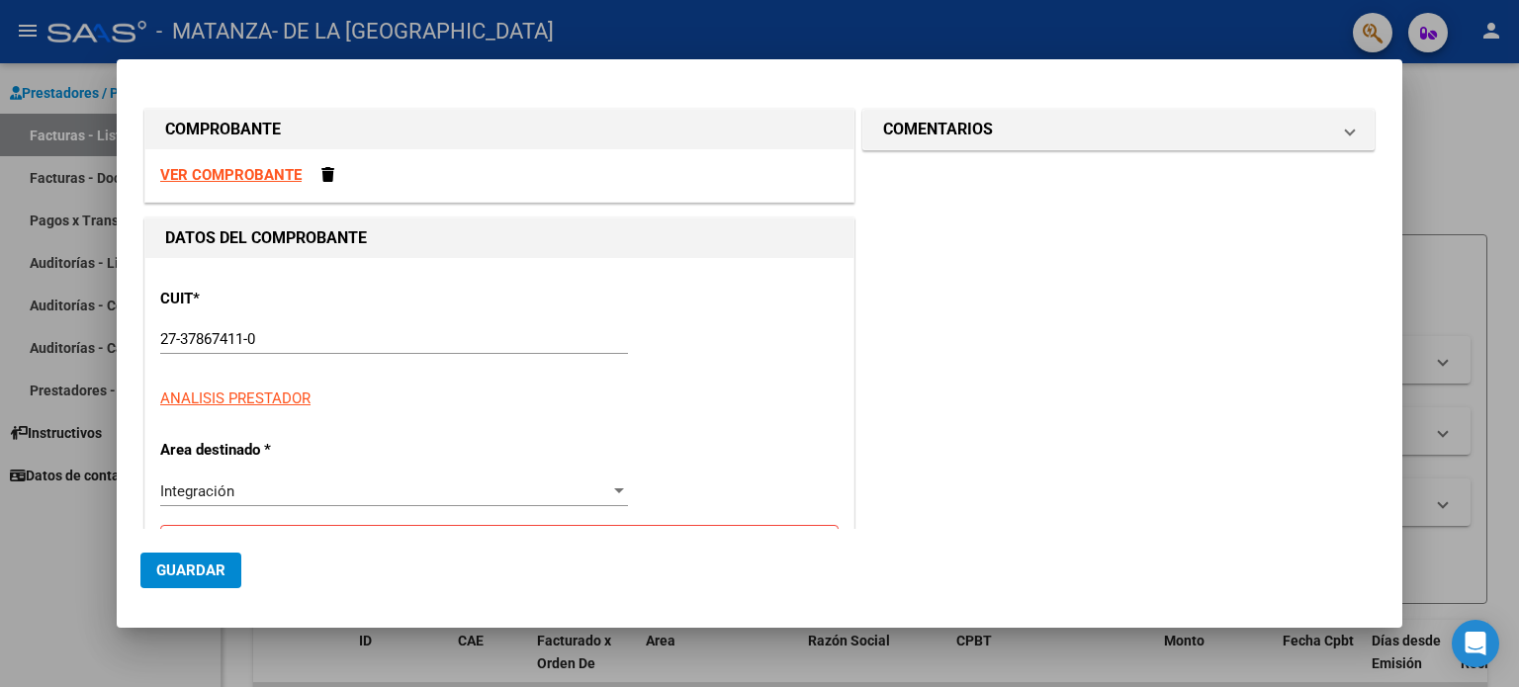
scroll to position [395, 0]
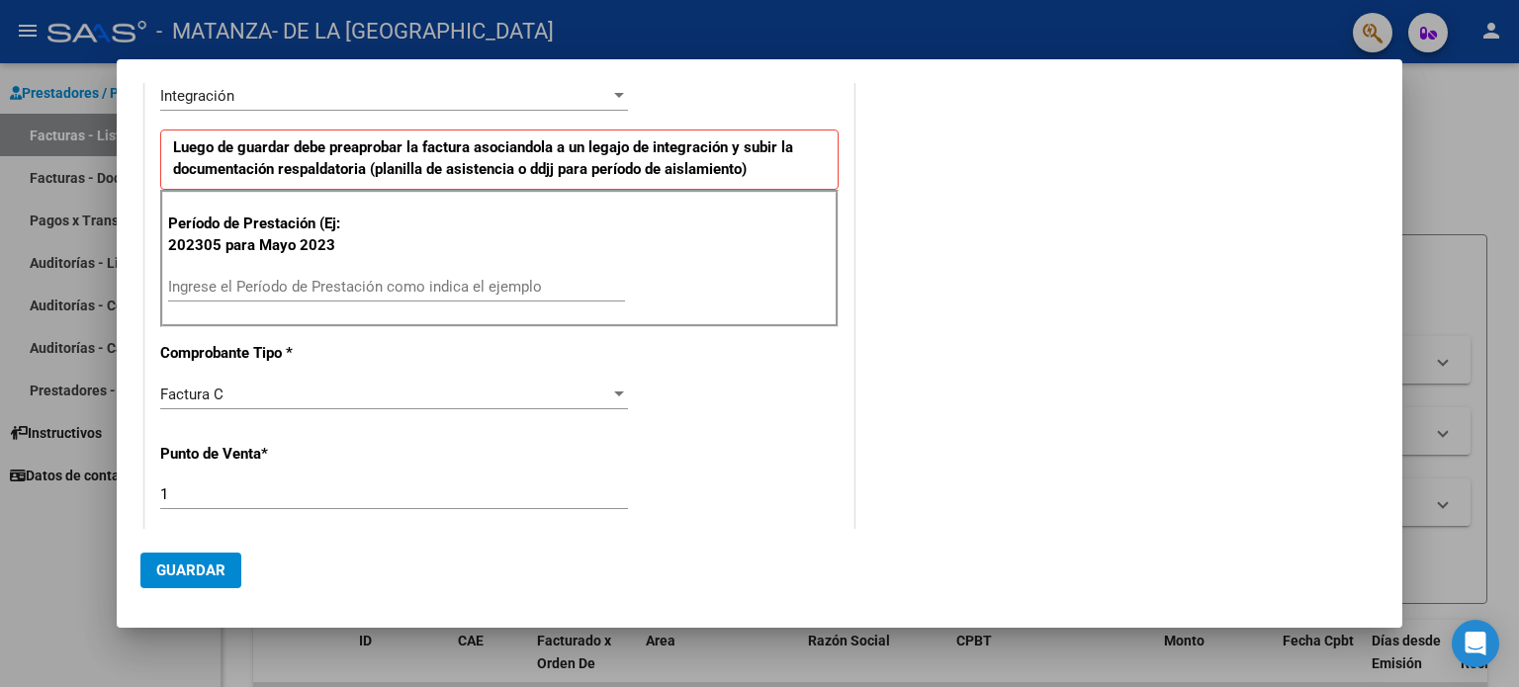
click at [478, 278] on input "Ingrese el Período de Prestación como indica el ejemplo" at bounding box center [396, 287] width 457 height 18
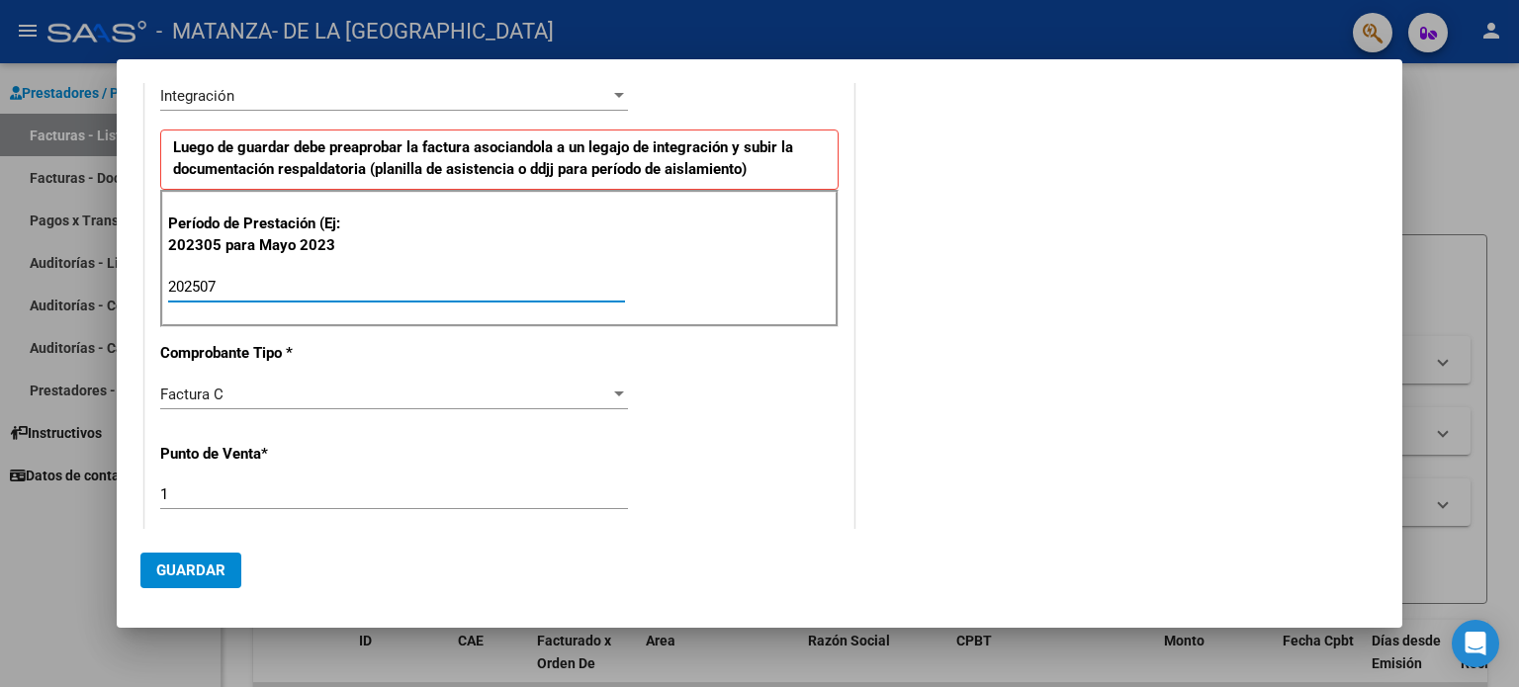
type input "202507"
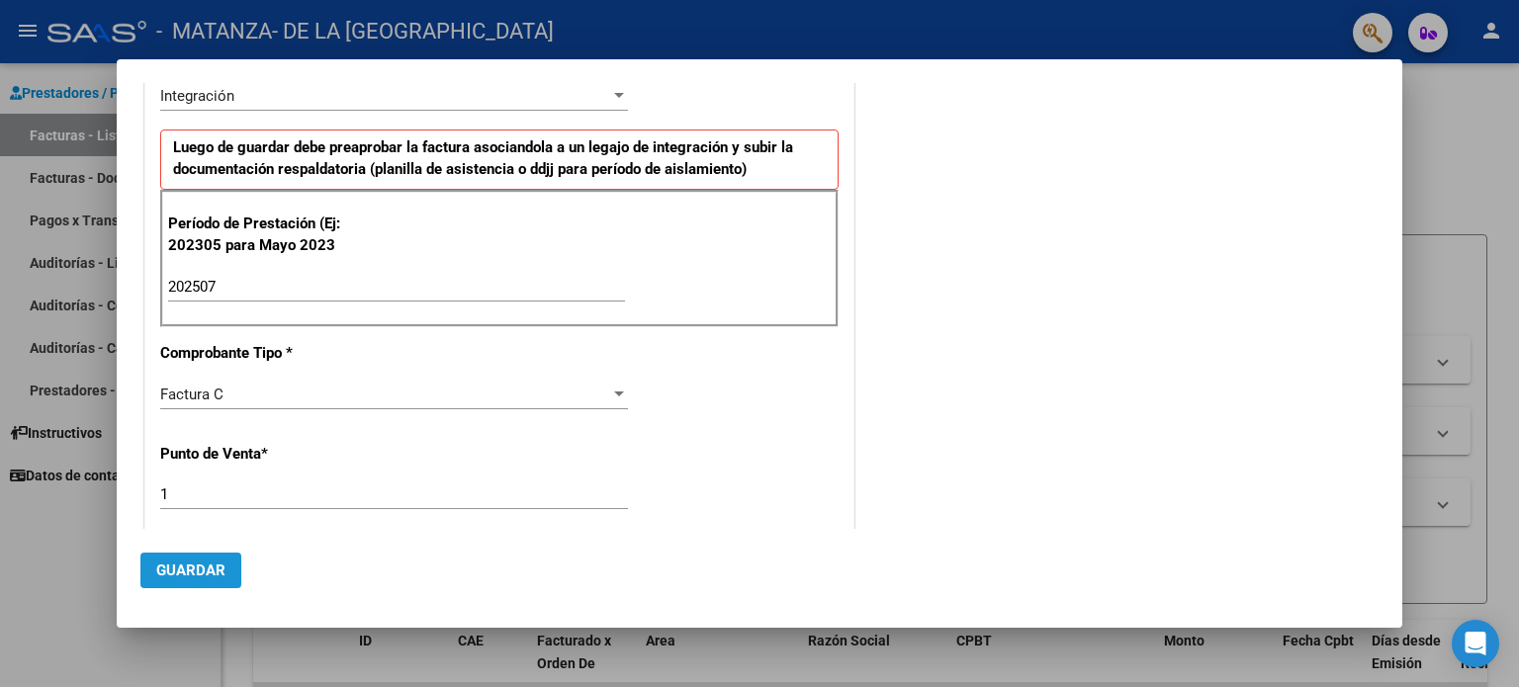
click at [218, 579] on span "Guardar" at bounding box center [190, 571] width 69 height 18
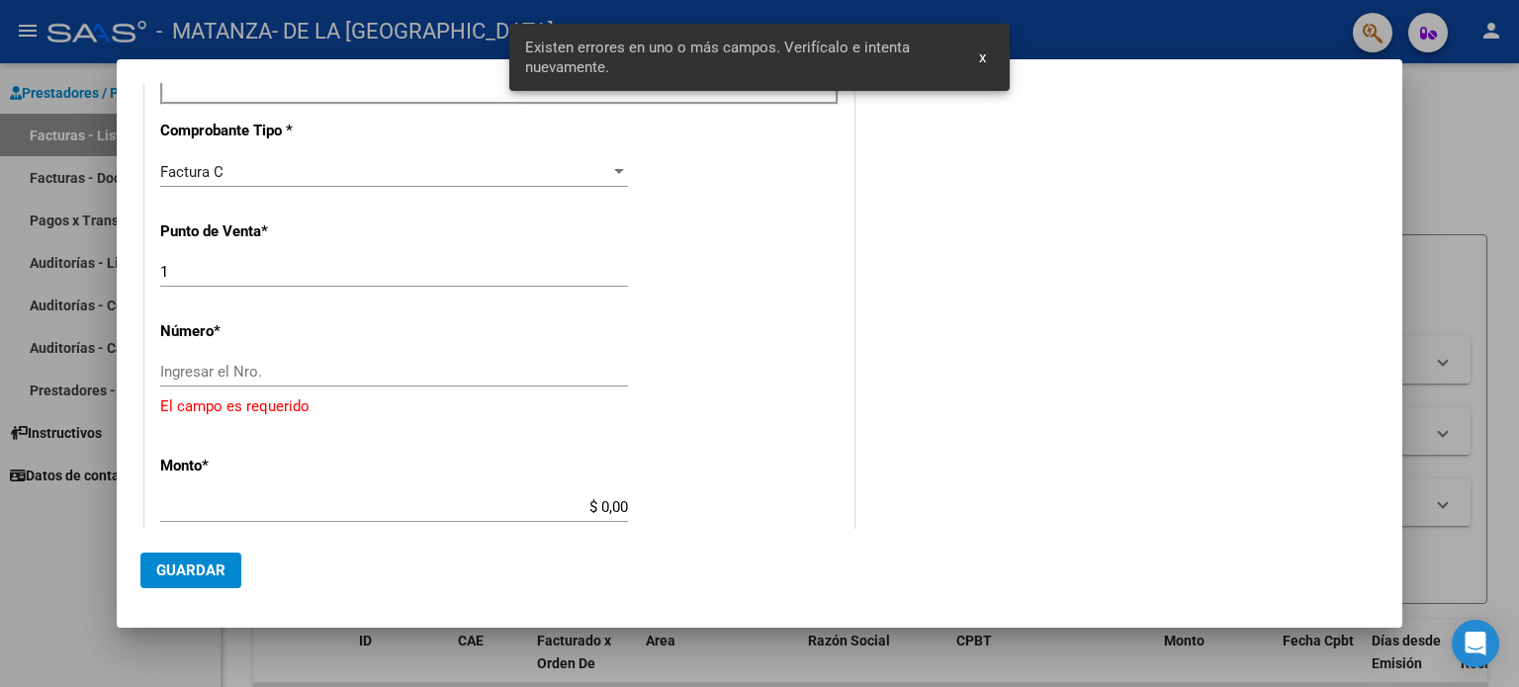
scroll to position [672, 0]
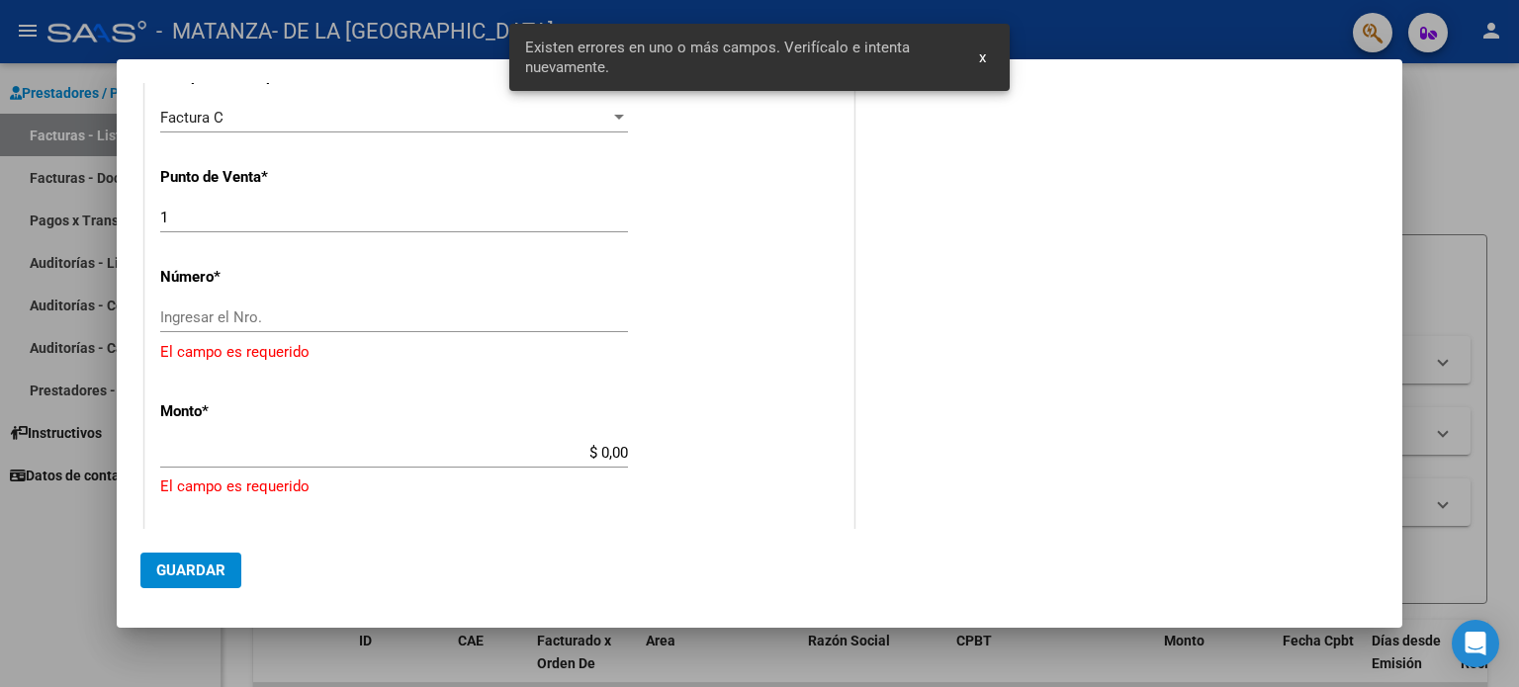
click at [357, 313] on input "Ingresar el Nro." at bounding box center [394, 317] width 468 height 18
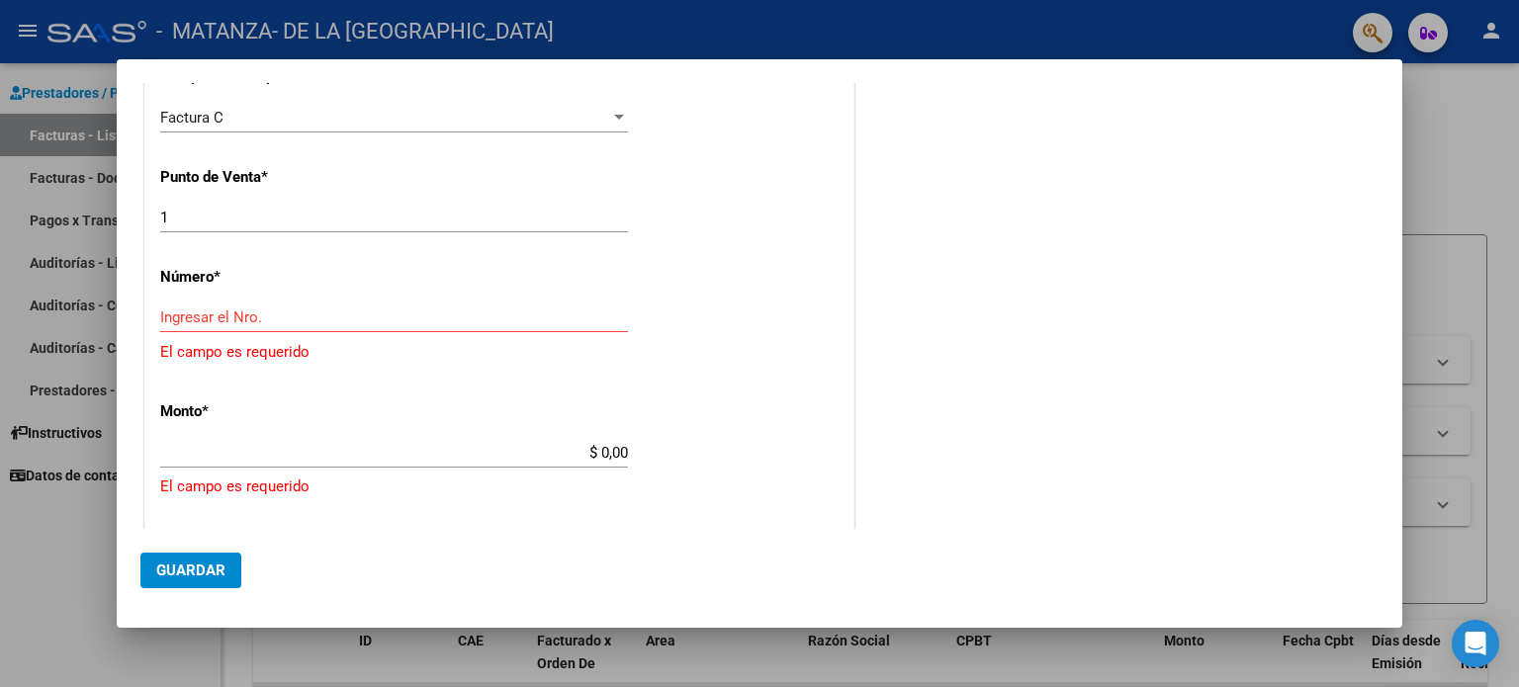
click at [2, 583] on div at bounding box center [759, 343] width 1519 height 687
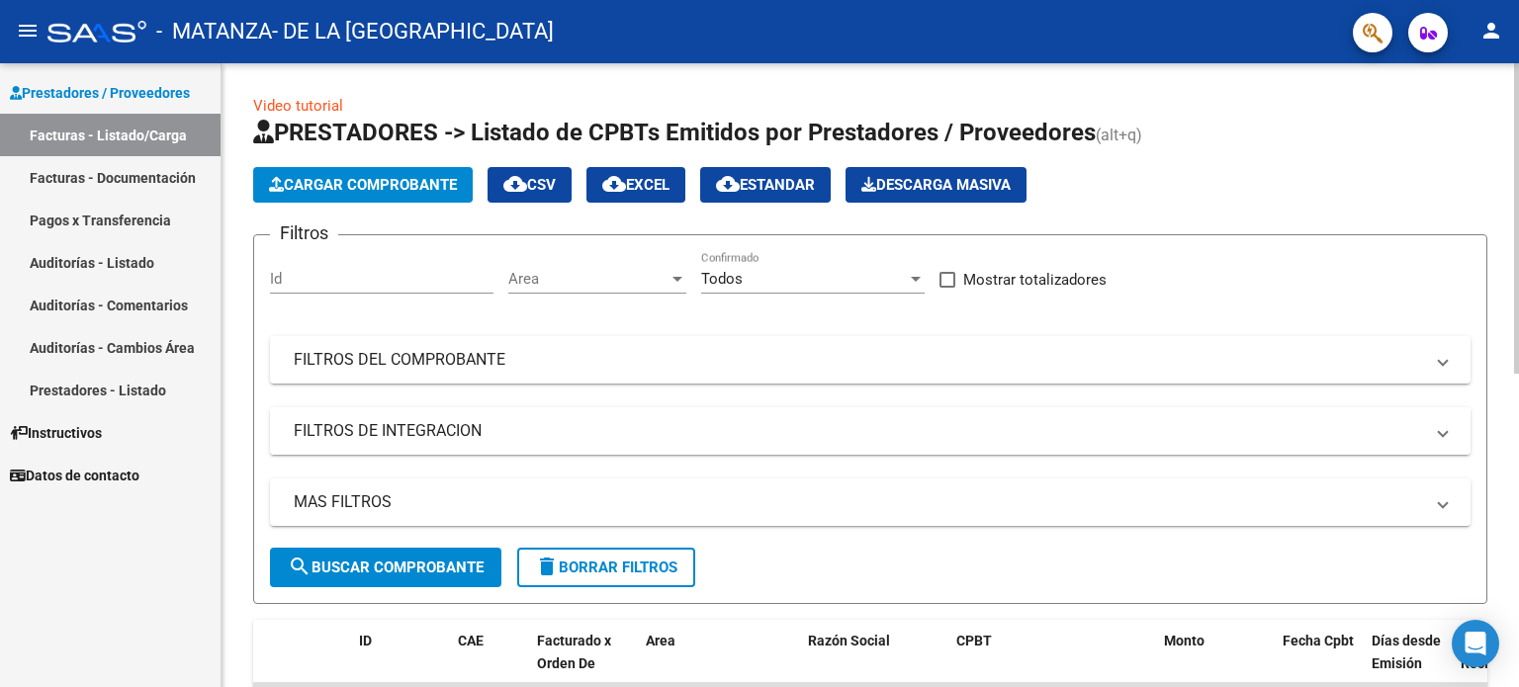
scroll to position [395, 0]
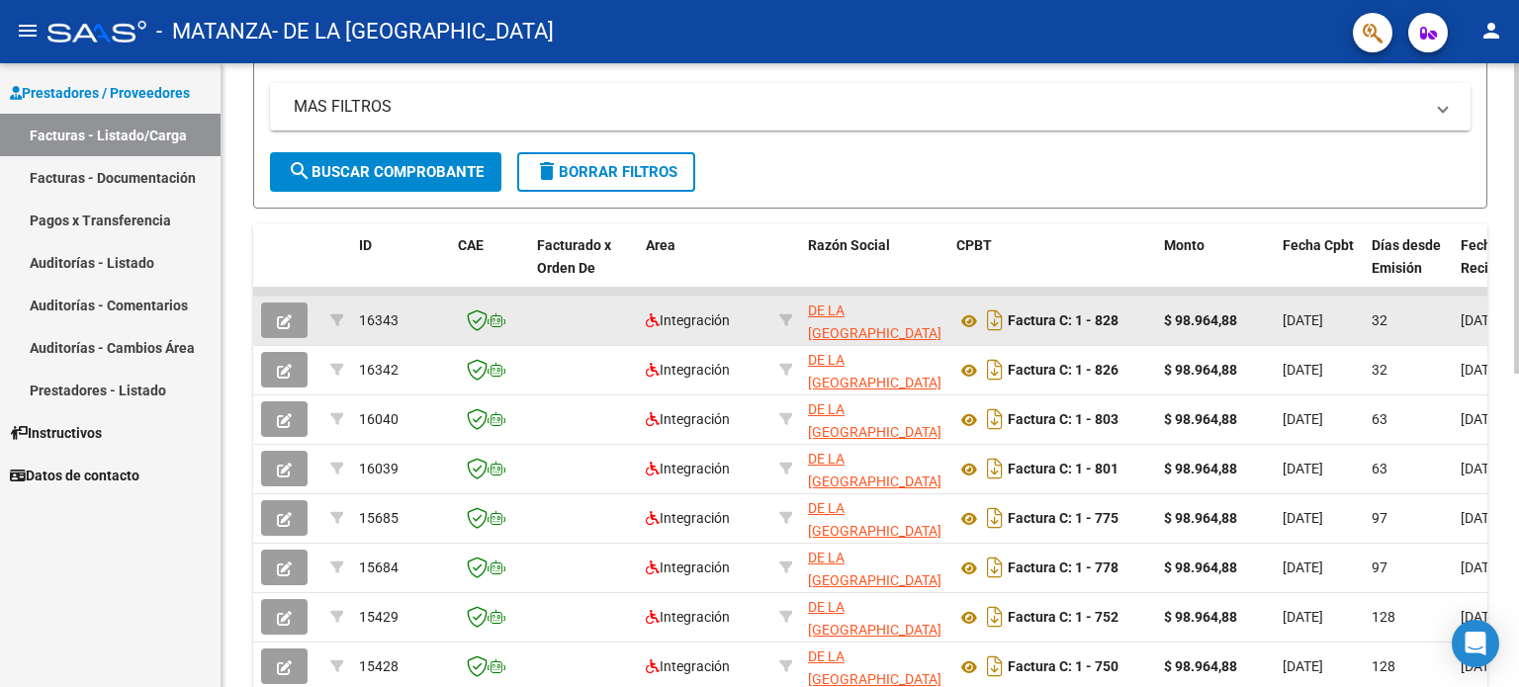
click at [289, 314] on icon "button" at bounding box center [284, 321] width 15 height 15
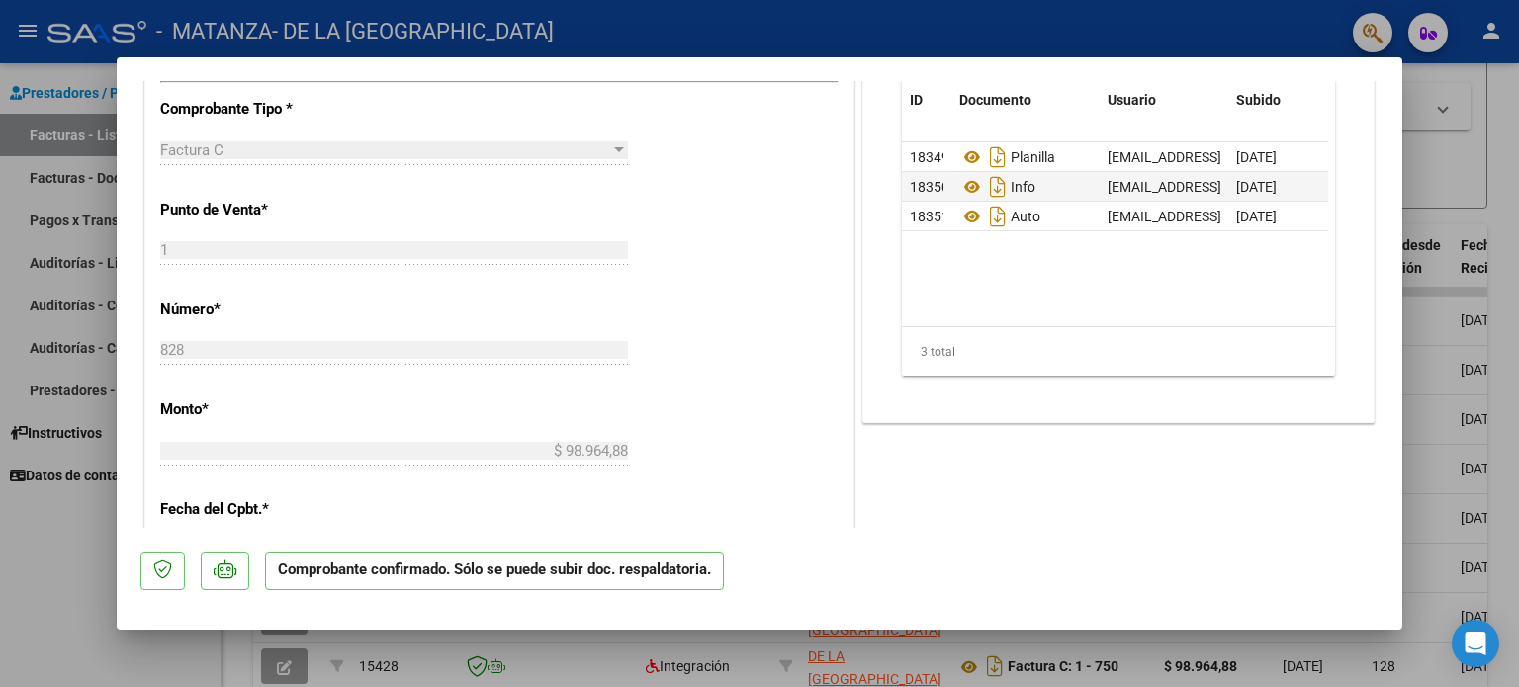
scroll to position [791, 0]
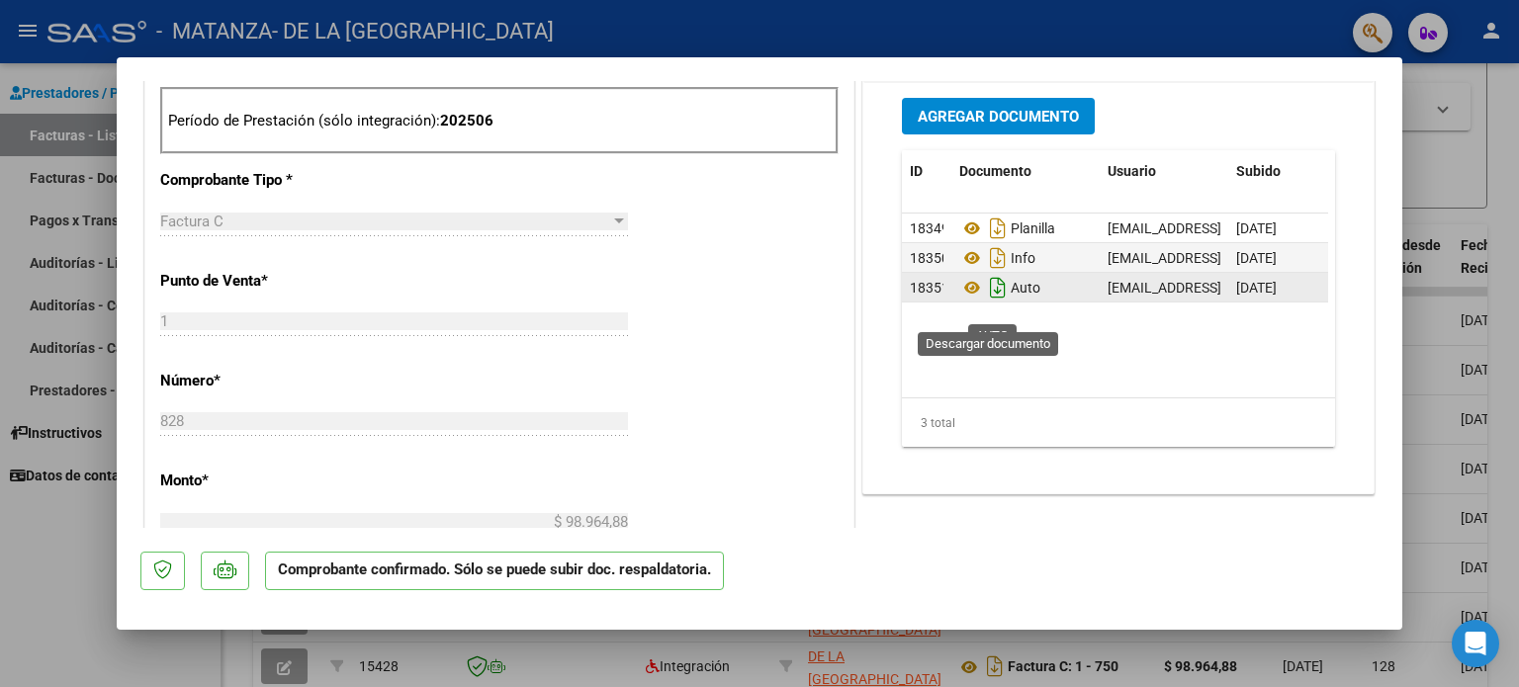
click at [985, 304] on icon "Descargar documento" at bounding box center [998, 288] width 26 height 32
click at [16, 577] on div at bounding box center [759, 343] width 1519 height 687
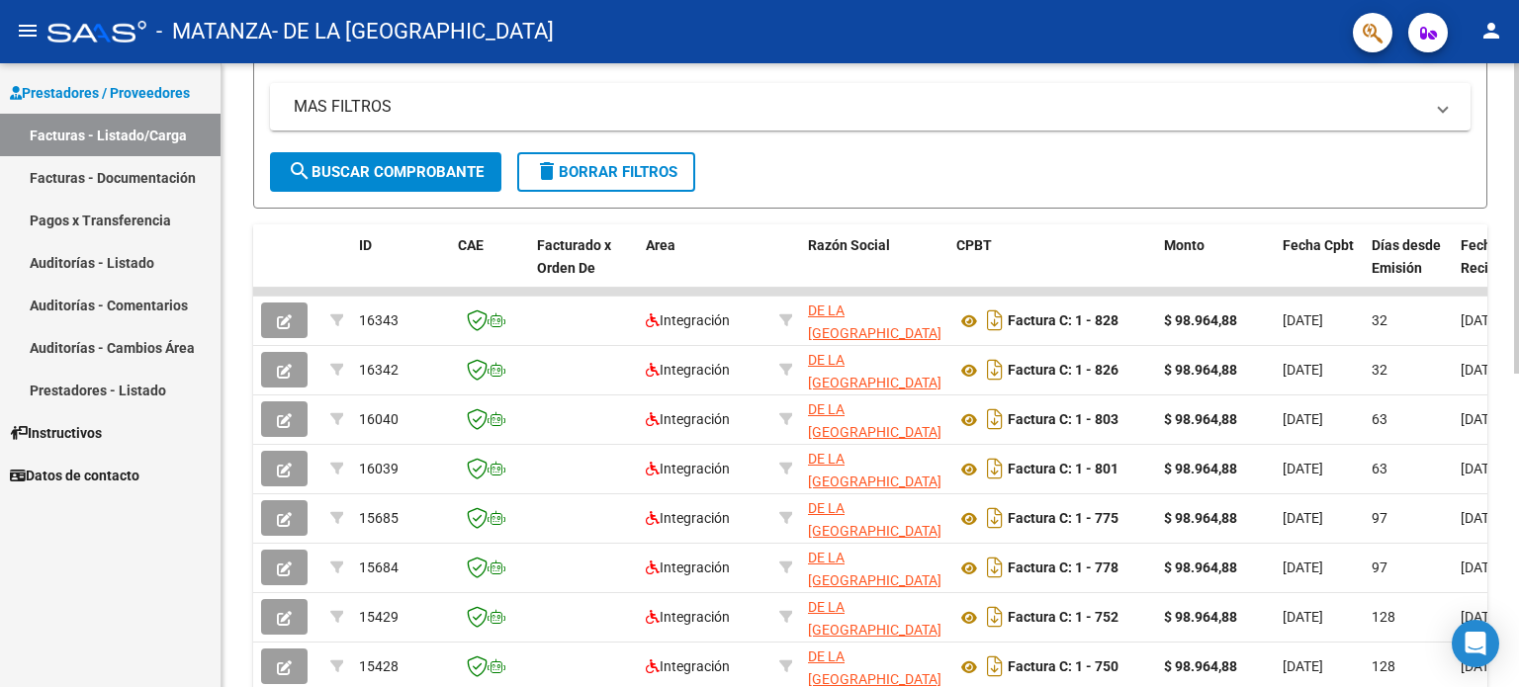
scroll to position [0, 0]
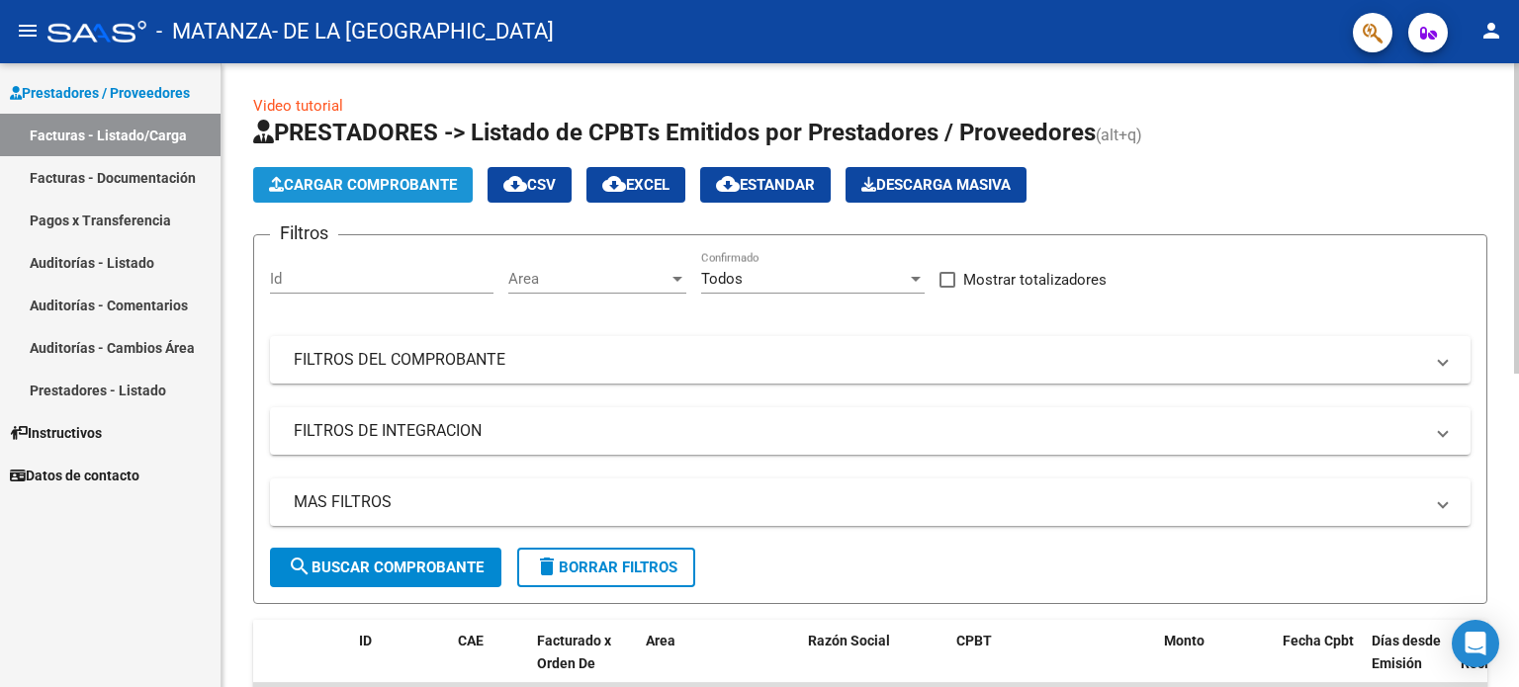
click at [366, 183] on span "Cargar Comprobante" at bounding box center [363, 185] width 188 height 18
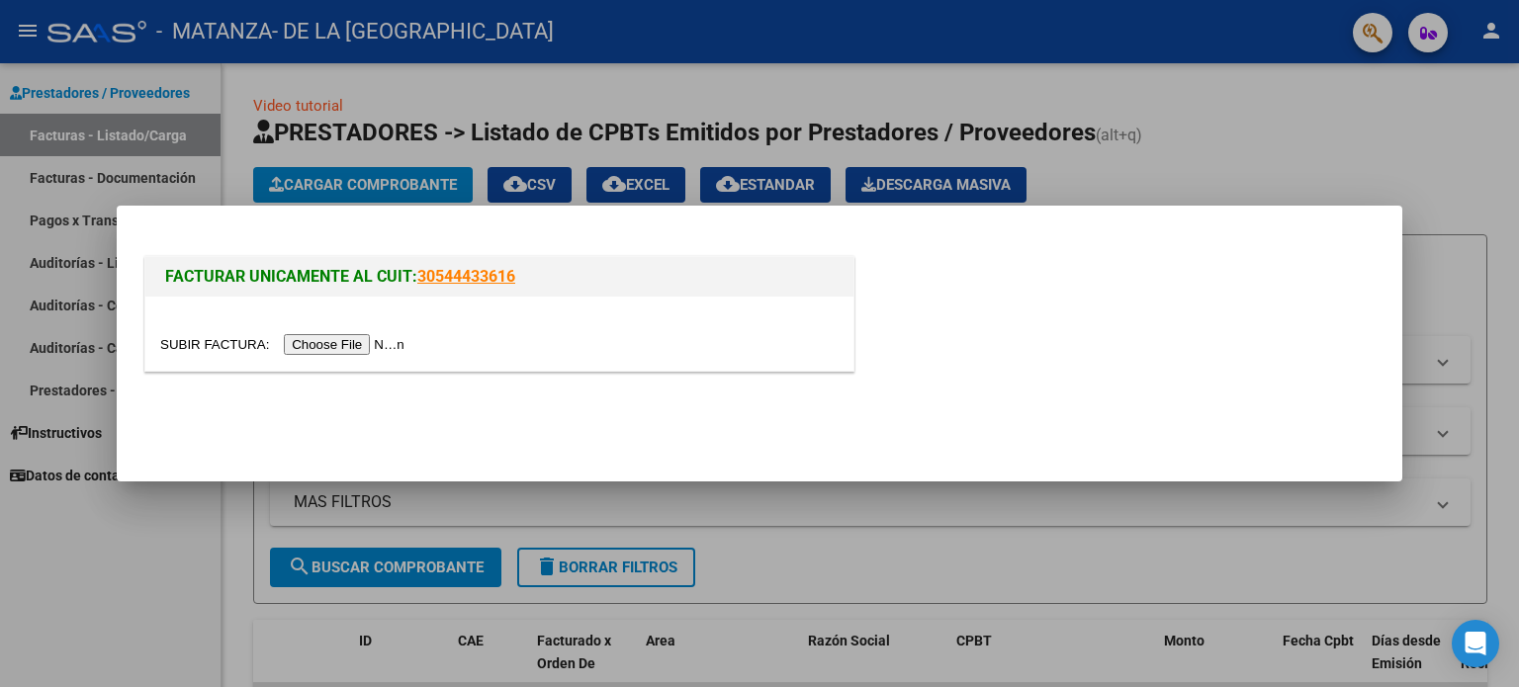
click at [370, 344] on input "file" at bounding box center [285, 344] width 250 height 21
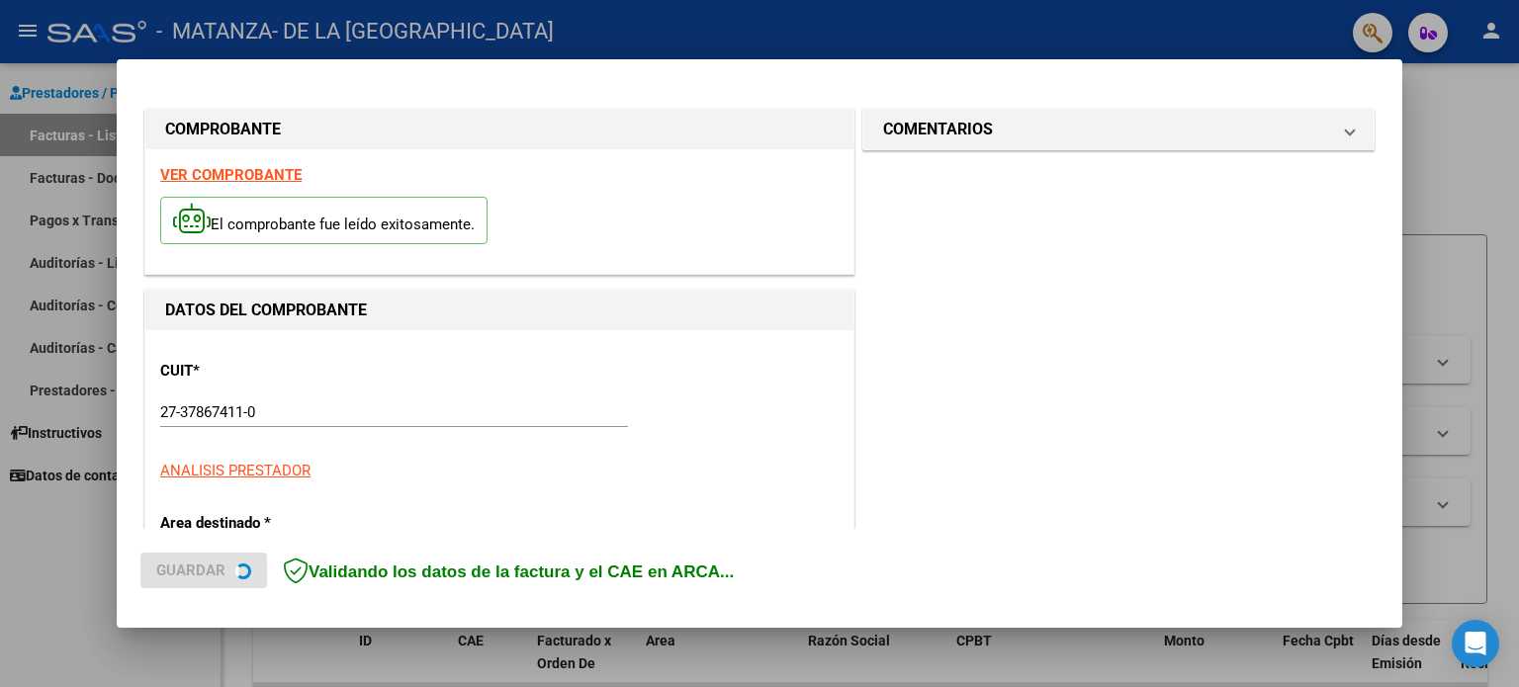
scroll to position [395, 0]
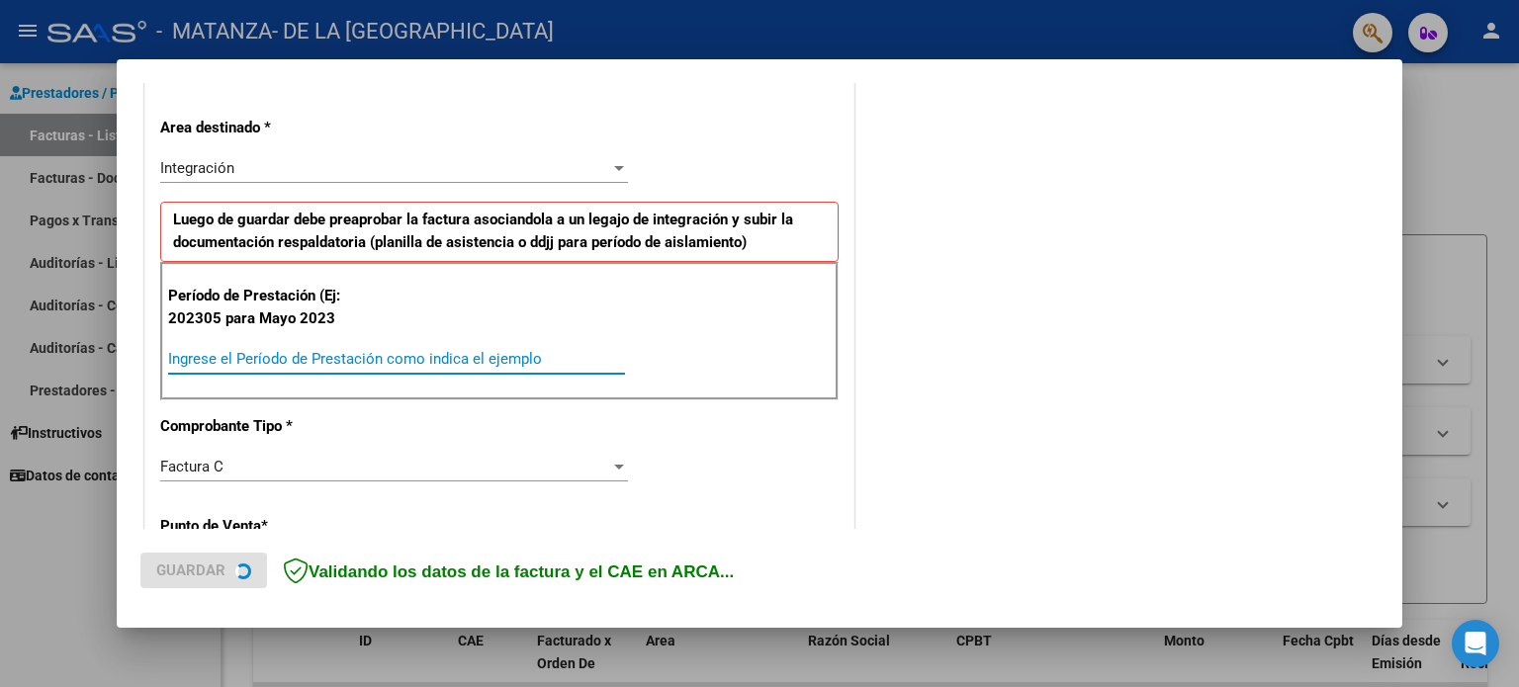
click at [361, 358] on div "COMPROBANTE VER COMPROBANTE El comprobante fue leído exitosamente. DATOS DEL CO…" at bounding box center [759, 343] width 1519 height 687
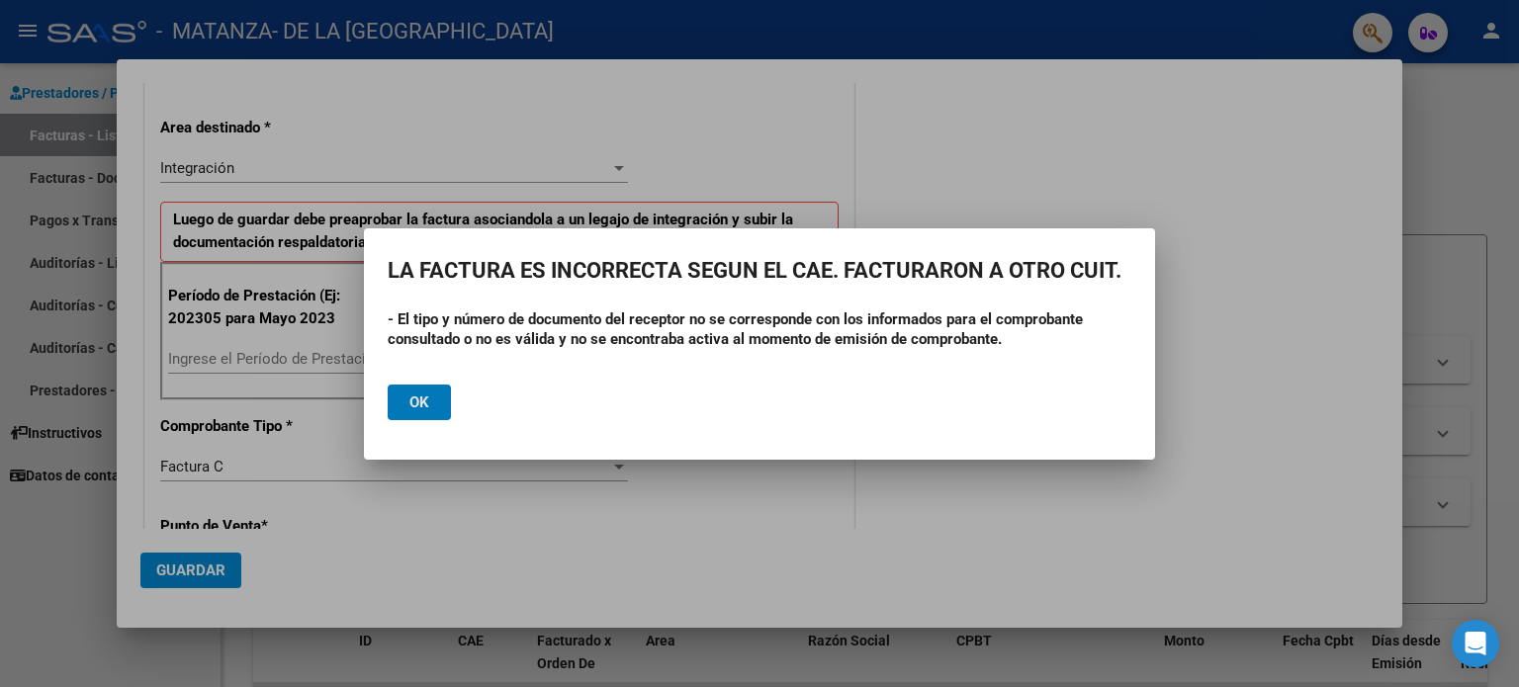
click at [431, 413] on button "Ok" at bounding box center [419, 403] width 63 height 36
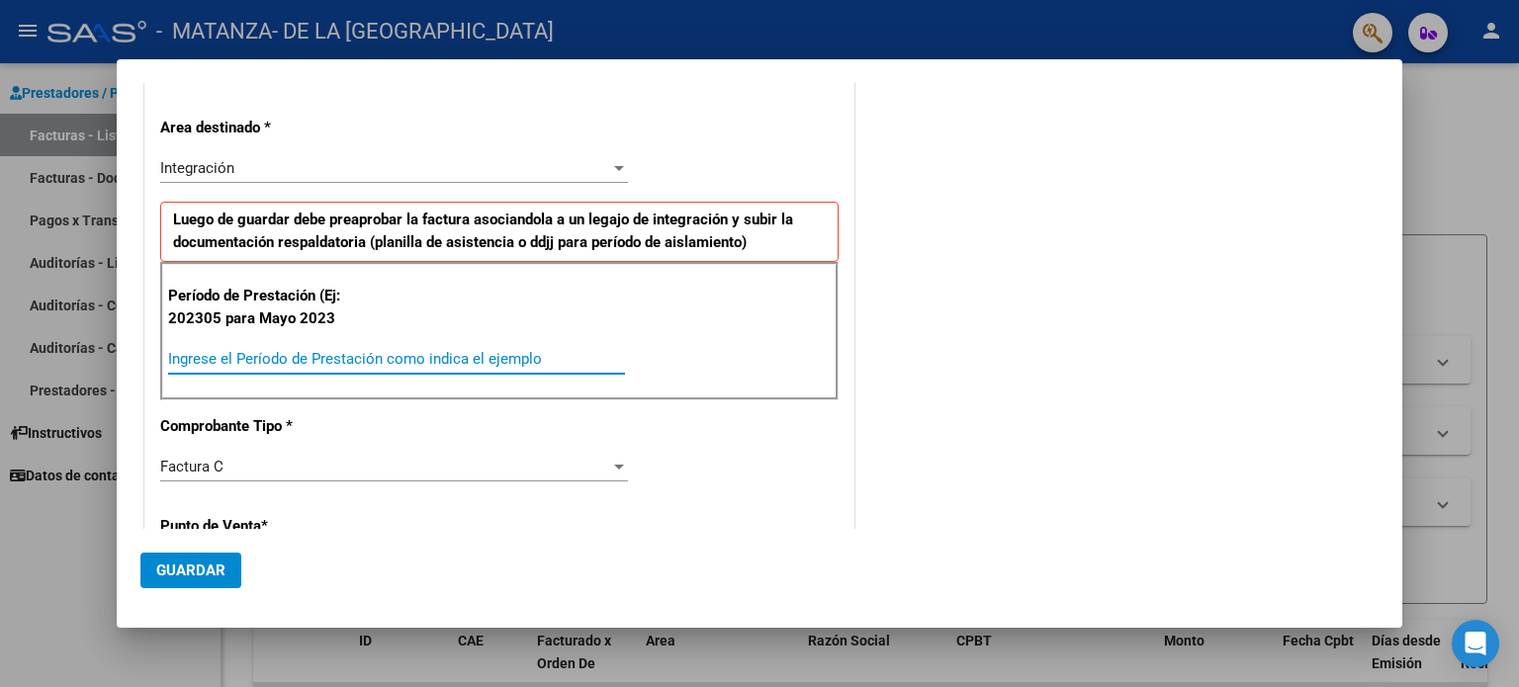
click at [61, 555] on div at bounding box center [759, 343] width 1519 height 687
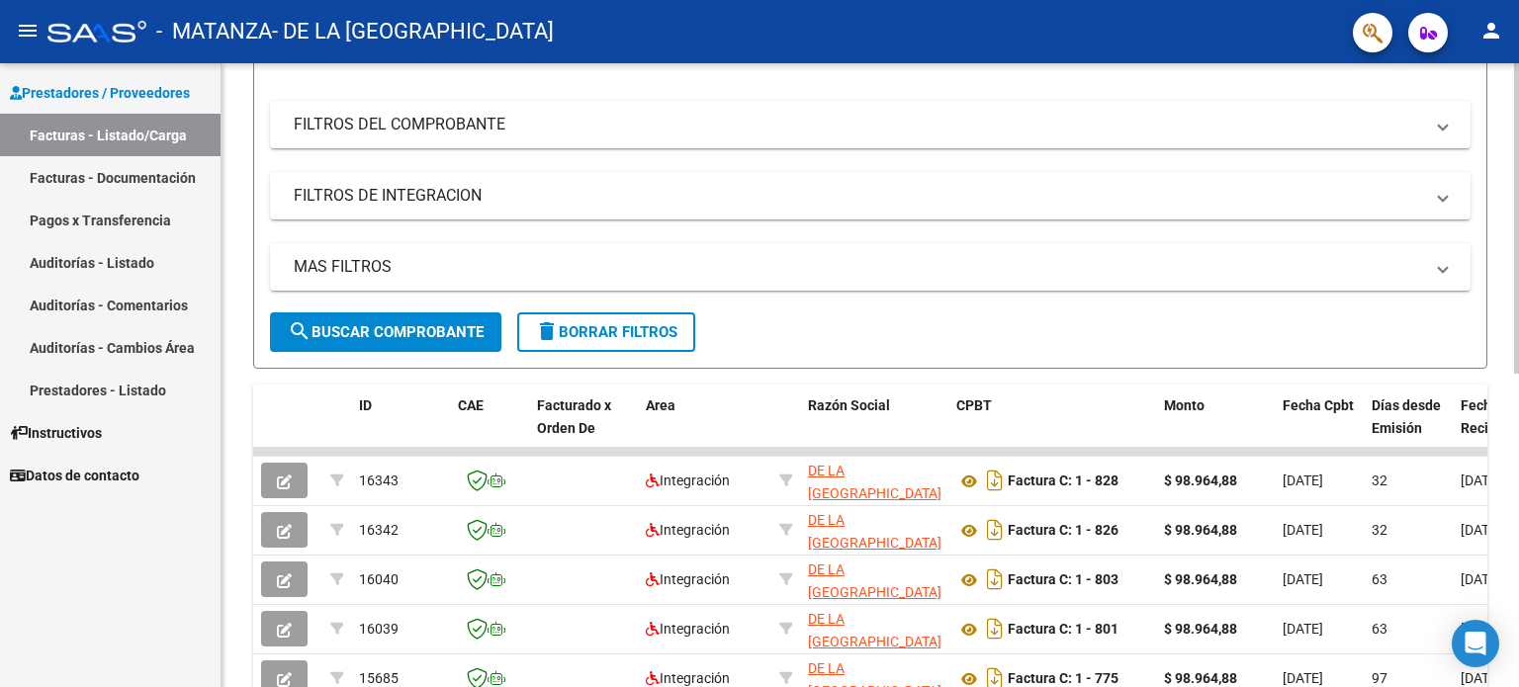
scroll to position [631, 0]
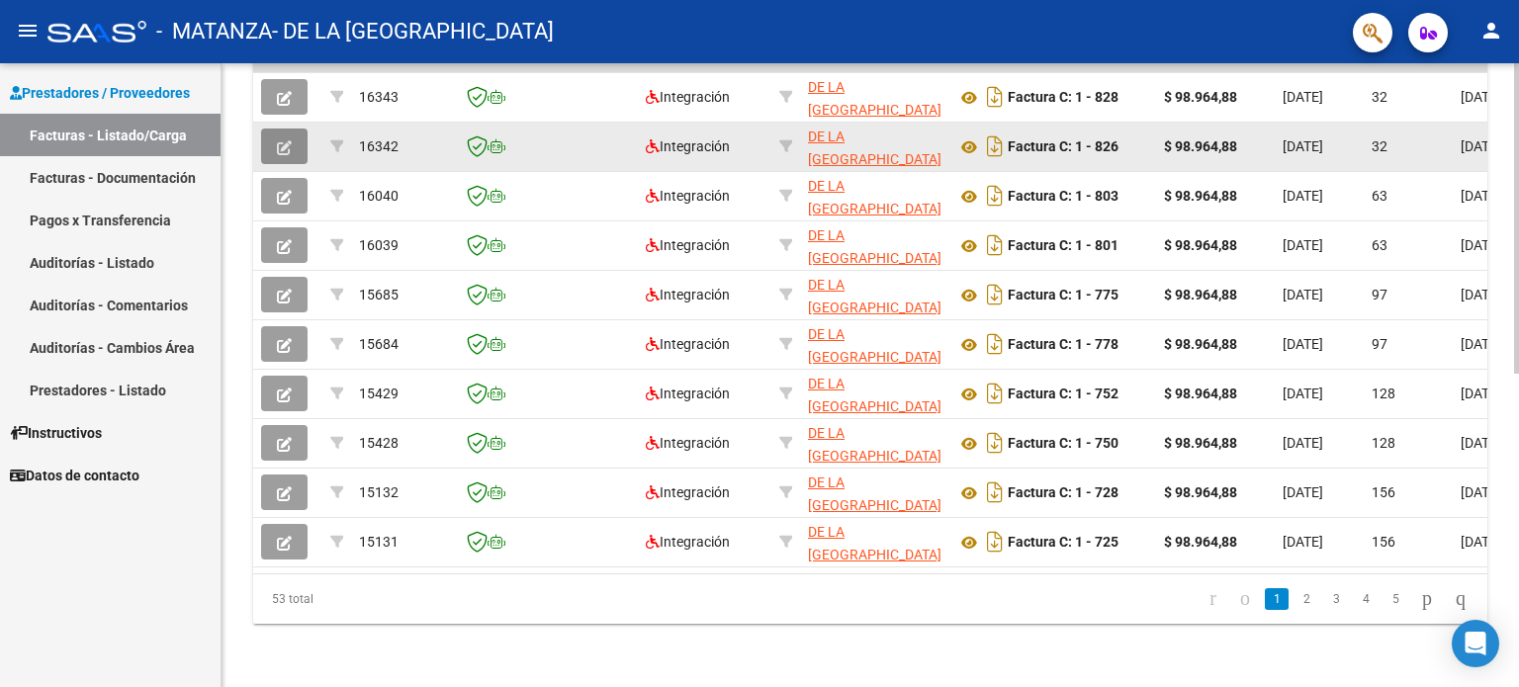
click at [291, 140] on icon "button" at bounding box center [284, 147] width 15 height 15
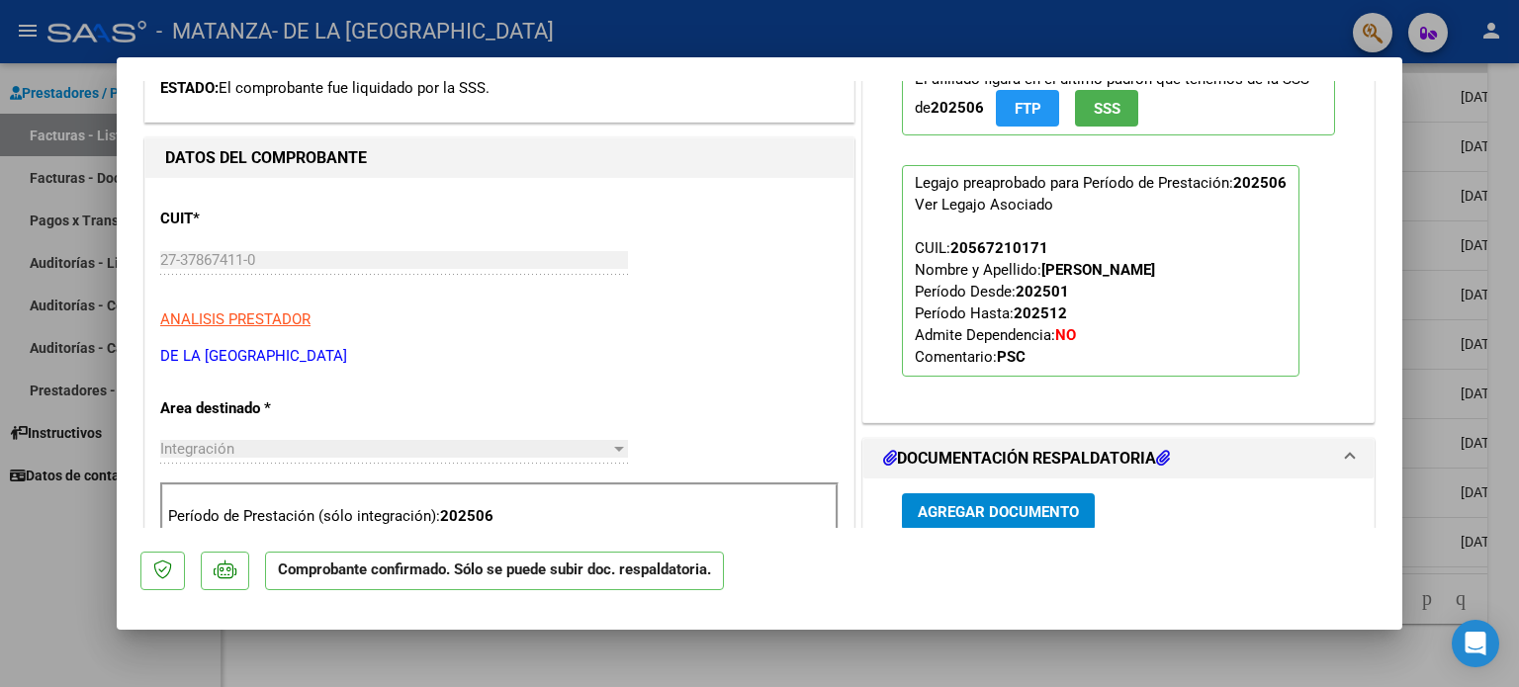
scroll to position [0, 0]
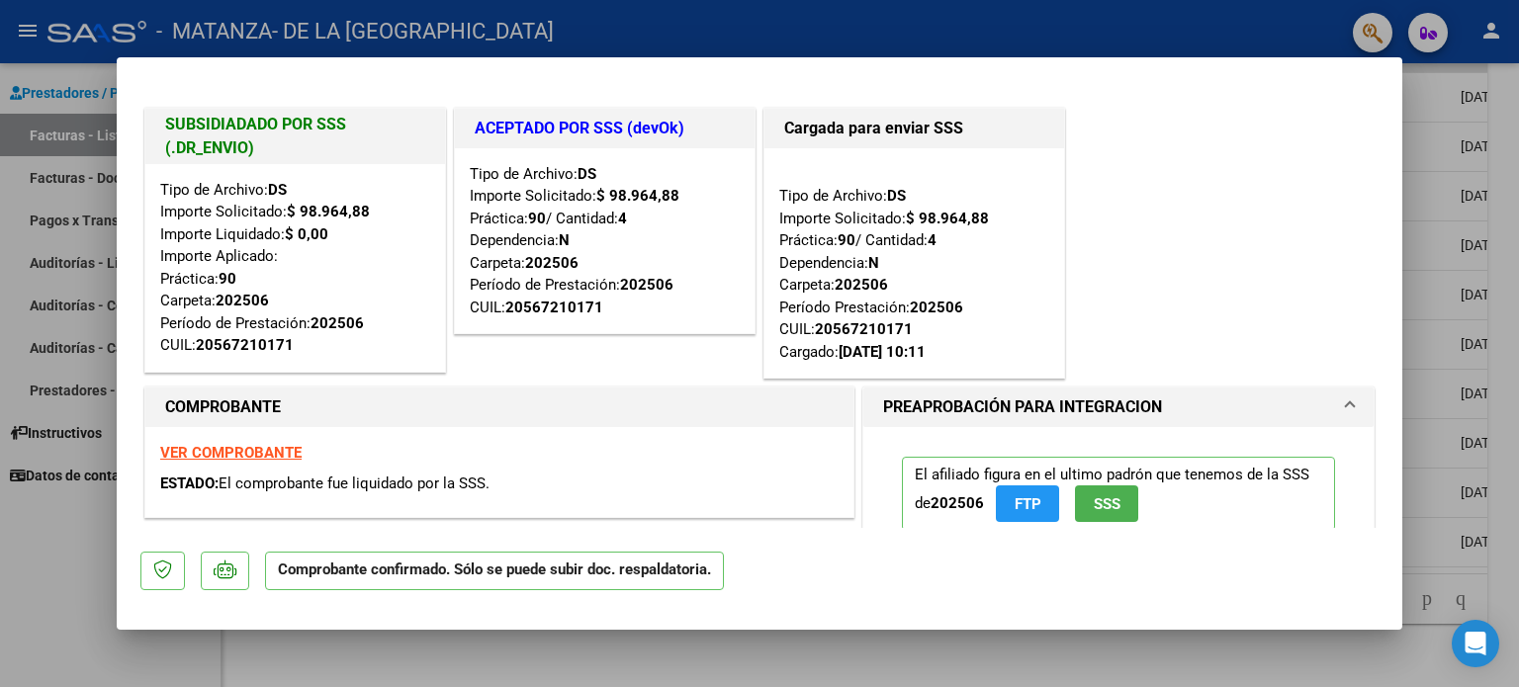
click at [40, 525] on div at bounding box center [759, 343] width 1519 height 687
type input "$ 0,00"
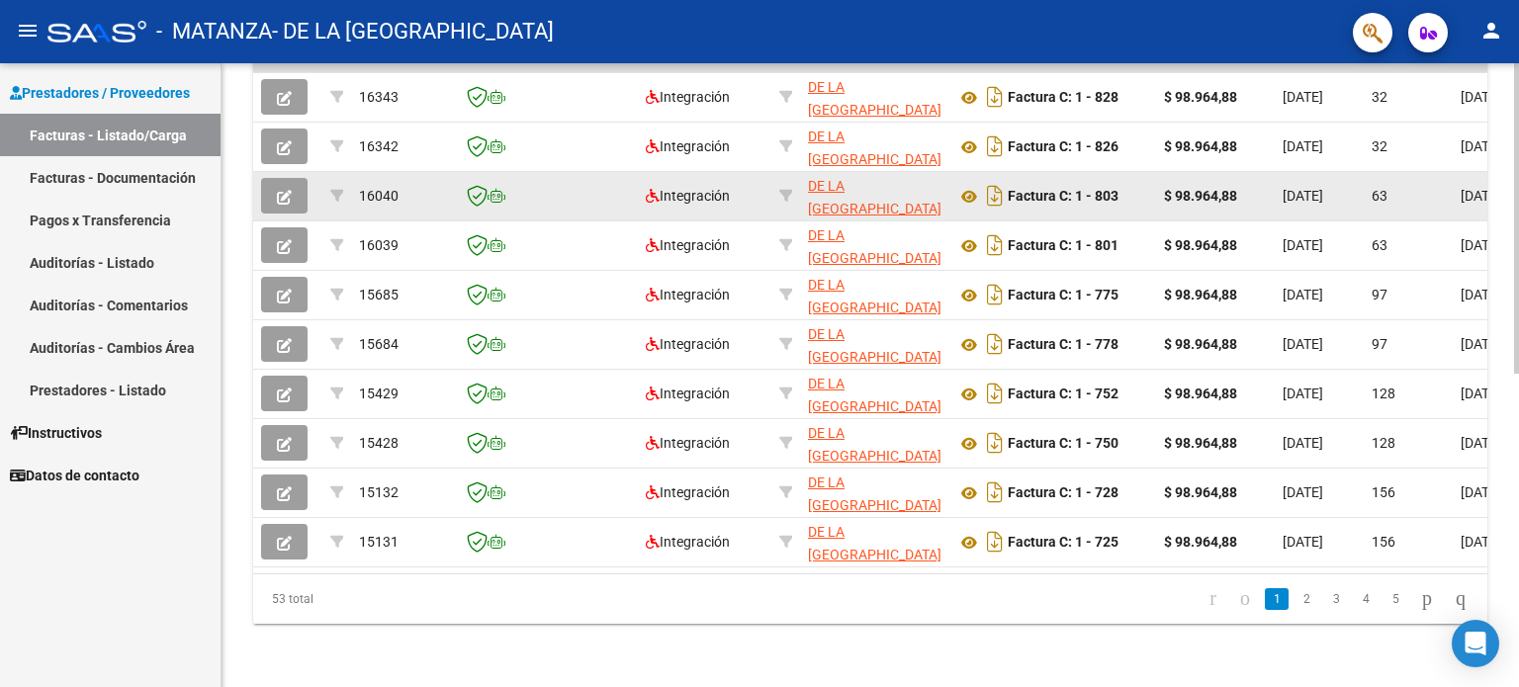
scroll to position [235, 0]
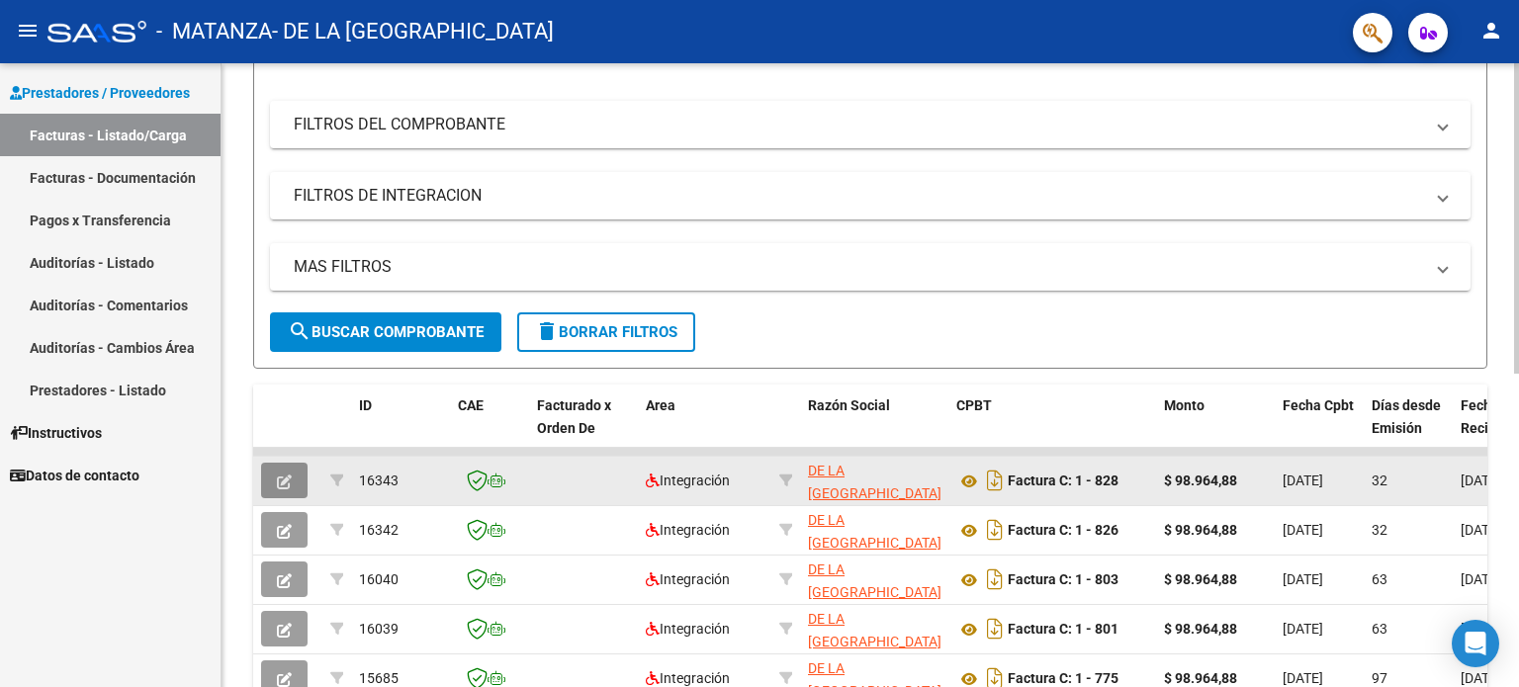
click at [285, 478] on icon "button" at bounding box center [284, 482] width 15 height 15
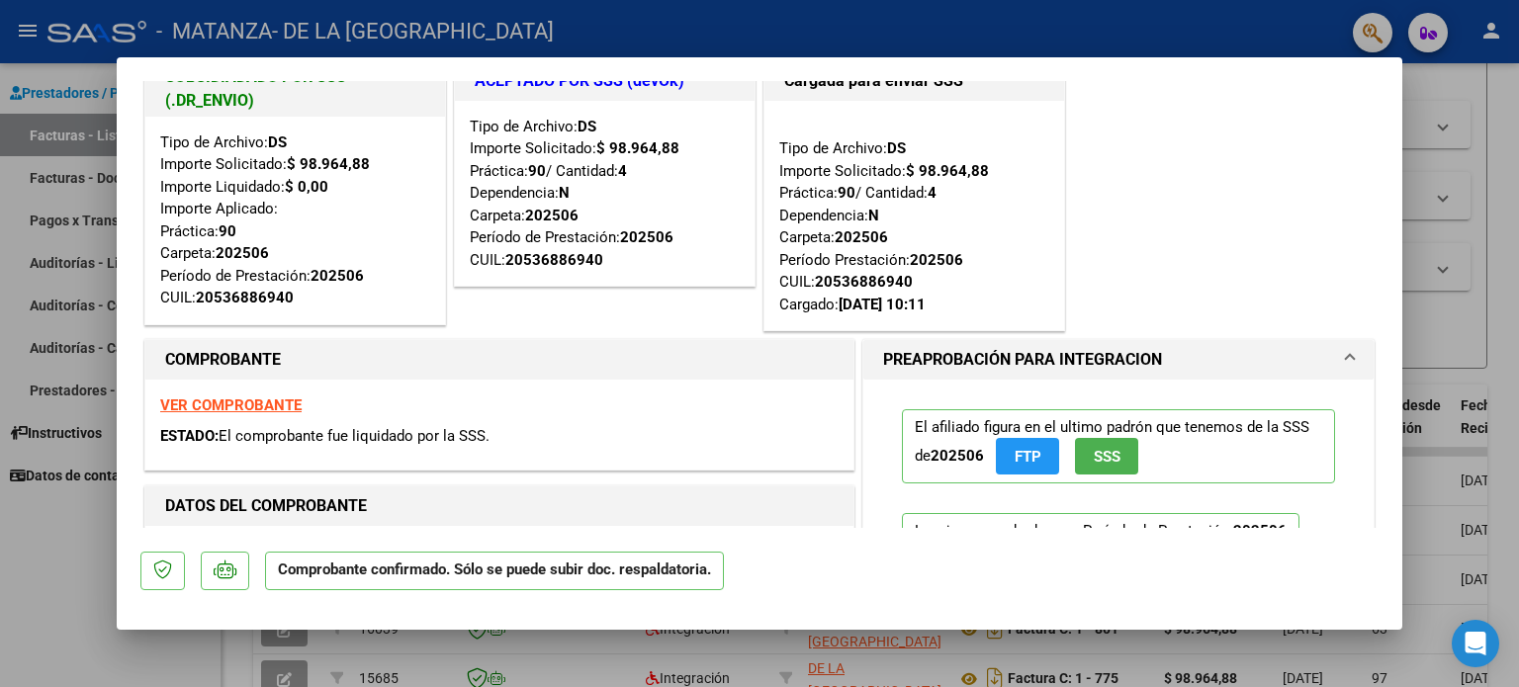
scroll to position [0, 0]
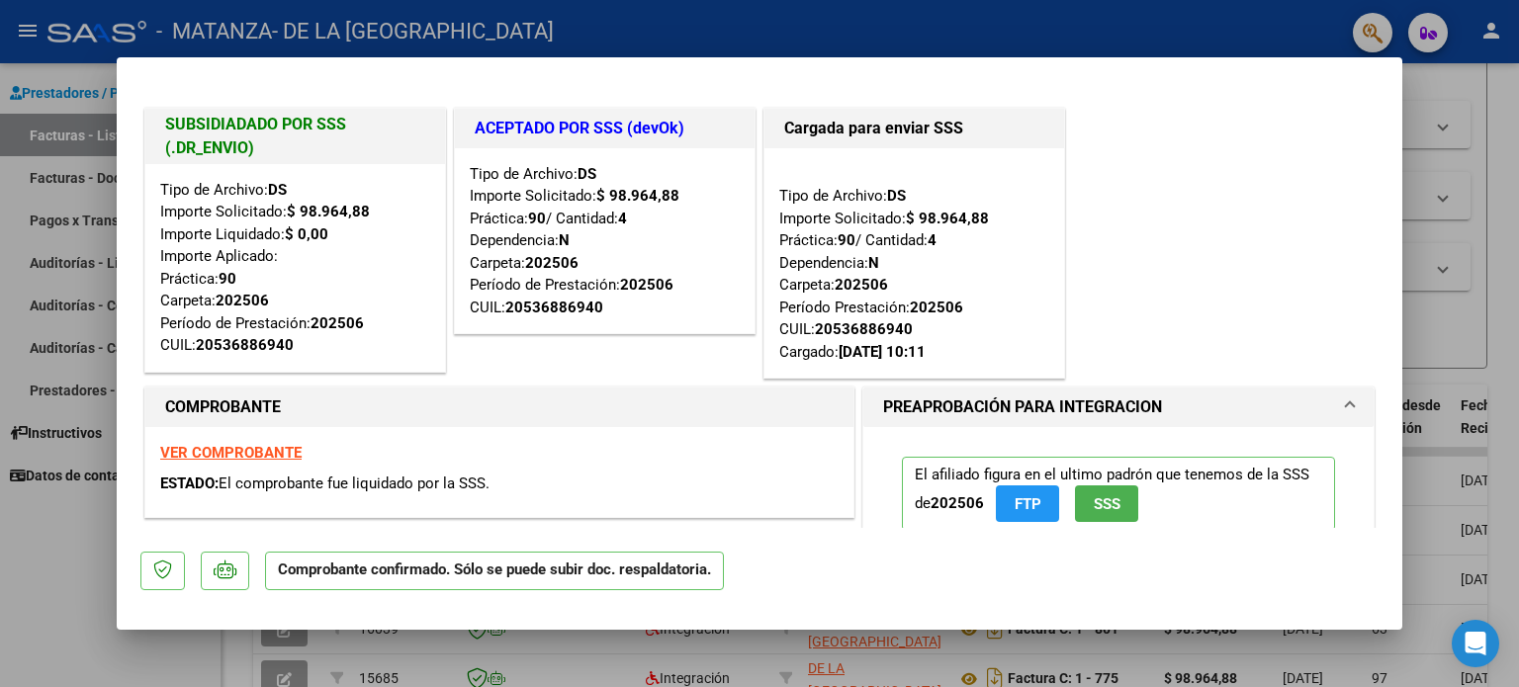
click at [252, 458] on strong "VER COMPROBANTE" at bounding box center [230, 453] width 141 height 18
click at [54, 531] on div at bounding box center [759, 343] width 1519 height 687
type input "$ 0,00"
